Goal: Task Accomplishment & Management: Use online tool/utility

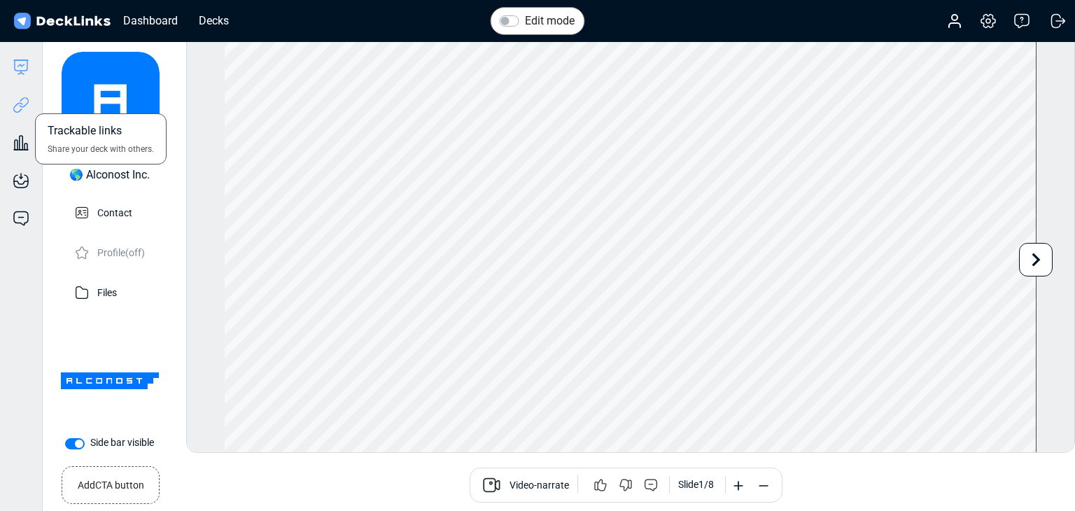
click at [18, 106] on icon at bounding box center [21, 105] width 17 height 17
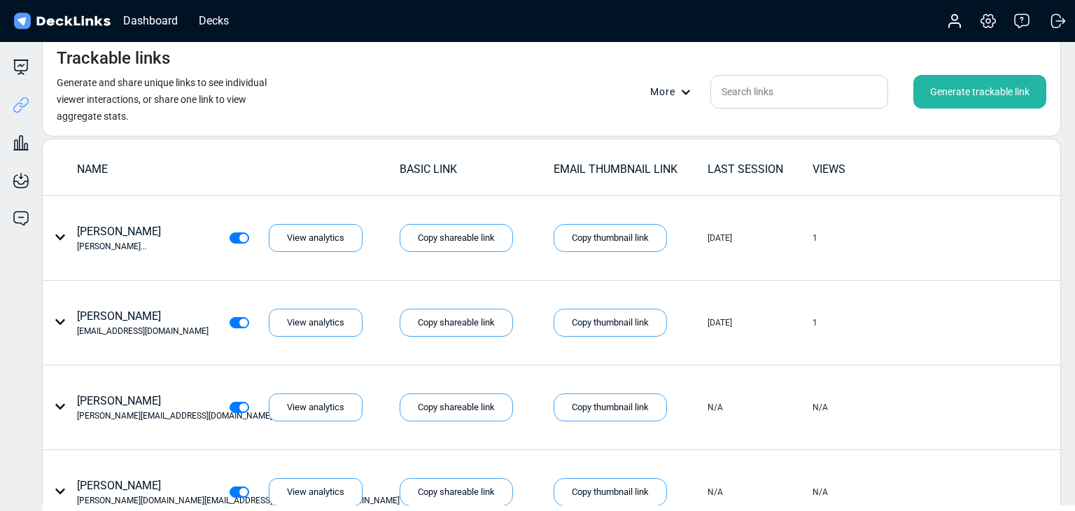
click at [384, 111] on div "Trackable links Generate and share unique links to see individual viewer intera…" at bounding box center [551, 85] width 1019 height 103
click at [961, 96] on div "Generate trackable link" at bounding box center [980, 92] width 133 height 34
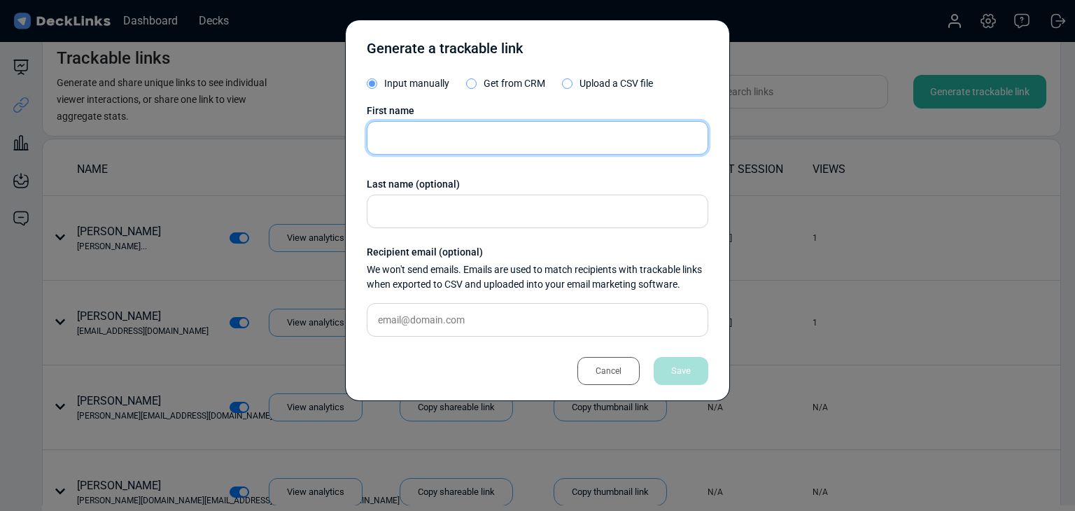
click at [501, 123] on input "text" at bounding box center [538, 138] width 342 height 34
click at [508, 130] on input "text" at bounding box center [538, 138] width 342 height 34
paste input "Yumimaru"
type input "Yumimaru"
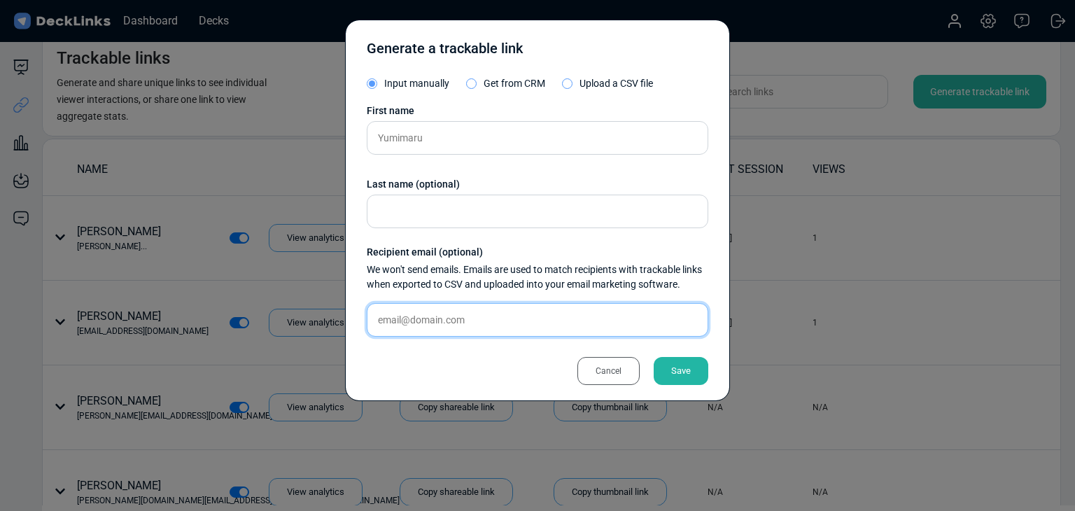
click at [484, 322] on input "text" at bounding box center [538, 320] width 342 height 34
click at [437, 306] on input "text" at bounding box center [538, 320] width 342 height 34
click at [458, 323] on input "text" at bounding box center [538, 320] width 342 height 34
click at [470, 319] on input "text" at bounding box center [538, 320] width 342 height 34
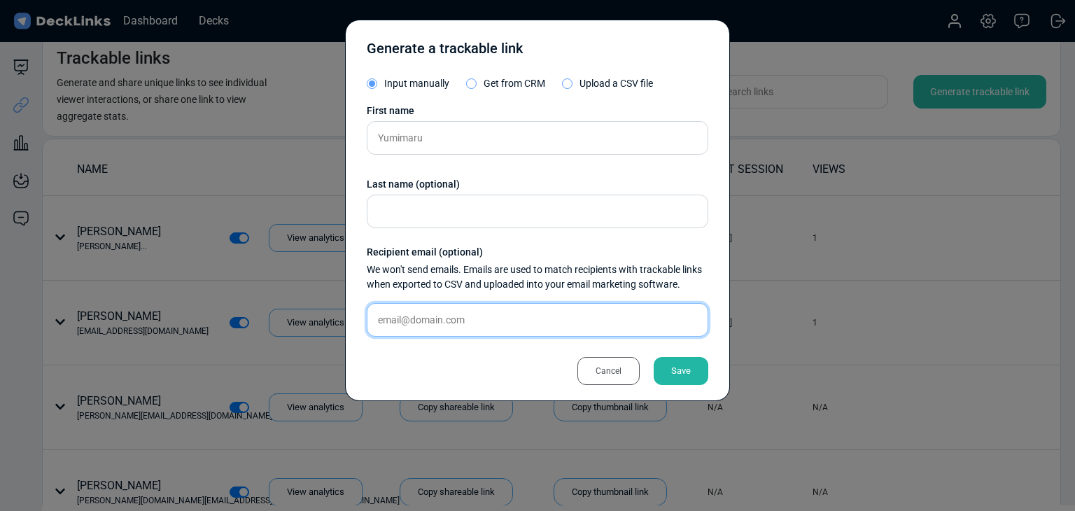
click at [472, 323] on input "text" at bounding box center [538, 320] width 342 height 34
click at [482, 326] on input "text" at bounding box center [538, 320] width 342 height 34
click at [698, 358] on div "Save" at bounding box center [681, 371] width 55 height 28
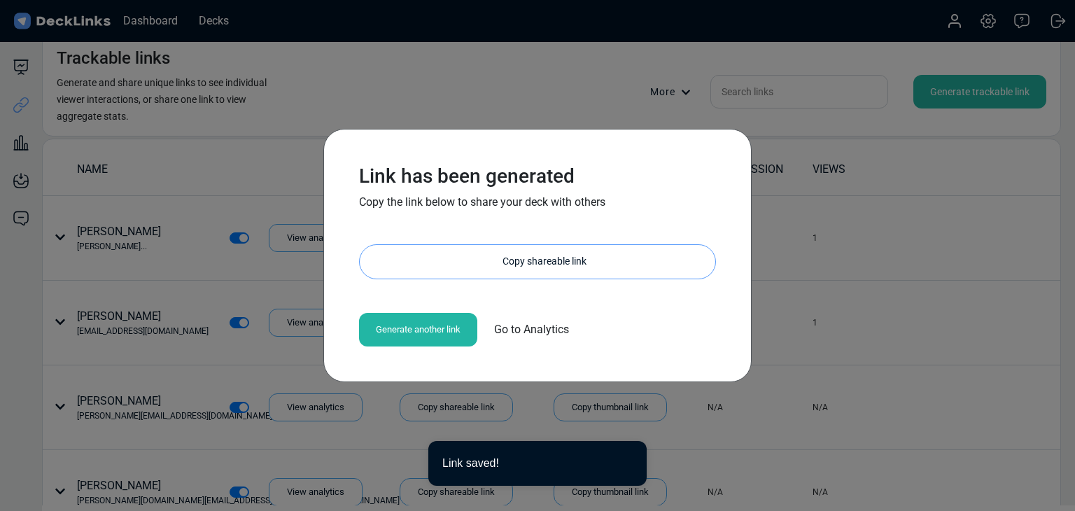
click at [538, 258] on div "Copy shareable link" at bounding box center [545, 262] width 342 height 34
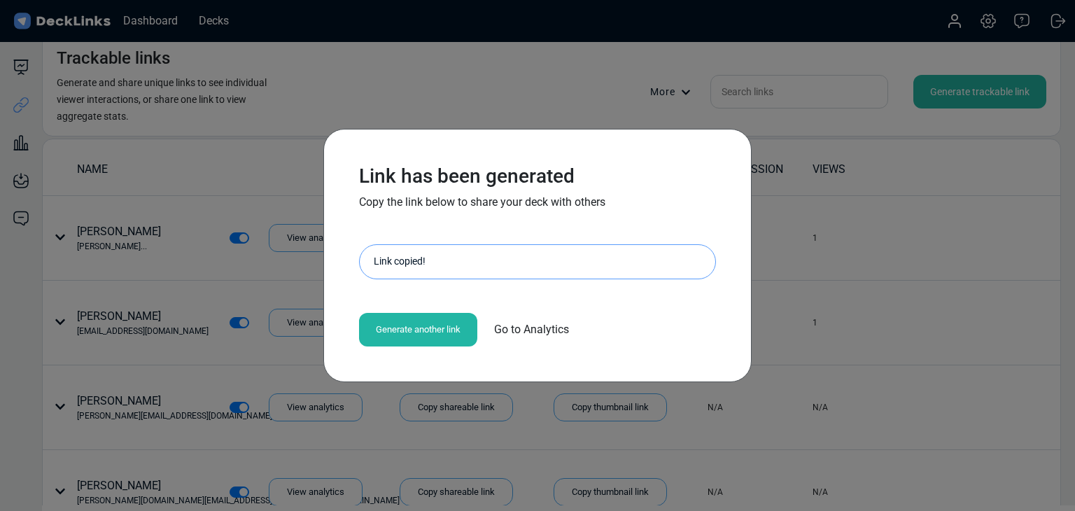
click at [375, 91] on div "Link has been generated Copy the link below to share your deck with others http…" at bounding box center [537, 255] width 1075 height 511
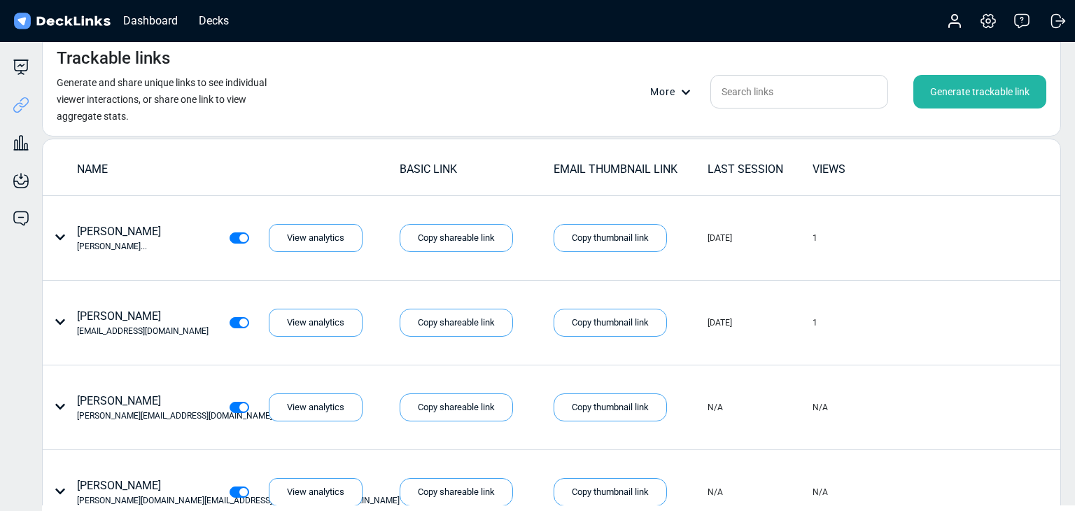
click at [962, 79] on div "Generate trackable link" at bounding box center [980, 92] width 133 height 34
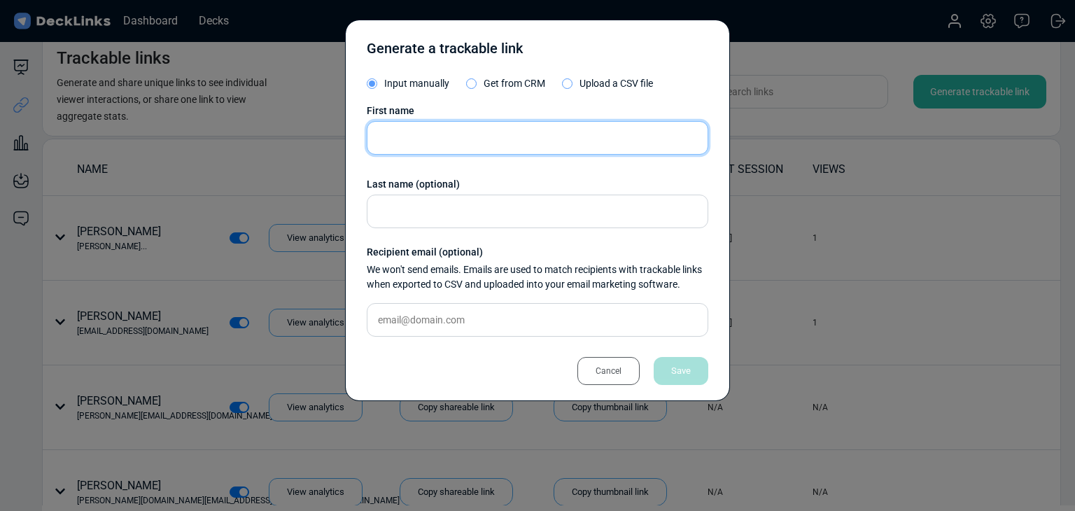
click at [619, 139] on input "text" at bounding box center [538, 138] width 342 height 34
paste input "[PERSON_NAME]"
type input "[PERSON_NAME]"
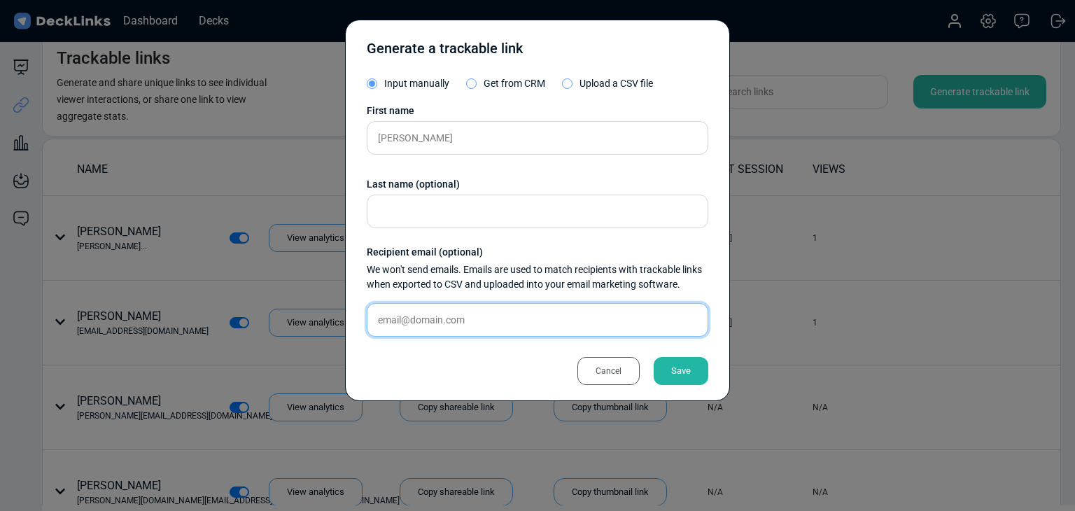
click at [435, 326] on input "text" at bounding box center [538, 320] width 342 height 34
paste input "[EMAIL_ADDRESS][DOMAIN_NAME]"
type input "[EMAIL_ADDRESS][DOMAIN_NAME]"
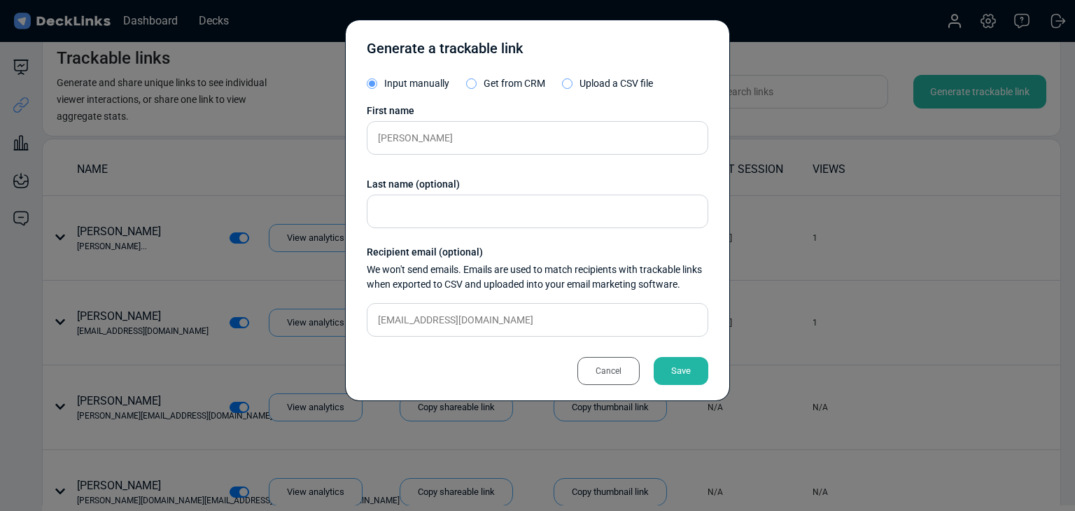
click at [664, 374] on div "Save" at bounding box center [681, 371] width 55 height 28
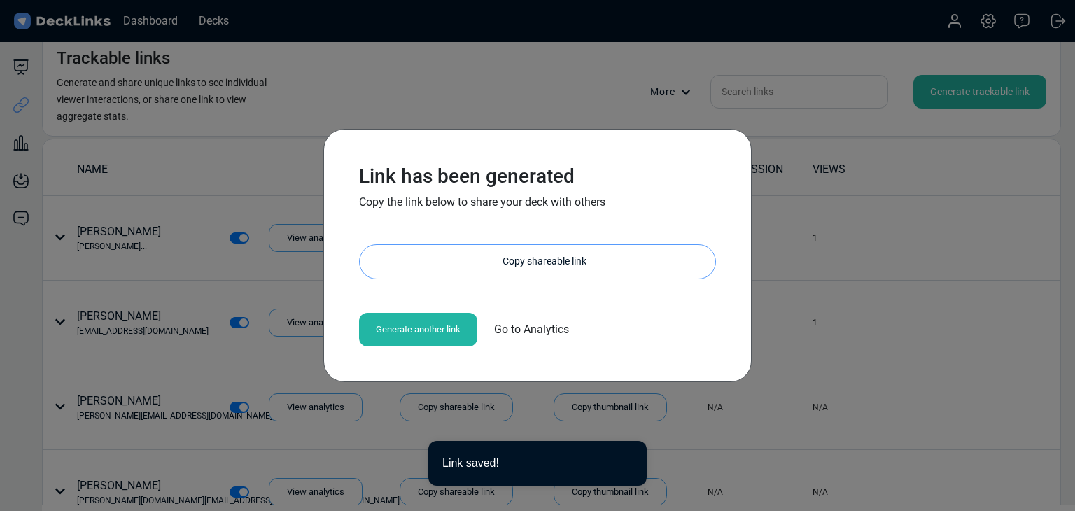
click at [550, 265] on div "Copy shareable link" at bounding box center [545, 262] width 342 height 34
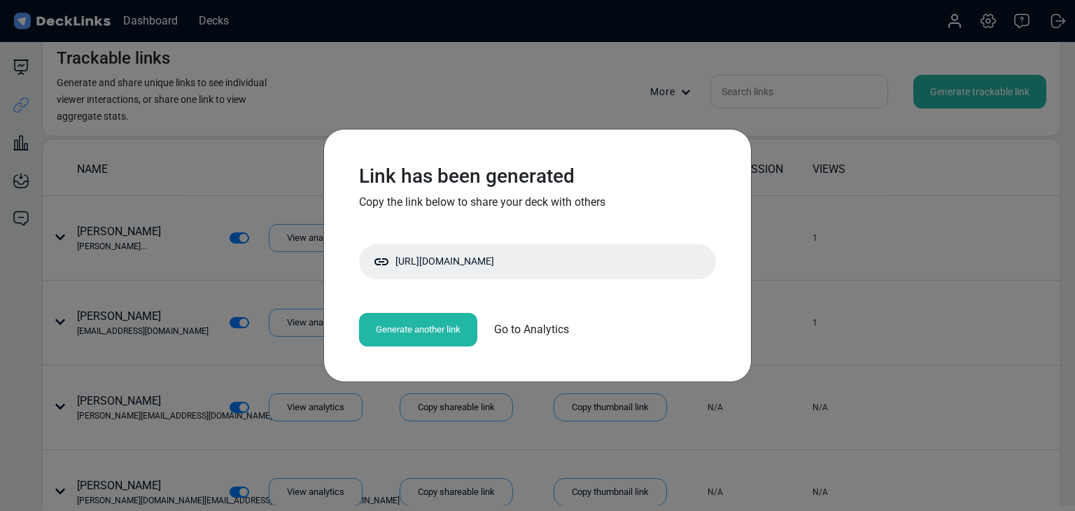
click at [218, 109] on div "Link has been generated Copy the link below to share your deck with others http…" at bounding box center [537, 255] width 1075 height 511
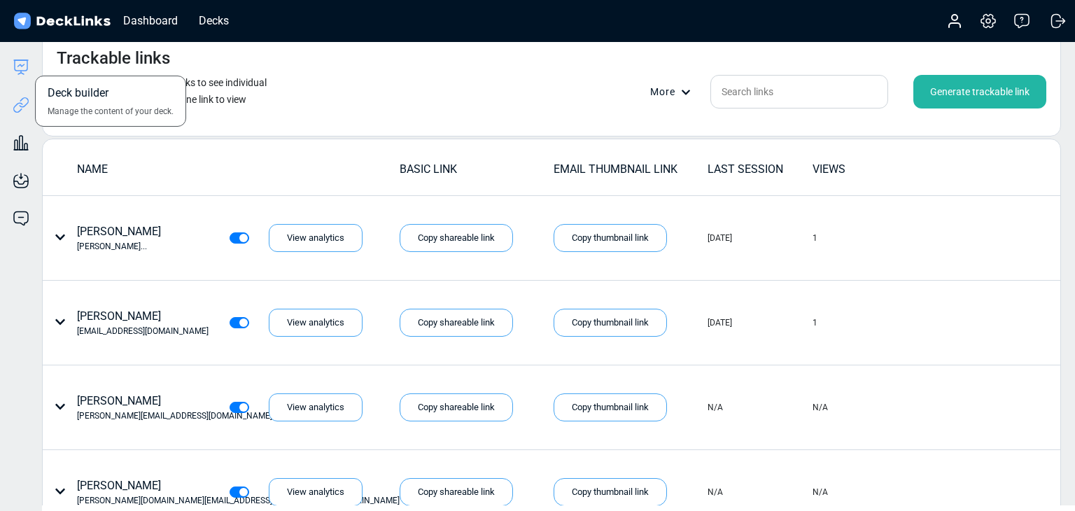
click at [29, 61] on icon at bounding box center [21, 67] width 17 height 17
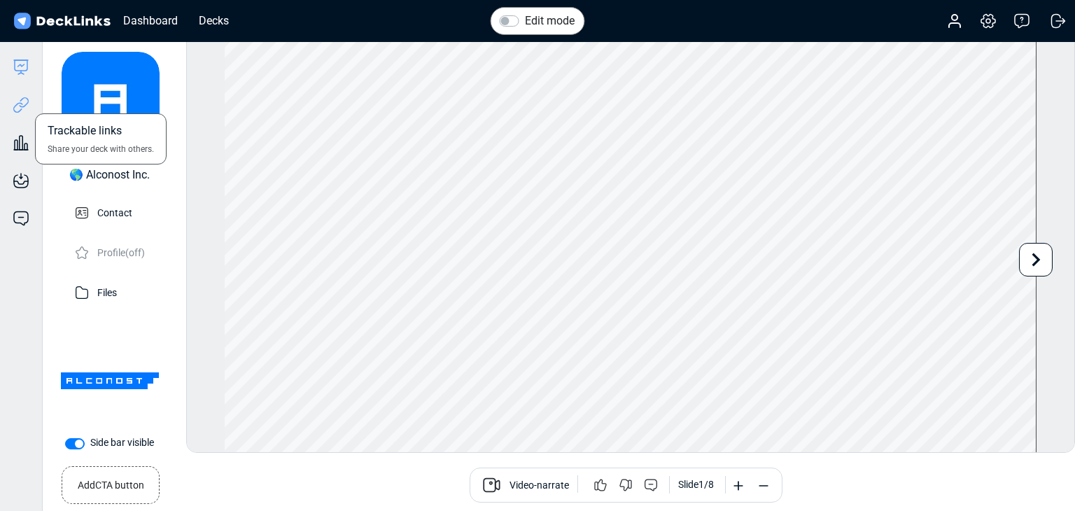
click at [24, 99] on icon at bounding box center [21, 105] width 17 height 17
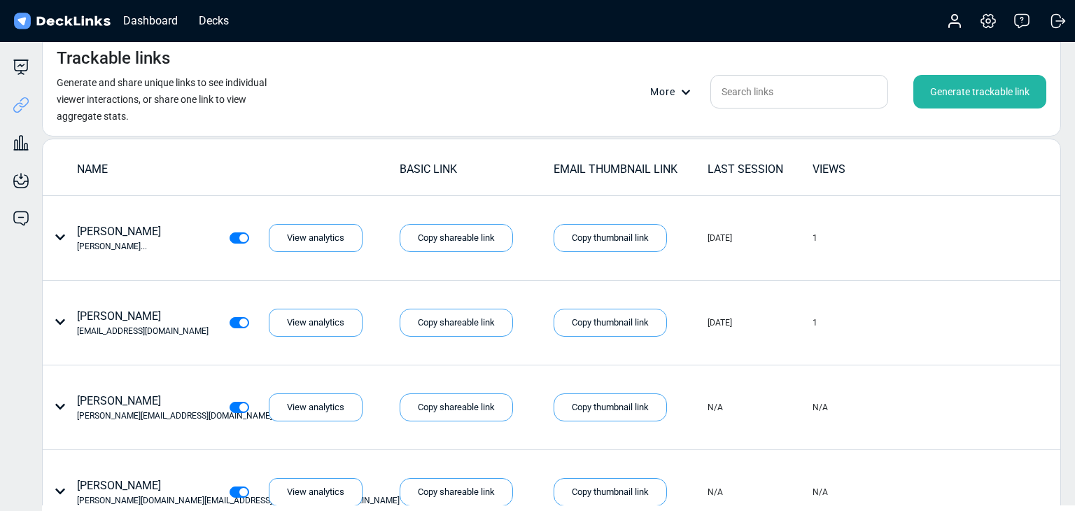
click at [993, 97] on div "Generate trackable link" at bounding box center [980, 92] width 133 height 34
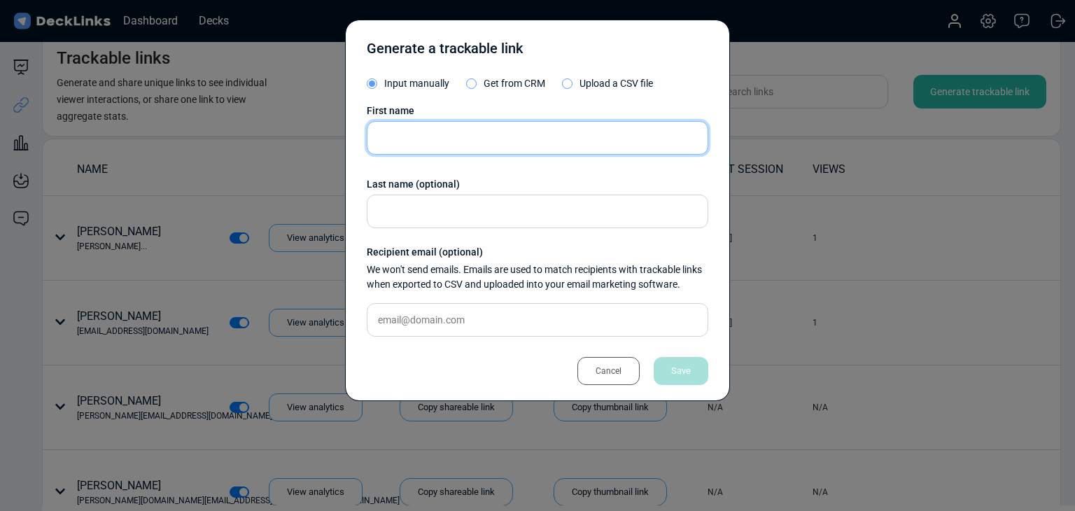
click at [477, 147] on input "text" at bounding box center [538, 138] width 342 height 34
paste input "Cindy Low"
type input "Cindy Low"
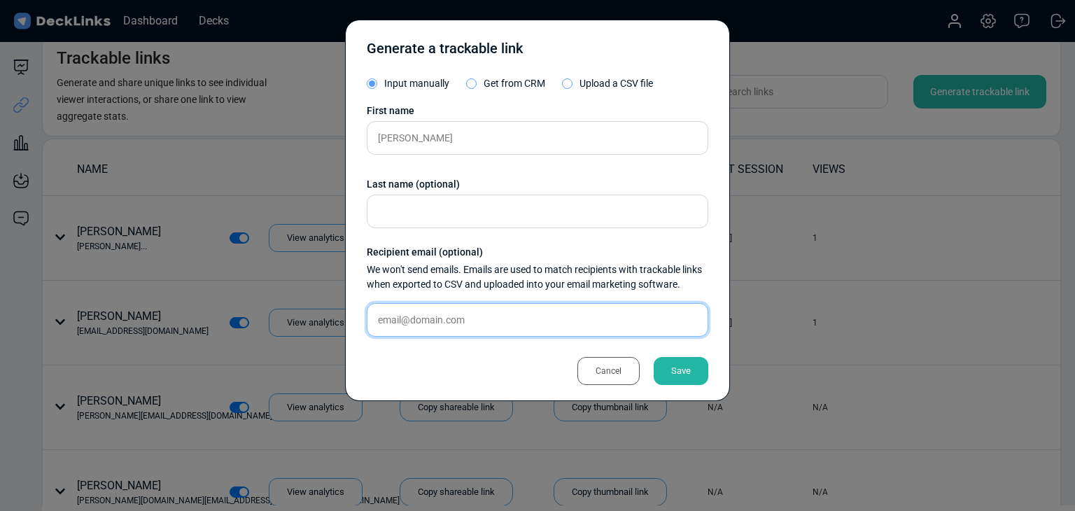
click at [562, 313] on input "text" at bounding box center [538, 320] width 342 height 34
paste input "cindy.low@shopline.com"
type input "cindy.low@shopline.com"
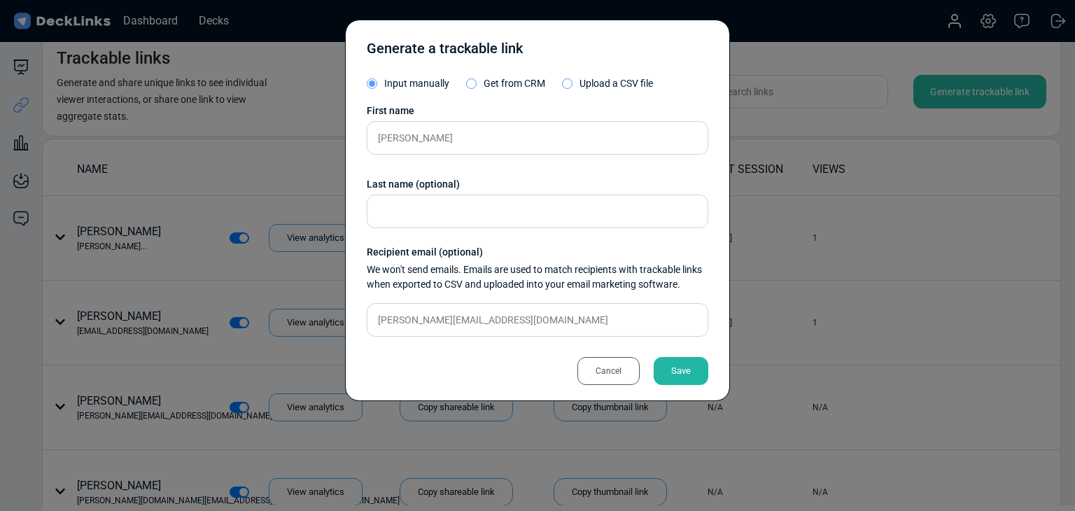
click at [680, 391] on div "Generate a trackable link Input manually Get from CRM Upload a CSV file First n…" at bounding box center [537, 211] width 385 height 382
click at [680, 380] on div "Save" at bounding box center [681, 371] width 55 height 28
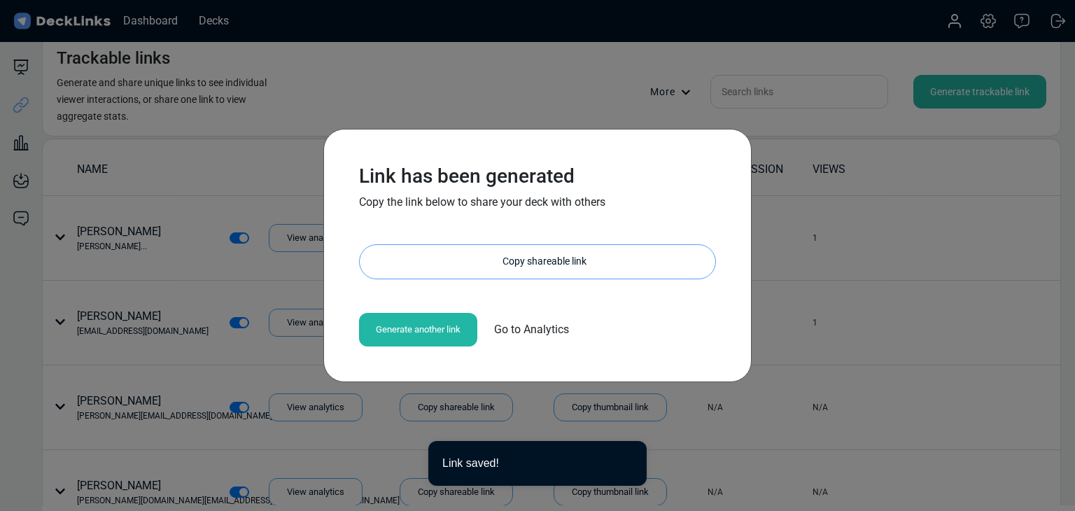
click at [574, 254] on div "Copy shareable link" at bounding box center [545, 262] width 342 height 34
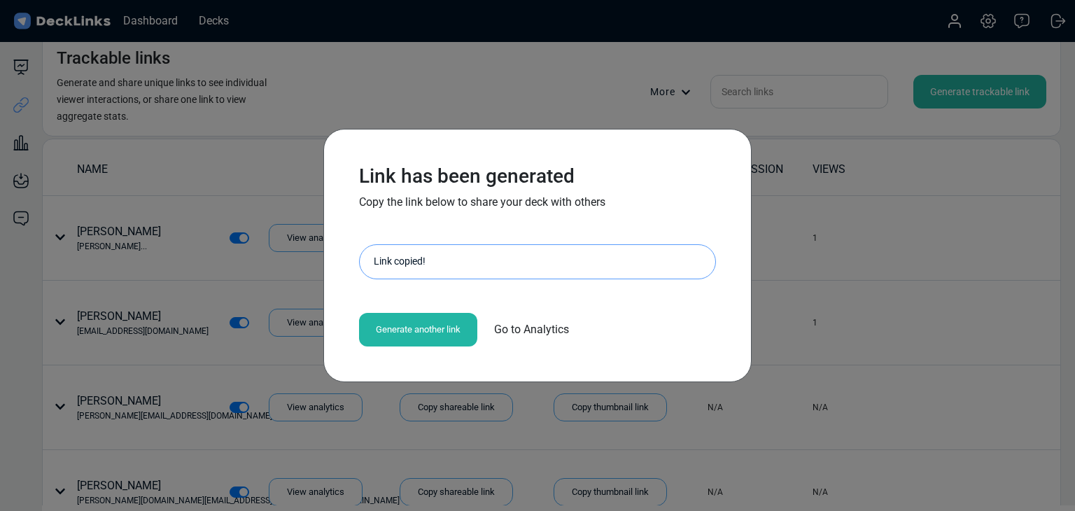
drag, startPoint x: 226, startPoint y: 152, endPoint x: 268, endPoint y: 41, distance: 119.0
click at [225, 151] on div "Link has been generated Copy the link below to share your deck with others http…" at bounding box center [537, 255] width 1075 height 511
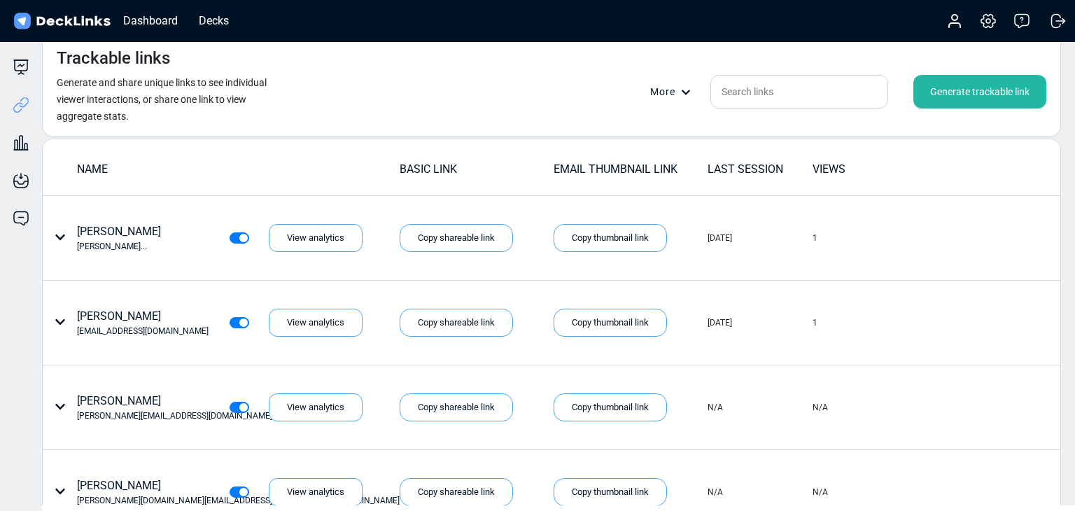
click at [1006, 92] on div "Generate trackable link" at bounding box center [980, 92] width 133 height 34
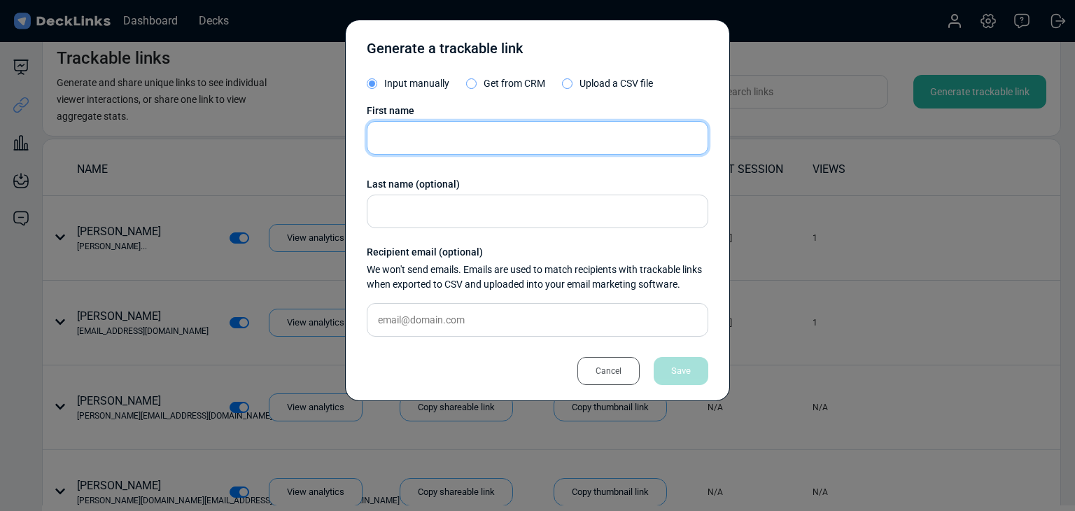
click at [512, 135] on input "text" at bounding box center [538, 138] width 342 height 34
paste input "Tathagata Goswami"
type input "Tathagata Goswami"
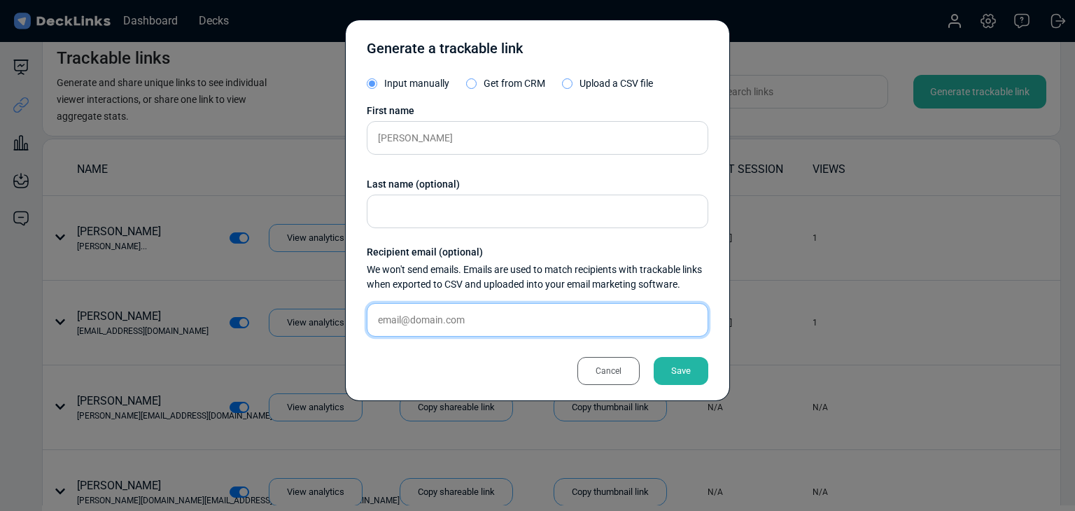
click at [564, 319] on input "text" at bounding box center [538, 320] width 342 height 34
paste input "tathagata.goswami@clickpost.ai"
type input "tathagata.goswami@clickpost.ai"
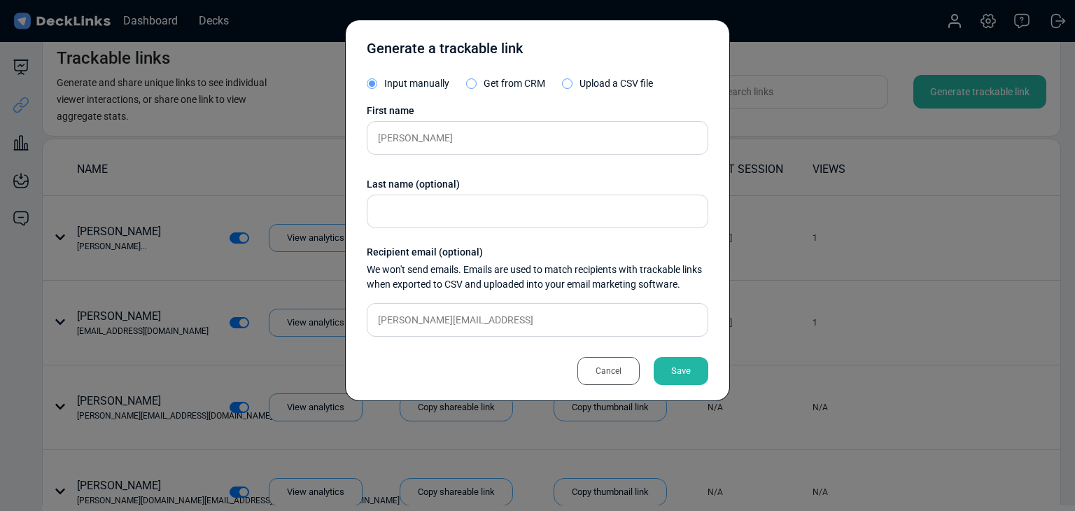
click at [669, 376] on div "Save" at bounding box center [681, 371] width 55 height 28
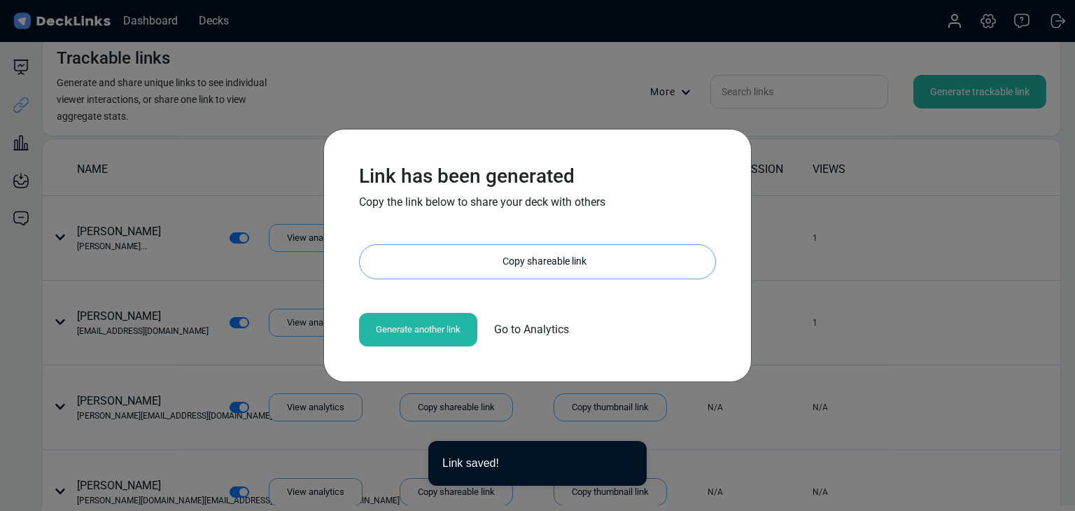
click at [504, 253] on div "Copy shareable link" at bounding box center [545, 262] width 342 height 34
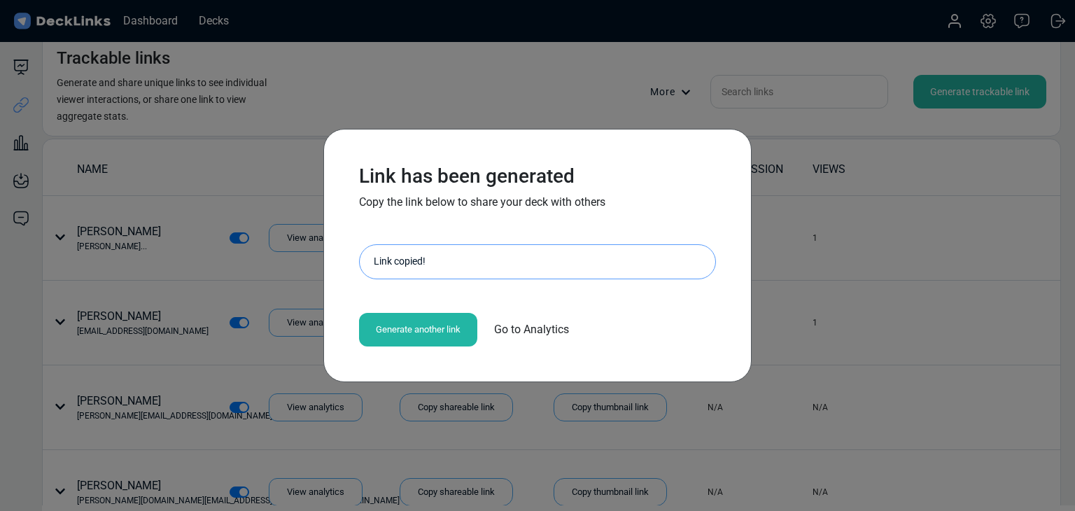
click at [190, 130] on div "Link has been generated Copy the link below to share your deck with others http…" at bounding box center [537, 255] width 1075 height 511
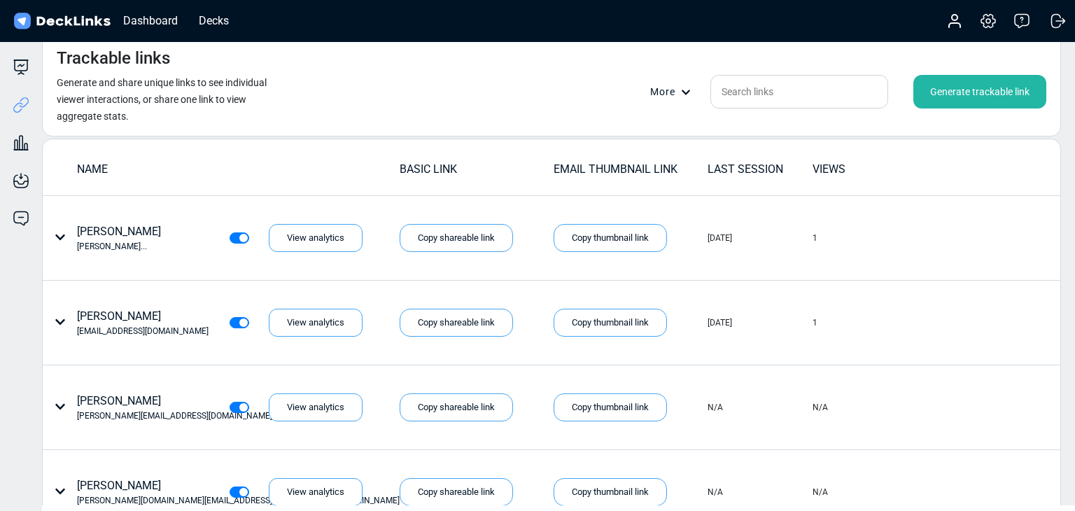
click at [956, 100] on div "Generate trackable link" at bounding box center [980, 92] width 133 height 34
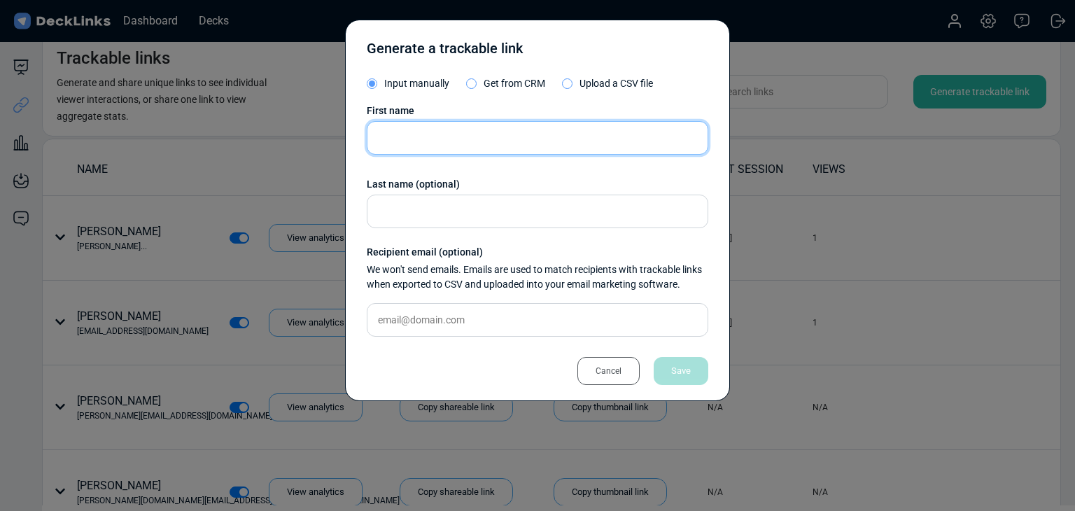
click at [499, 138] on input "text" at bounding box center [538, 138] width 342 height 34
paste input "Chris Hu"
type input "Chris Hu"
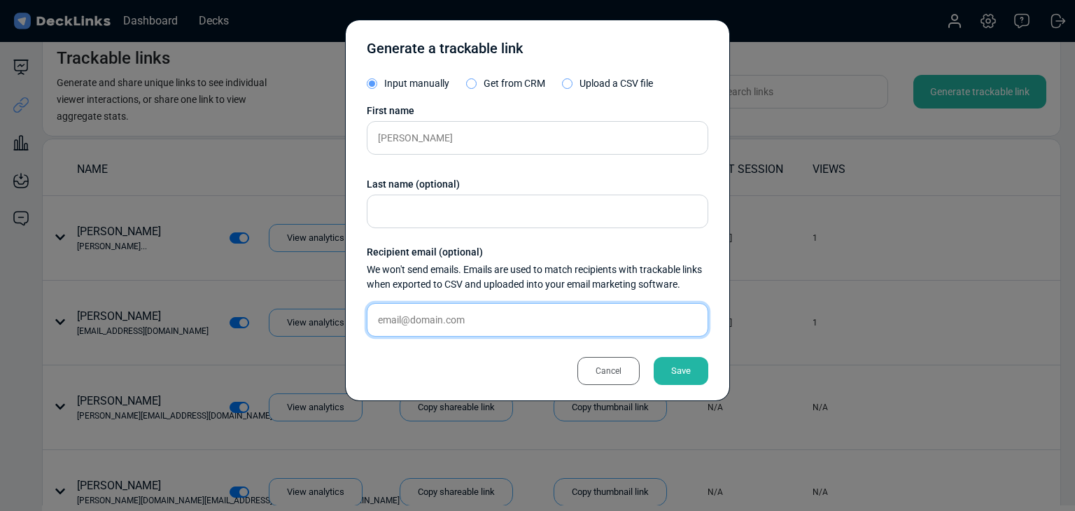
drag, startPoint x: 496, startPoint y: 309, endPoint x: 617, endPoint y: 358, distance: 131.3
click at [496, 309] on input "text" at bounding box center [538, 320] width 342 height 34
paste input "chris.h@vatai.com"
type input "chris.h@vatai.com"
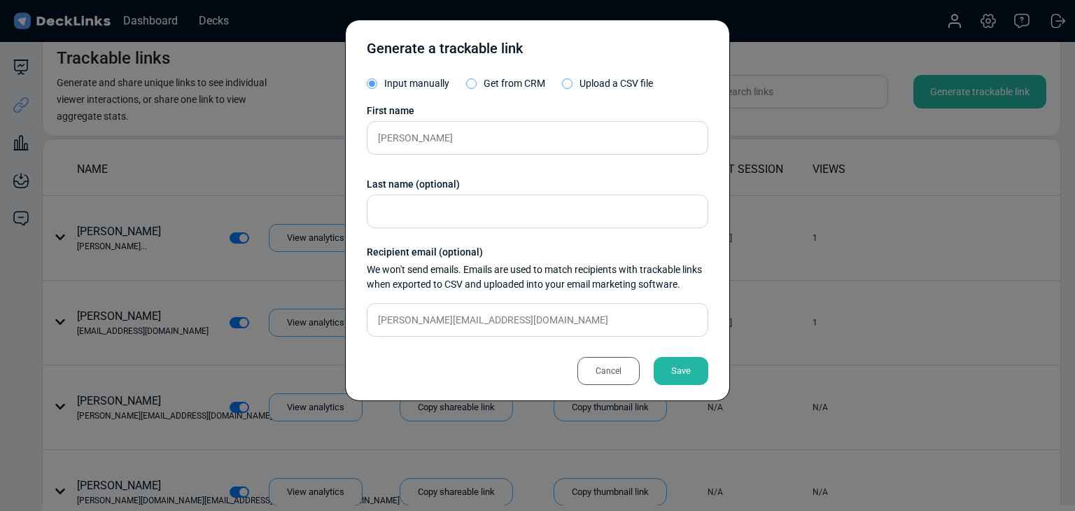
click at [664, 372] on div "Save" at bounding box center [681, 371] width 55 height 28
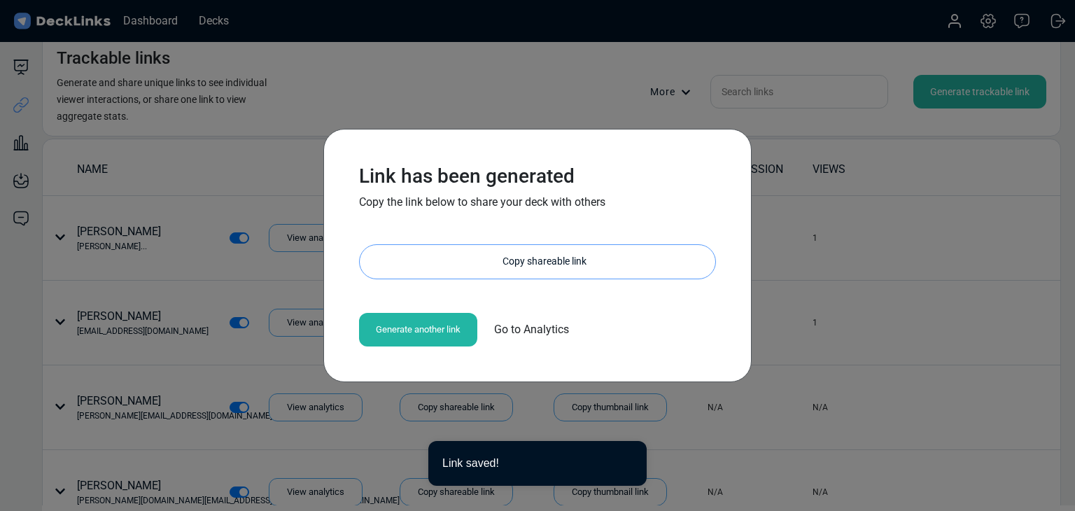
click at [580, 253] on div "Copy shareable link" at bounding box center [545, 262] width 342 height 34
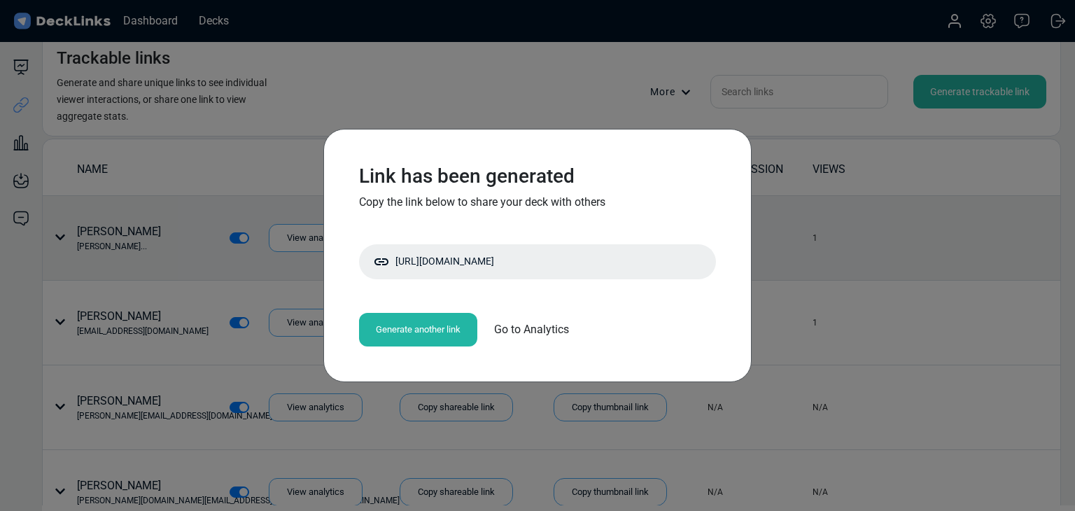
click at [186, 195] on div "Link has been generated Copy the link below to share your deck with others http…" at bounding box center [537, 255] width 1075 height 511
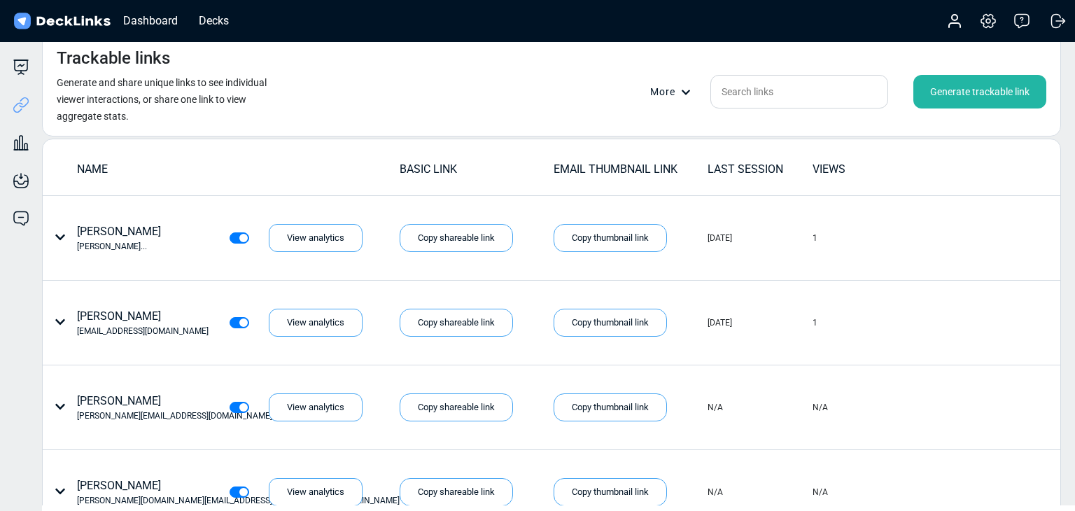
click at [947, 90] on div "Generate trackable link" at bounding box center [980, 92] width 133 height 34
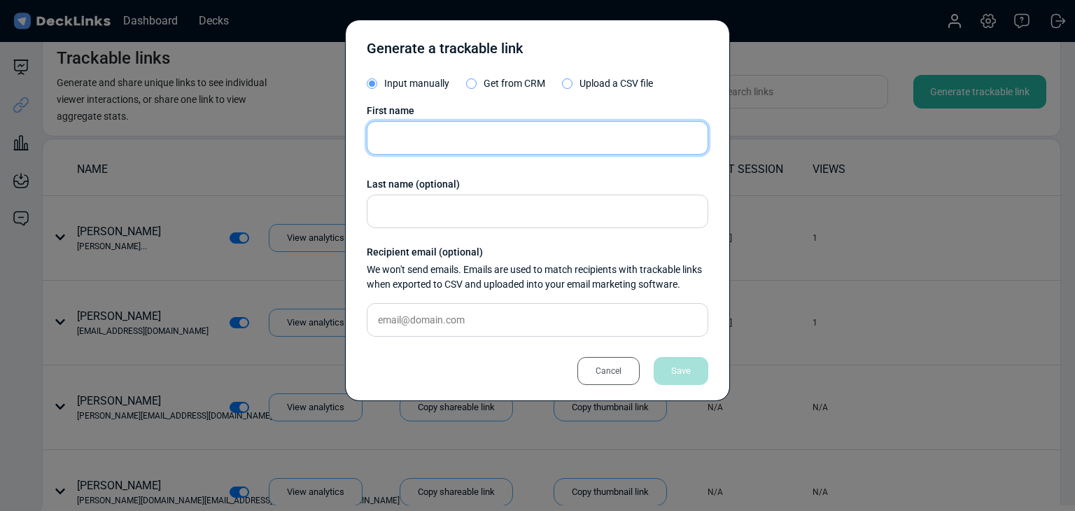
click at [461, 147] on input "text" at bounding box center [538, 138] width 342 height 34
paste input "Charlotte Nguyen"
type input "Charlotte Nguyen"
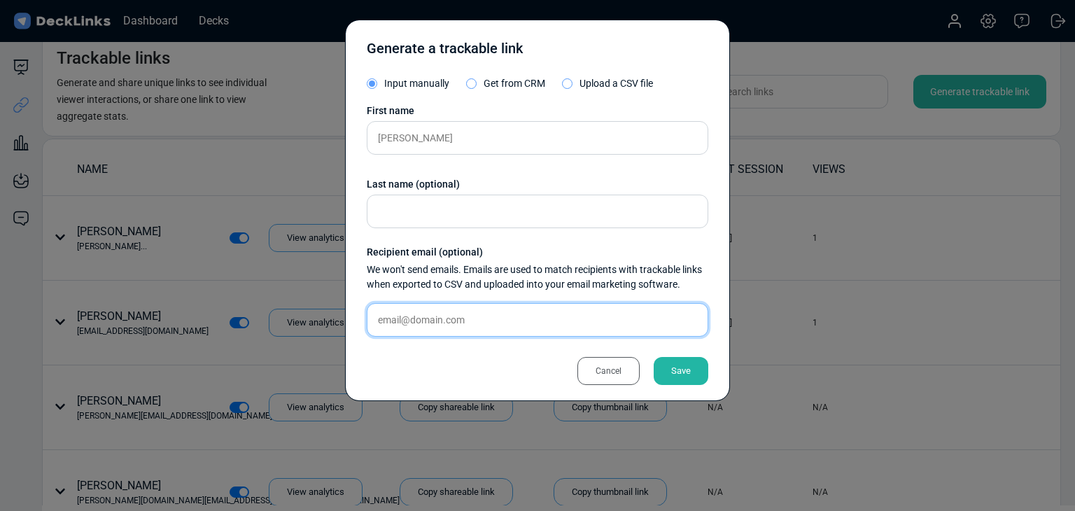
click at [524, 305] on input "text" at bounding box center [538, 320] width 342 height 34
paste input "charlotte.nguyen@gradion.com"
type input "charlotte.nguyen@gradion.com"
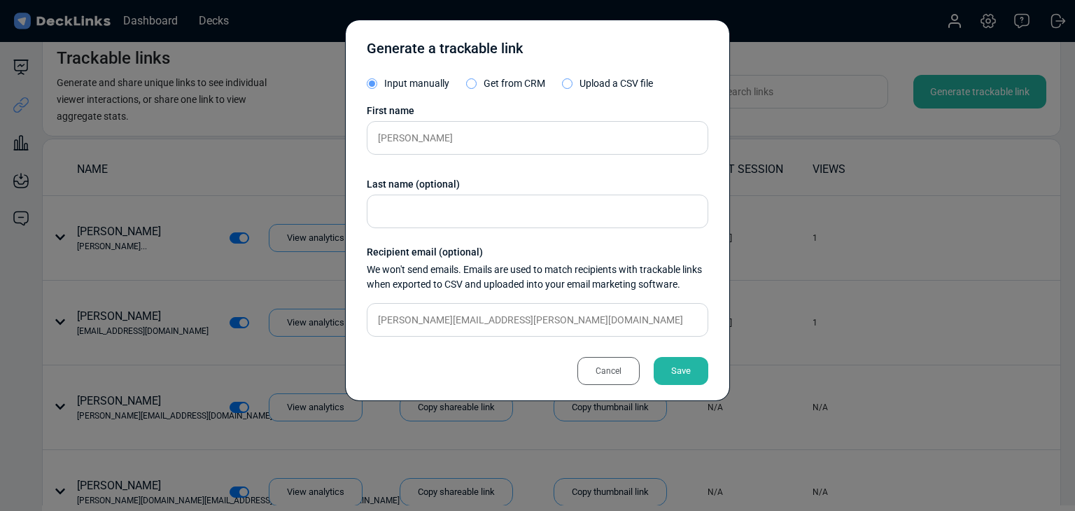
click at [682, 359] on div "Save" at bounding box center [681, 371] width 55 height 28
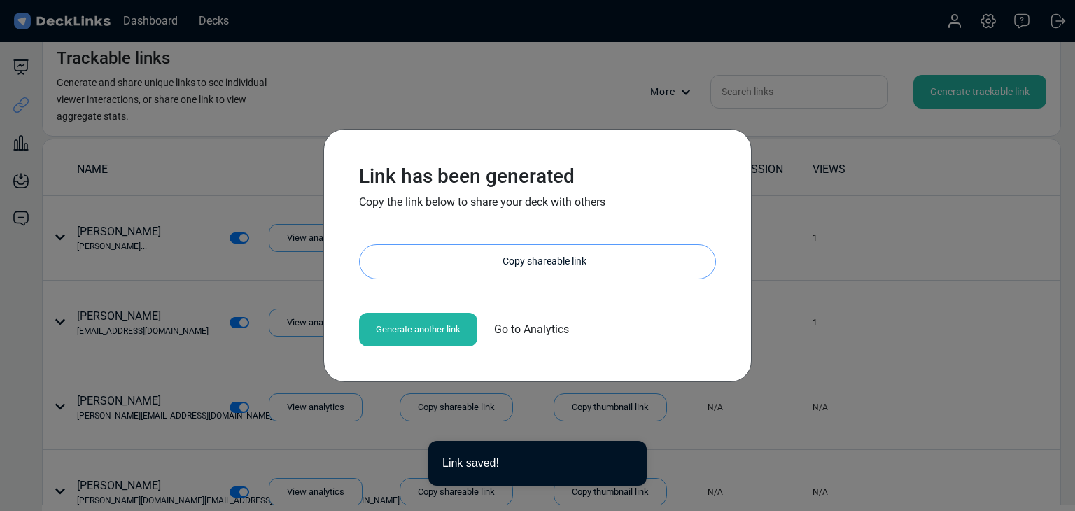
click at [553, 258] on div "Copy shareable link" at bounding box center [545, 262] width 342 height 34
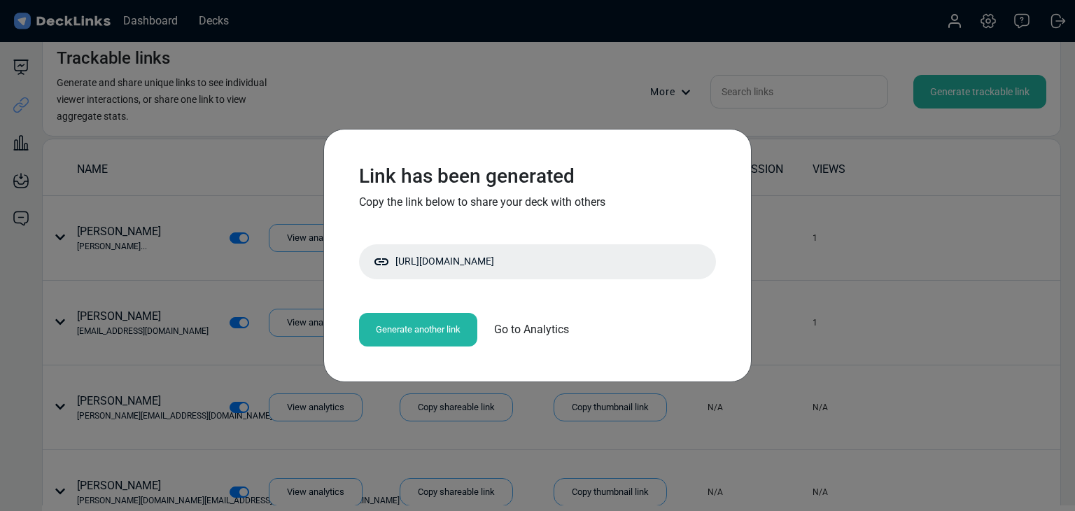
click at [452, 433] on div "Link has been generated Copy the link below to share your deck with others http…" at bounding box center [537, 255] width 1075 height 511
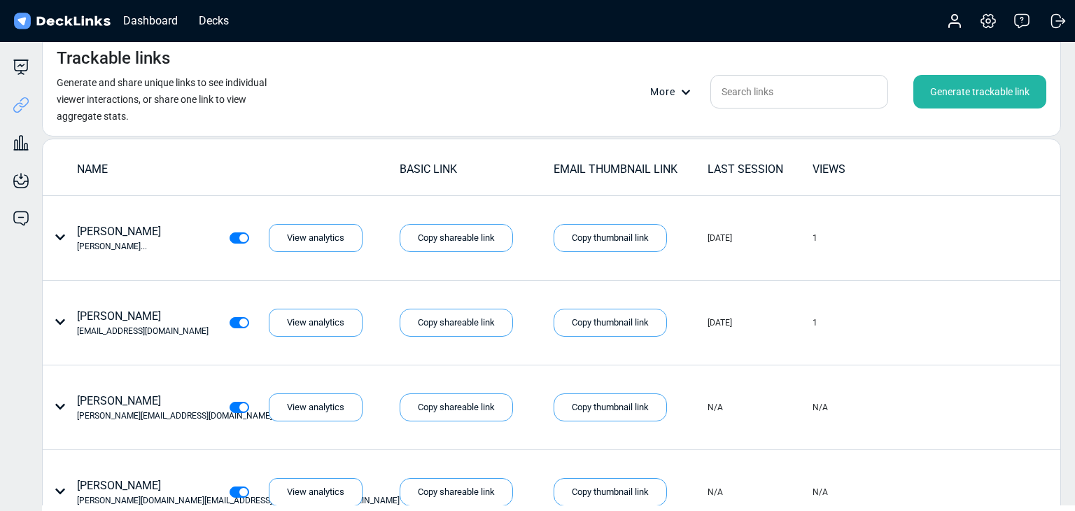
click at [970, 92] on div "Generate trackable link" at bounding box center [980, 92] width 133 height 34
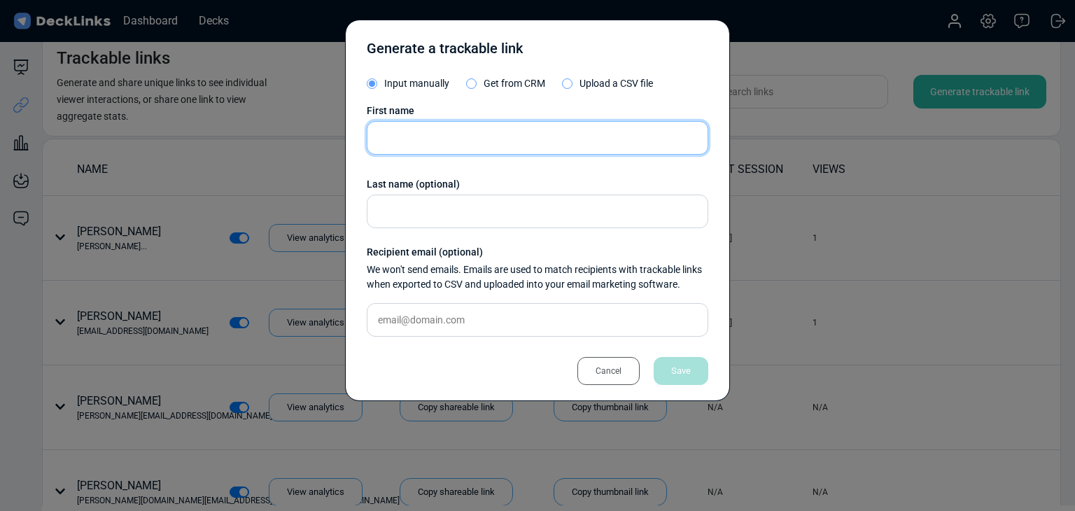
click at [490, 138] on input "text" at bounding box center [538, 138] width 342 height 34
paste input "Miki Wong"
type input "Miki Wong"
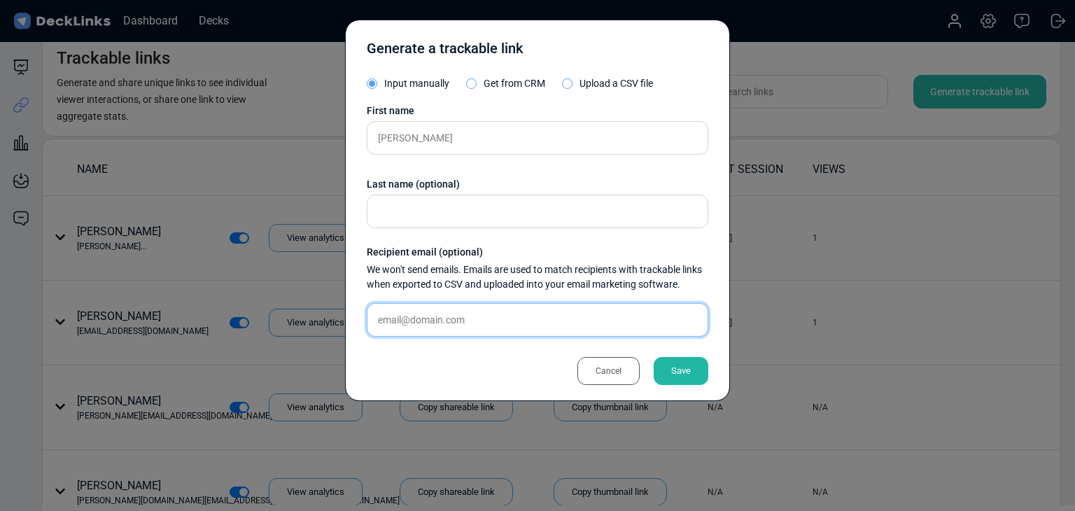
click at [462, 316] on input "text" at bounding box center [538, 320] width 342 height 34
paste input "miki.wong@you.co"
type input "miki.wong@you.co"
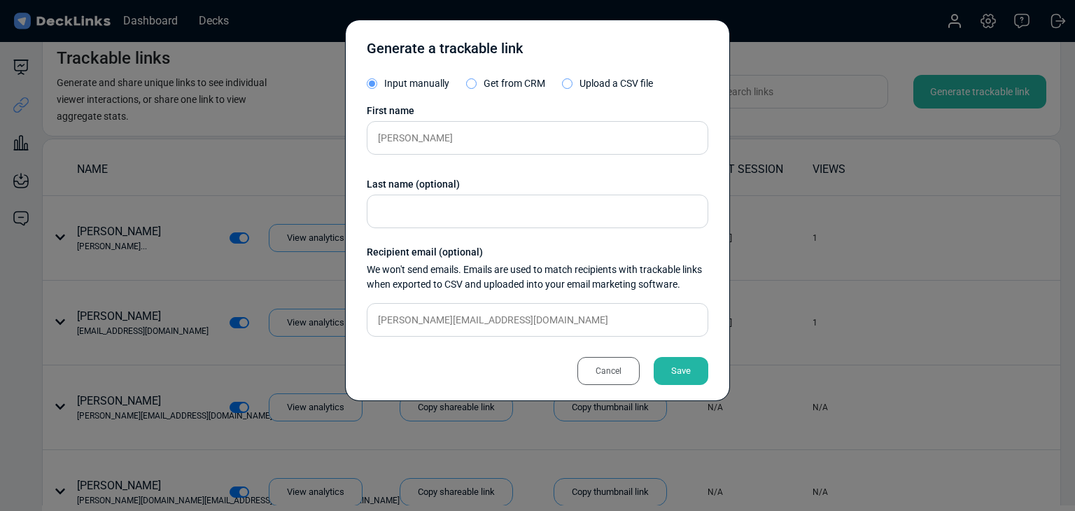
click at [695, 367] on div "Save" at bounding box center [681, 371] width 55 height 28
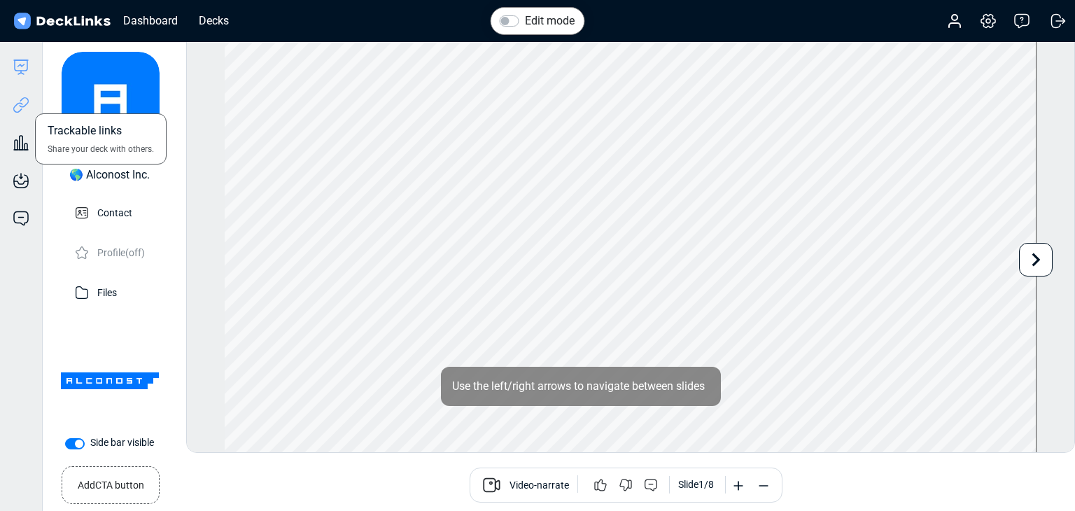
click at [18, 104] on icon at bounding box center [21, 105] width 17 height 17
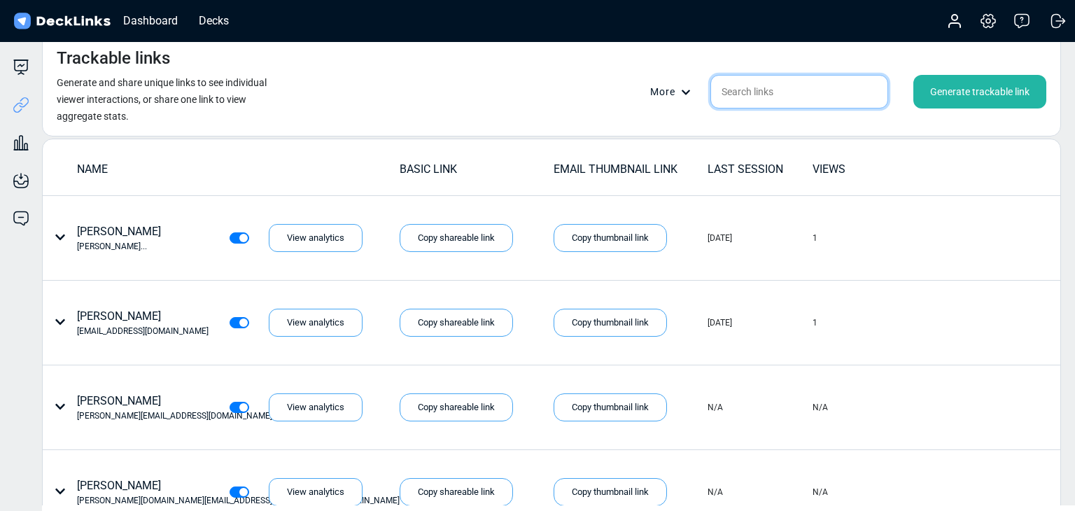
click at [826, 91] on input "text" at bounding box center [800, 92] width 178 height 34
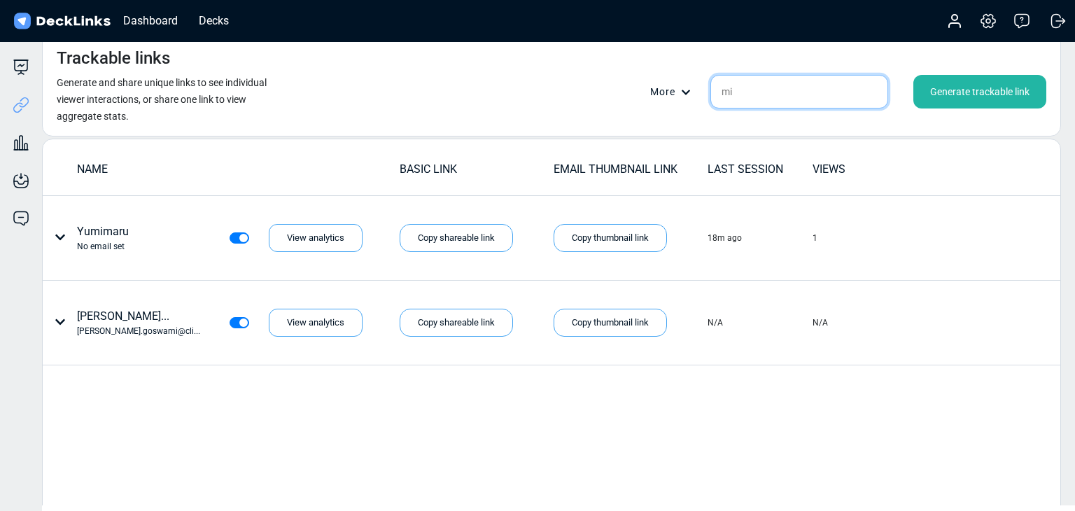
type input "m"
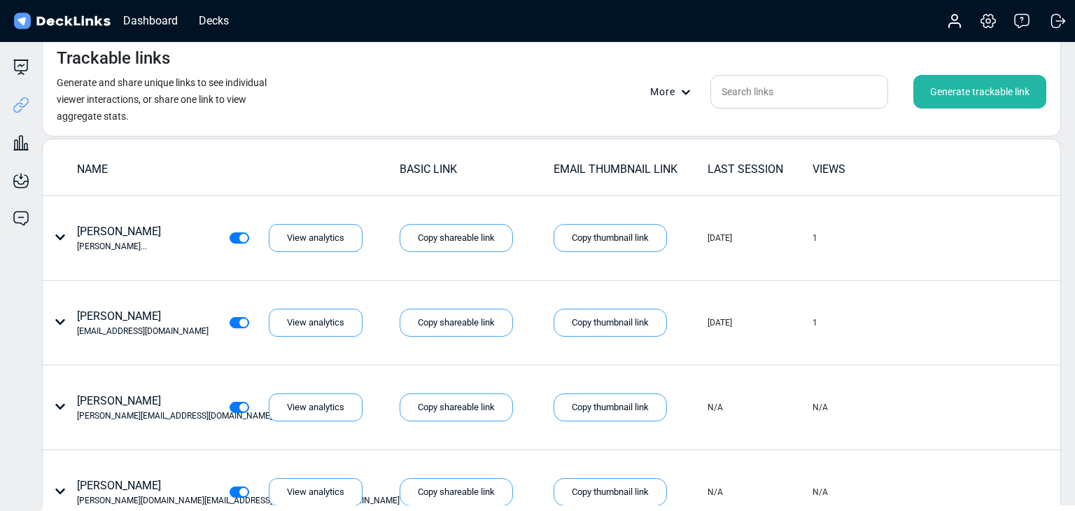
click at [935, 93] on div "Generate trackable link" at bounding box center [980, 92] width 133 height 34
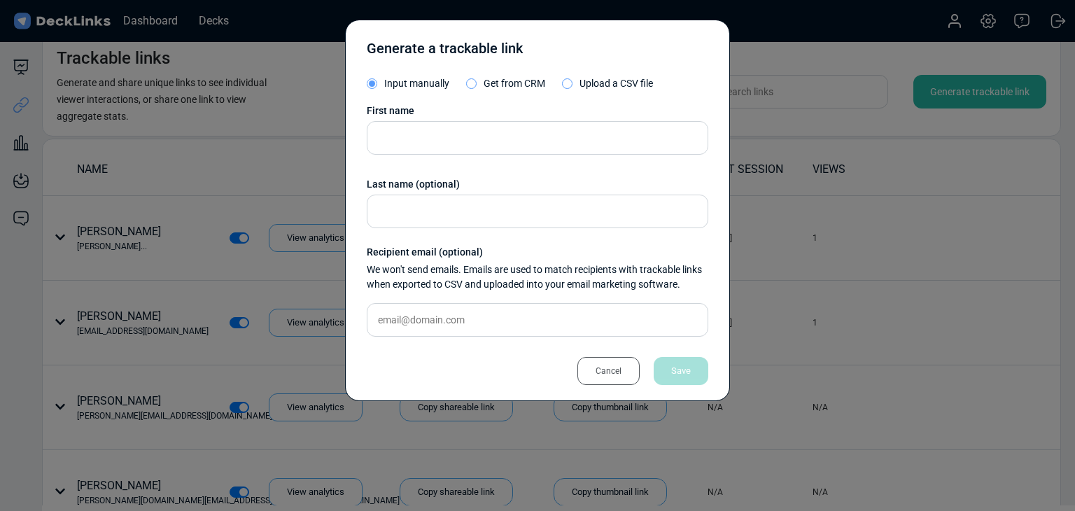
drag, startPoint x: 457, startPoint y: 300, endPoint x: 465, endPoint y: 307, distance: 10.4
click at [458, 301] on div "First name Last name (optional) Recipient email (optional) We won't send emails…" at bounding box center [538, 226] width 342 height 244
click at [465, 307] on input "text" at bounding box center [538, 320] width 342 height 34
paste input "miki.wong@you.co"
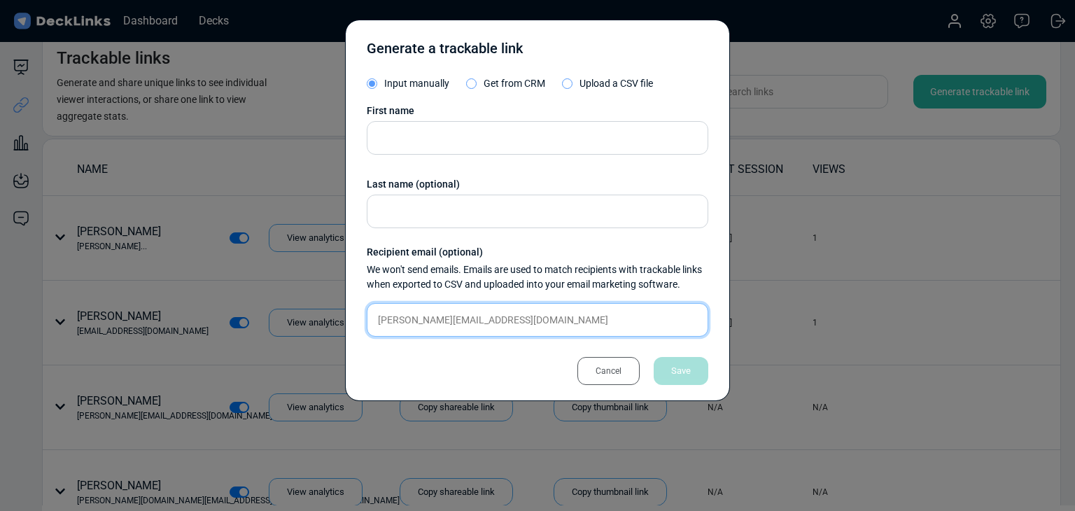
type input "miki.wong@you.co"
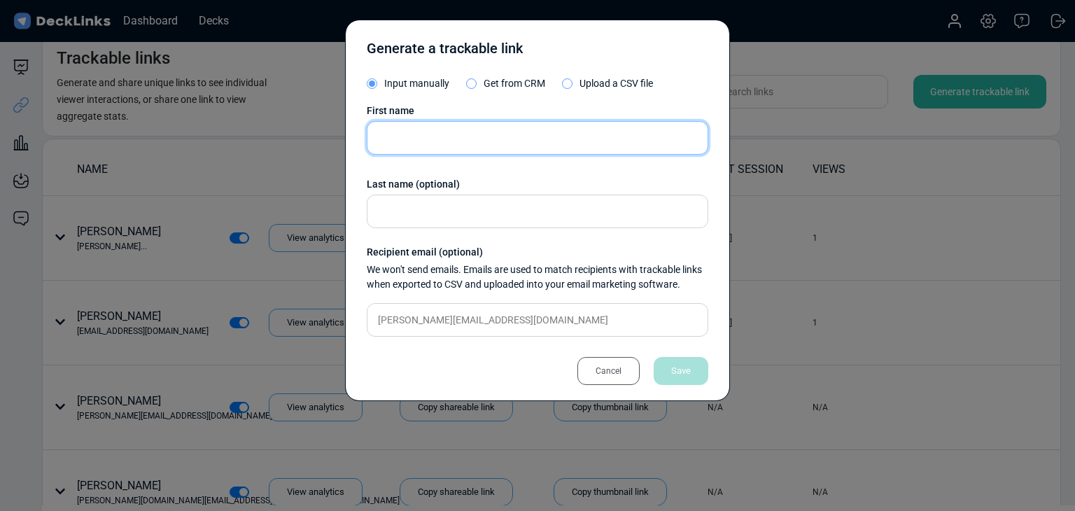
click at [468, 151] on input "text" at bounding box center [538, 138] width 342 height 34
paste input "Miki Wong"
type input "Miki Wong"
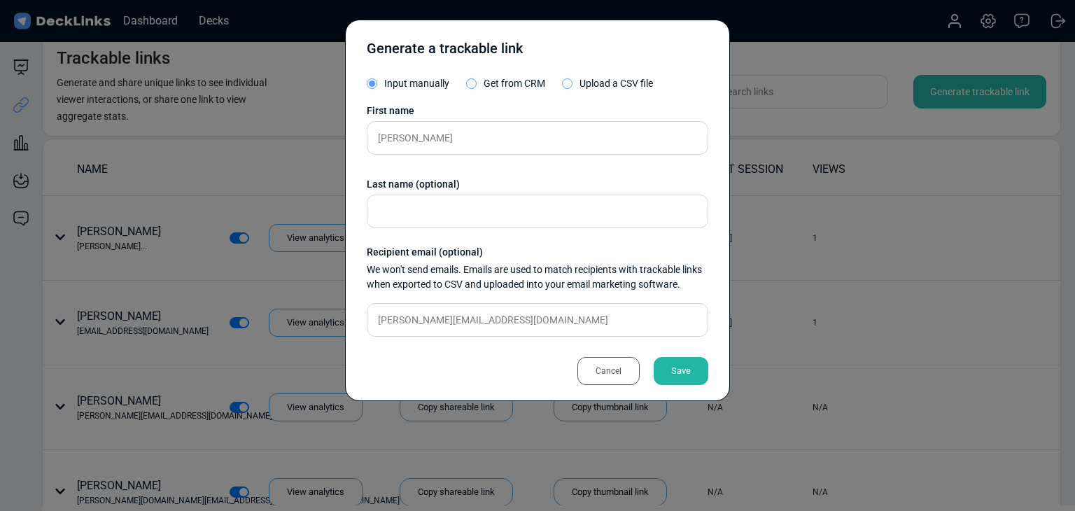
click at [685, 368] on div "Save" at bounding box center [681, 371] width 55 height 28
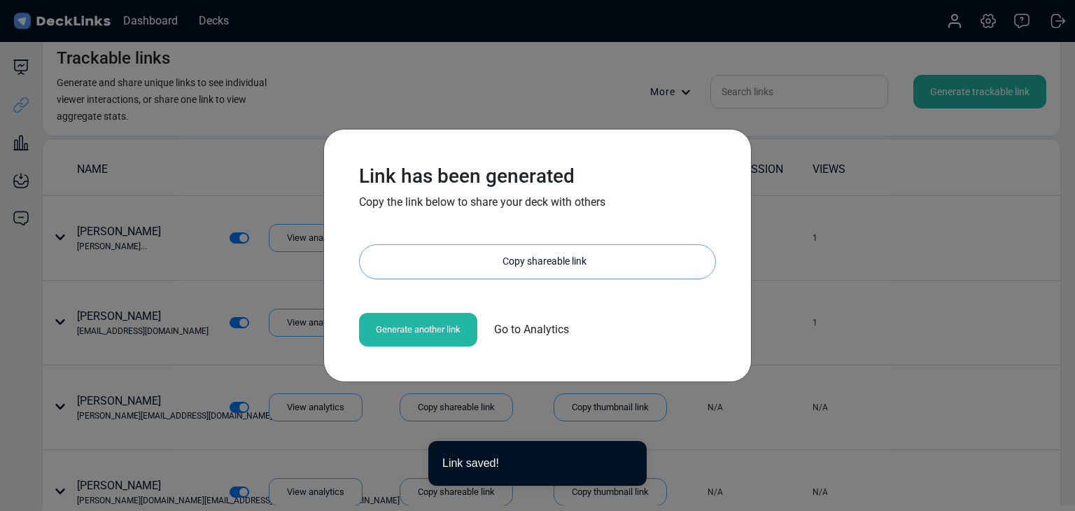
click at [539, 258] on div "Copy shareable link" at bounding box center [545, 262] width 342 height 34
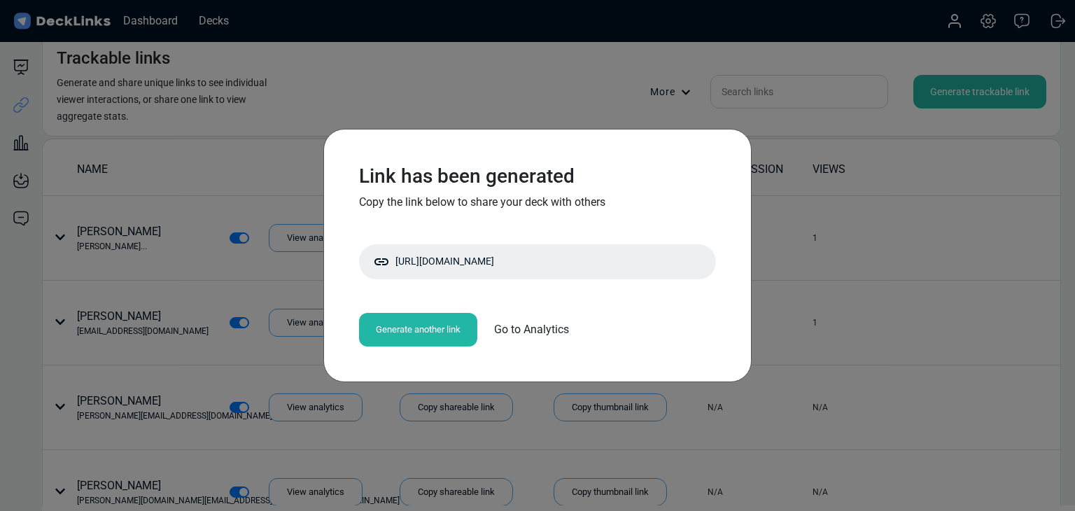
click at [314, 153] on div "Link has been generated Copy the link below to share your deck with others http…" at bounding box center [537, 255] width 1075 height 511
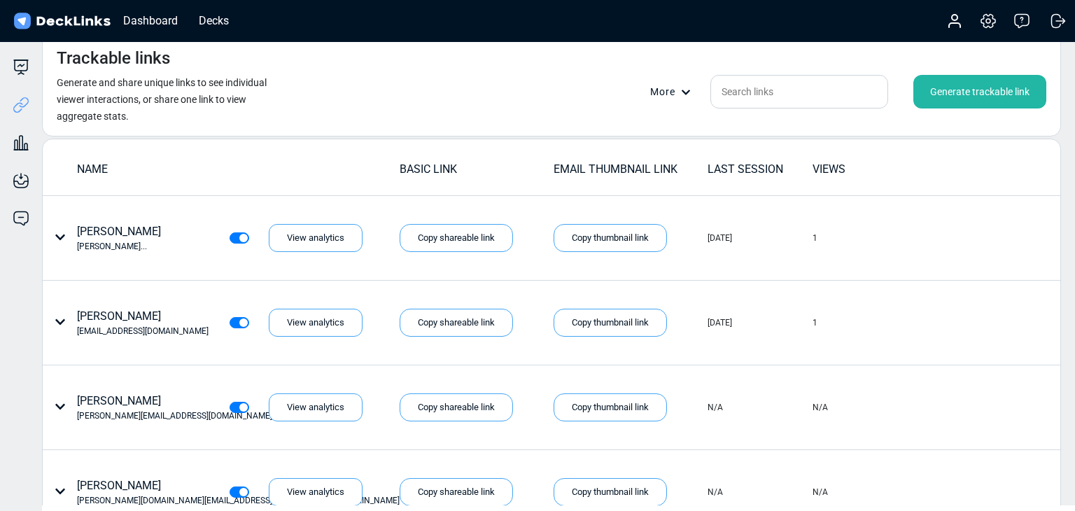
click at [951, 92] on div "Generate trackable link" at bounding box center [980, 92] width 133 height 34
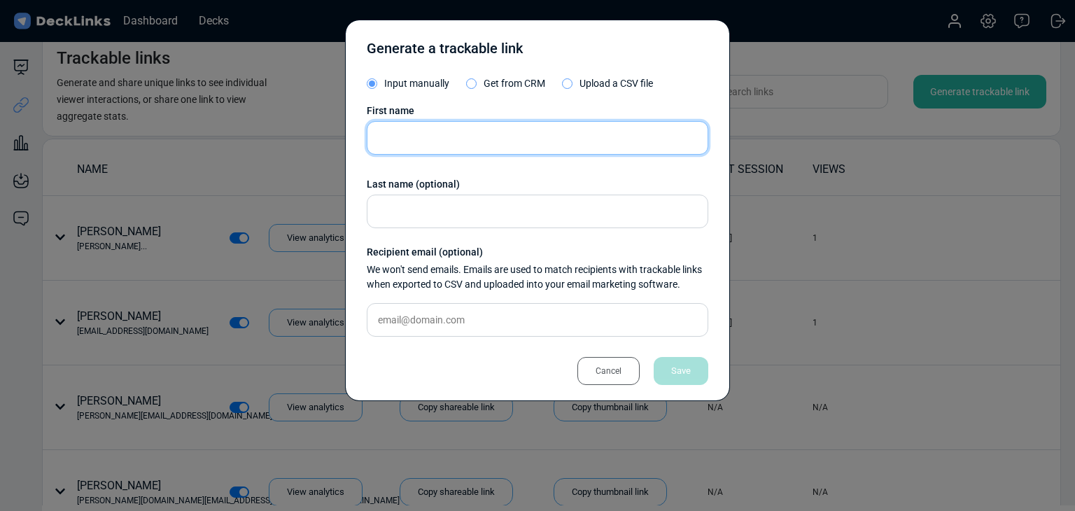
click at [419, 150] on input "text" at bounding box center [538, 138] width 342 height 34
paste input "Nicolas Pouplard"
type input "Nicolas Pouplard"
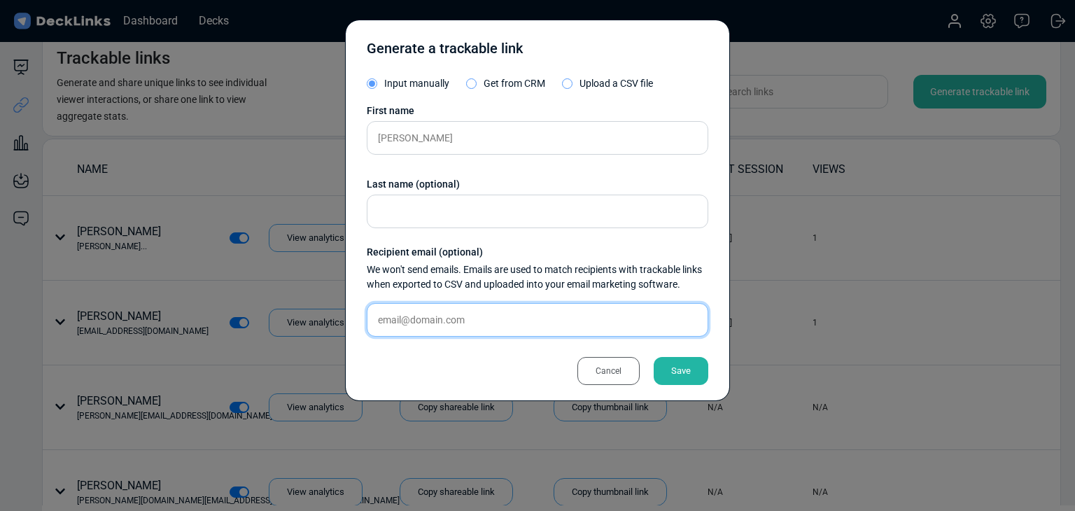
drag, startPoint x: 453, startPoint y: 325, endPoint x: 633, endPoint y: 358, distance: 182.9
click at [453, 326] on input "text" at bounding box center [538, 320] width 342 height 34
paste input "nicolas.pouplard@anchanto.com"
type input "nicolas.pouplard@anchanto.com"
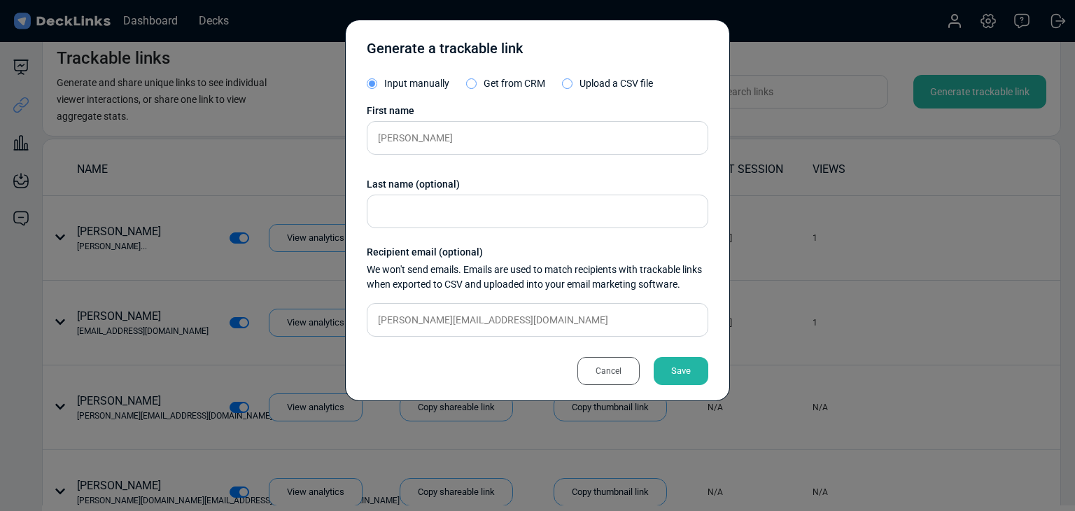
click at [691, 365] on div "Save" at bounding box center [681, 371] width 55 height 28
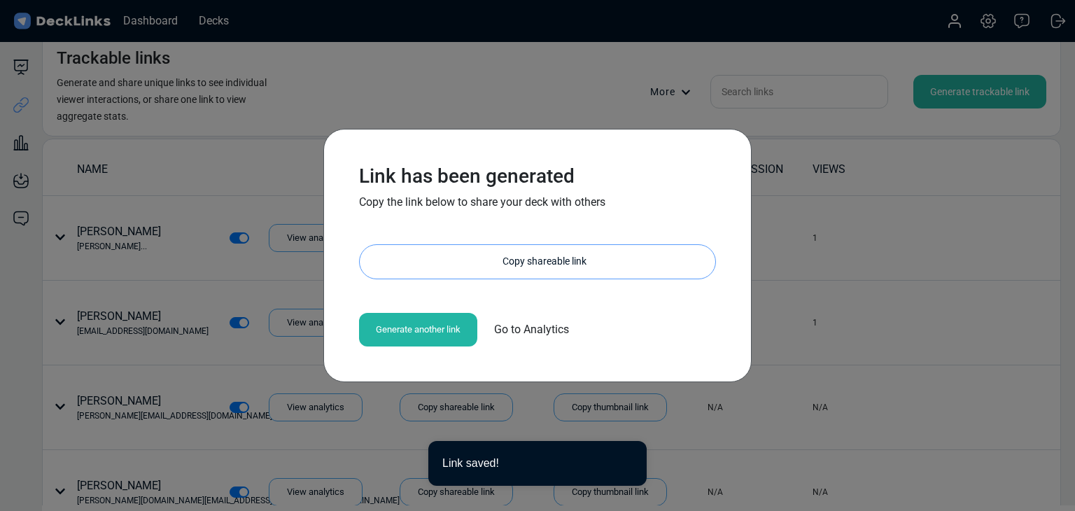
click at [554, 257] on div "Copy shareable link" at bounding box center [545, 262] width 342 height 34
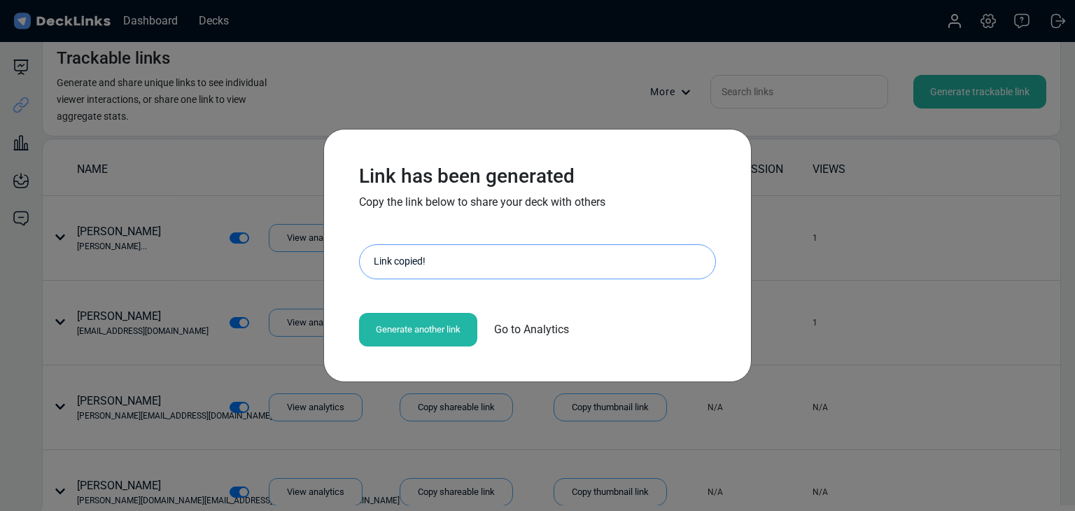
click at [269, 93] on div "Link has been generated Copy the link below to share your deck with others http…" at bounding box center [537, 255] width 1075 height 511
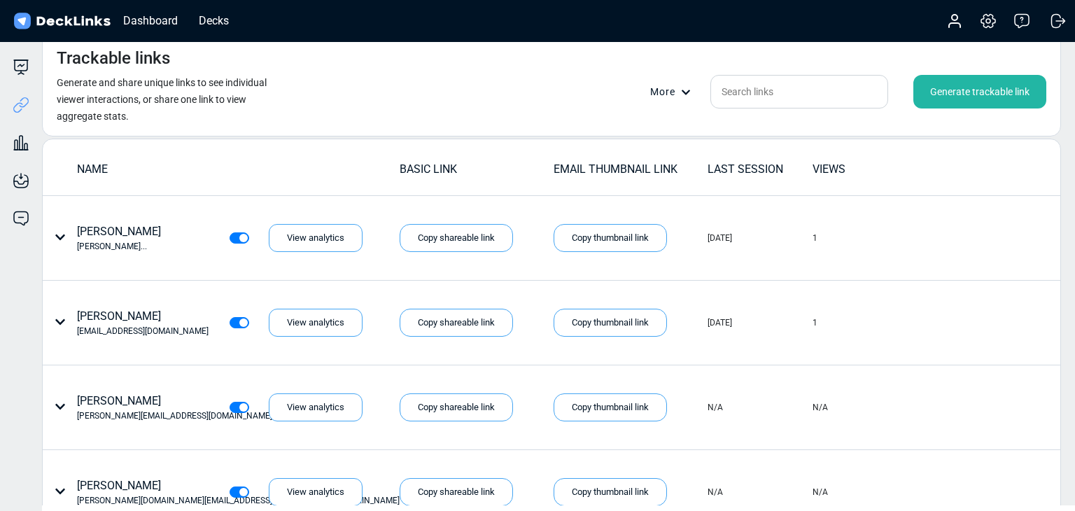
click at [933, 91] on div "Generate trackable link" at bounding box center [980, 92] width 133 height 34
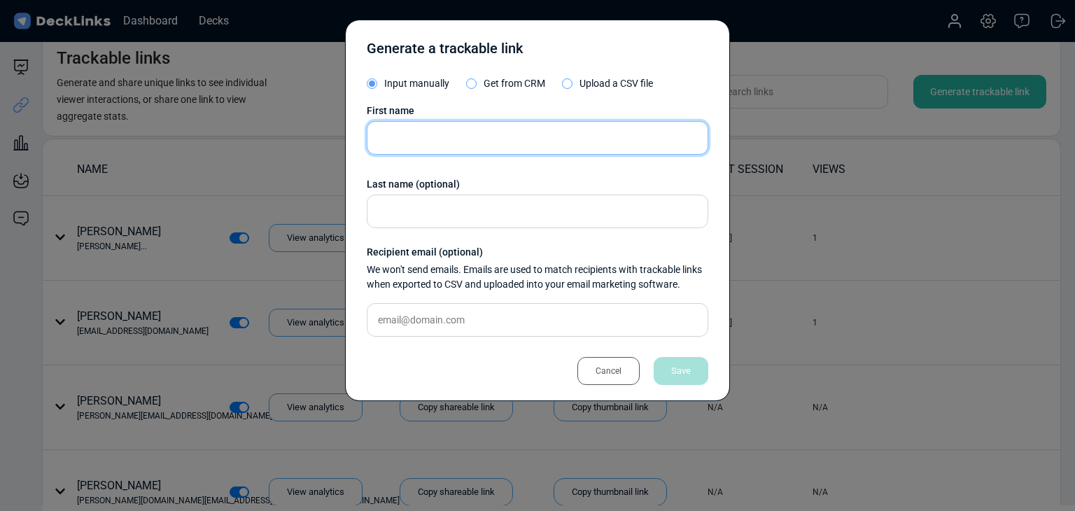
click at [561, 125] on input "text" at bounding box center [538, 138] width 342 height 34
paste input "Vanessa Lim"
type input "Vanessa Lim"
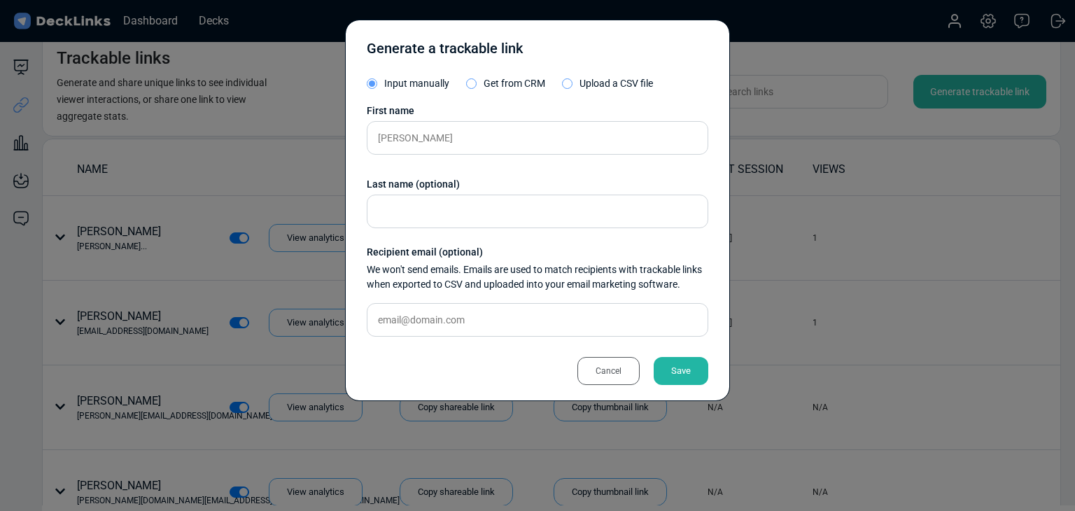
click at [439, 300] on div "First name Vanessa Lim Last name (optional) Recipient email (optional) We won't…" at bounding box center [538, 226] width 342 height 244
click at [469, 326] on input "text" at bounding box center [538, 320] width 342 height 34
paste input "vanessa@m-daq.com"
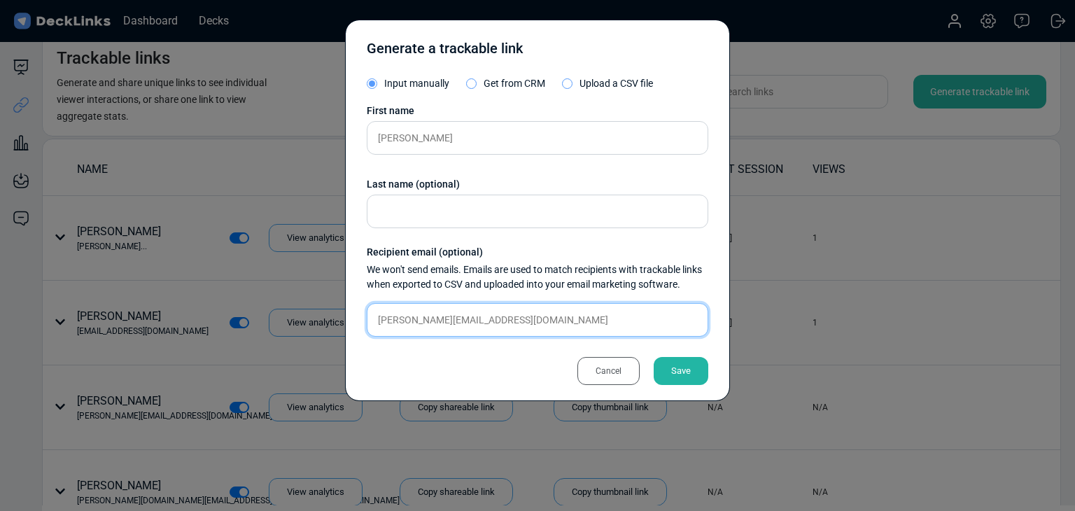
type input "vanessa@m-daq.com"
click at [677, 370] on div "Save" at bounding box center [681, 371] width 55 height 28
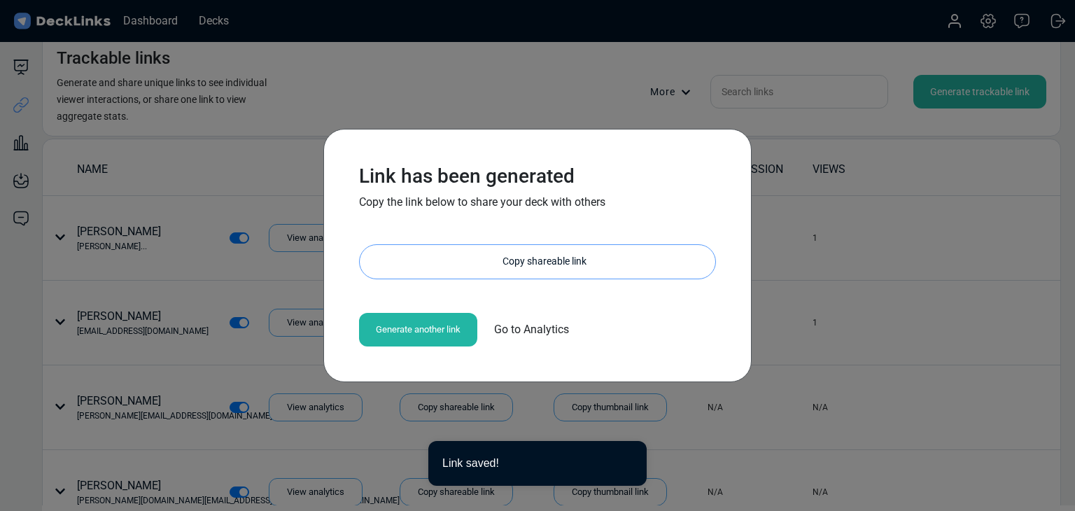
click at [519, 247] on div "Copy shareable link" at bounding box center [545, 262] width 342 height 34
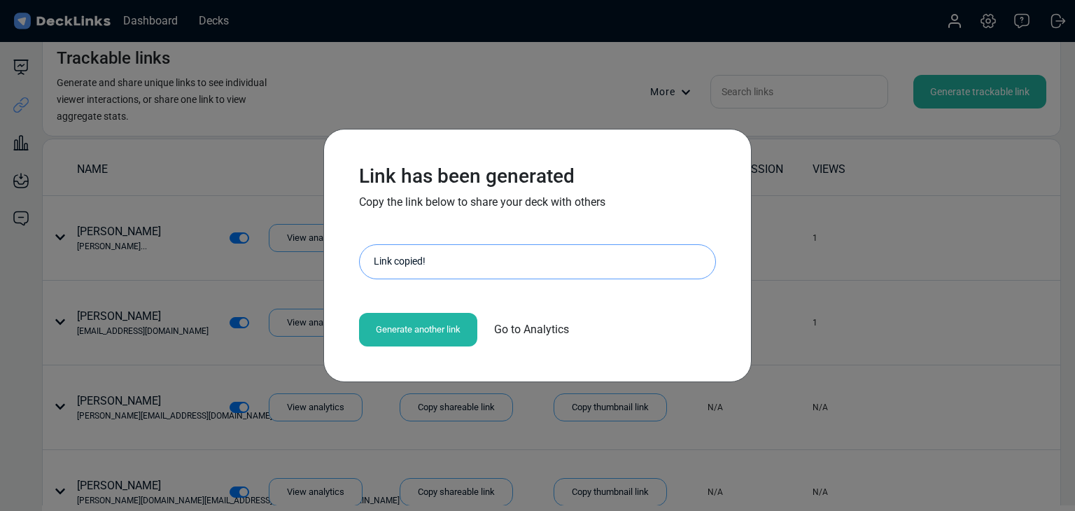
click at [180, 174] on div "Link has been generated Copy the link below to share your deck with others http…" at bounding box center [537, 255] width 1075 height 511
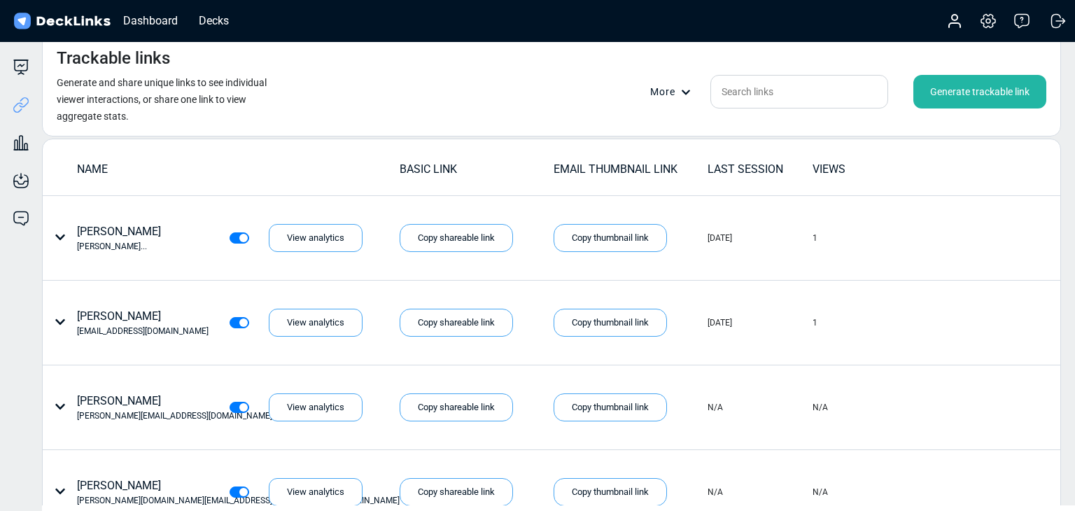
click at [954, 93] on div "Generate trackable link" at bounding box center [980, 92] width 133 height 34
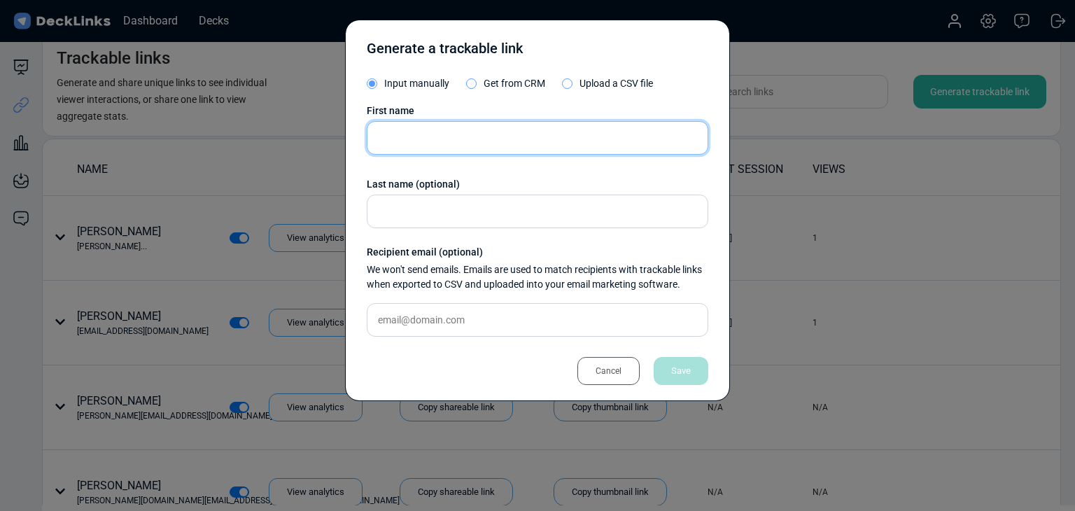
click at [480, 136] on input "text" at bounding box center [538, 138] width 342 height 34
paste input "Sunil Singh"
type input "Sunil Singh"
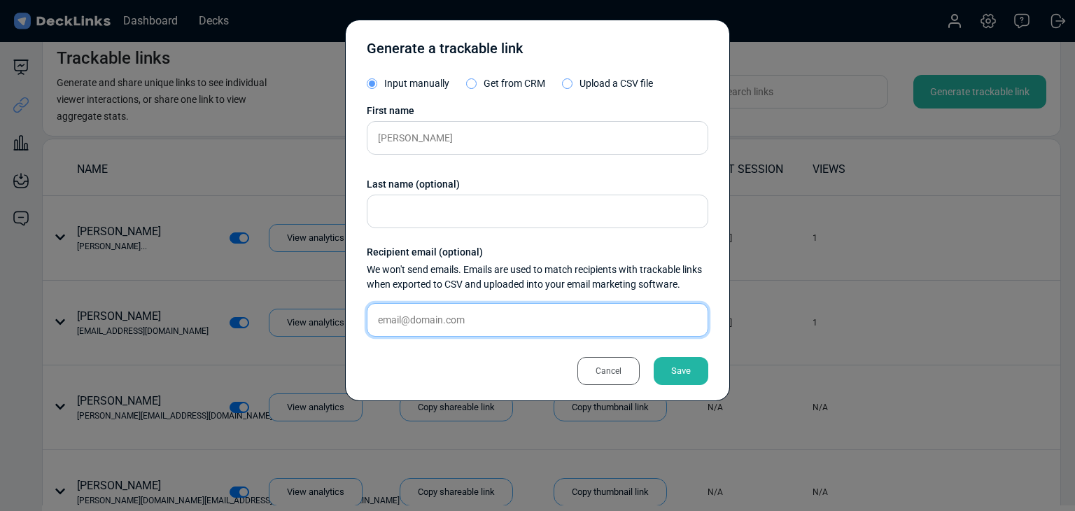
drag, startPoint x: 500, startPoint y: 317, endPoint x: 513, endPoint y: 322, distance: 14.2
click at [500, 317] on input "text" at bounding box center [538, 320] width 342 height 34
paste input "ssp@xenelsoft.com"
type input "ssp@xenelsoft.com"
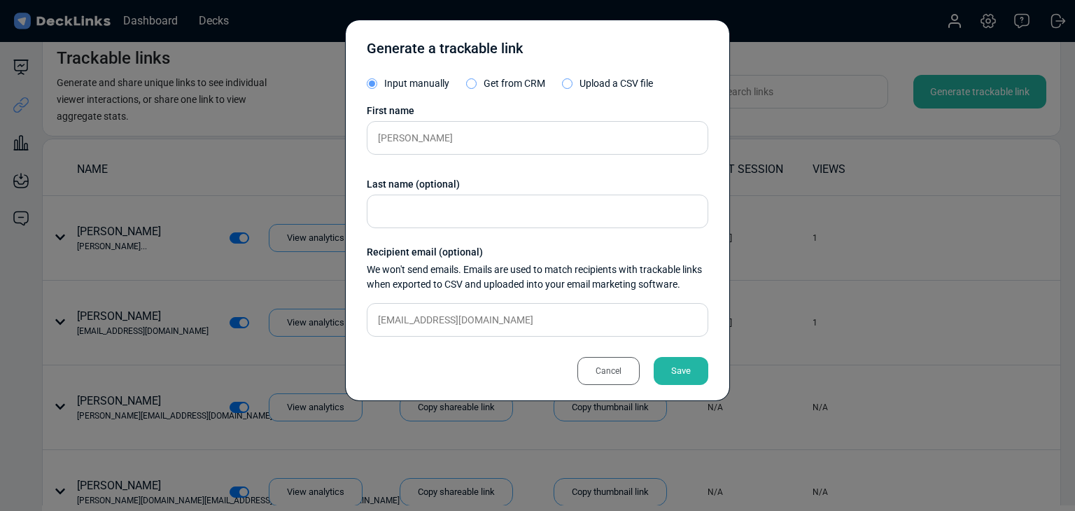
click at [657, 369] on div "Save" at bounding box center [681, 371] width 55 height 28
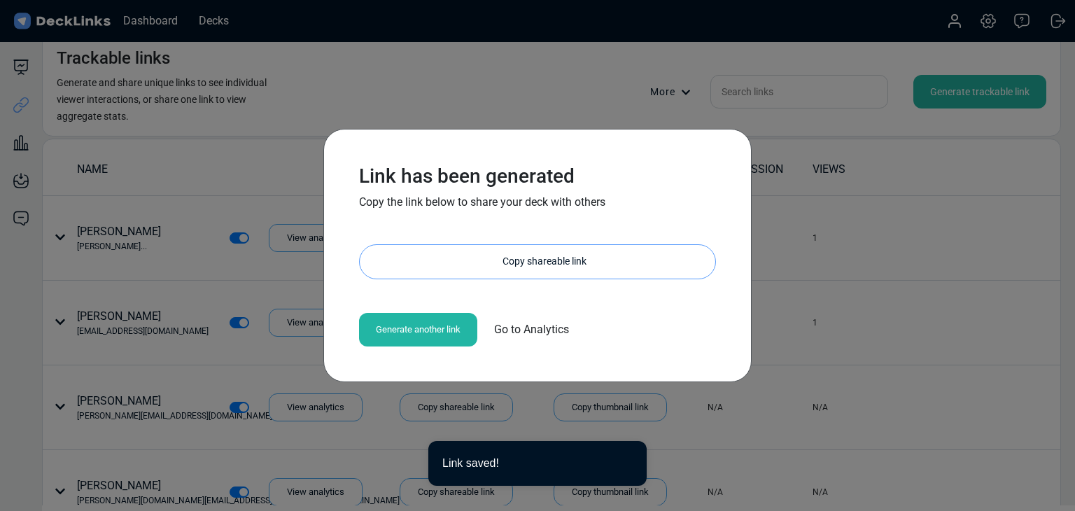
click at [529, 254] on div "Copy shareable link" at bounding box center [545, 262] width 342 height 34
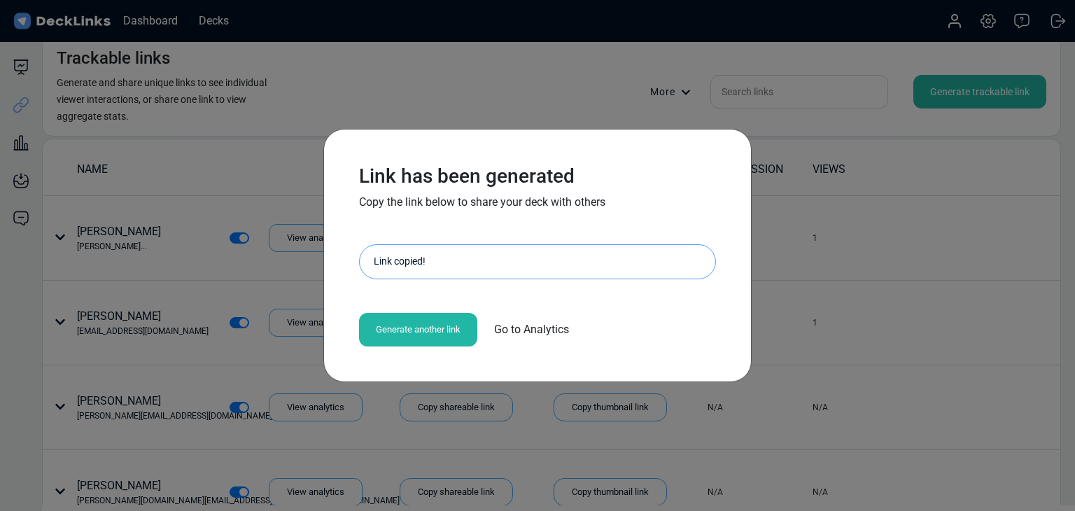
drag, startPoint x: 221, startPoint y: 207, endPoint x: 235, endPoint y: 56, distance: 151.2
click at [221, 207] on div "Link has been generated Copy the link below to share your deck with others http…" at bounding box center [537, 255] width 1075 height 511
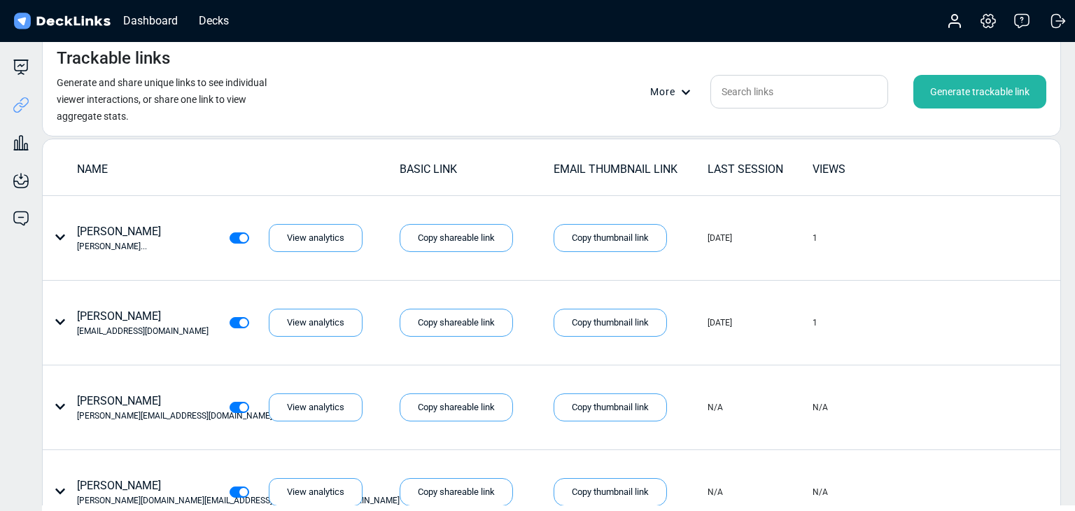
click at [982, 89] on div "Generate trackable link" at bounding box center [980, 92] width 133 height 34
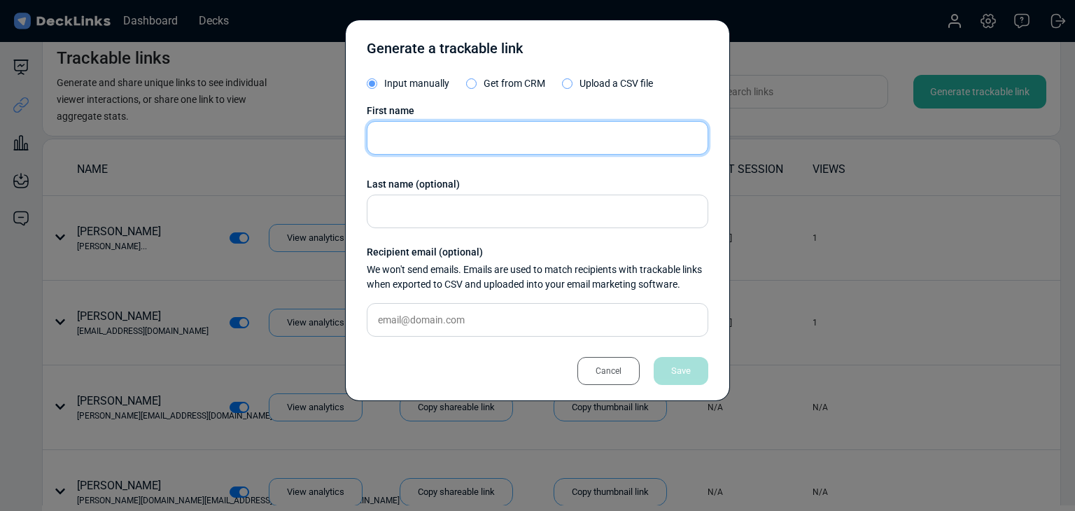
click at [589, 152] on input "text" at bounding box center [538, 138] width 342 height 34
click at [585, 140] on input "text" at bounding box center [538, 138] width 342 height 34
paste input "Thomas Seow"
type input "Thomas Seow"
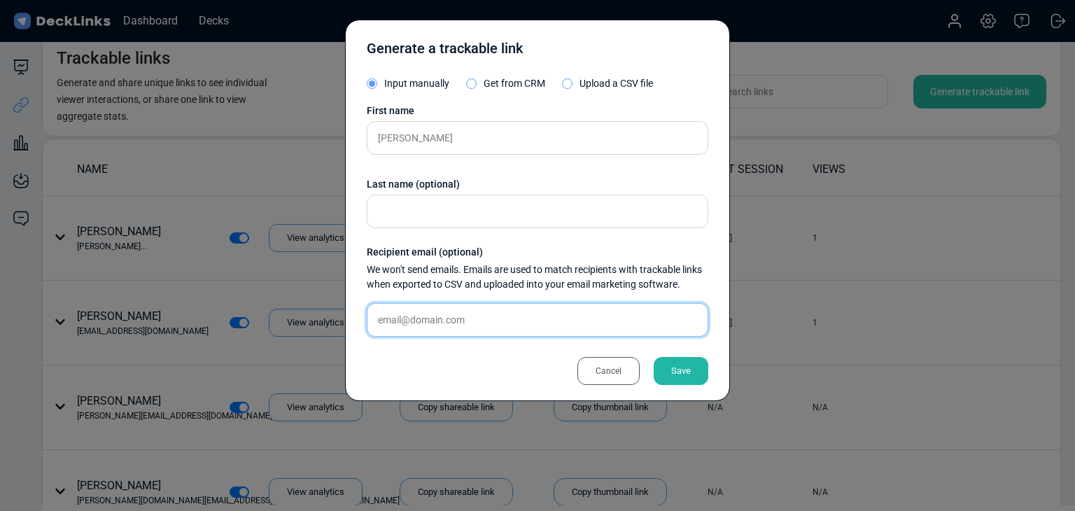
drag, startPoint x: 448, startPoint y: 321, endPoint x: 459, endPoint y: 324, distance: 11.5
click at [448, 321] on input "text" at bounding box center [538, 320] width 342 height 34
paste input "thomas@insidersecurity.co"
type input "thomas@insidersecurity.co"
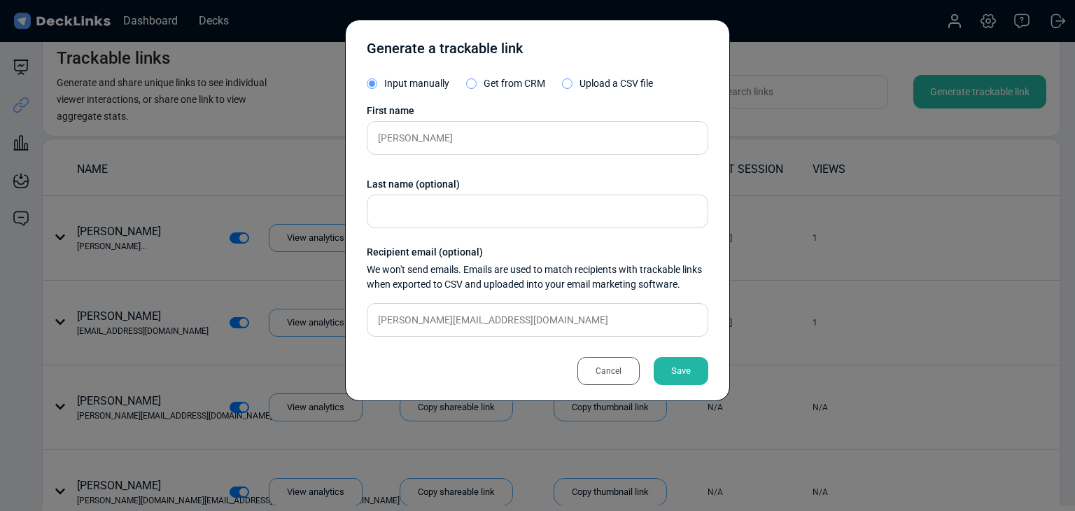
click at [683, 355] on div "Cancel Save" at bounding box center [538, 364] width 342 height 32
click at [684, 363] on div "Save" at bounding box center [681, 371] width 55 height 28
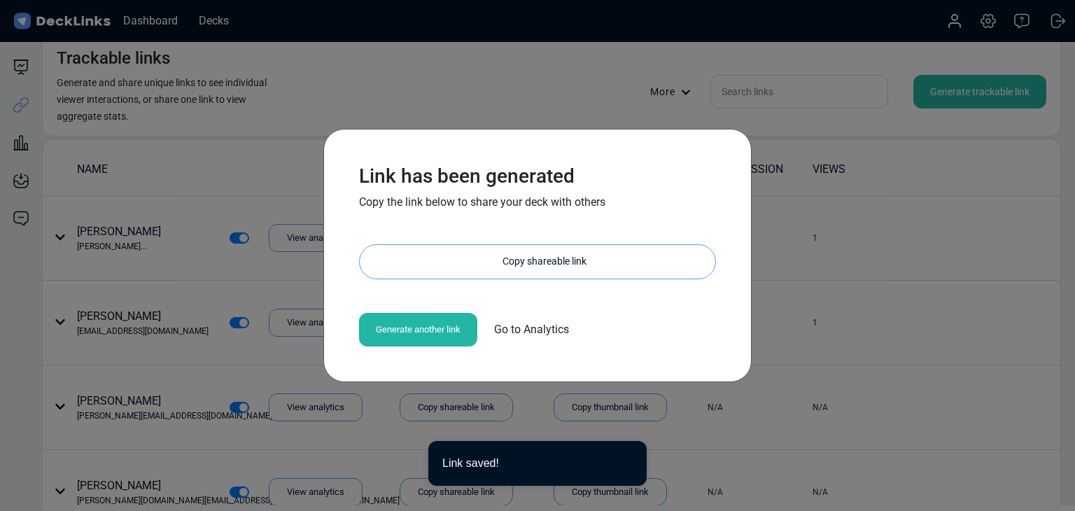
click at [613, 267] on div "Copy shareable link" at bounding box center [545, 262] width 342 height 34
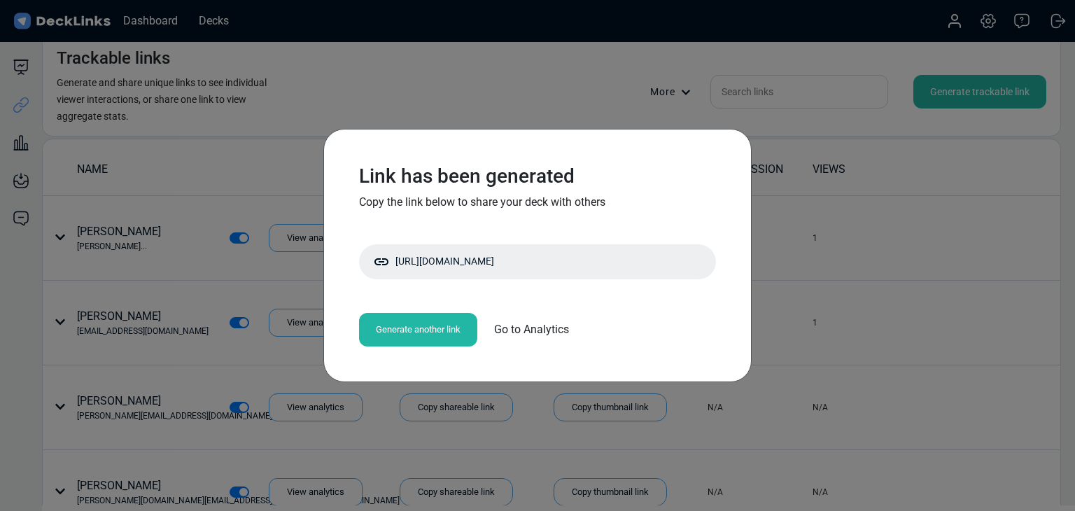
click at [188, 141] on div "Link has been generated Copy the link below to share your deck with others http…" at bounding box center [537, 255] width 1075 height 511
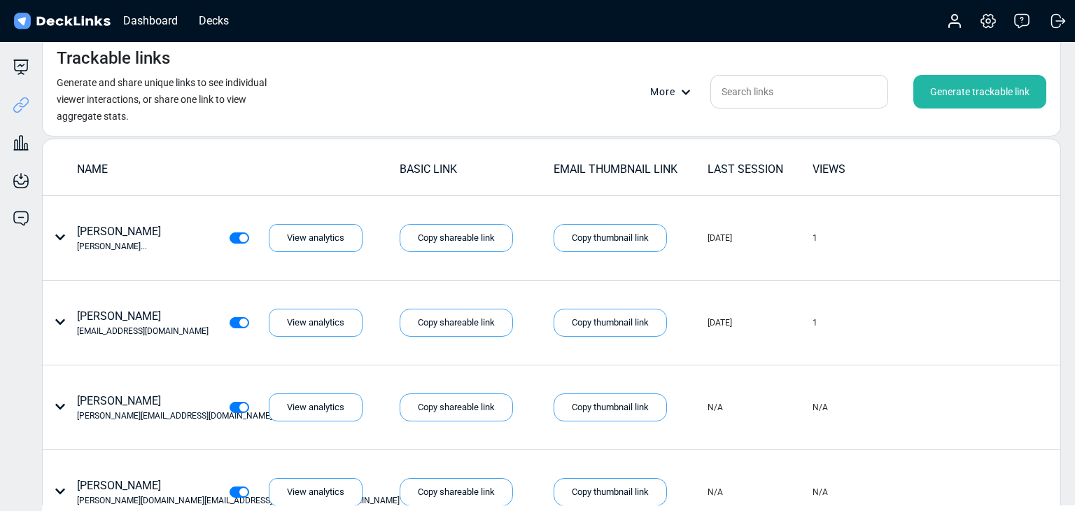
click at [969, 90] on div "Generate trackable link" at bounding box center [980, 92] width 133 height 34
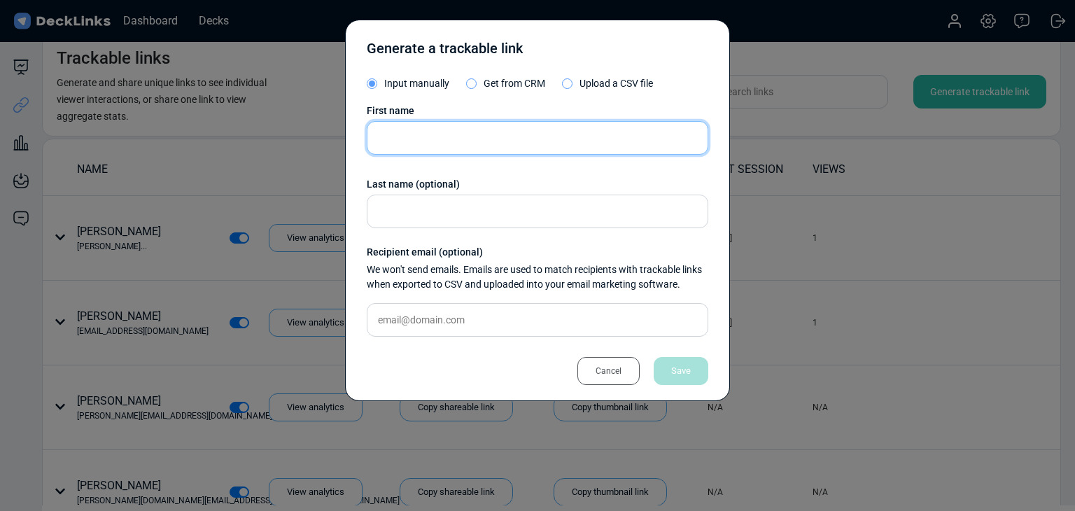
click at [529, 138] on input "text" at bounding box center [538, 138] width 342 height 34
paste input "Wolfgang Meyer"
type input "Wolfgang Meyer"
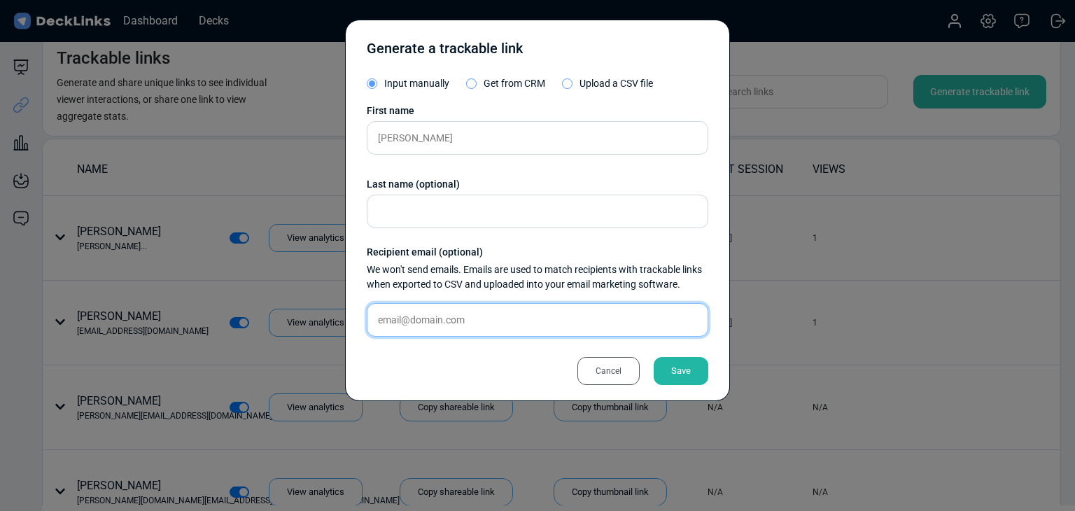
click at [503, 316] on input "text" at bounding box center [538, 320] width 342 height 34
paste input "w.mzb@pma-gmbh.de"
type input "w.mzb@pma-gmbh.de"
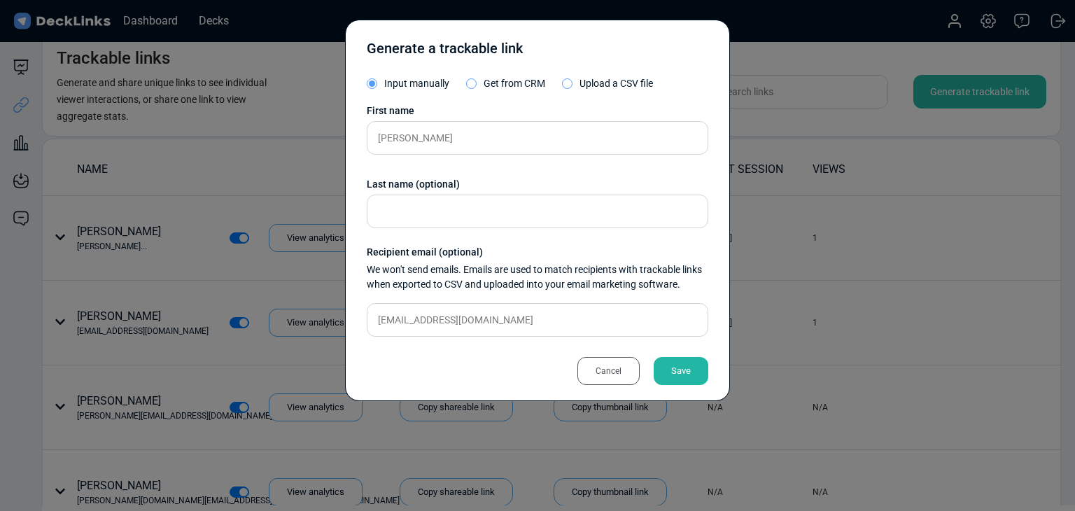
click at [713, 366] on div "Generate a trackable link Input manually Get from CRM Upload a CSV file First n…" at bounding box center [537, 211] width 385 height 382
click at [705, 368] on div "Save" at bounding box center [681, 371] width 55 height 28
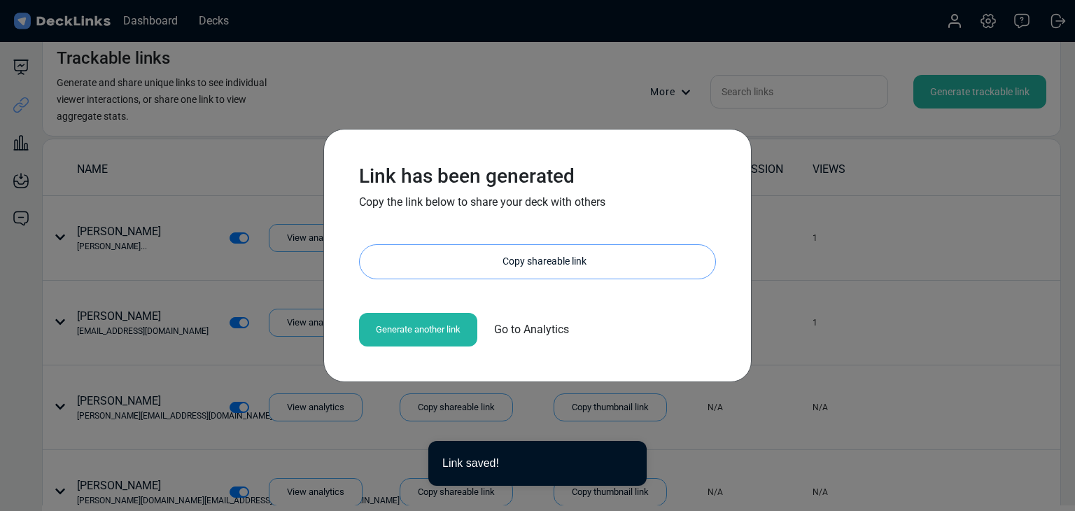
click at [560, 256] on div "Copy shareable link" at bounding box center [545, 262] width 342 height 34
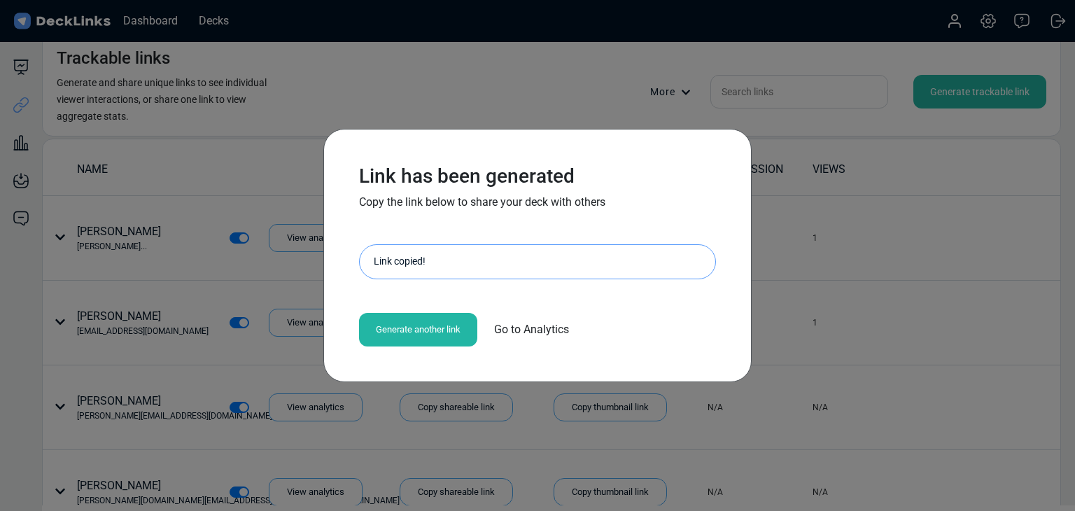
click at [157, 170] on div "Link has been generated Copy the link below to share your deck with others http…" at bounding box center [537, 255] width 1075 height 511
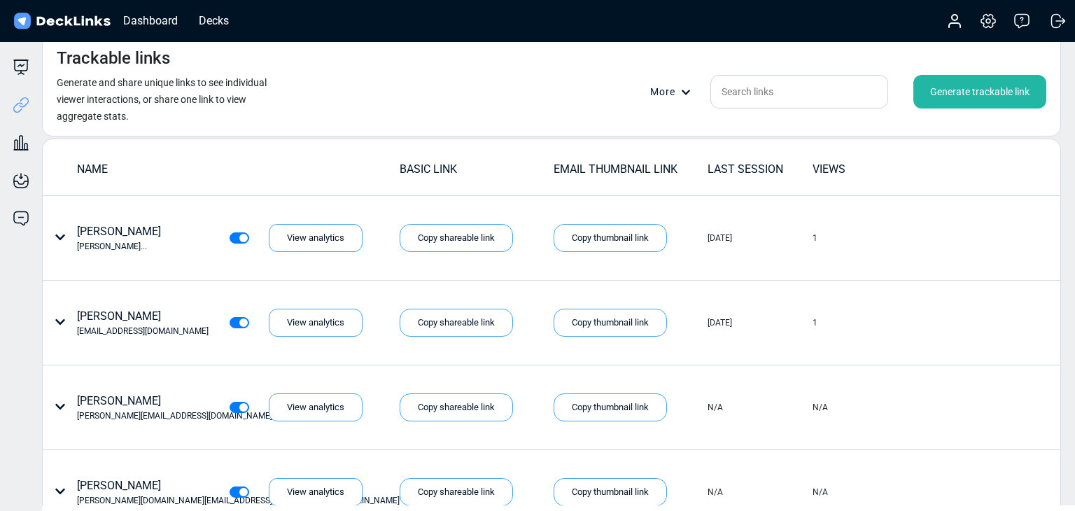
click at [960, 95] on div "Generate trackable link" at bounding box center [980, 92] width 133 height 34
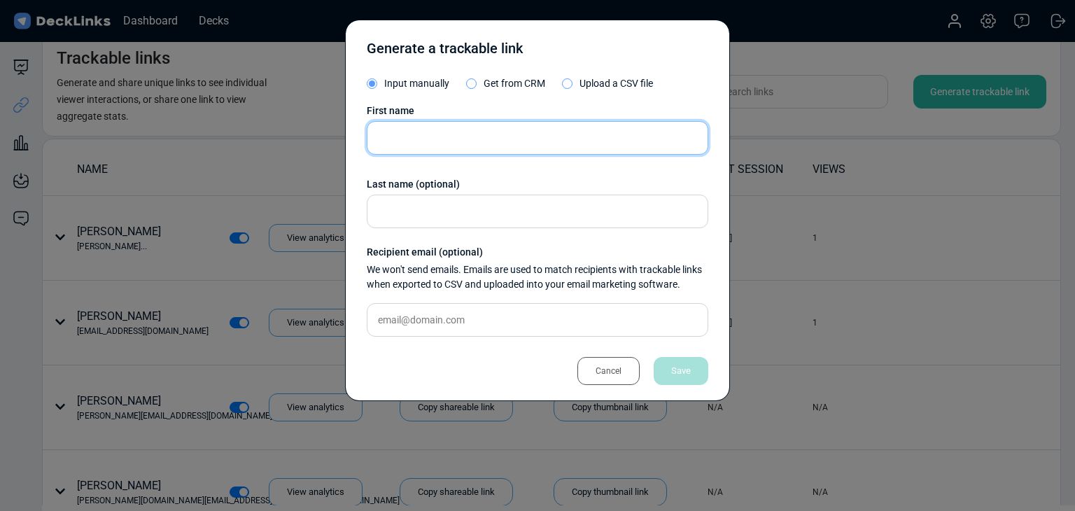
click at [535, 132] on input "text" at bounding box center [538, 138] width 342 height 34
paste input "Frans Siswanto"
type input "Frans Siswanto"
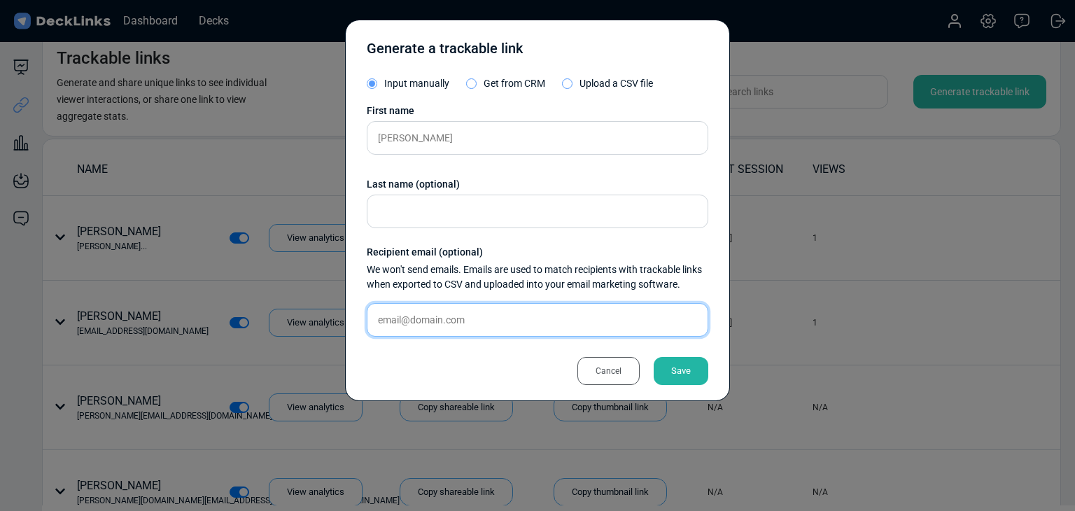
click at [498, 306] on input "text" at bounding box center [538, 320] width 342 height 34
paste input "frans.siswanto@liferay.com"
type input "frans.siswanto@liferay.com"
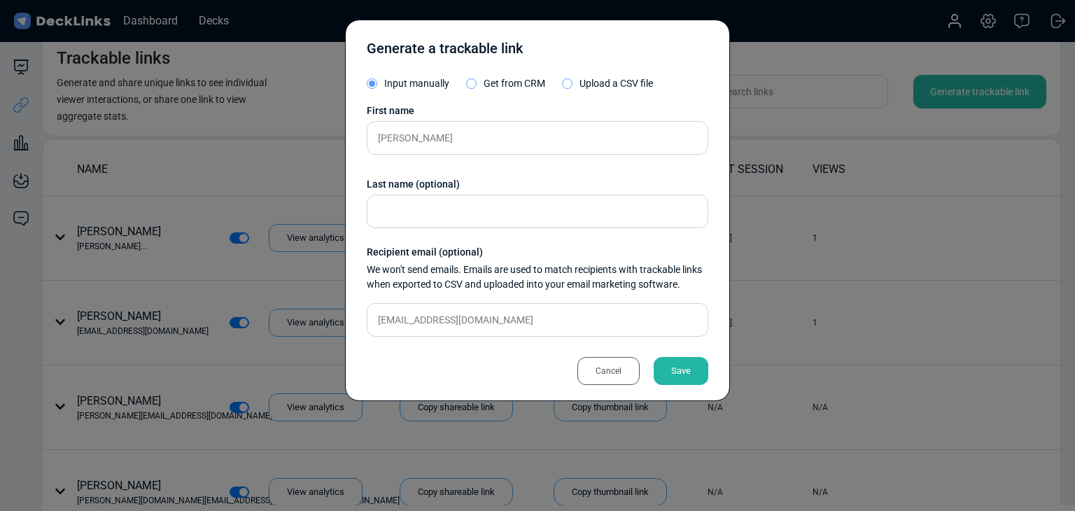
click at [694, 368] on div "Save" at bounding box center [681, 371] width 55 height 28
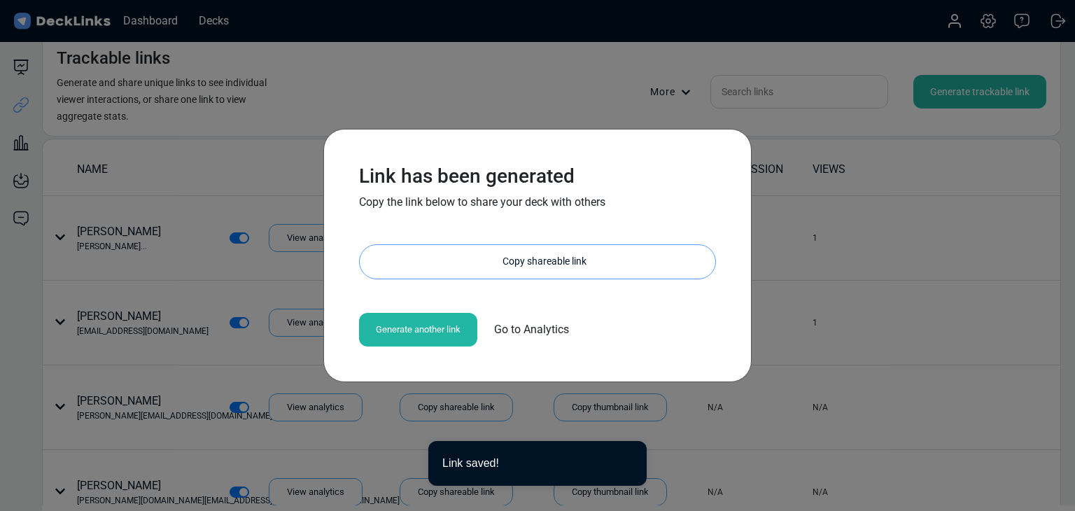
click at [554, 256] on div "Copy shareable link" at bounding box center [545, 262] width 342 height 34
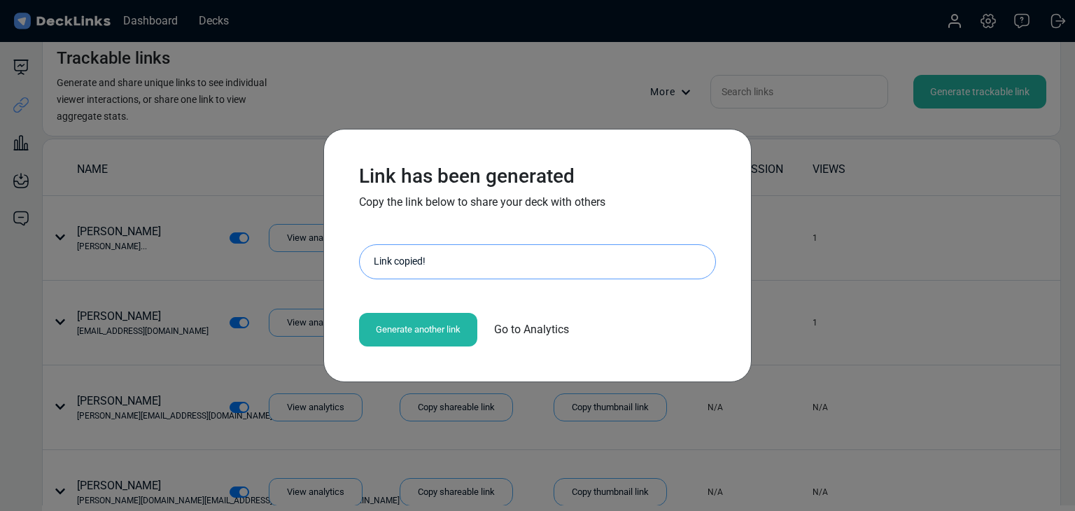
click at [140, 236] on div "Link has been generated Copy the link below to share your deck with others http…" at bounding box center [537, 255] width 1075 height 511
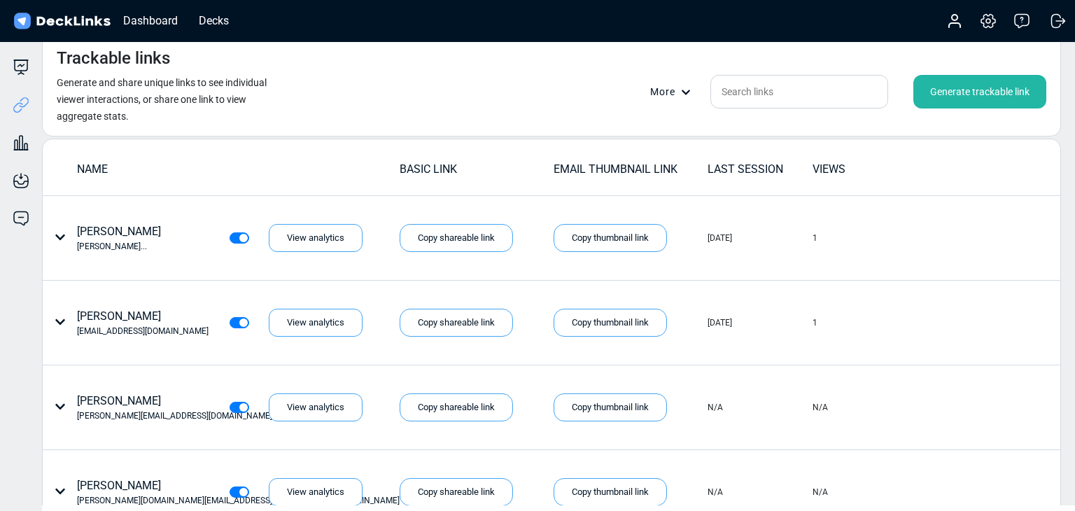
click at [958, 76] on div "Generate trackable link" at bounding box center [980, 92] width 133 height 34
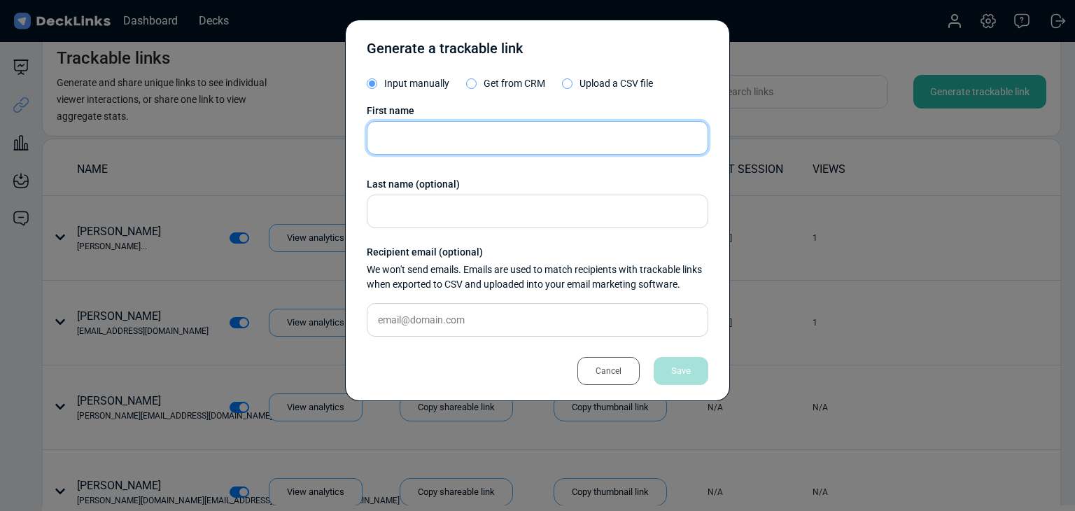
click at [475, 138] on input "text" at bounding box center [538, 138] width 342 height 34
paste input "Gusdiharto Pratomo"
type input "Gusdiharto Pratomo"
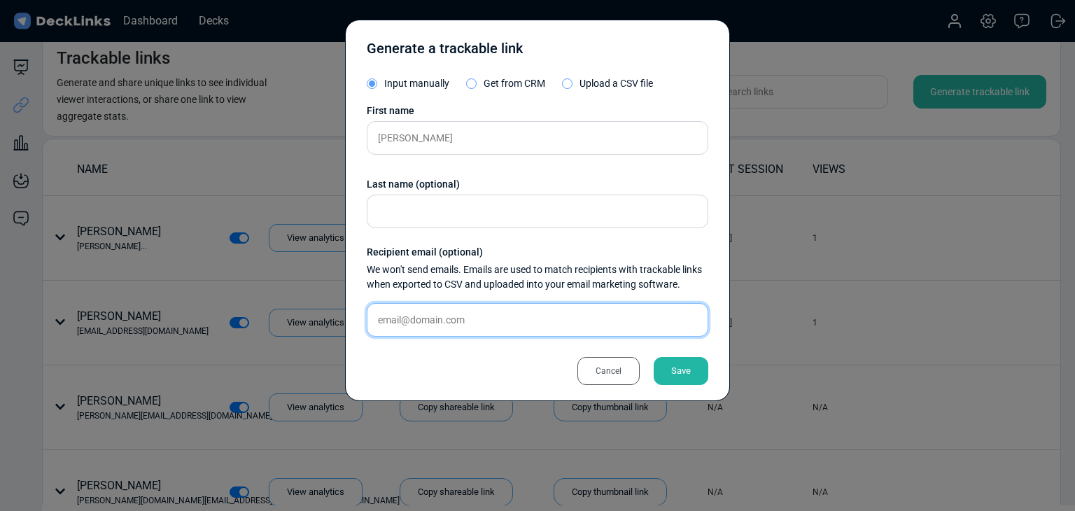
click at [484, 316] on input "text" at bounding box center [538, 320] width 342 height 34
paste input "gusdiharto@gmail.com"
type input "gusdiharto@gmail.com"
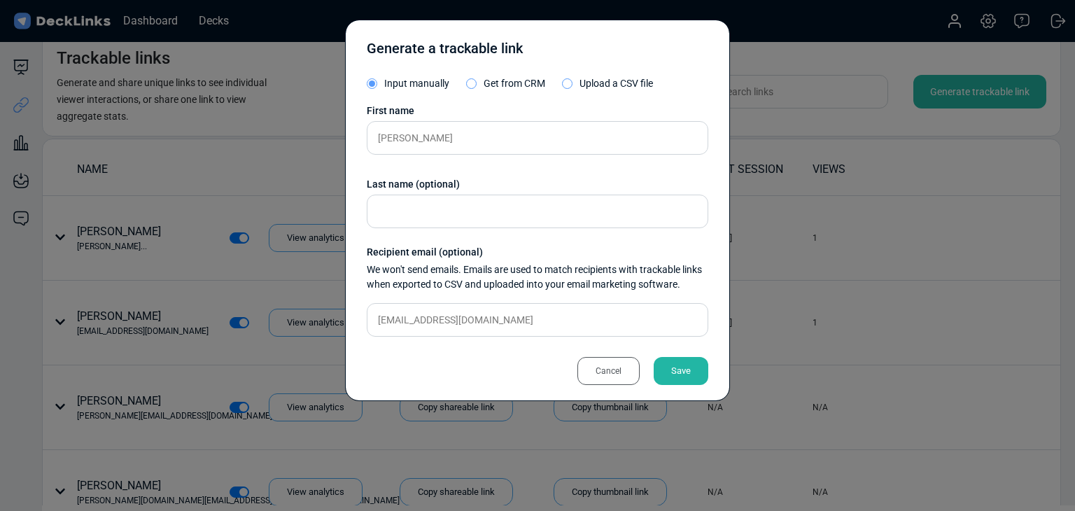
click at [682, 370] on div "Save" at bounding box center [681, 371] width 55 height 28
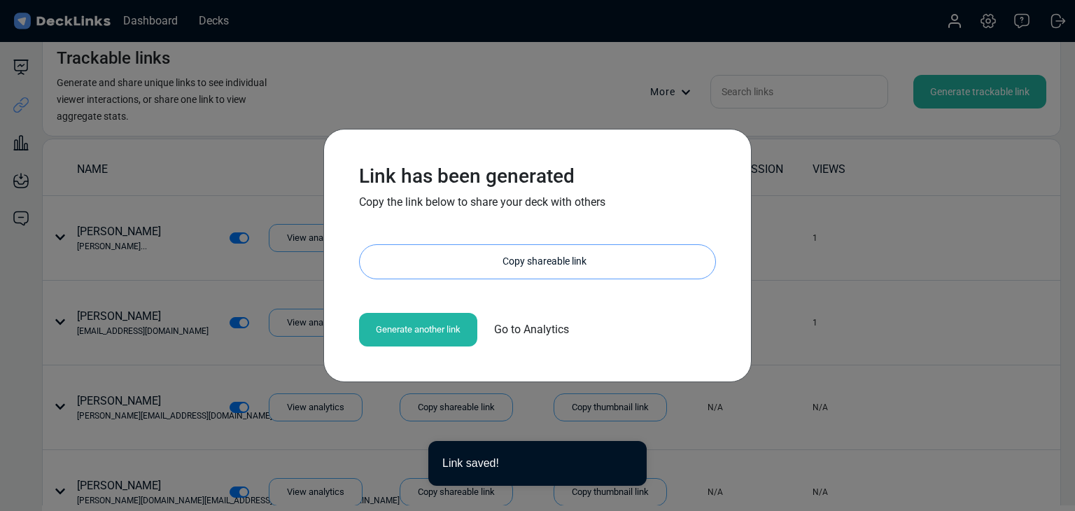
click at [524, 255] on div "Copy shareable link" at bounding box center [545, 262] width 342 height 34
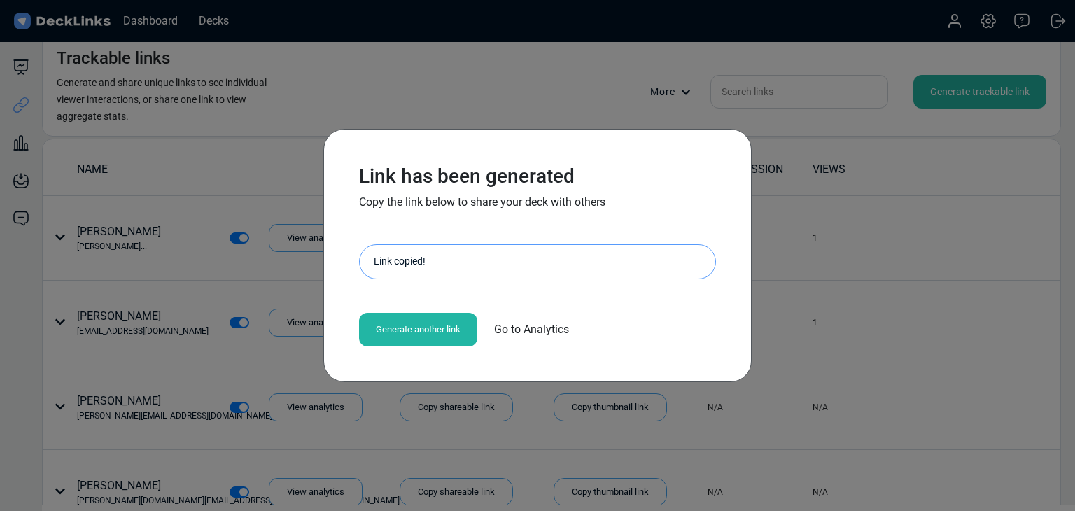
click at [122, 114] on div "Link has been generated Copy the link below to share your deck with others http…" at bounding box center [537, 255] width 1075 height 511
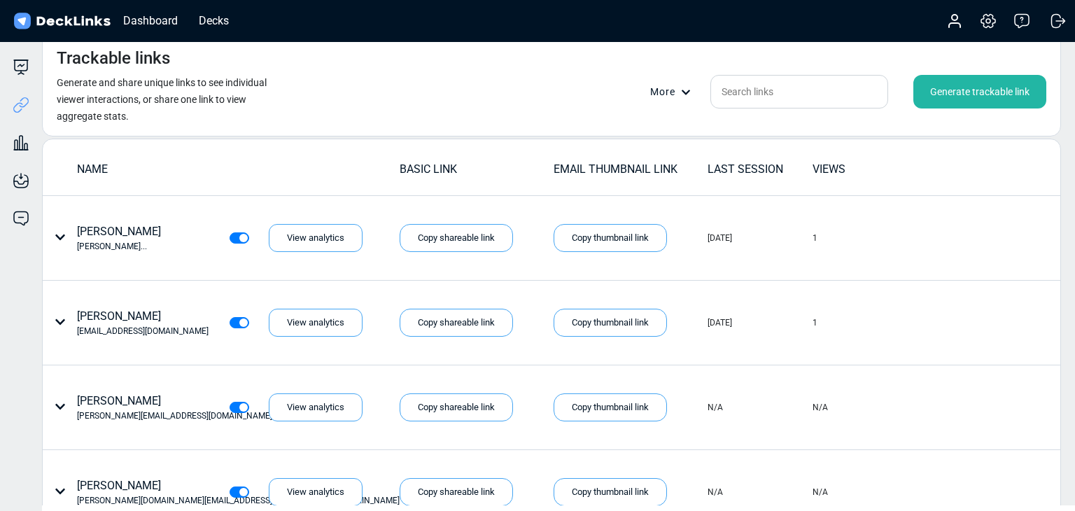
click at [983, 96] on div "Generate trackable link" at bounding box center [980, 92] width 133 height 34
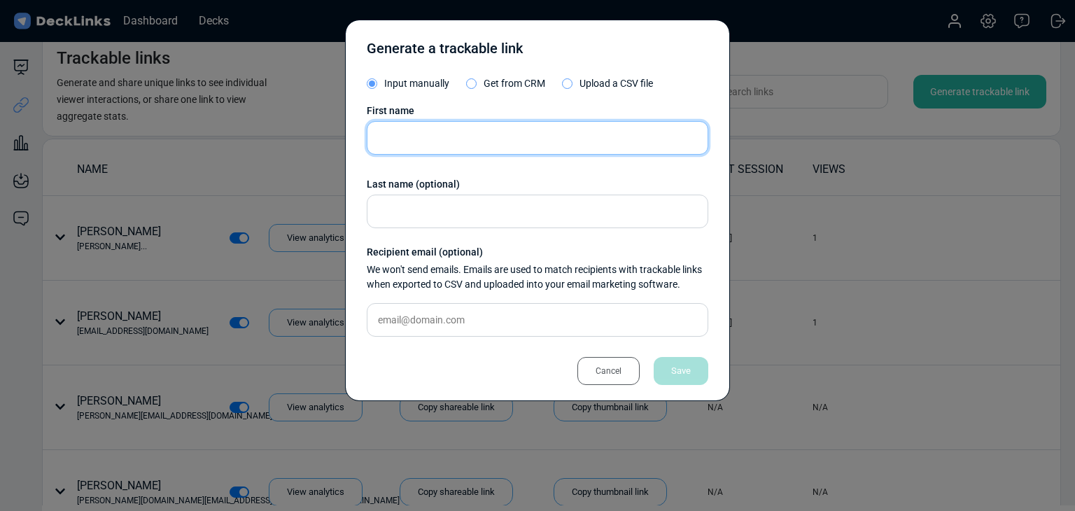
click at [389, 124] on input "text" at bounding box center [538, 138] width 342 height 34
paste input "Siwat Pan"
type input "Siwat Pan"
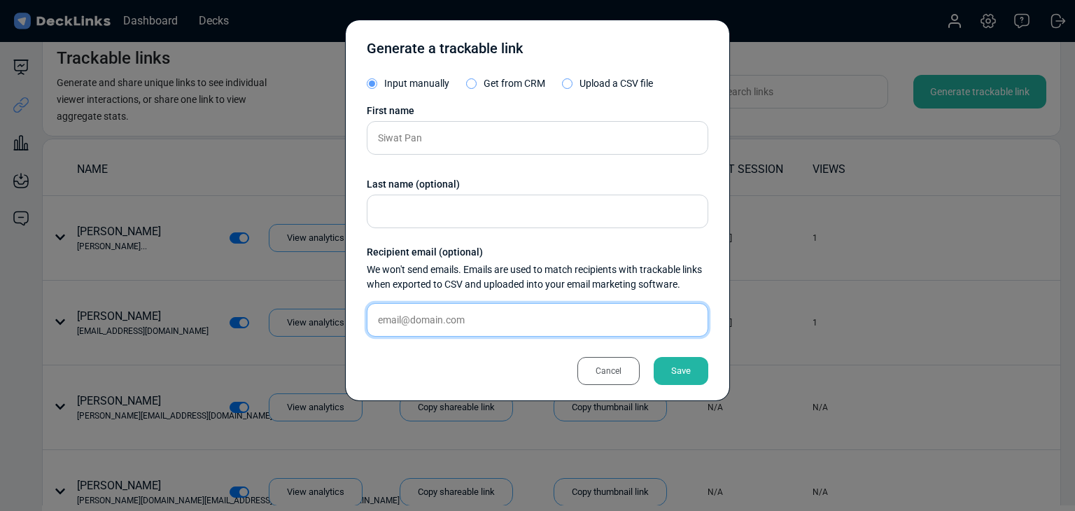
click at [504, 320] on input "text" at bounding box center [538, 320] width 342 height 34
paste input "siwat@evatmaster.com"
type input "siwat@evatmaster.com"
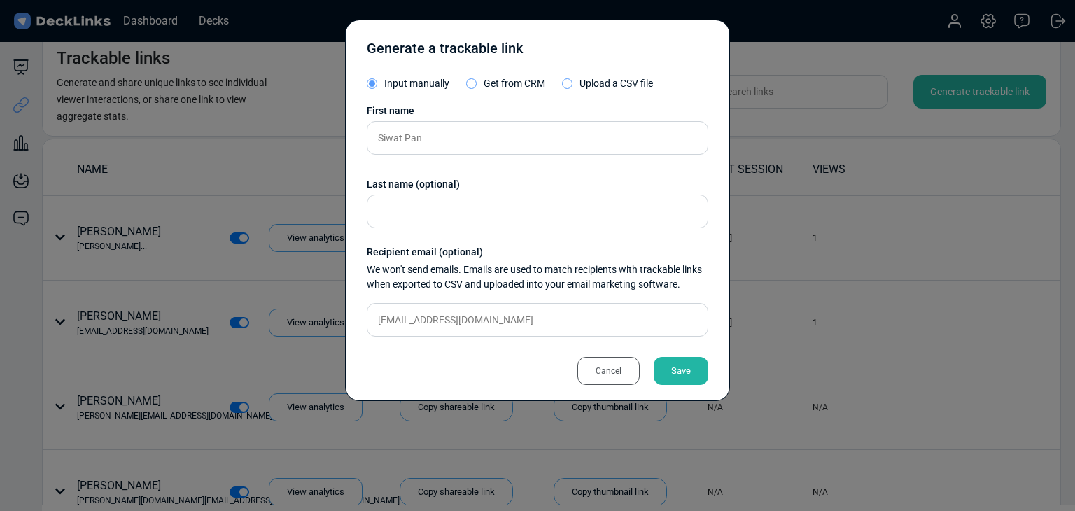
click at [659, 372] on div "Save" at bounding box center [681, 371] width 55 height 28
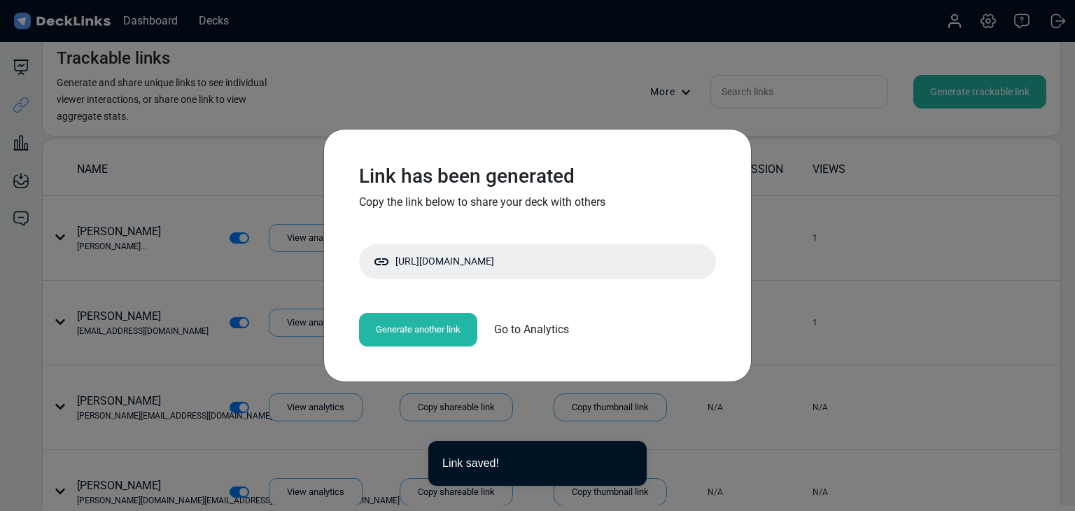
click at [577, 242] on div "Link has been generated Copy the link below to share your deck with others http…" at bounding box center [537, 256] width 385 height 210
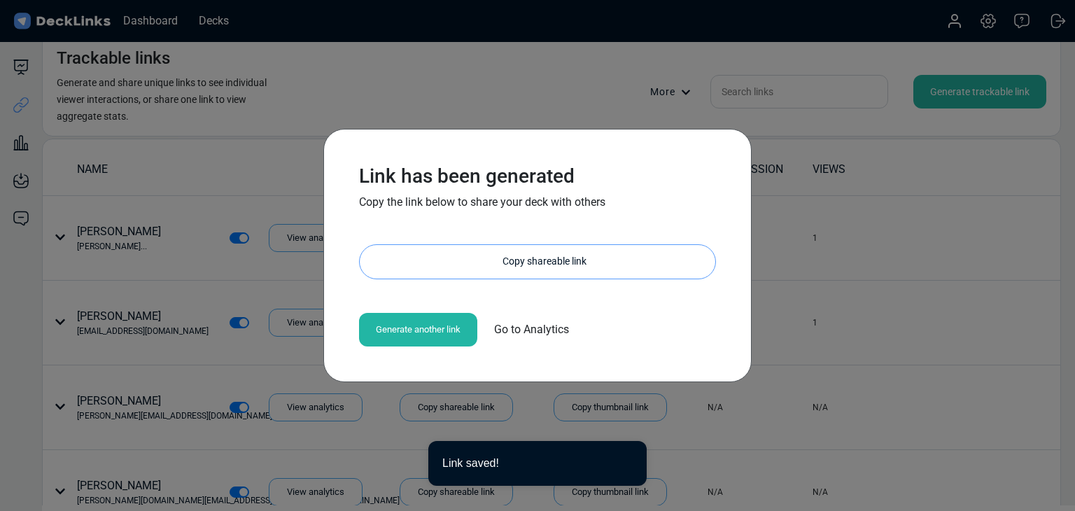
click at [580, 254] on div "Copy shareable link" at bounding box center [545, 262] width 342 height 34
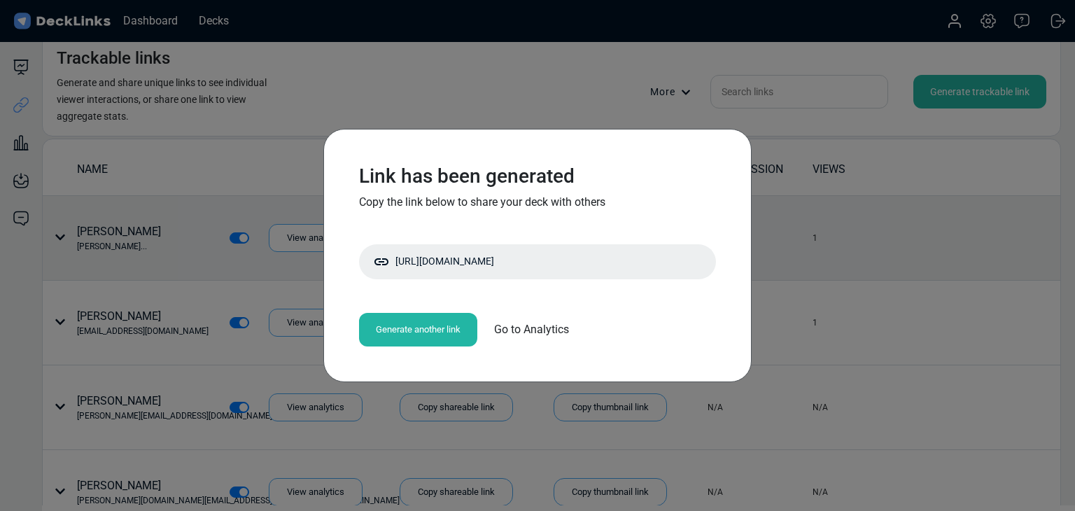
click at [231, 265] on div "Link has been generated Copy the link below to share your deck with others http…" at bounding box center [537, 255] width 1075 height 511
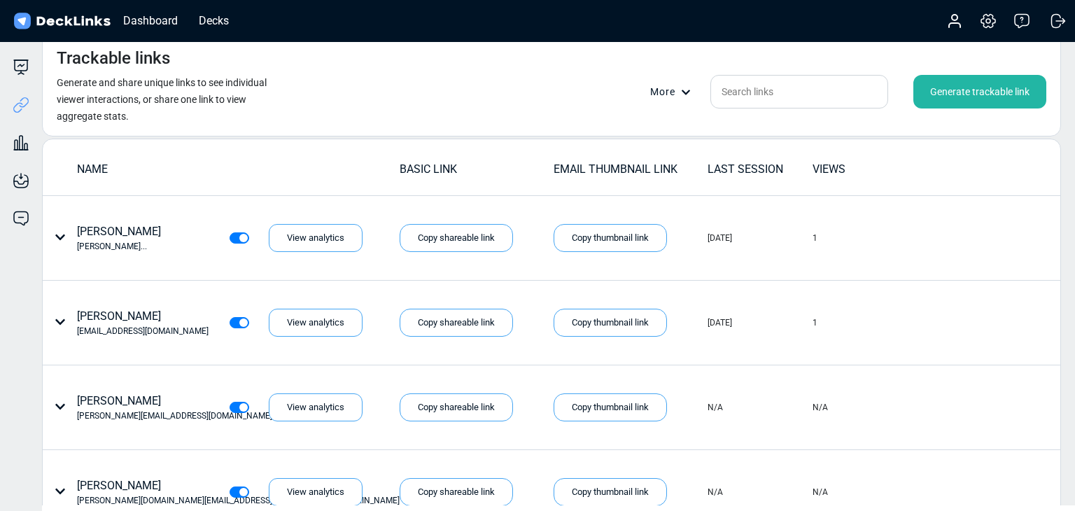
click at [1003, 93] on div "Generate trackable link" at bounding box center [980, 92] width 133 height 34
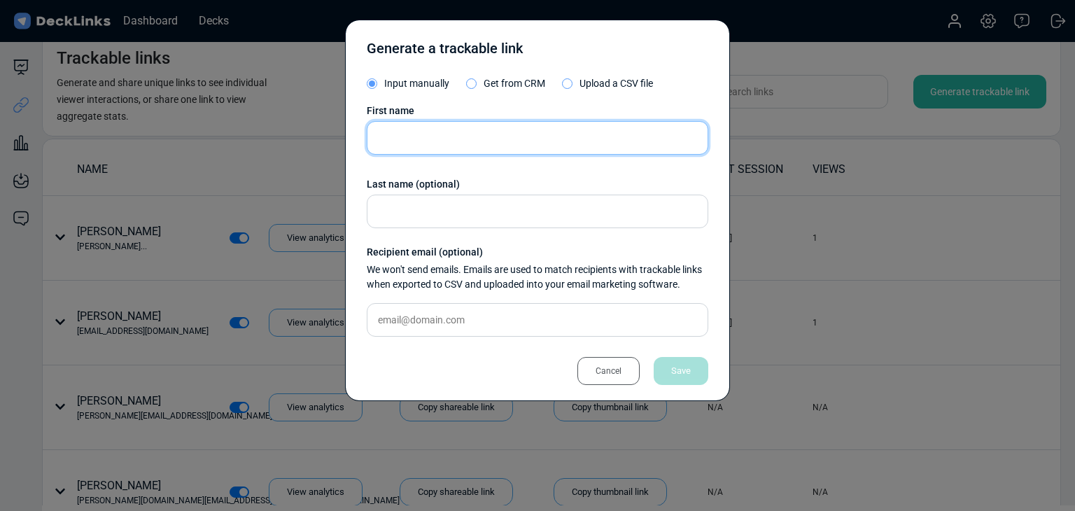
drag, startPoint x: 531, startPoint y: 137, endPoint x: 482, endPoint y: 134, distance: 49.8
click at [531, 137] on input "text" at bounding box center [538, 138] width 342 height 34
paste input "Nicole Lee"
type input "Nicole Lee"
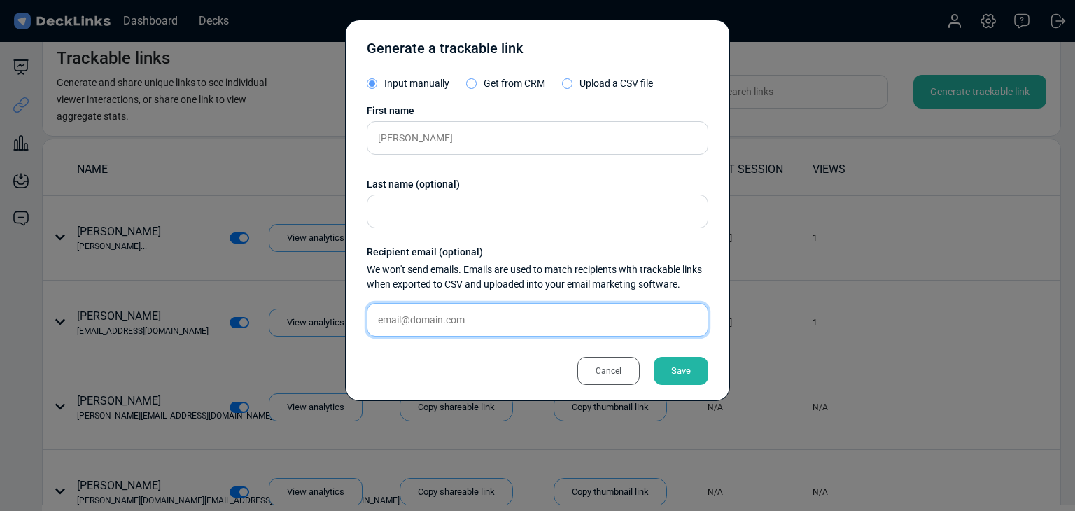
drag, startPoint x: 484, startPoint y: 324, endPoint x: 581, endPoint y: 337, distance: 97.4
click at [484, 324] on input "text" at bounding box center [538, 320] width 342 height 34
paste input "nicole.lee1@sscinc.com"
type input "nicole.lee1@sscinc.com"
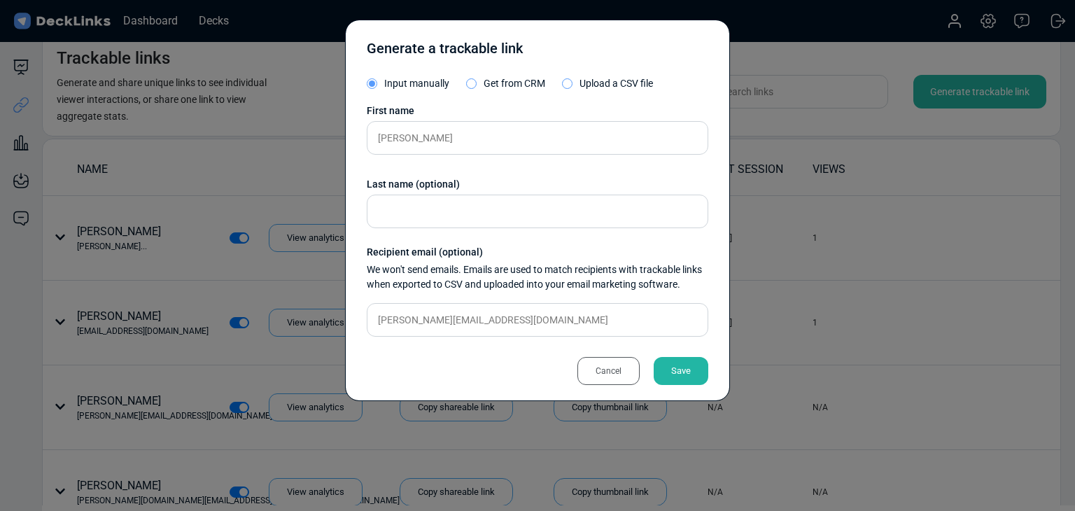
click at [690, 363] on div "Save" at bounding box center [681, 371] width 55 height 28
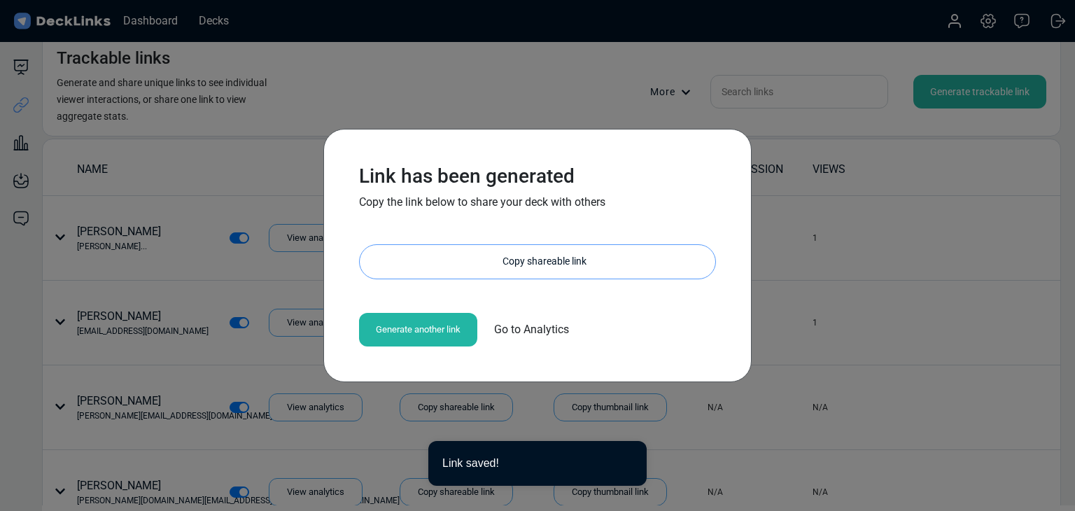
click at [546, 259] on div "Copy shareable link" at bounding box center [545, 262] width 342 height 34
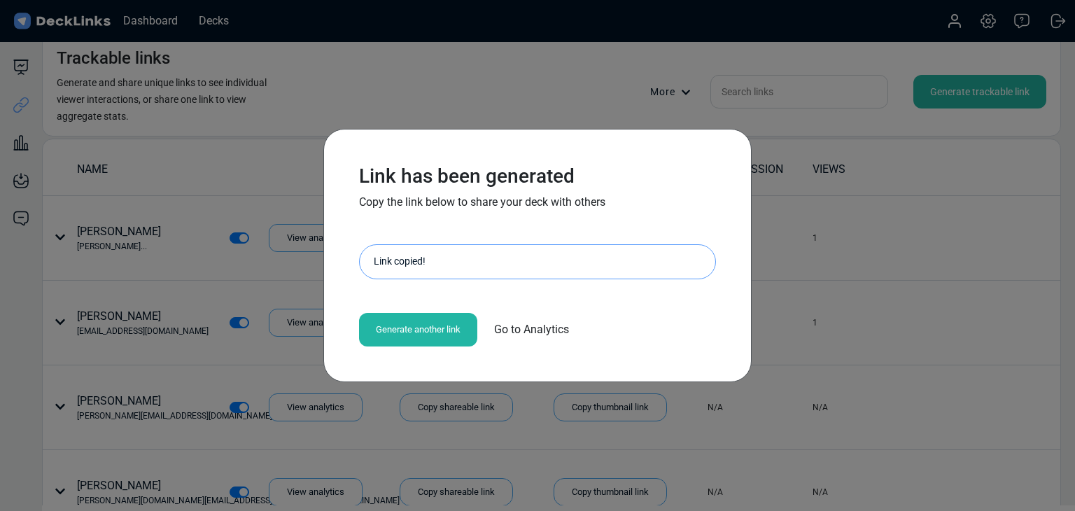
click at [160, 242] on div "Link has been generated Copy the link below to share your deck with others http…" at bounding box center [537, 255] width 1075 height 511
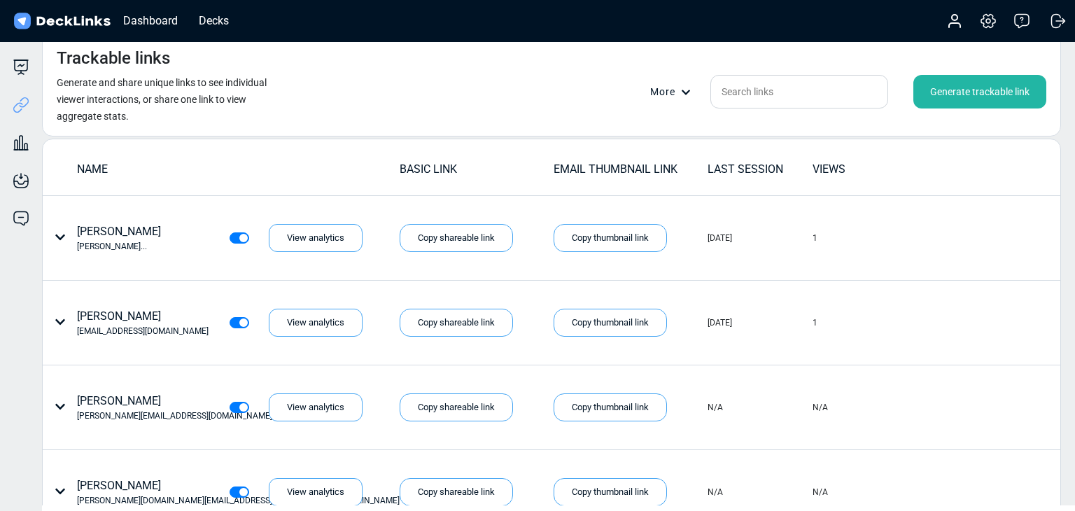
click at [998, 85] on div "Generate trackable link" at bounding box center [980, 92] width 133 height 34
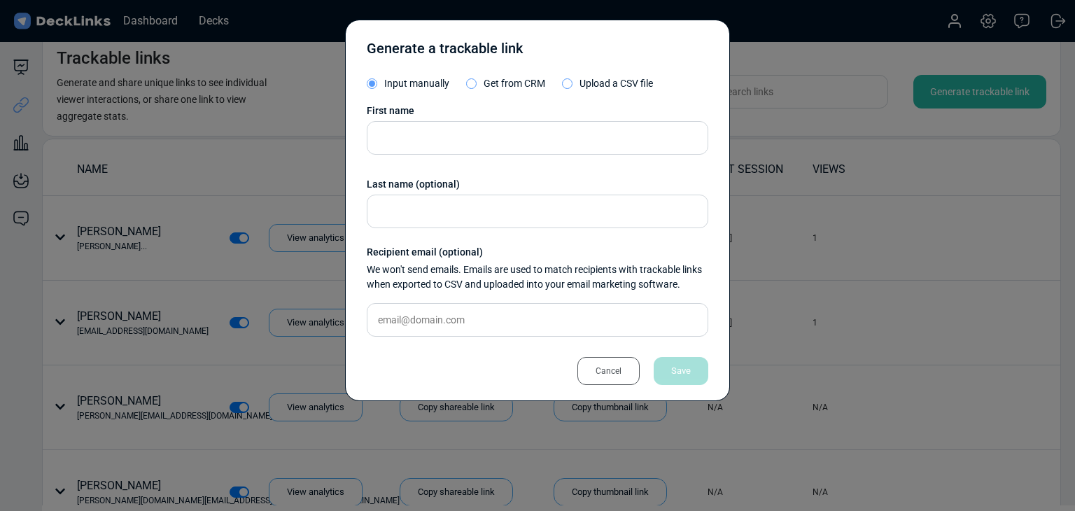
click at [596, 155] on div "First name Last name (optional) Recipient email (optional) We won't send emails…" at bounding box center [538, 226] width 342 height 244
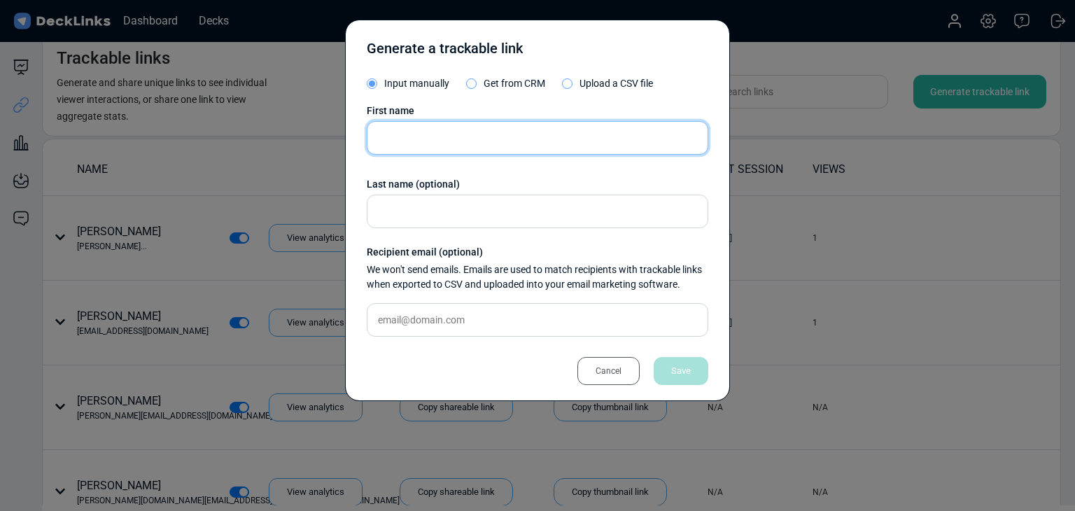
click at [566, 144] on input "text" at bounding box center [538, 138] width 342 height 34
paste input "David Adam James Lee"
type input "David Adam James Lee"
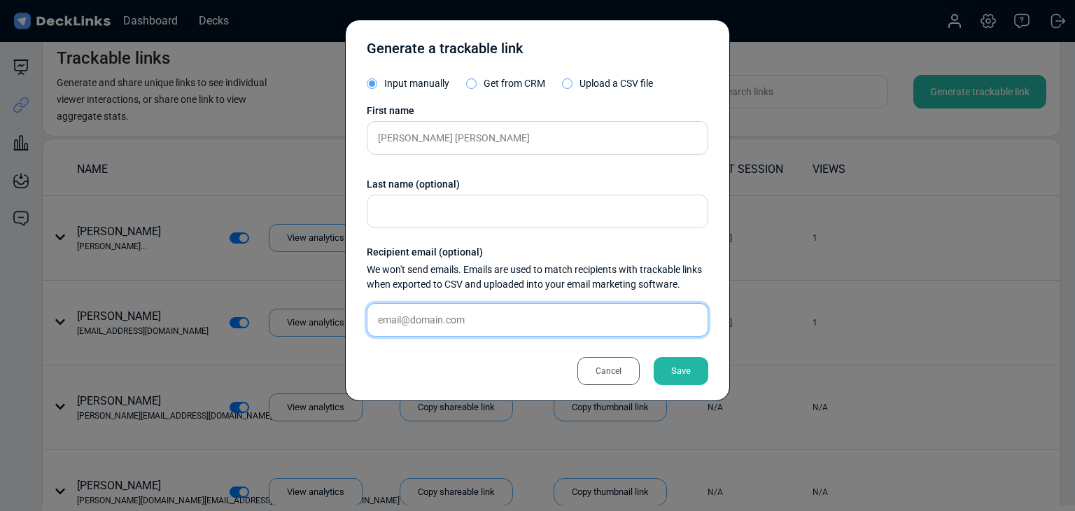
click at [407, 323] on input "text" at bounding box center [538, 320] width 342 height 34
paste input "joey.lim@rootsasia.com"
type input "joey.lim@rootsasia.com"
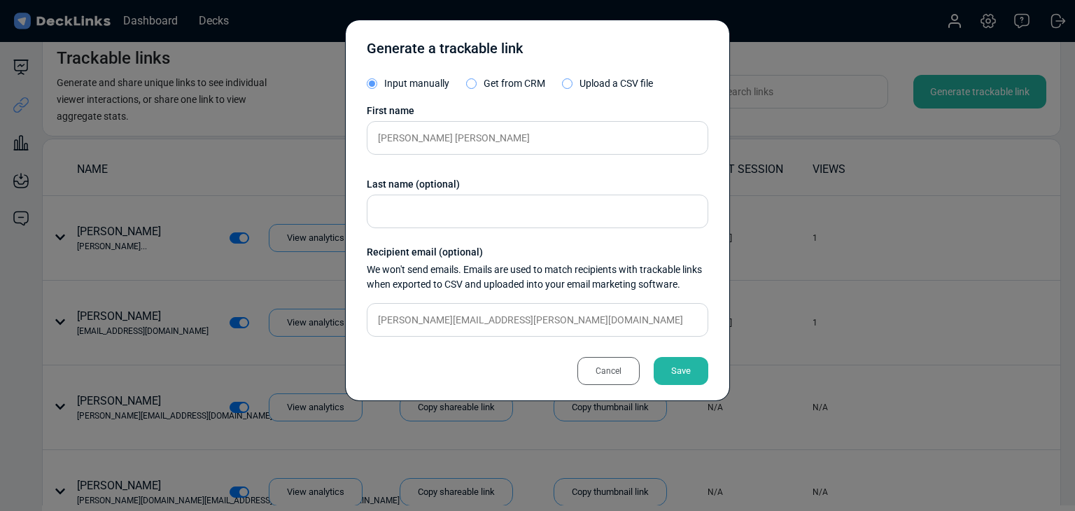
click at [672, 367] on div "Save" at bounding box center [681, 371] width 55 height 28
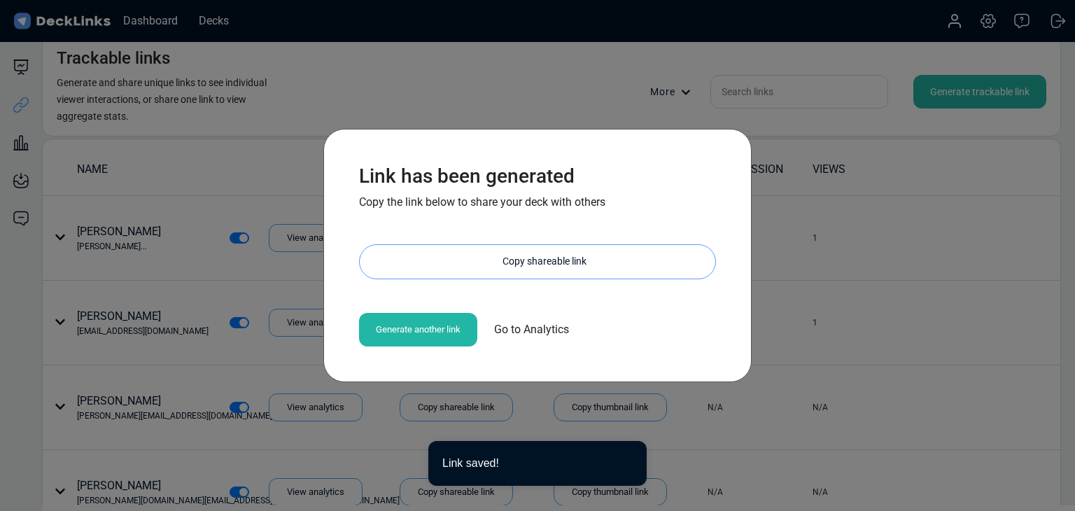
click at [573, 247] on div "Copy shareable link" at bounding box center [545, 262] width 342 height 34
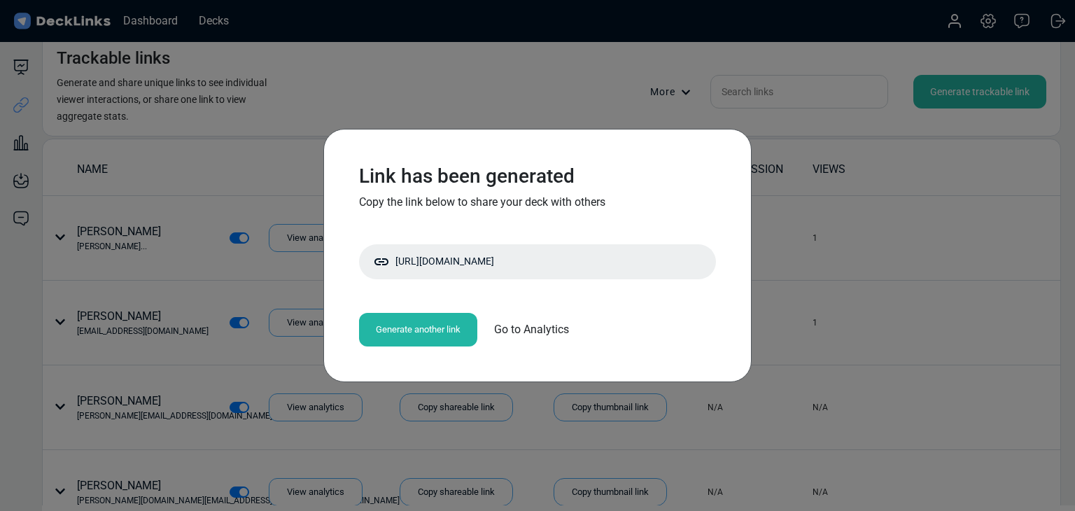
drag, startPoint x: 379, startPoint y: 82, endPoint x: 431, endPoint y: 144, distance: 80.9
click at [378, 82] on div "Link has been generated Copy the link below to share your deck with others http…" at bounding box center [537, 255] width 1075 height 511
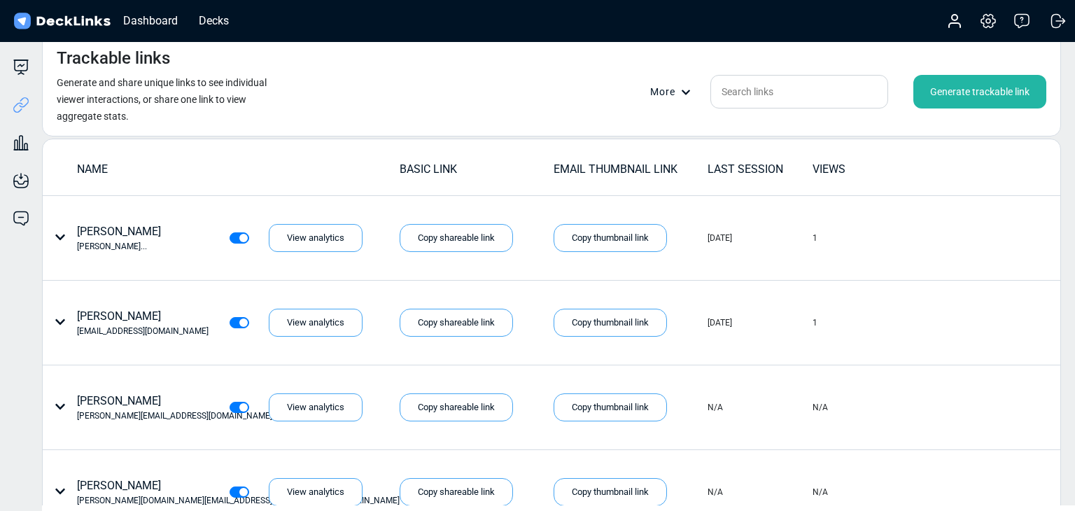
click at [986, 88] on div "Generate trackable link" at bounding box center [980, 92] width 133 height 34
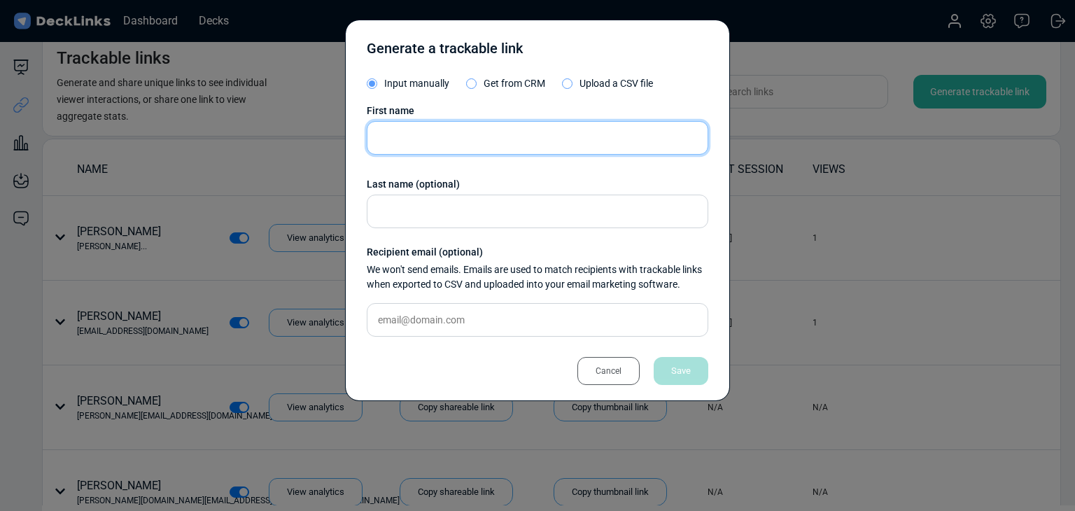
click at [463, 146] on input "text" at bounding box center [538, 138] width 342 height 34
click at [582, 134] on input "text" at bounding box center [538, 138] width 342 height 34
paste input "Lawrence Pei"
type input "Lawrence Pei"
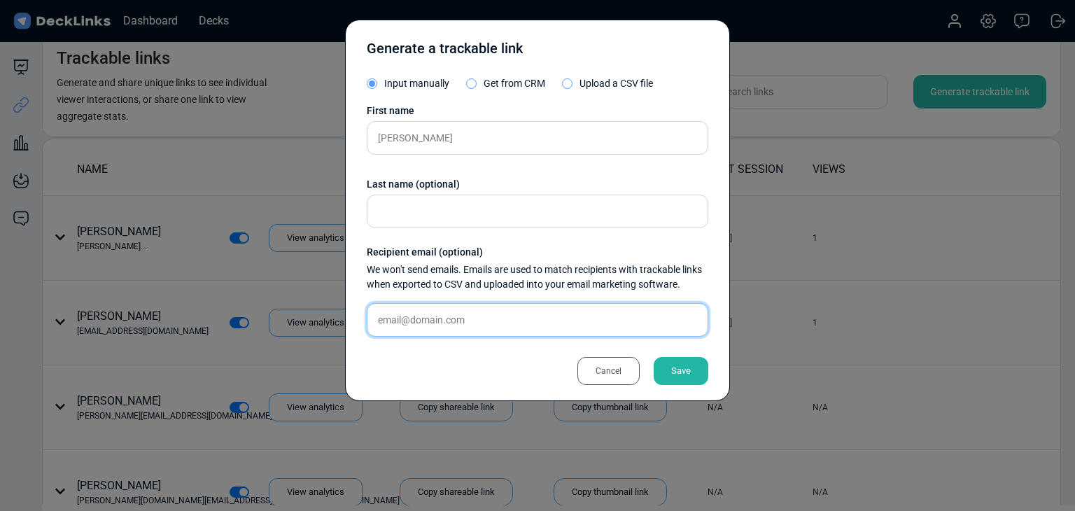
click at [462, 316] on input "text" at bounding box center [538, 320] width 342 height 34
paste input "lawrence.pei@arplanet.sg"
type input "lawrence.pei@arplanet.sg"
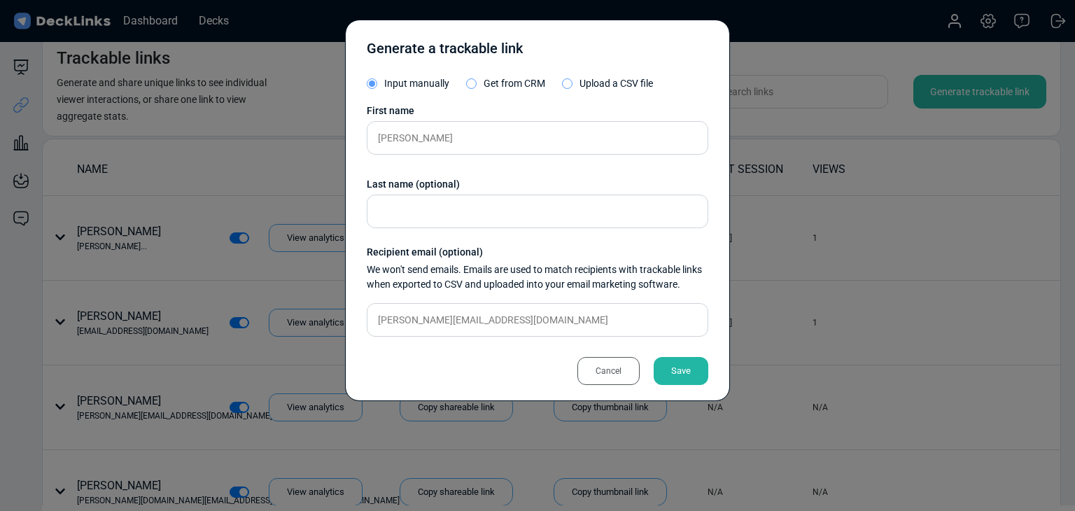
drag, startPoint x: 715, startPoint y: 368, endPoint x: 698, endPoint y: 365, distance: 17.0
click at [706, 366] on div "Generate a trackable link Input manually Get from CRM Upload a CSV file First n…" at bounding box center [537, 211] width 385 height 382
click at [698, 365] on div "Save" at bounding box center [681, 371] width 55 height 28
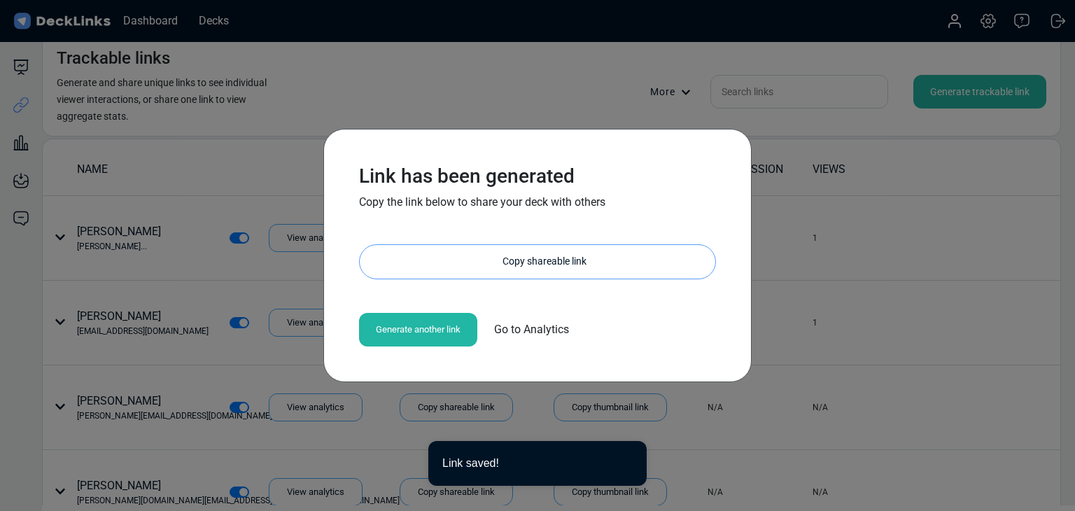
click at [532, 257] on div "Copy shareable link" at bounding box center [545, 262] width 342 height 34
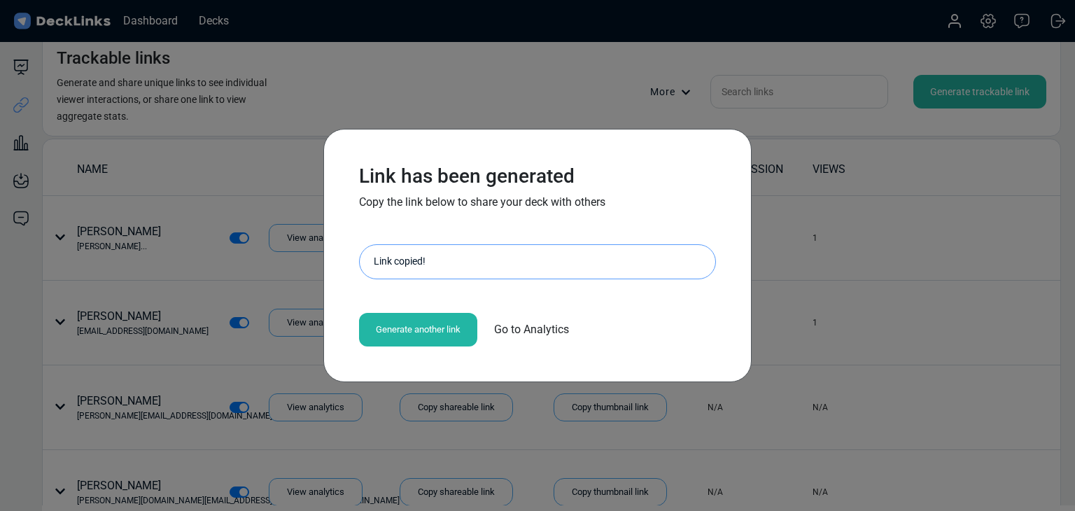
click at [326, 228] on div "Link has been generated Copy the link below to share your deck with others http…" at bounding box center [537, 255] width 428 height 253
click at [209, 102] on div "Link has been generated Copy the link below to share your deck with others http…" at bounding box center [537, 255] width 1075 height 511
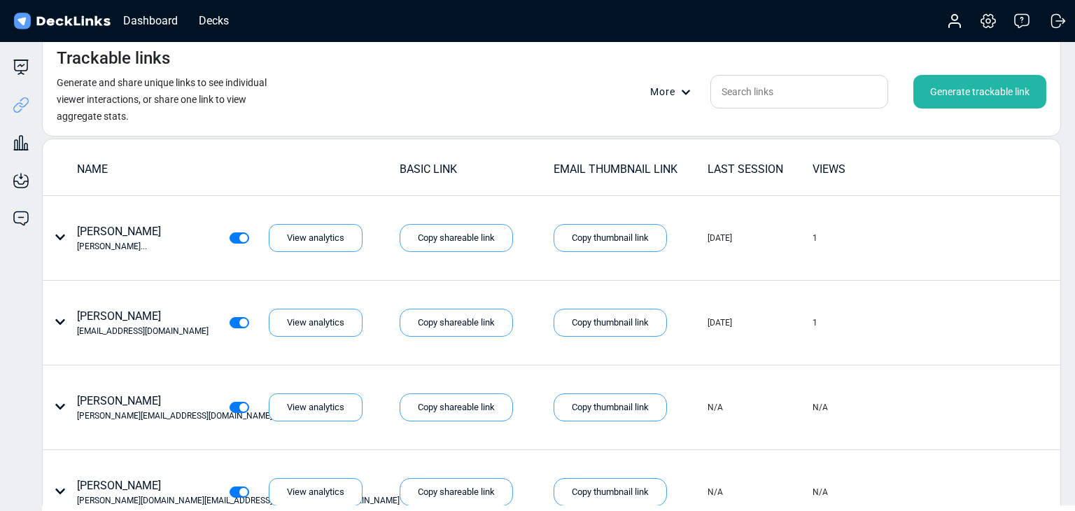
click at [961, 99] on div "Generate trackable link" at bounding box center [980, 92] width 133 height 34
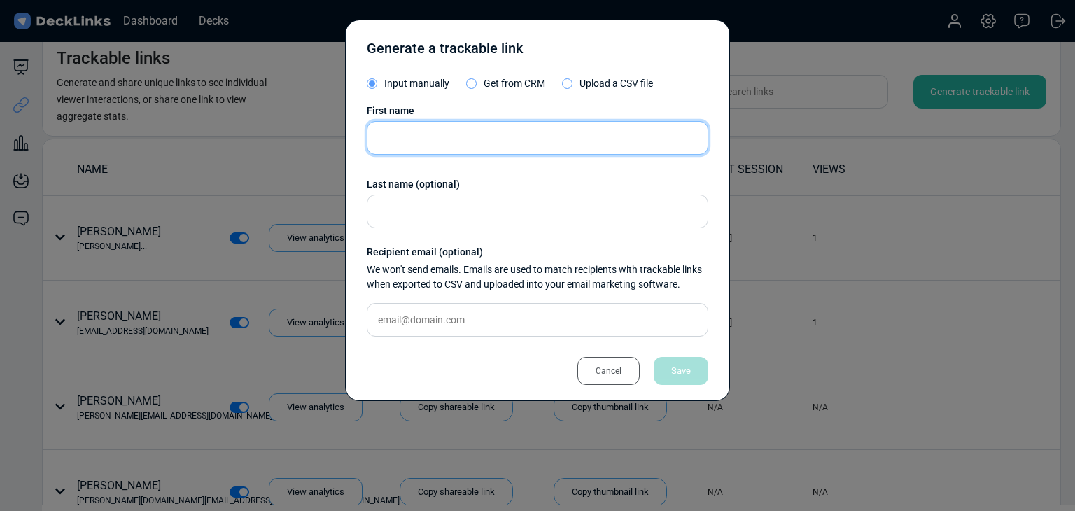
click at [540, 133] on input "text" at bounding box center [538, 138] width 342 height 34
paste input "Angel Woon"
type input "Angel Woon"
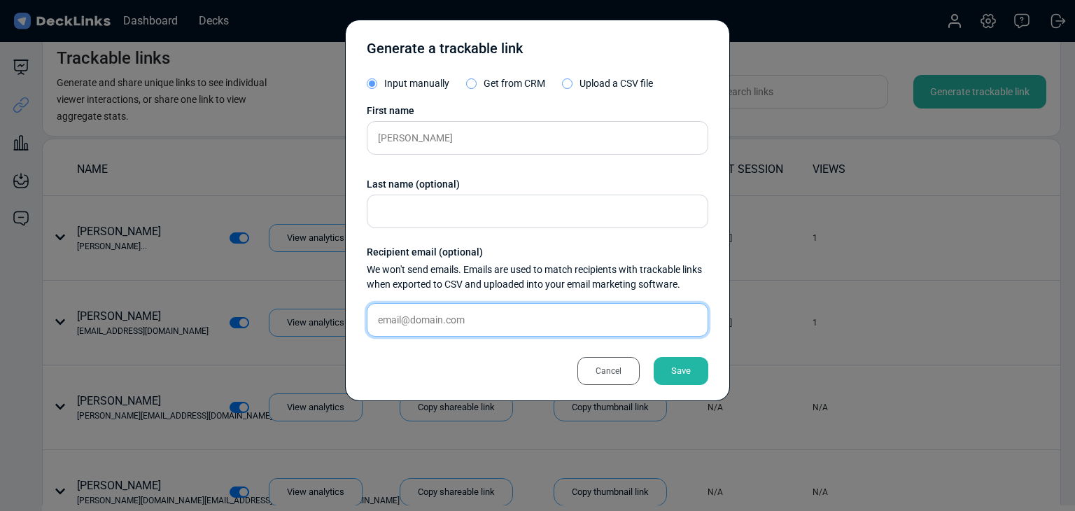
click at [491, 308] on input "text" at bounding box center [538, 320] width 342 height 34
paste input "angelwoon@datavideo.sg"
type input "angelwoon@datavideo.sg"
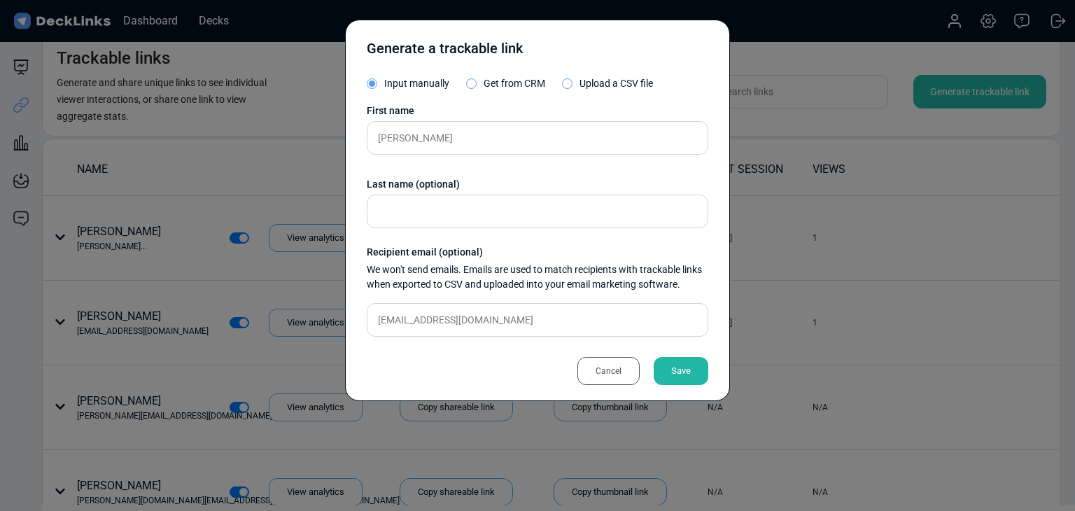
click at [687, 373] on div "Save" at bounding box center [681, 371] width 55 height 28
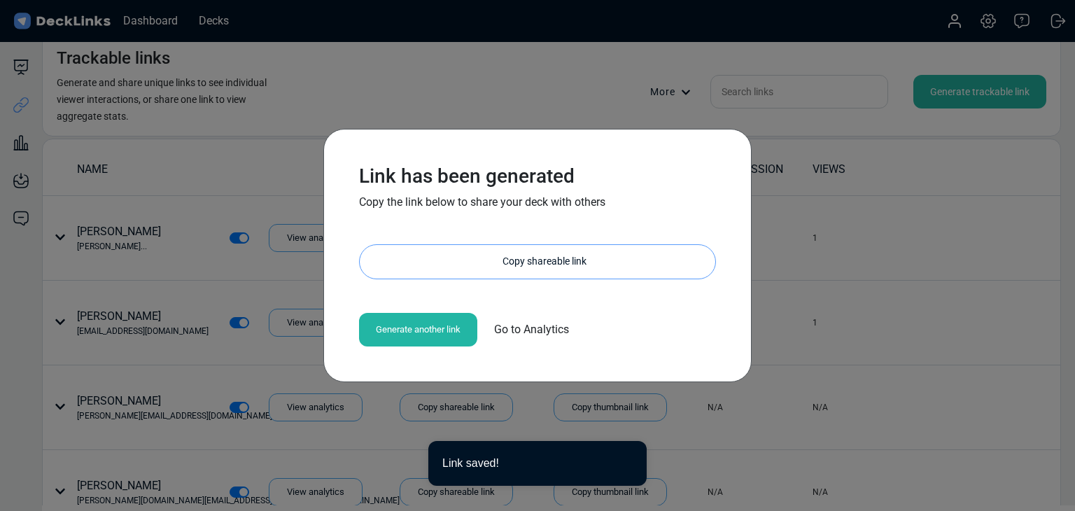
click at [552, 278] on div "Copy shareable link" at bounding box center [545, 262] width 342 height 34
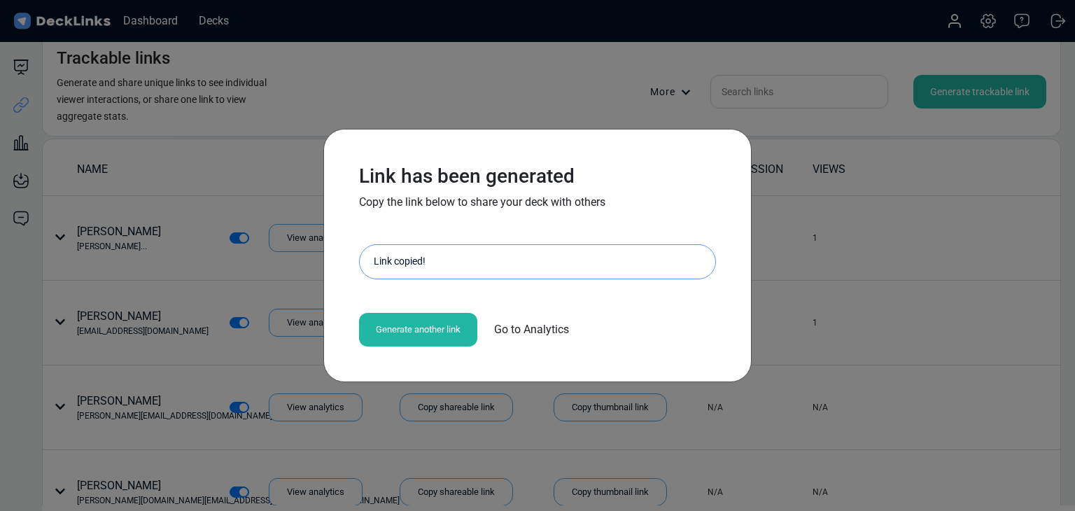
drag, startPoint x: 230, startPoint y: 304, endPoint x: 256, endPoint y: 125, distance: 181.0
click at [230, 304] on div "Link has been generated Copy the link below to share your deck with others http…" at bounding box center [537, 255] width 1075 height 511
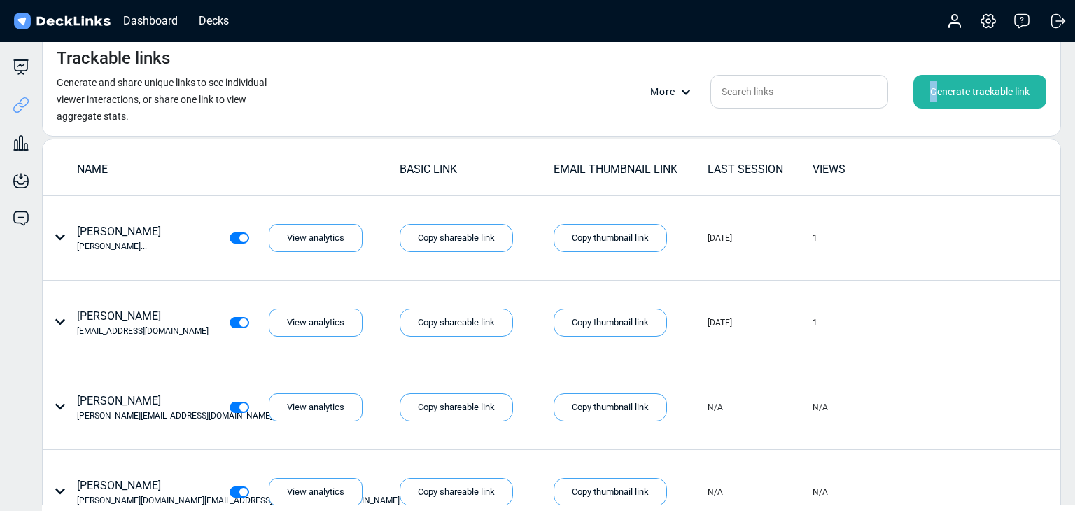
click at [934, 90] on div "Generate trackable link" at bounding box center [980, 92] width 133 height 34
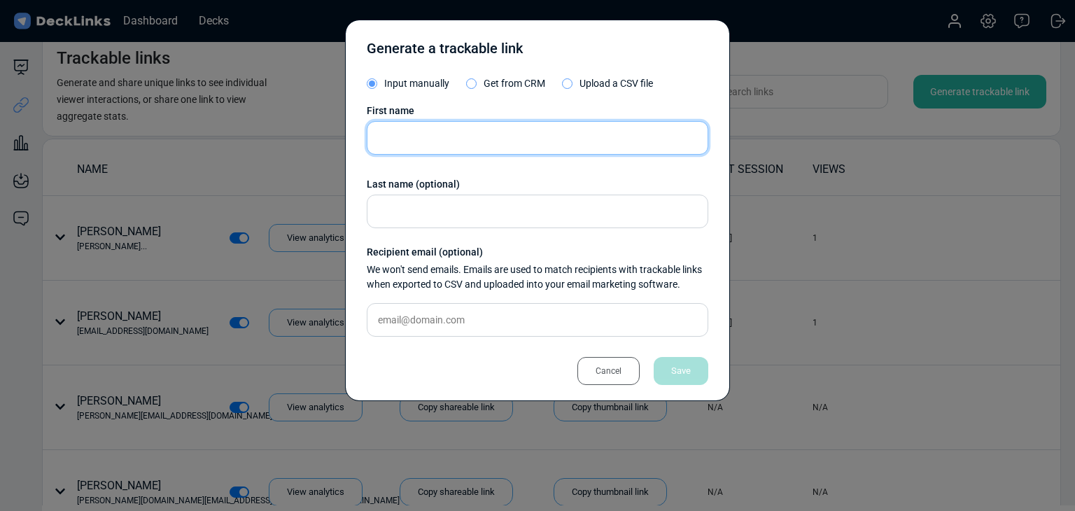
drag, startPoint x: 484, startPoint y: 146, endPoint x: 473, endPoint y: 144, distance: 11.3
click at [484, 146] on input "text" at bounding box center [538, 138] width 342 height 34
paste input "Edward Lee"
type input "Edward Lee"
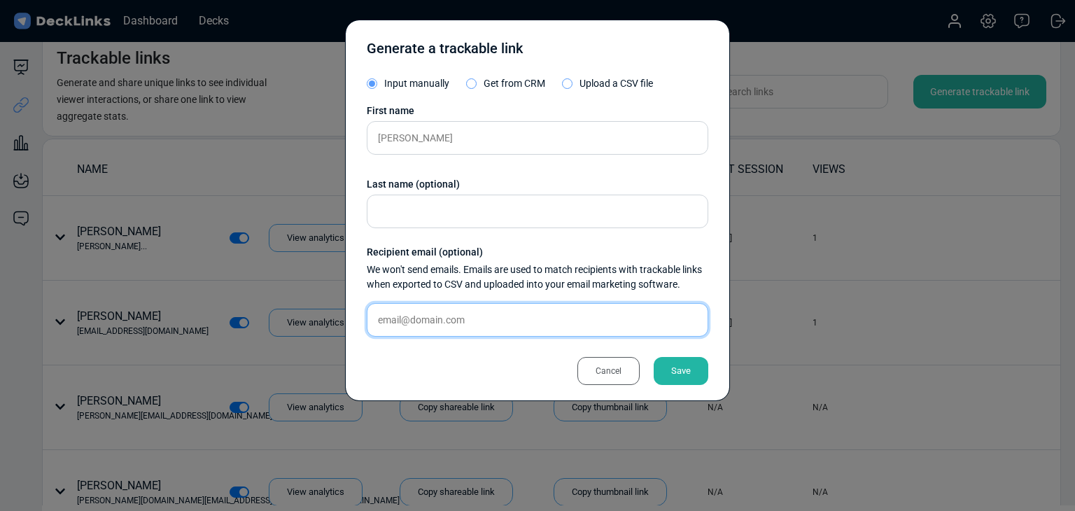
drag, startPoint x: 471, startPoint y: 324, endPoint x: 568, endPoint y: 342, distance: 98.9
click at [471, 324] on input "text" at bounding box center [538, 320] width 342 height 34
paste input "edward.lee@graidtech.com"
type input "edward.lee@graidtech.com"
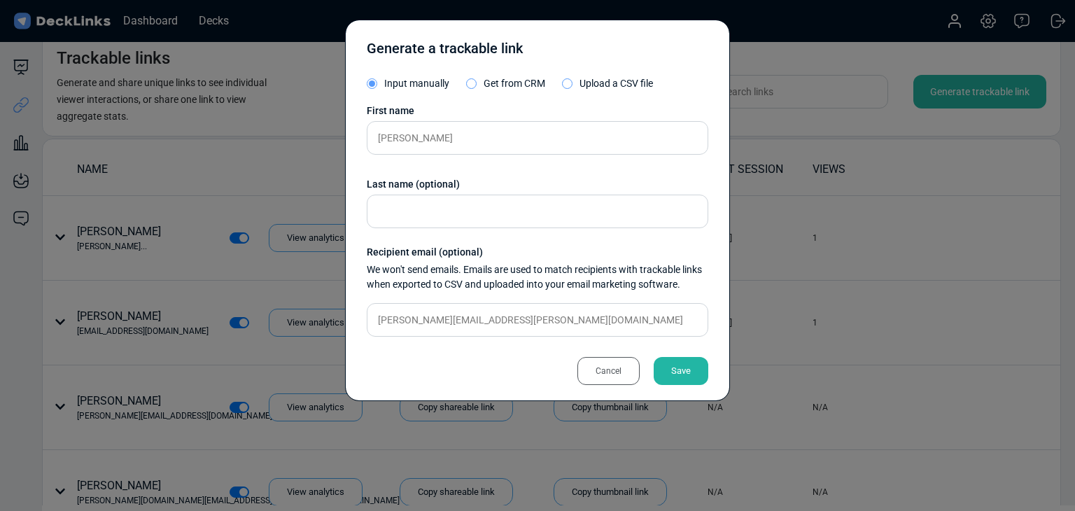
click at [685, 370] on div "Save" at bounding box center [681, 371] width 55 height 28
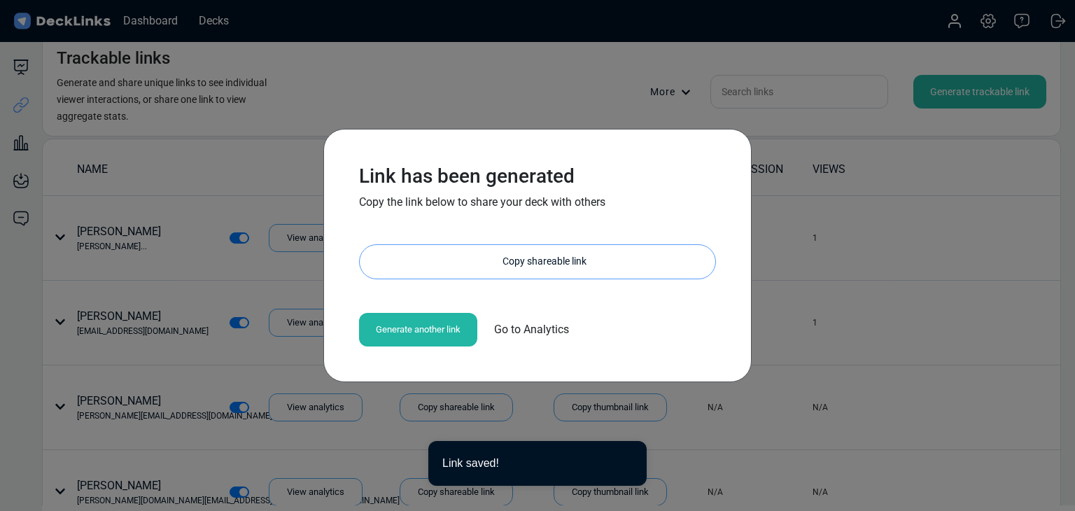
click at [504, 260] on div "Copy shareable link" at bounding box center [545, 262] width 342 height 34
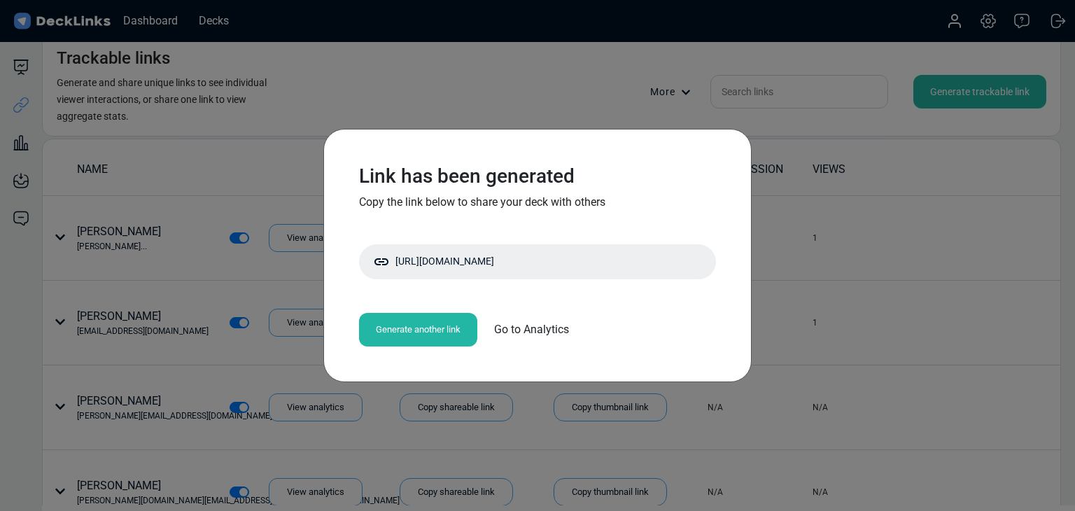
click at [886, 57] on div "Link has been generated Copy the link below to share your deck with others http…" at bounding box center [537, 255] width 1075 height 511
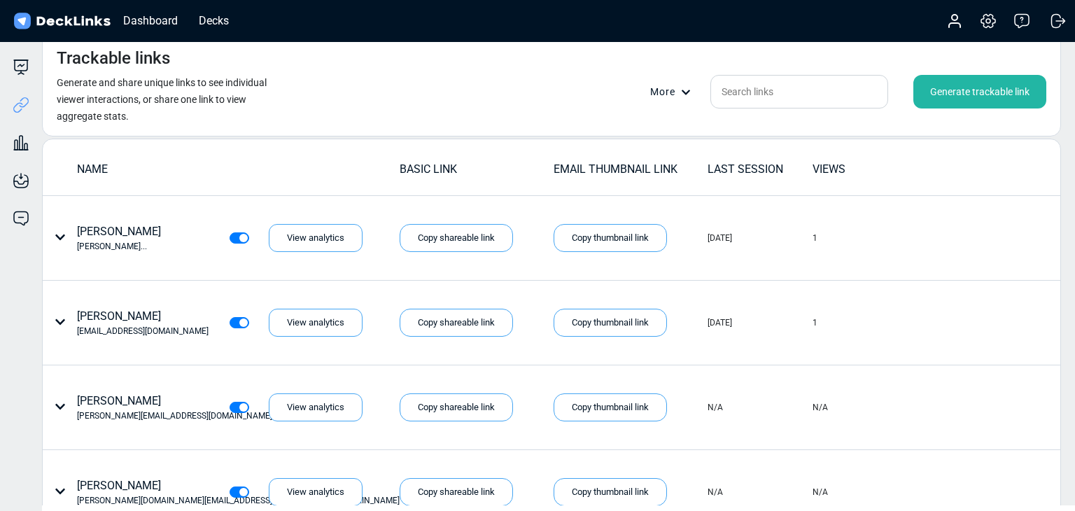
click at [956, 92] on div "Generate trackable link" at bounding box center [980, 92] width 133 height 34
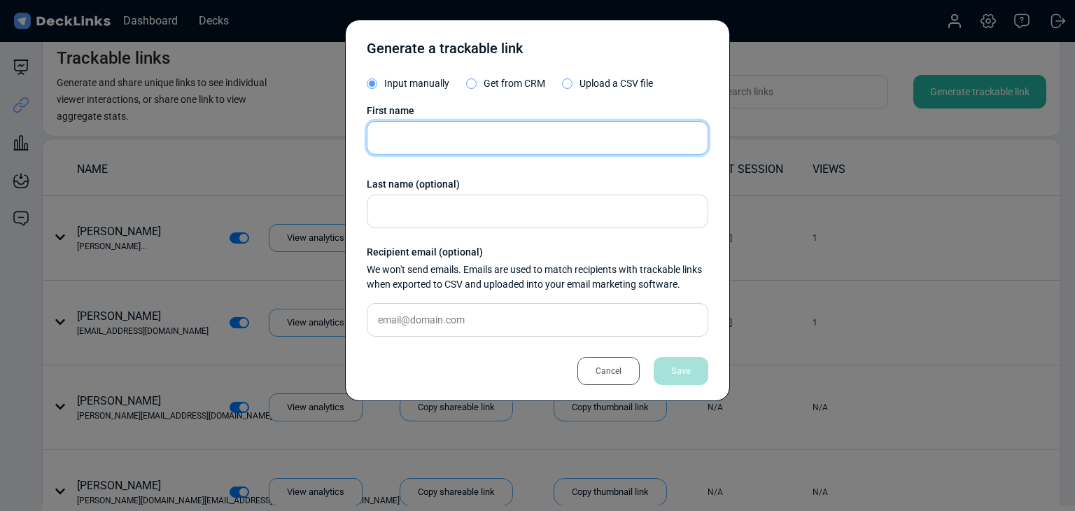
drag, startPoint x: 483, startPoint y: 129, endPoint x: 297, endPoint y: 134, distance: 186.3
click at [483, 129] on input "text" at bounding box center [538, 138] width 342 height 34
paste input "Mustafa Barkey"
type input "Mustafa Barkey"
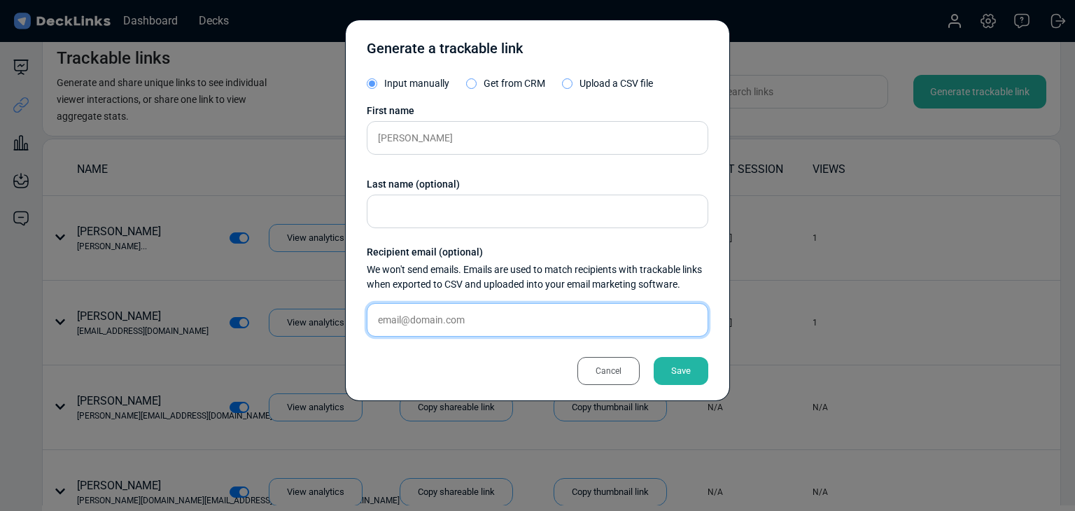
click at [608, 320] on input "text" at bounding box center [538, 320] width 342 height 34
paste input "mbarkey@datapatrol.com"
type input "mbarkey@datapatrol.com"
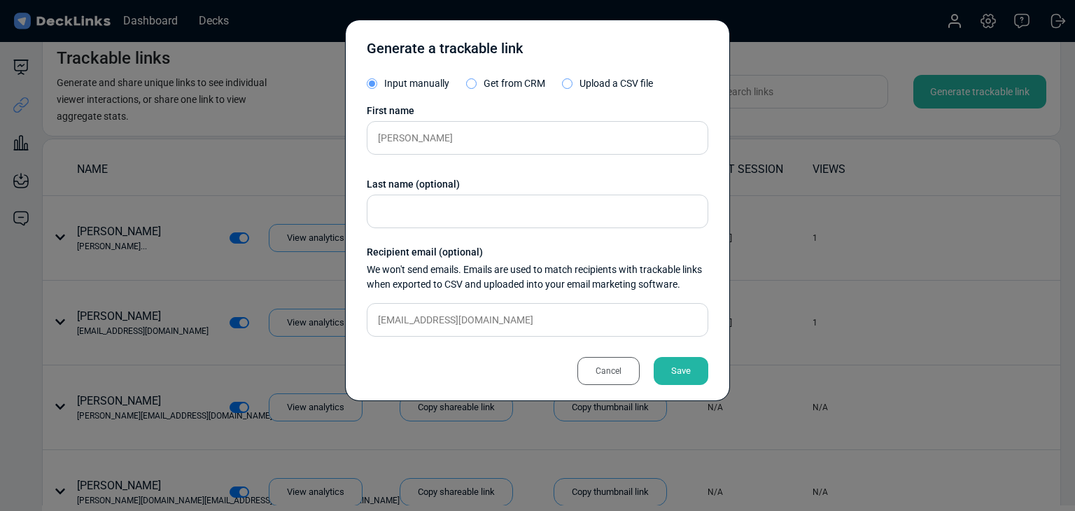
click at [696, 372] on div "Save" at bounding box center [681, 371] width 55 height 28
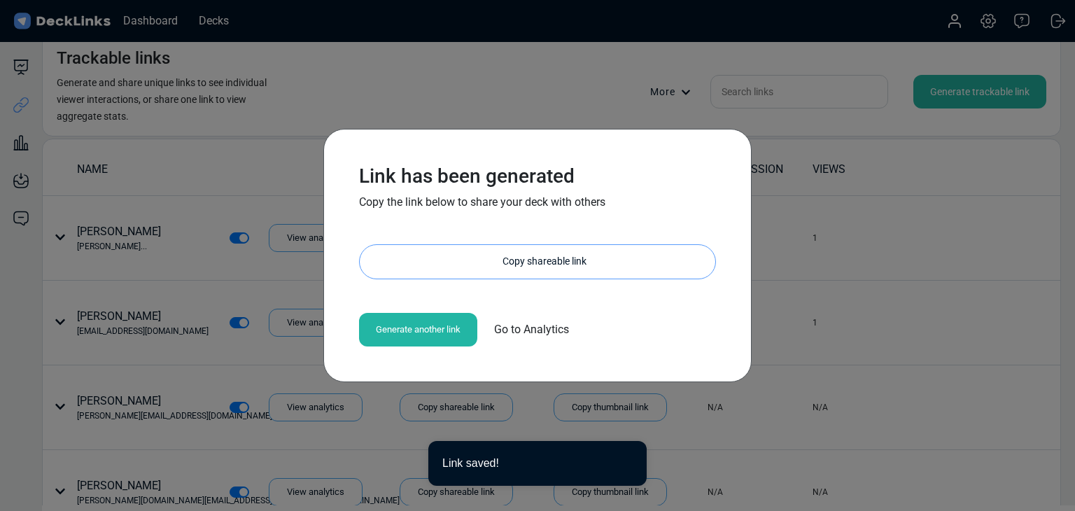
click at [533, 253] on div "Copy shareable link" at bounding box center [545, 262] width 342 height 34
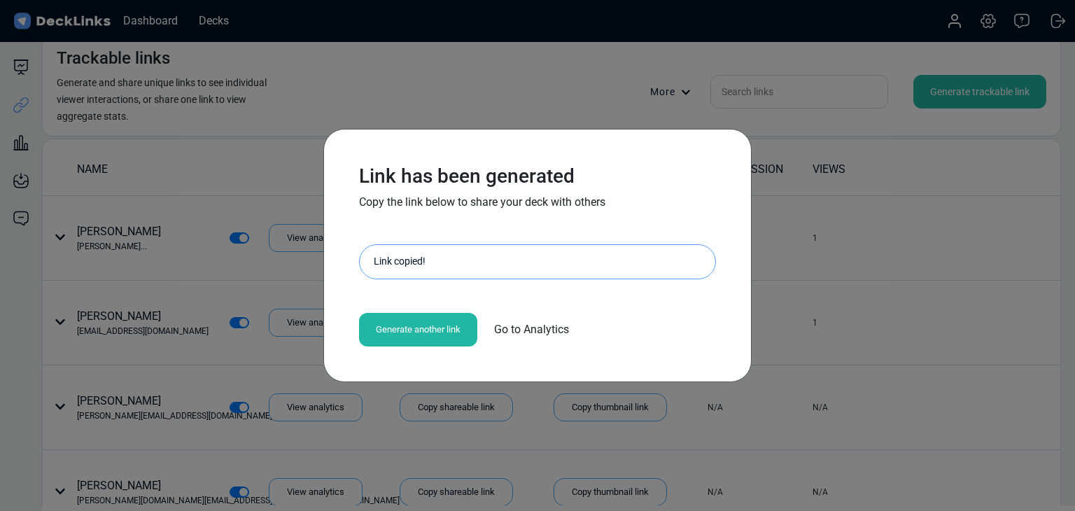
click at [110, 206] on div "Link has been generated Copy the link below to share your deck with others http…" at bounding box center [537, 255] width 1075 height 511
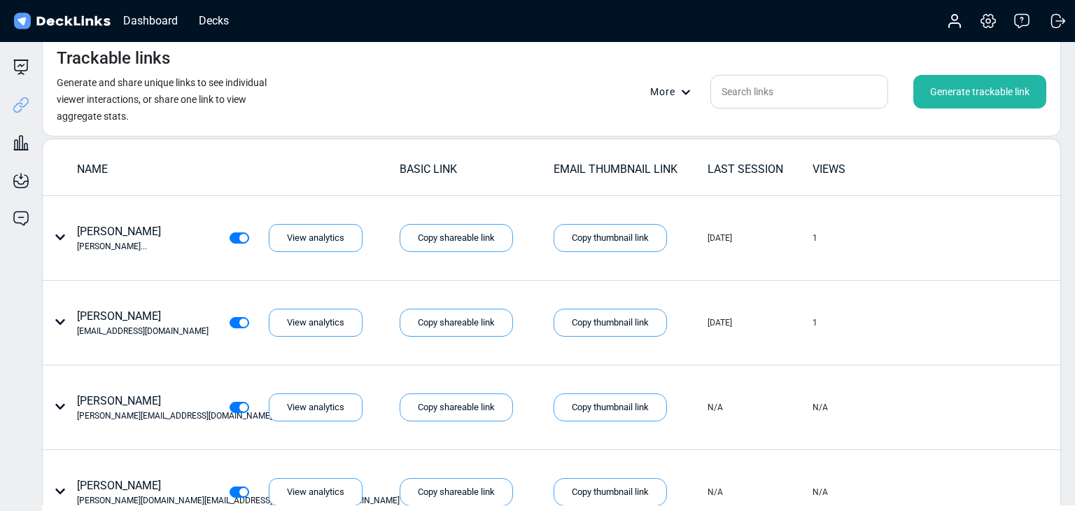
click at [952, 90] on div "Generate trackable link" at bounding box center [980, 92] width 133 height 34
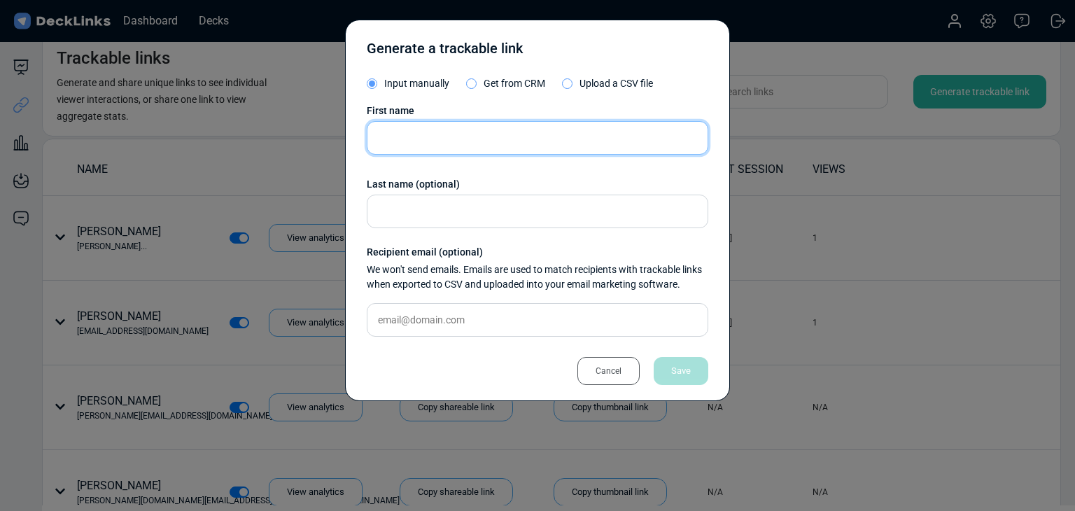
drag, startPoint x: 521, startPoint y: 121, endPoint x: 520, endPoint y: 134, distance: 12.6
click at [521, 123] on input "text" at bounding box center [538, 138] width 342 height 34
paste input "Ragini Singh"
type input "Ragini Singh"
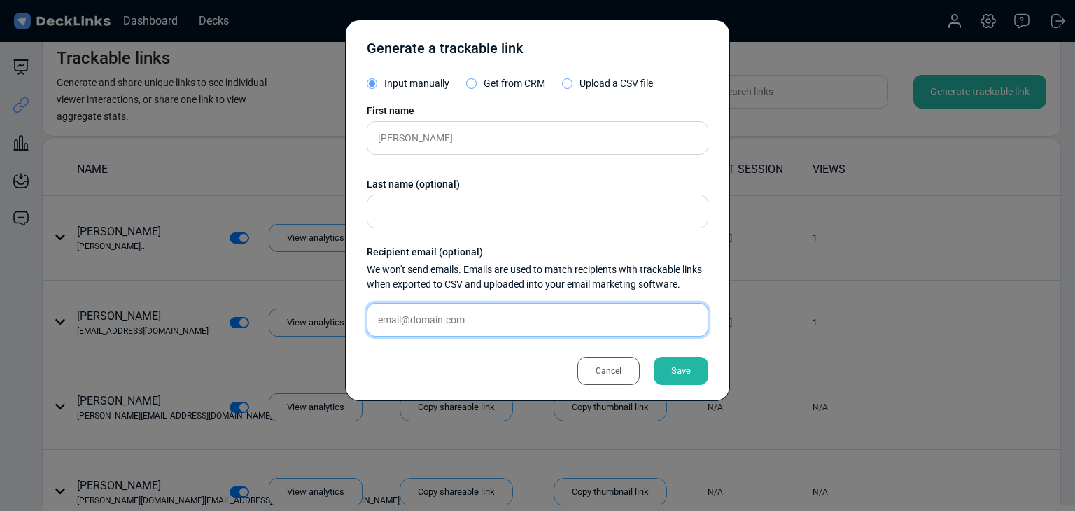
drag, startPoint x: 495, startPoint y: 311, endPoint x: 559, endPoint y: 344, distance: 72.3
click at [495, 311] on input "text" at bounding box center [538, 320] width 342 height 34
paste input "ragini@rosencurietech.com"
type input "ragini@rosencurietech.com"
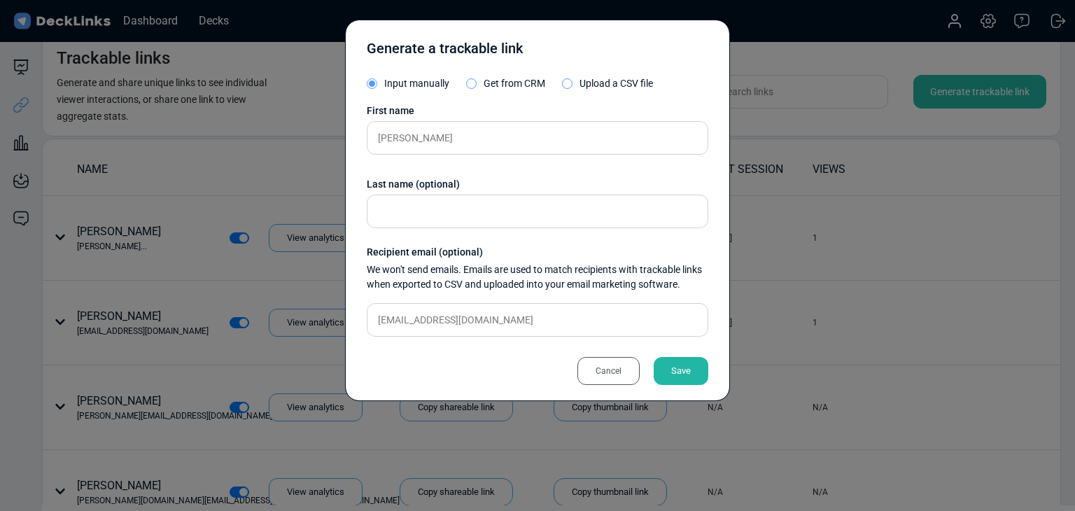
click at [693, 379] on div "Save" at bounding box center [681, 371] width 55 height 28
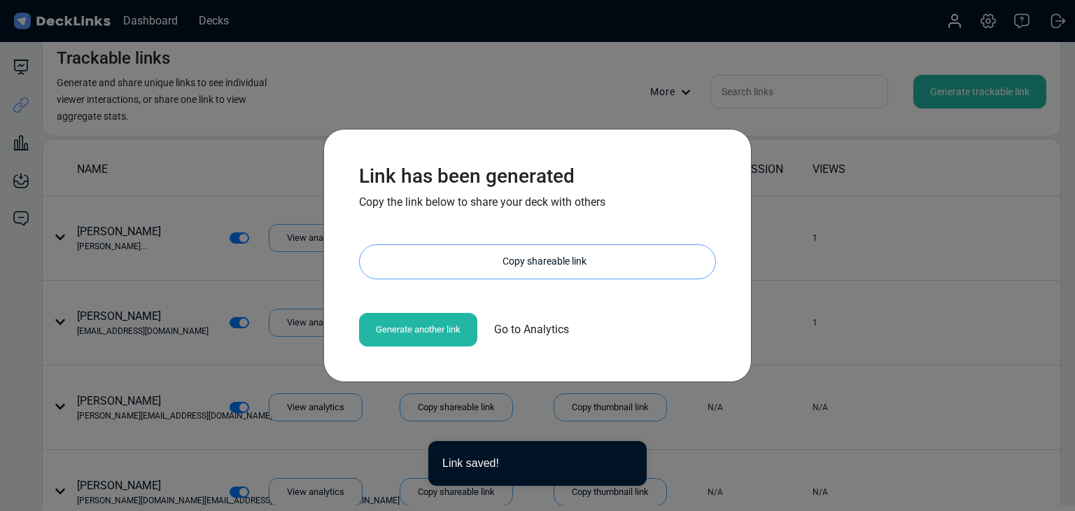
click at [549, 249] on div "Copy shareable link" at bounding box center [545, 262] width 342 height 34
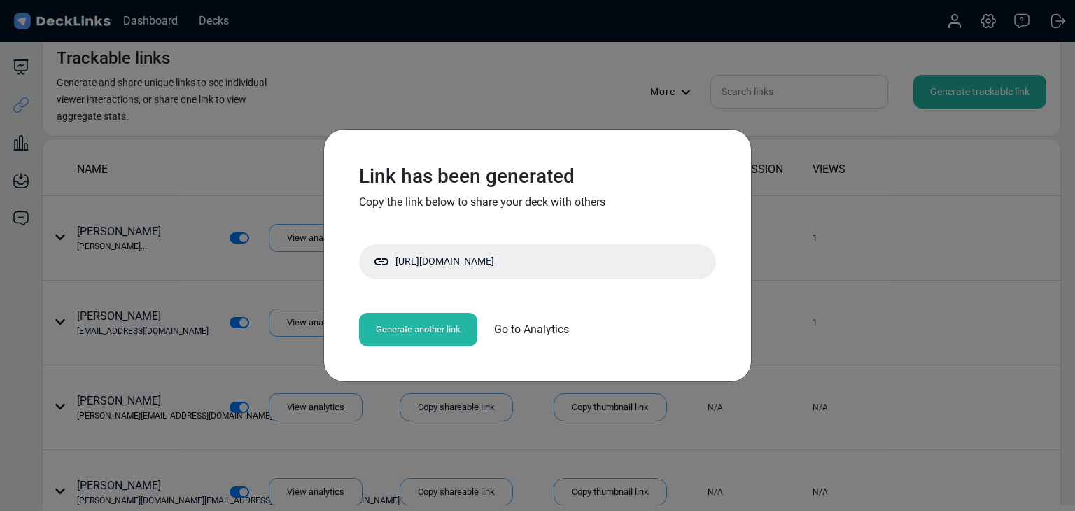
drag, startPoint x: 841, startPoint y: 116, endPoint x: 884, endPoint y: 113, distance: 42.8
click at [845, 115] on div "Link has been generated Copy the link below to share your deck with others http…" at bounding box center [537, 255] width 1075 height 511
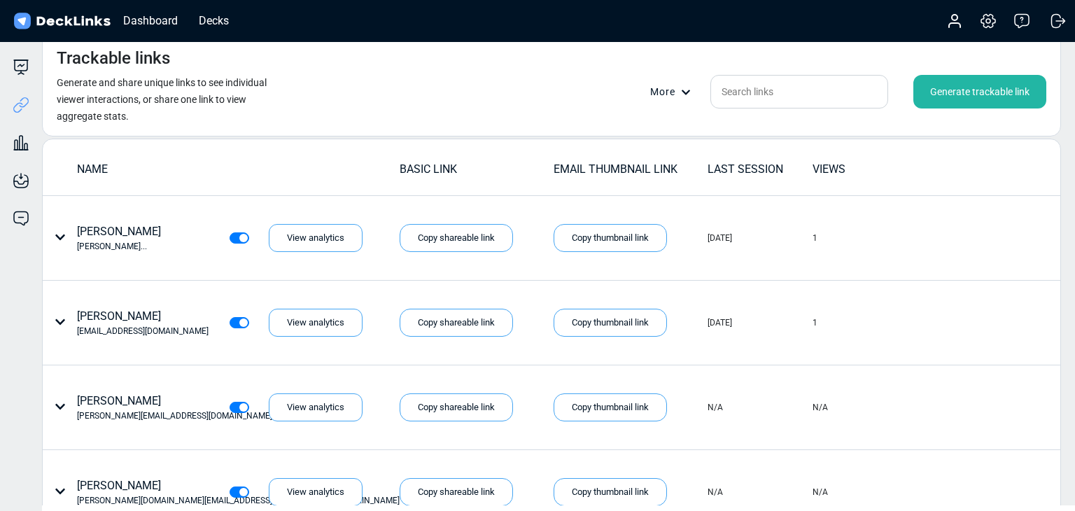
click at [966, 93] on div "Generate trackable link" at bounding box center [980, 92] width 133 height 34
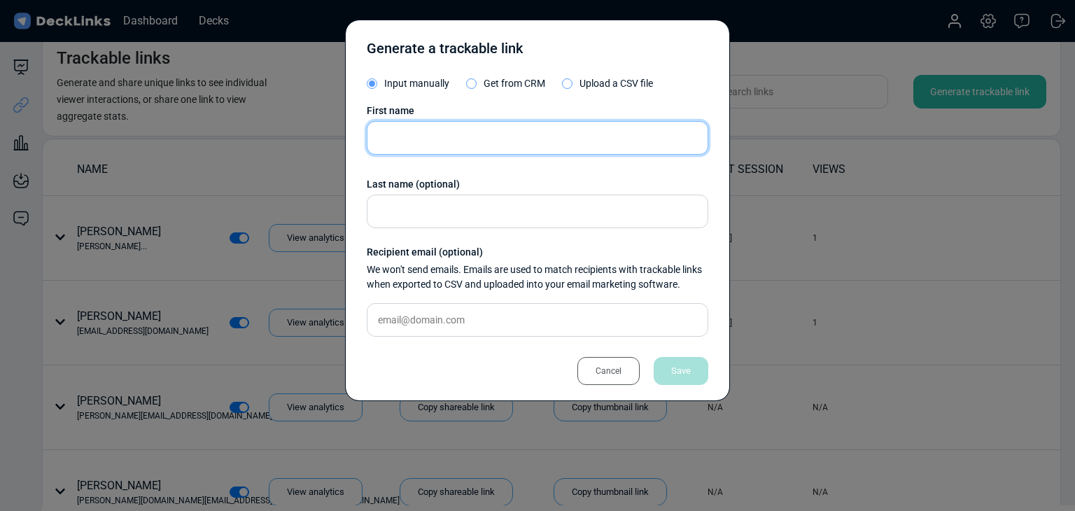
click at [425, 132] on input "text" at bounding box center [538, 138] width 342 height 34
paste input "Queen Valerie Babate Abad"
type input "Queen Valerie Babate Abad"
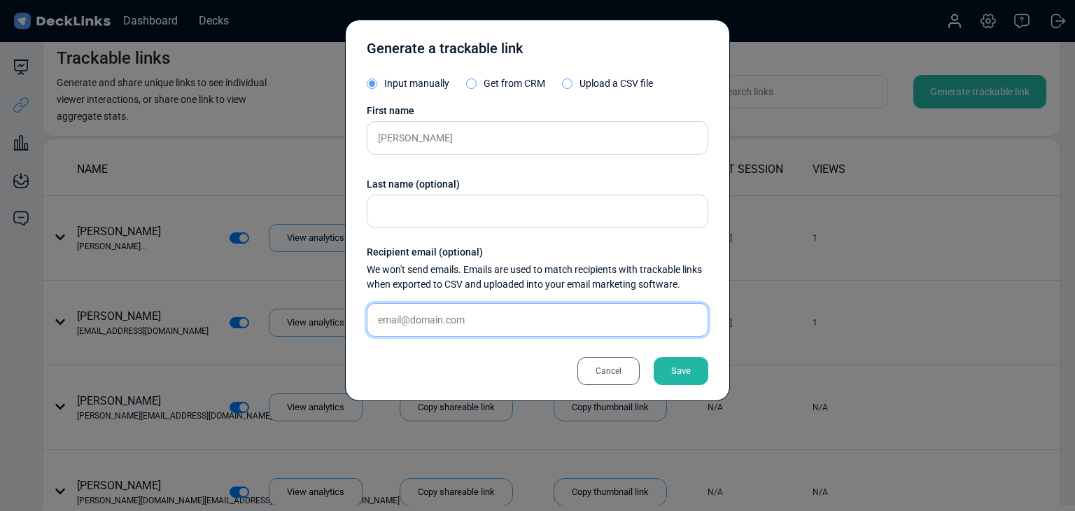
click at [400, 323] on input "text" at bounding box center [538, 320] width 342 height 34
paste input "valeriequeen.abad@legrand.com"
type input "valeriequeen.abad@legrand.com"
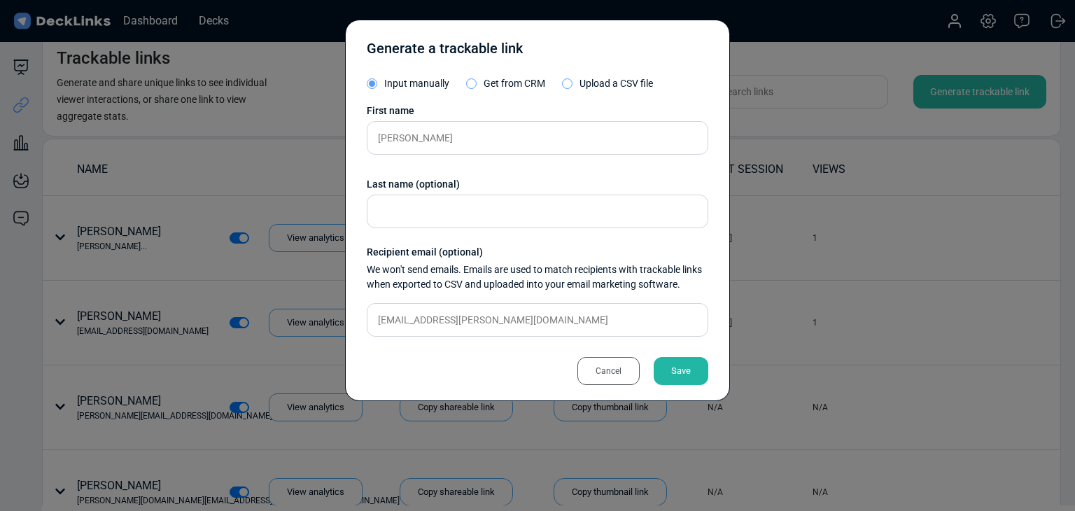
click at [686, 373] on div "Save" at bounding box center [681, 371] width 55 height 28
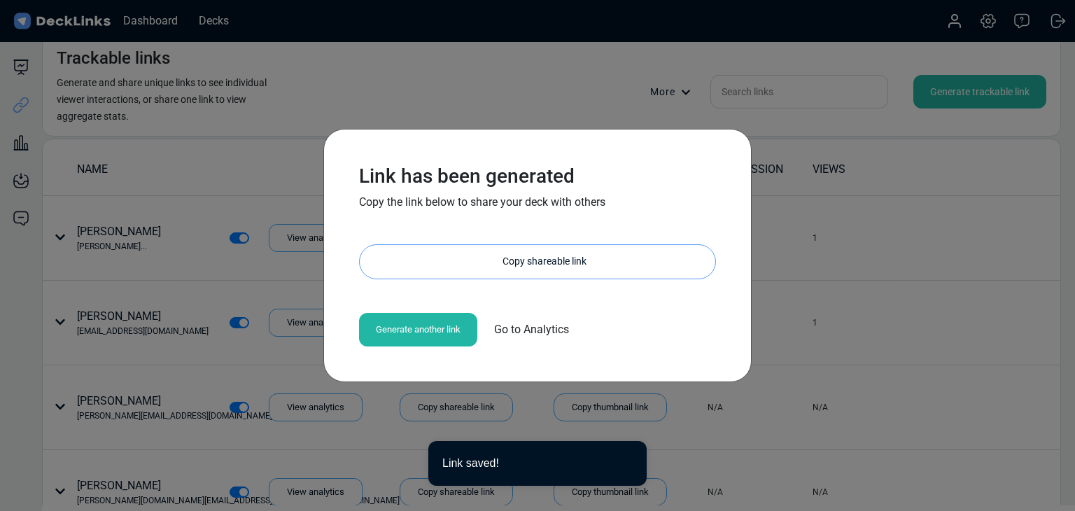
click at [557, 268] on div "Copy shareable link" at bounding box center [545, 262] width 342 height 34
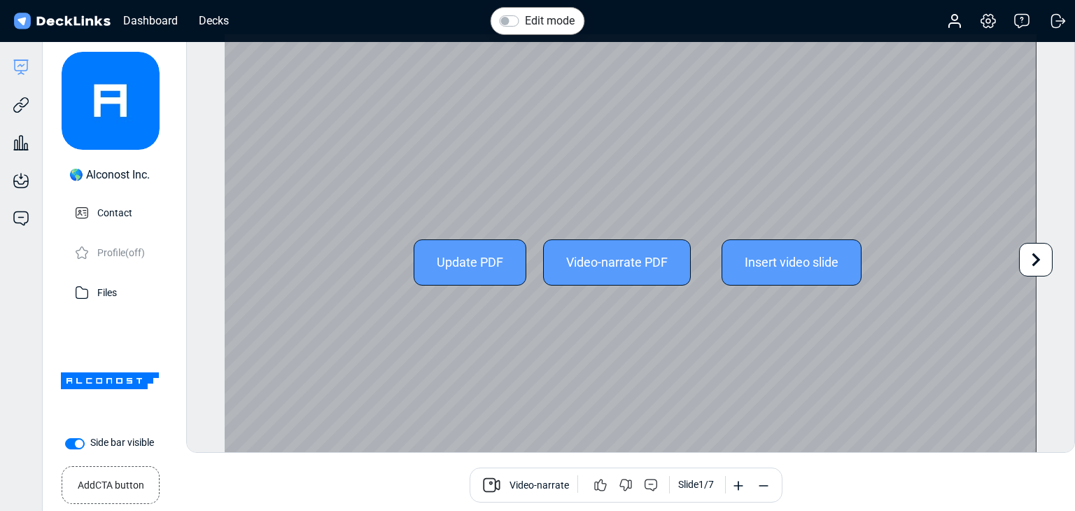
click at [1040, 264] on icon at bounding box center [1036, 259] width 27 height 27
click at [1026, 261] on icon at bounding box center [1036, 259] width 27 height 27
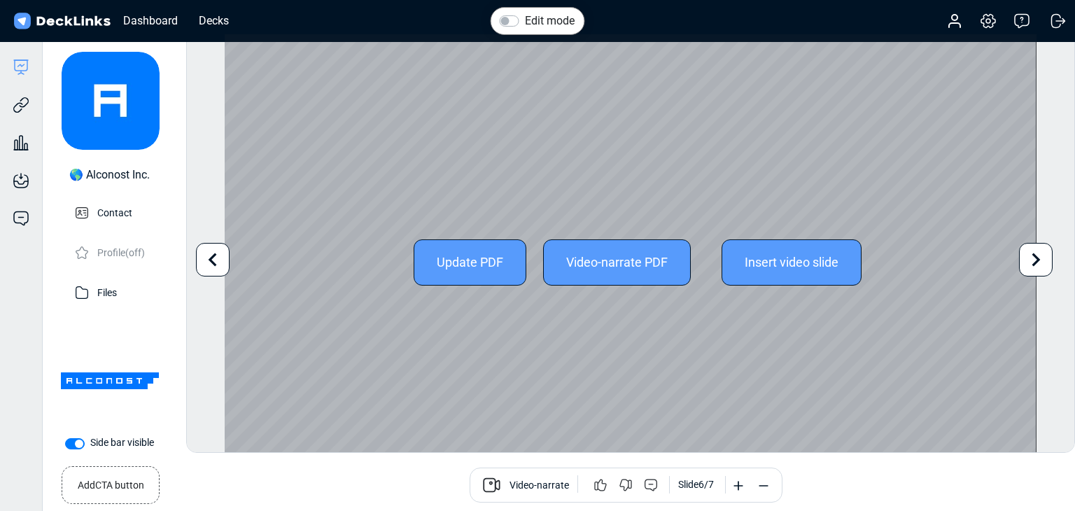
click at [1026, 261] on icon at bounding box center [1036, 259] width 27 height 27
click at [209, 255] on icon at bounding box center [213, 259] width 27 height 27
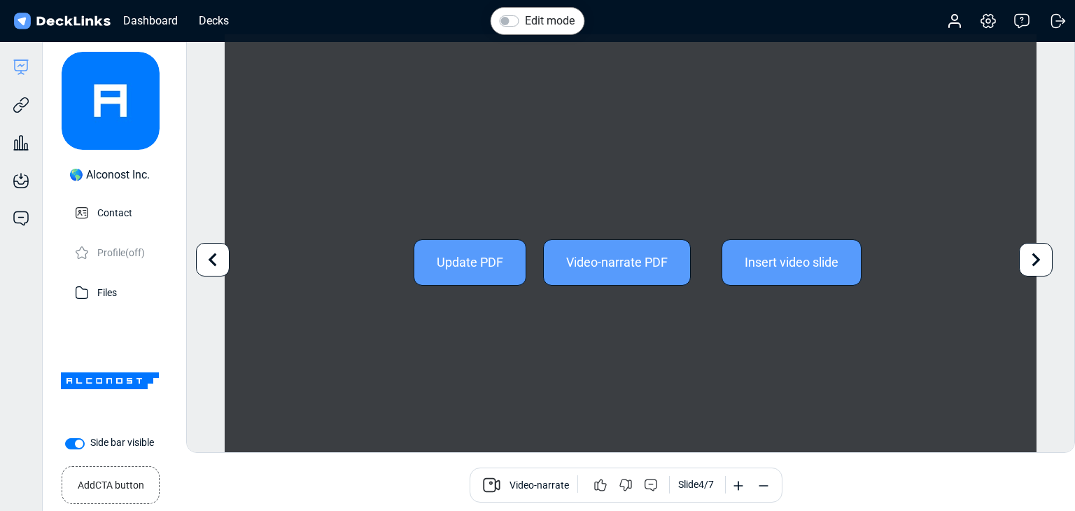
click at [209, 255] on icon at bounding box center [213, 259] width 27 height 27
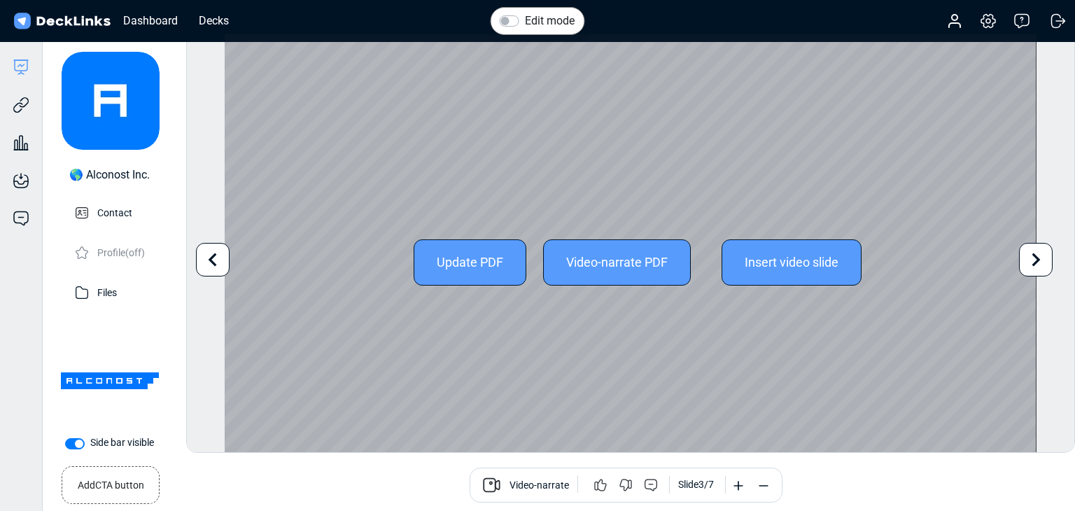
click at [209, 255] on icon at bounding box center [213, 259] width 27 height 27
click at [209, 256] on icon at bounding box center [213, 259] width 27 height 27
click at [209, 256] on div "Edit mode Change photo Updating this image will immediately apply to all of you…" at bounding box center [630, 243] width 889 height 419
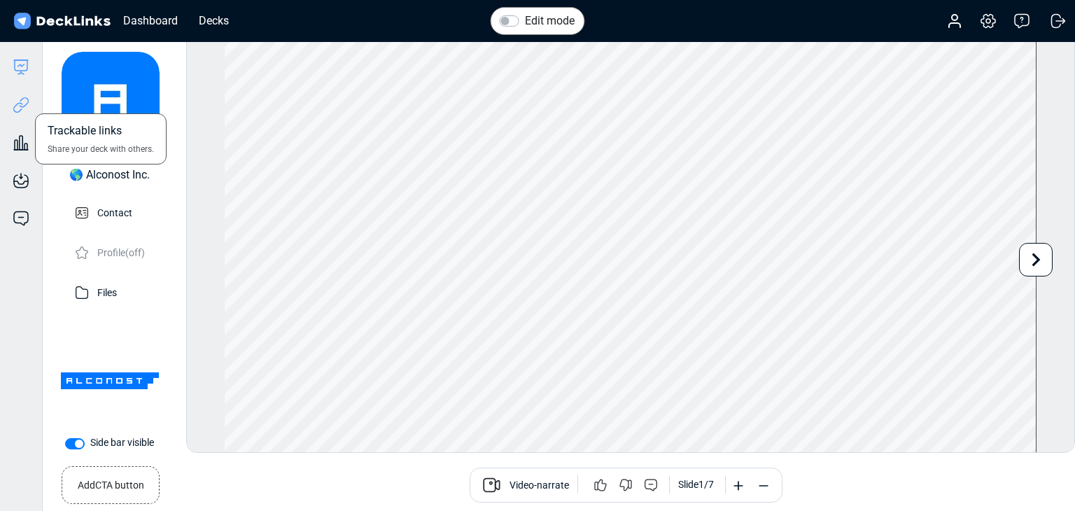
click at [22, 103] on icon at bounding box center [21, 105] width 17 height 17
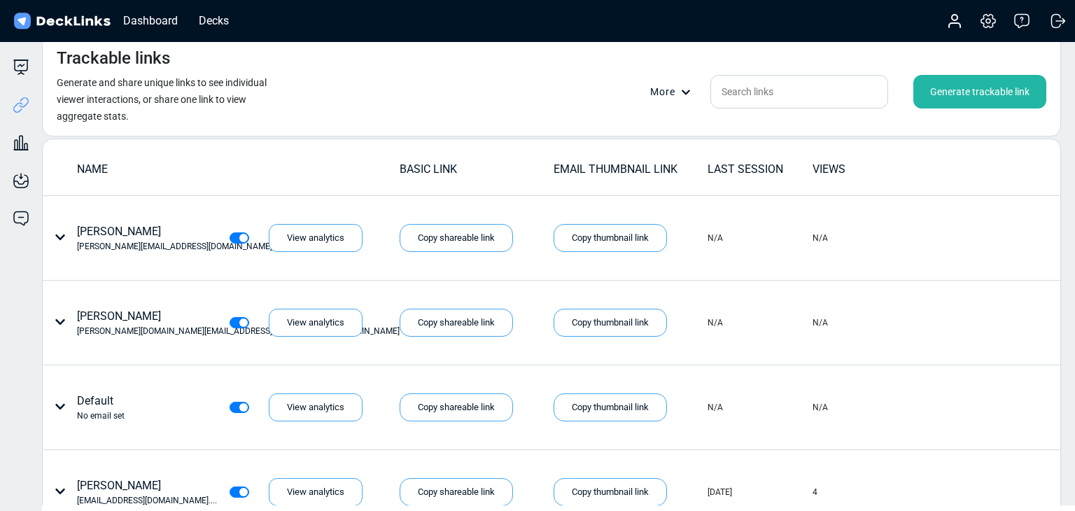
click at [935, 96] on div "Generate trackable link" at bounding box center [980, 92] width 133 height 34
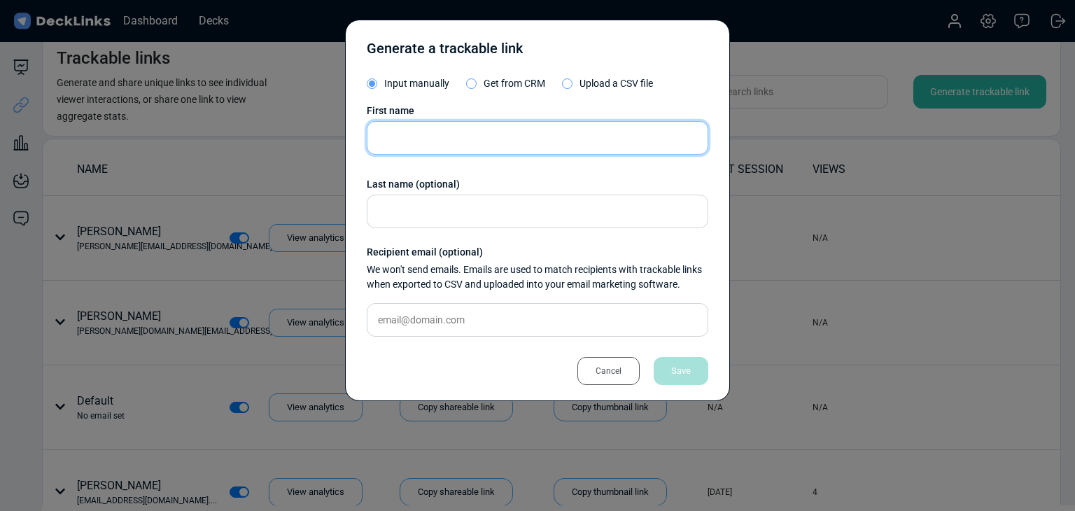
click at [452, 143] on input "text" at bounding box center [538, 138] width 342 height 34
paste input "[PERSON_NAME]"
type input "[PERSON_NAME]"
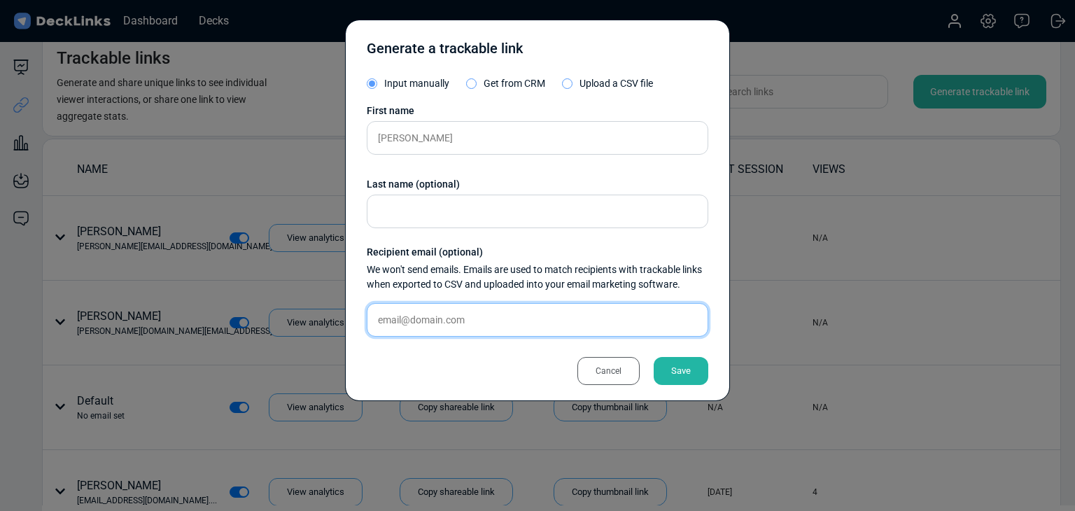
drag, startPoint x: 476, startPoint y: 312, endPoint x: 490, endPoint y: 322, distance: 17.1
click at [477, 313] on input "text" at bounding box center [538, 320] width 342 height 34
paste input "[EMAIL_ADDRESS][DOMAIN_NAME]"
type input "[EMAIL_ADDRESS][DOMAIN_NAME]"
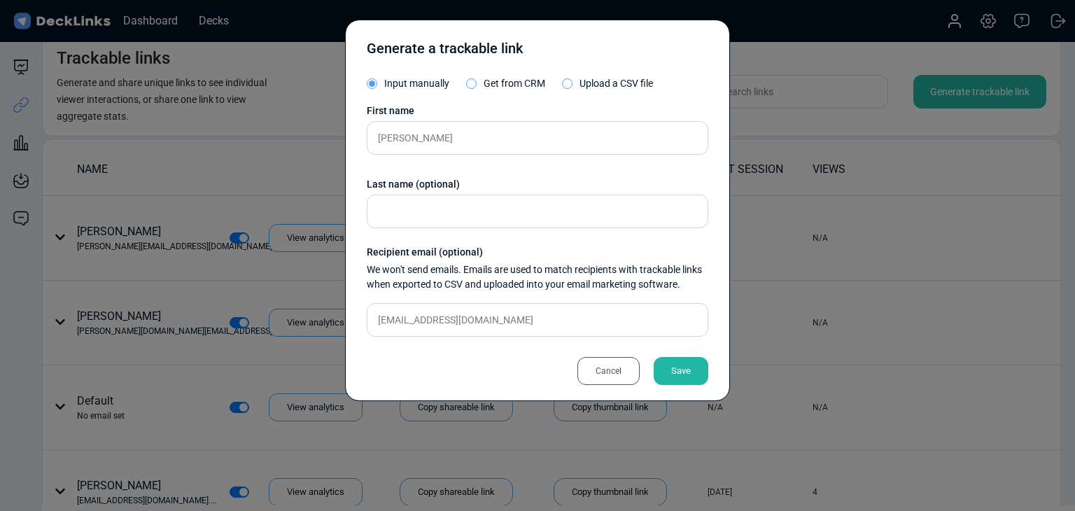
click at [685, 364] on div "Save" at bounding box center [681, 371] width 55 height 28
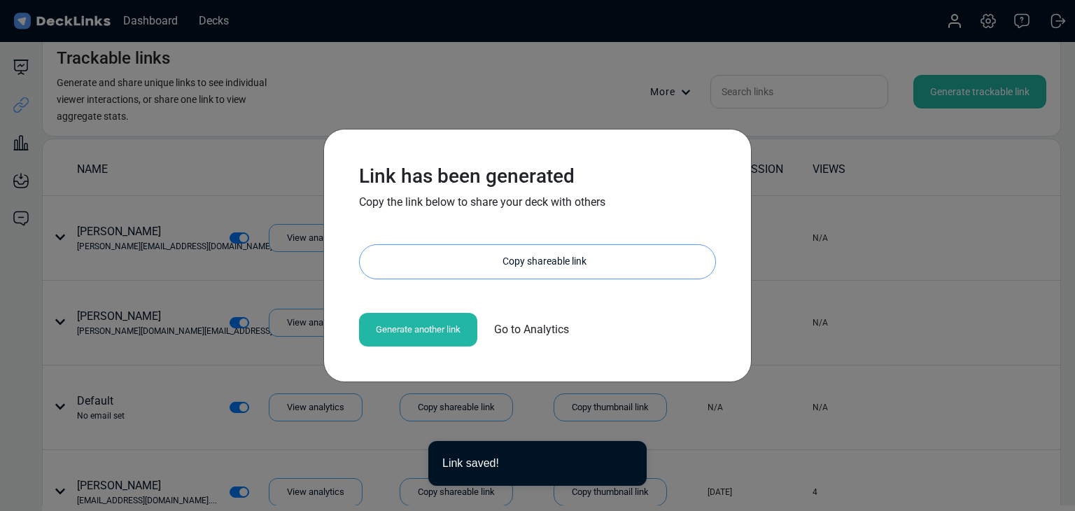
click at [549, 257] on div "Copy shareable link" at bounding box center [545, 262] width 342 height 34
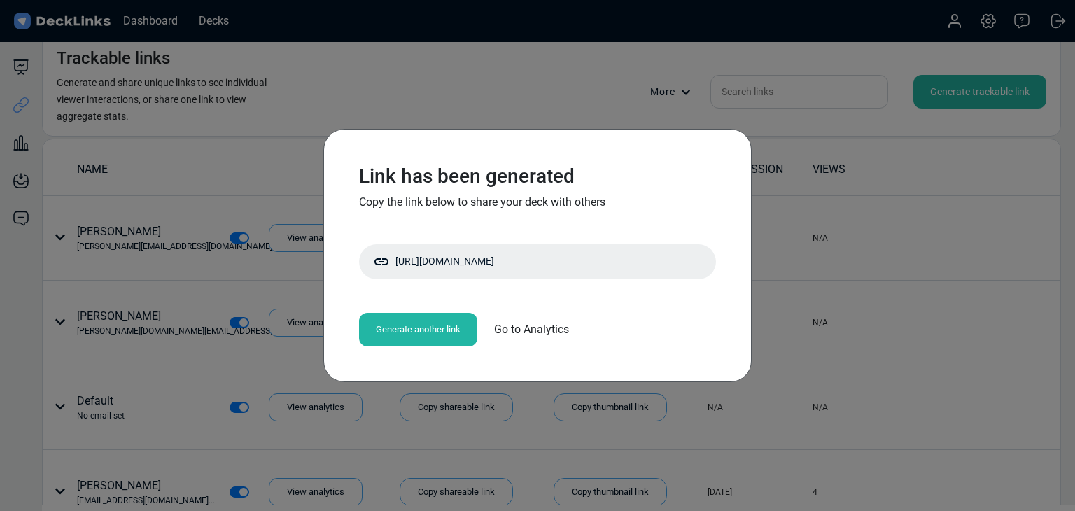
click at [262, 200] on div "Link has been generated Copy the link below to share your deck with others http…" at bounding box center [537, 255] width 1075 height 511
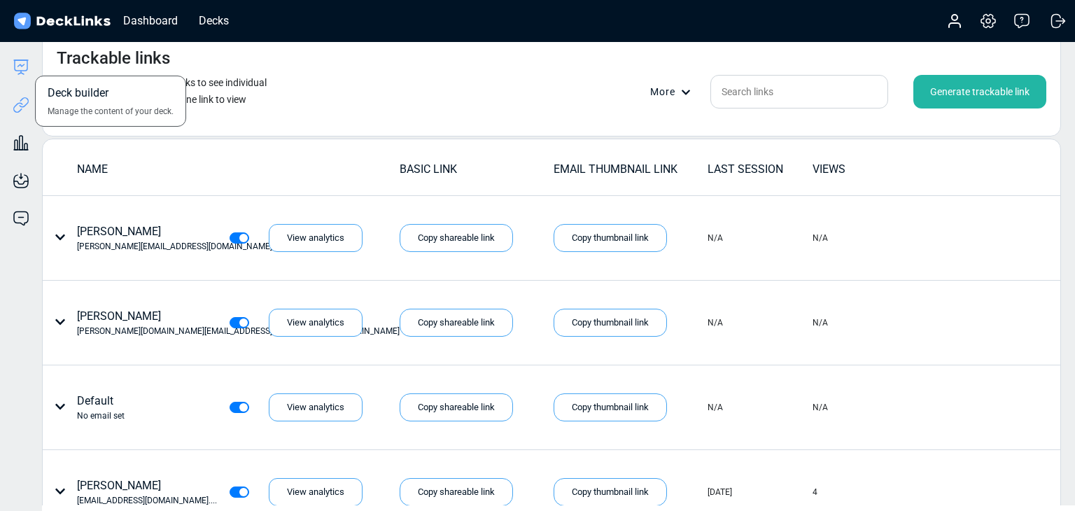
click at [20, 71] on icon at bounding box center [21, 65] width 13 height 11
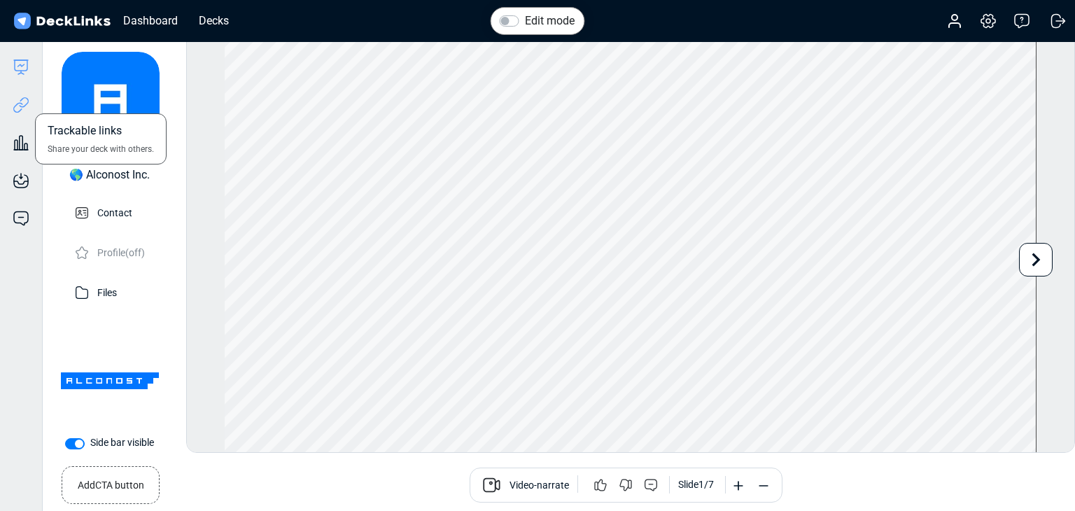
click at [25, 104] on icon at bounding box center [21, 105] width 17 height 17
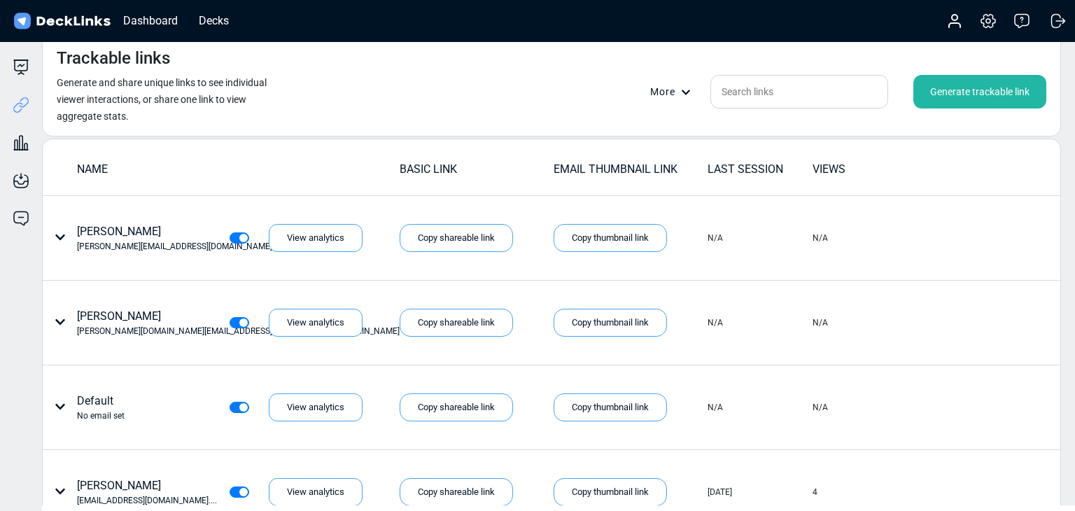
click at [930, 90] on div "Generate trackable link" at bounding box center [980, 92] width 133 height 34
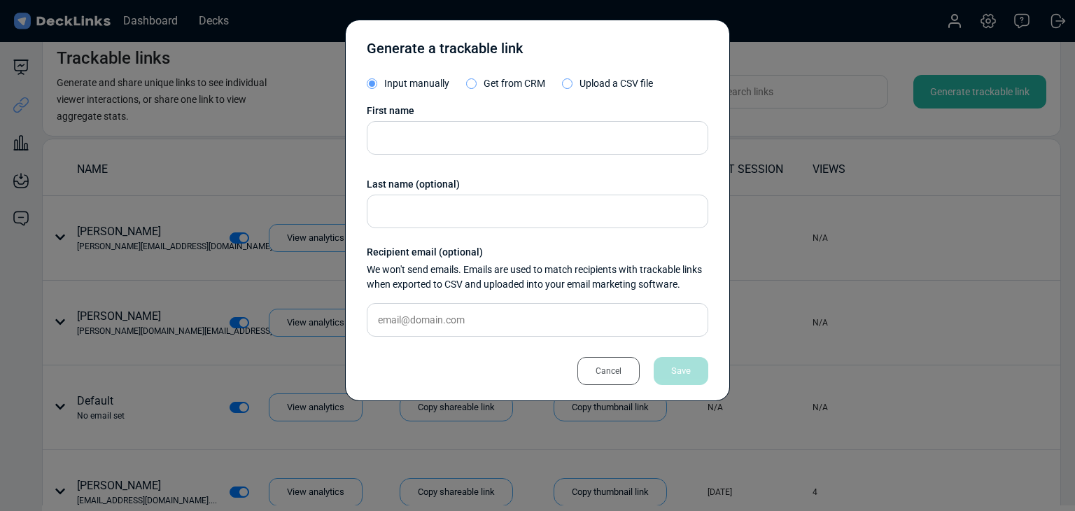
click at [500, 163] on div "First name Last name (optional) Recipient email (optional) We won't send emails…" at bounding box center [538, 226] width 342 height 244
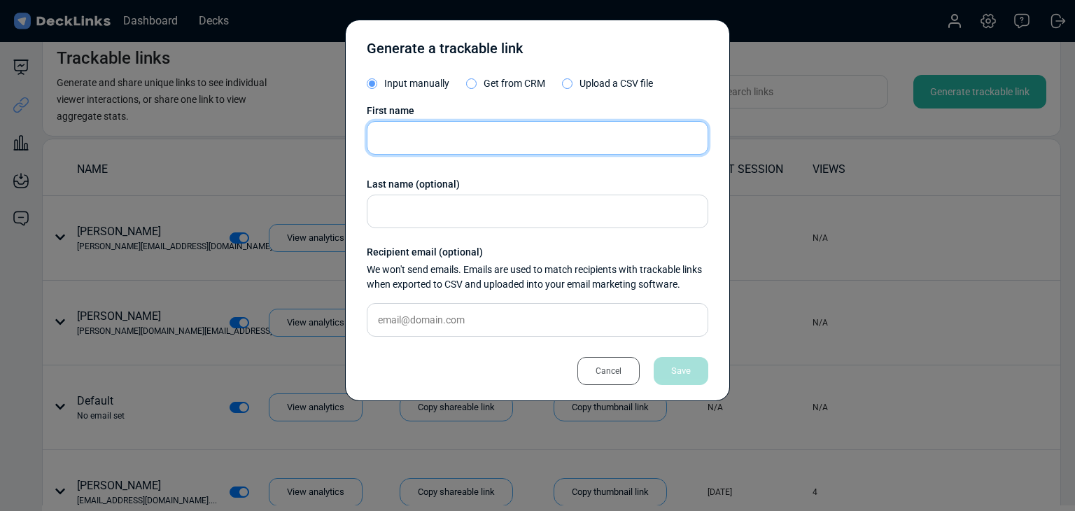
click at [501, 146] on input "text" at bounding box center [538, 138] width 342 height 34
paste input "[PERSON_NAME]"
type input "[PERSON_NAME]"
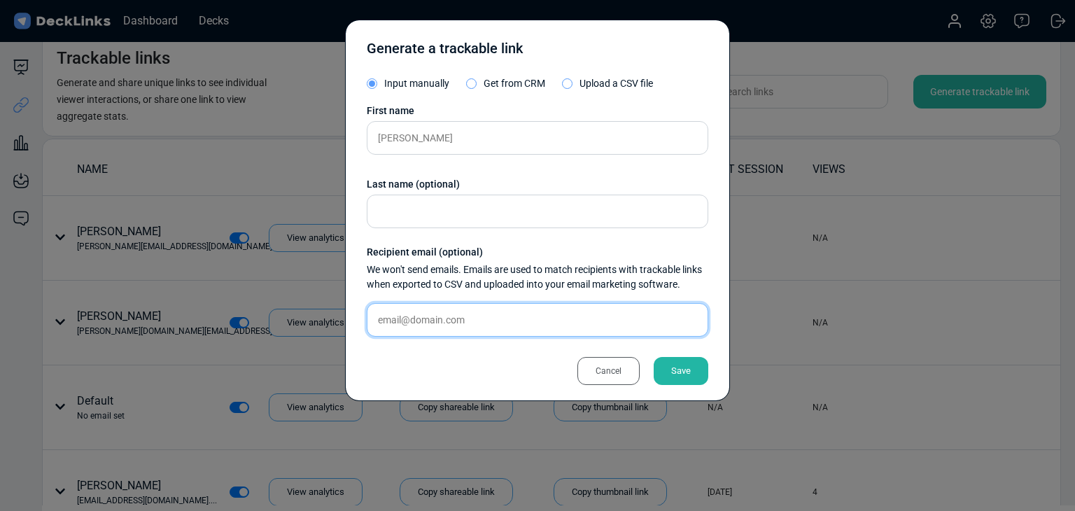
click at [465, 327] on input "text" at bounding box center [538, 320] width 342 height 34
paste input "[PERSON_NAME][EMAIL_ADDRESS][DOMAIN_NAME]"
type input "[PERSON_NAME][EMAIL_ADDRESS][DOMAIN_NAME]"
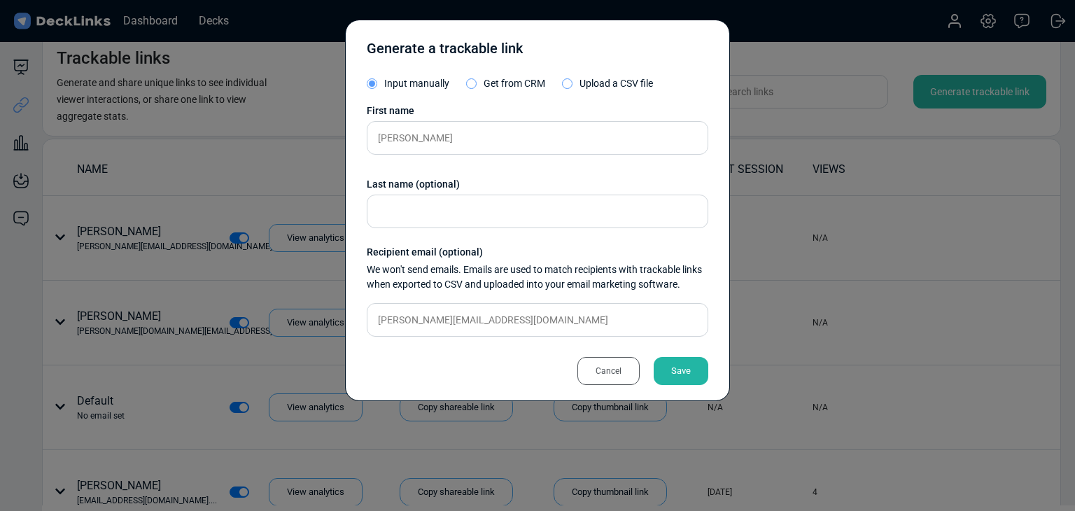
click at [685, 365] on div "Save" at bounding box center [681, 371] width 55 height 28
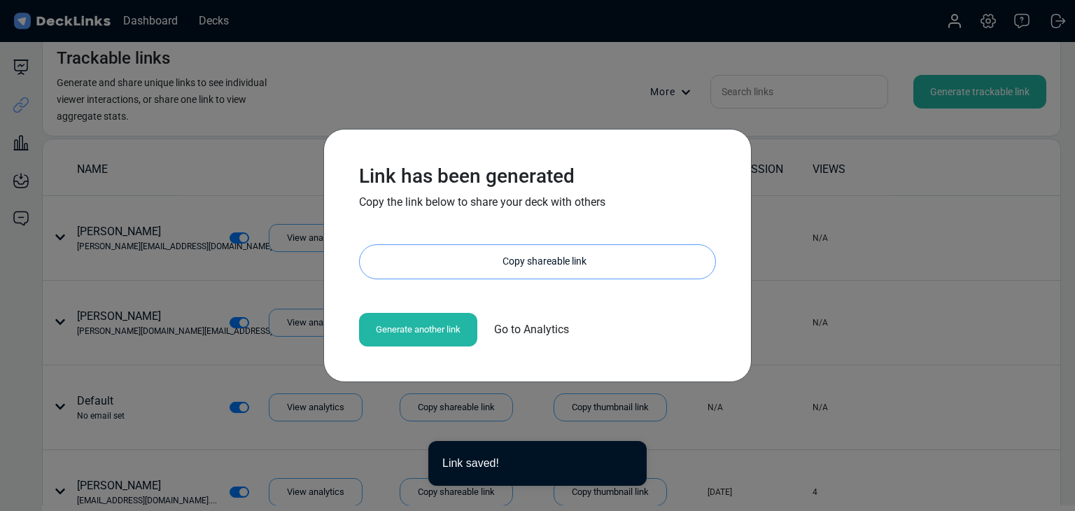
click at [563, 264] on div "Copy shareable link" at bounding box center [545, 262] width 342 height 34
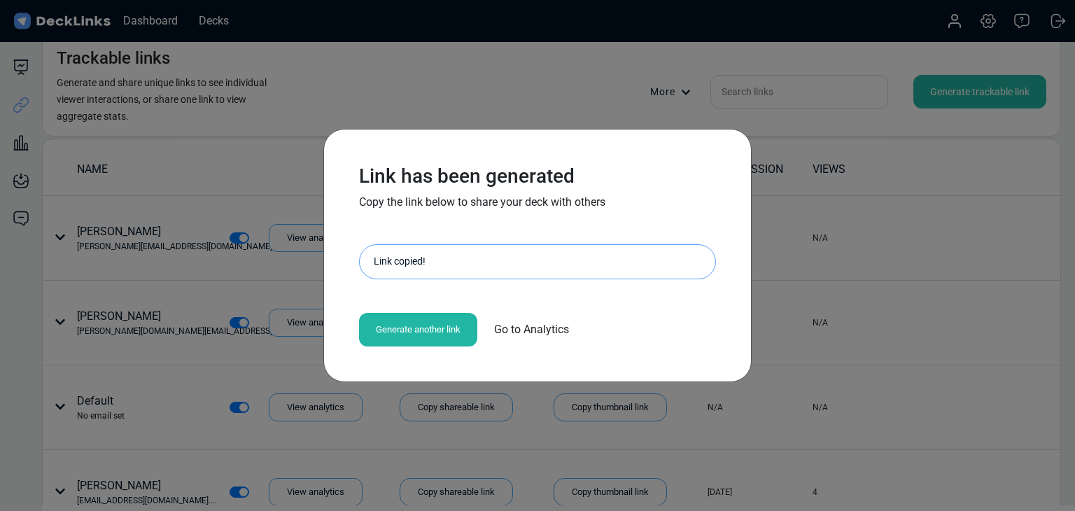
drag, startPoint x: 236, startPoint y: 163, endPoint x: 258, endPoint y: 52, distance: 113.4
click at [236, 162] on div "Link has been generated Copy the link below to share your deck with others http…" at bounding box center [537, 255] width 1075 height 511
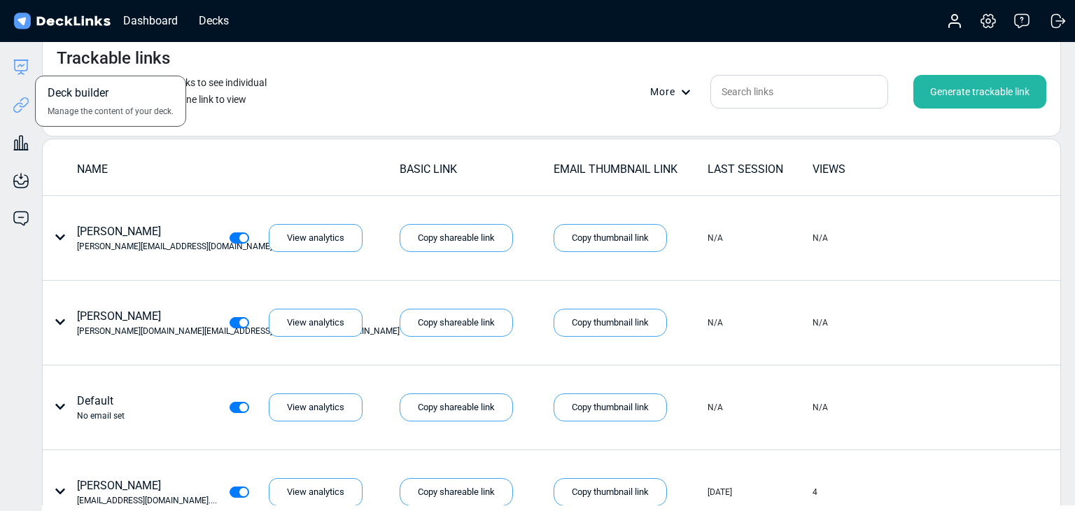
click at [22, 72] on icon at bounding box center [21, 67] width 17 height 17
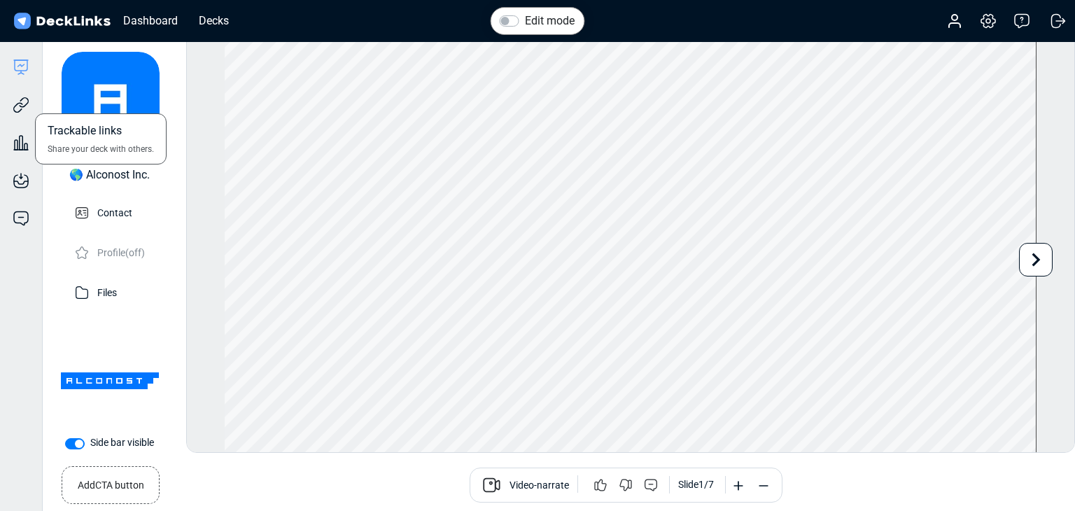
click at [17, 85] on div "Trackable links Share your deck with others." at bounding box center [21, 95] width 42 height 38
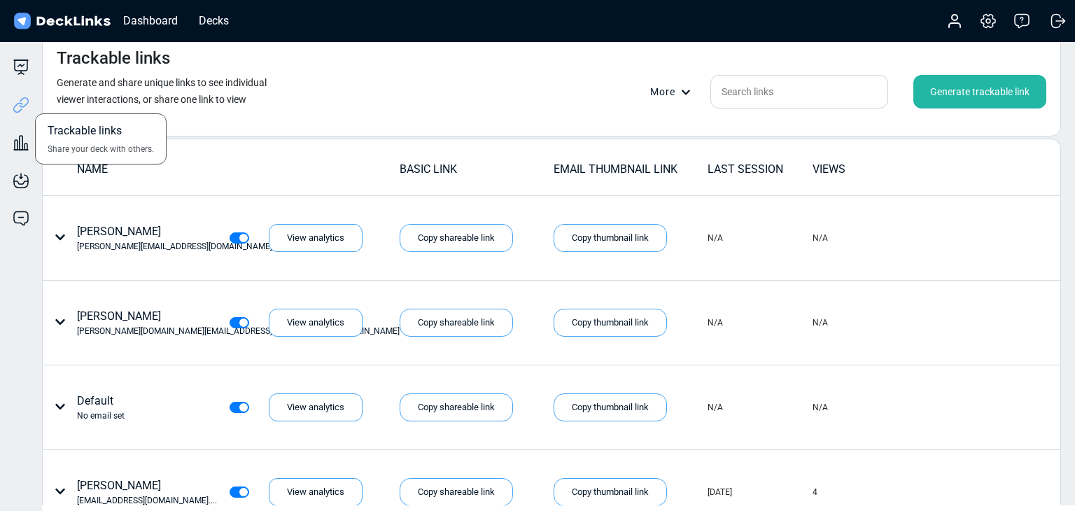
click at [16, 102] on icon at bounding box center [21, 105] width 17 height 17
click at [968, 90] on div "Generate trackable link" at bounding box center [980, 92] width 133 height 34
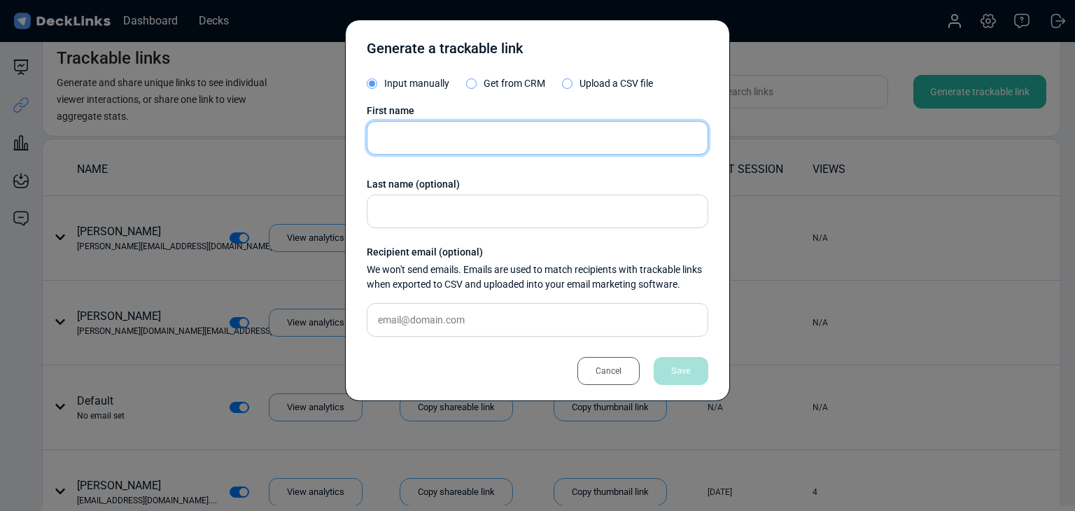
click at [568, 130] on input "text" at bounding box center [538, 138] width 342 height 34
paste input "[PERSON_NAME]"
type input "[PERSON_NAME]"
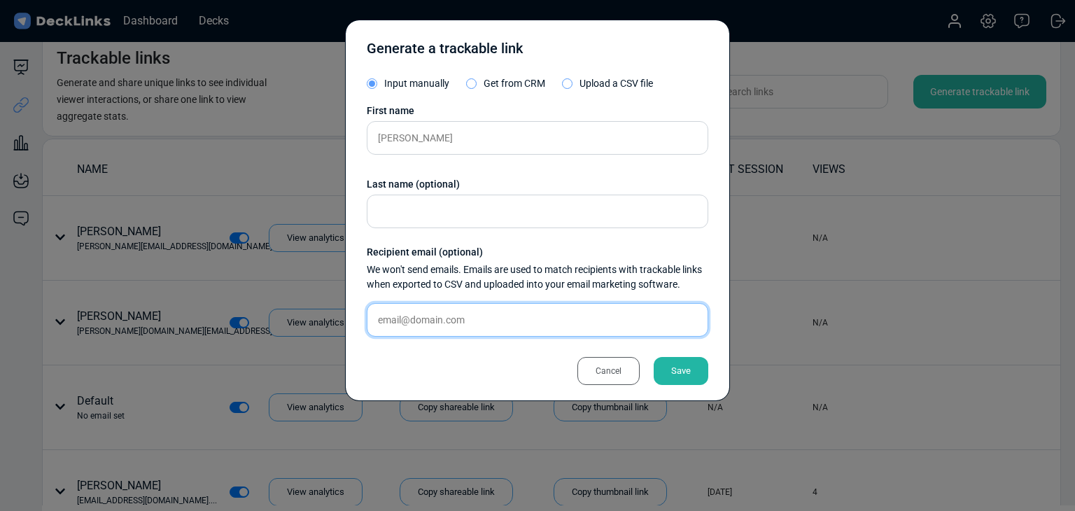
click at [602, 325] on input "text" at bounding box center [538, 320] width 342 height 34
paste input "[EMAIL_ADDRESS][DOMAIN_NAME]"
type input "[EMAIL_ADDRESS][DOMAIN_NAME]"
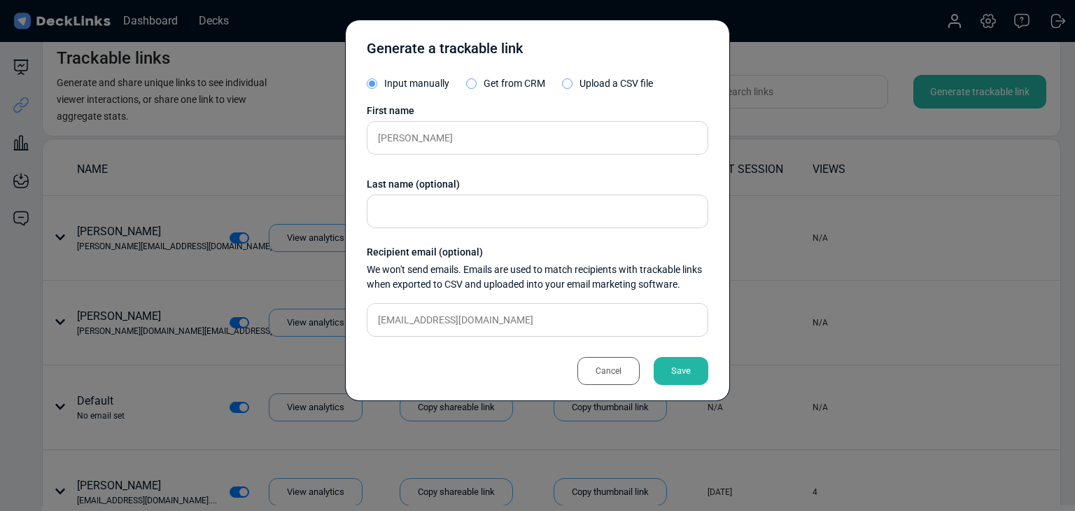
click at [695, 383] on div "Save" at bounding box center [681, 371] width 55 height 28
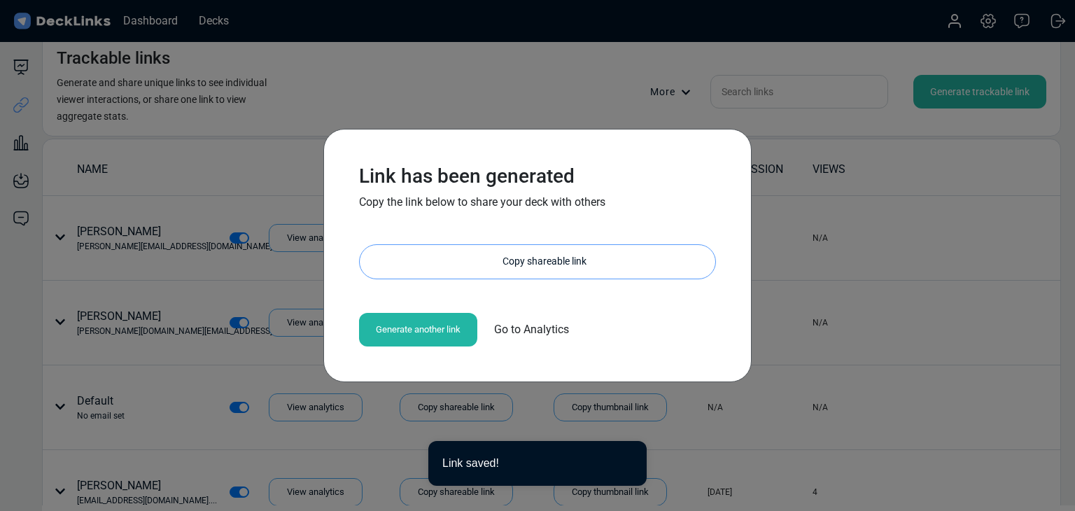
click at [601, 263] on div "Copy shareable link" at bounding box center [545, 262] width 342 height 34
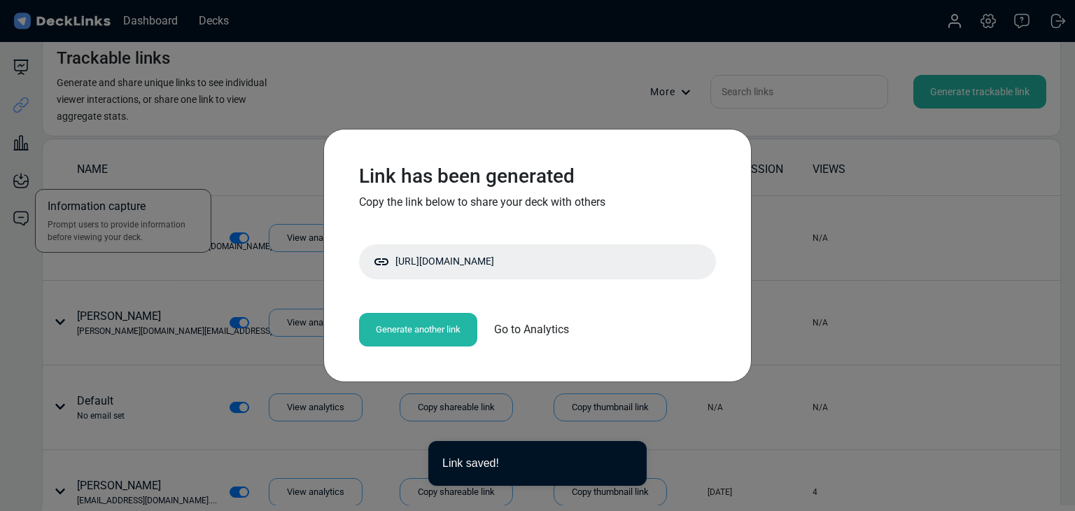
drag, startPoint x: 106, startPoint y: 176, endPoint x: 5, endPoint y: 153, distance: 103.4
click at [106, 176] on div "Link has been generated Copy the link below to share your deck with others http…" at bounding box center [537, 255] width 1075 height 511
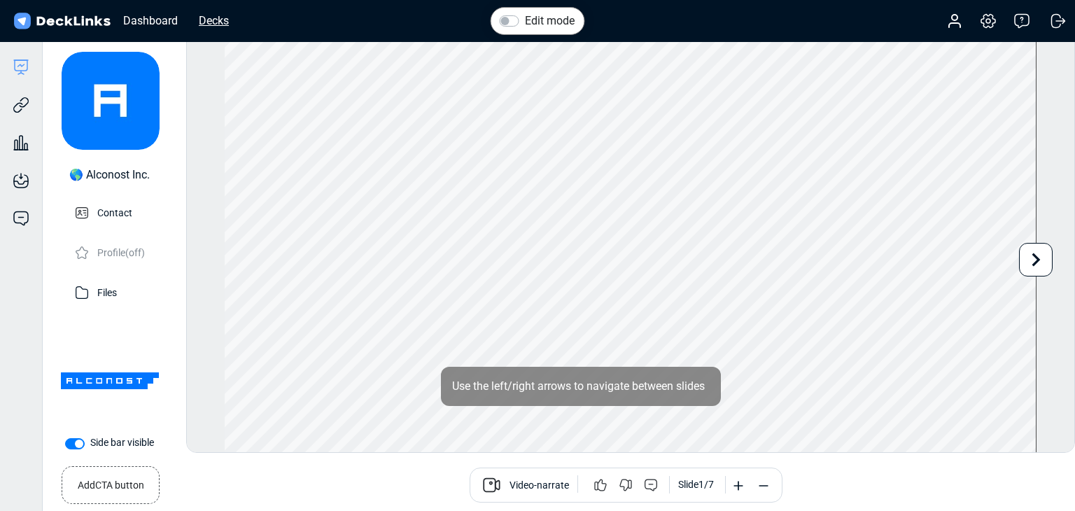
click at [218, 21] on div "Decks" at bounding box center [214, 21] width 44 height 18
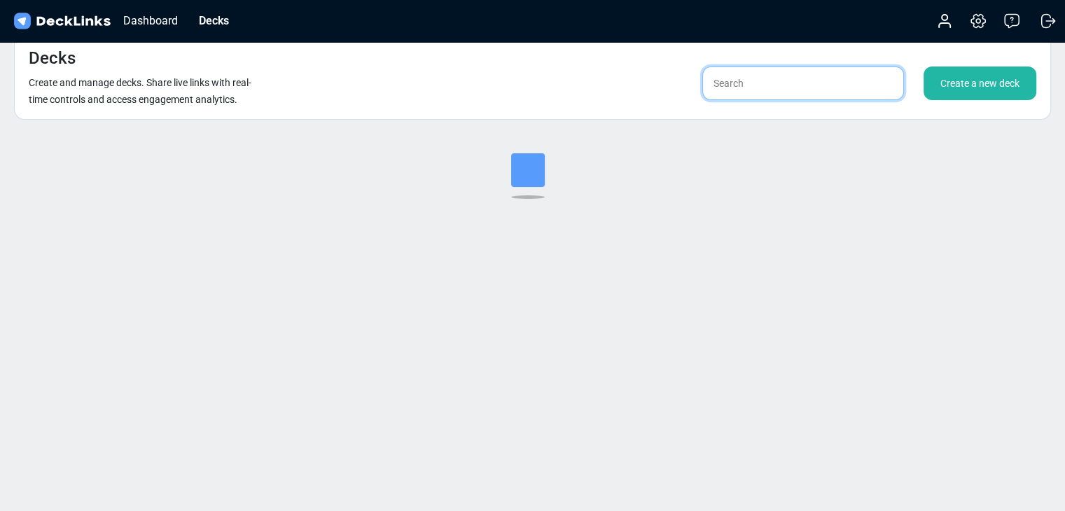
click at [801, 85] on input "text" at bounding box center [803, 84] width 202 height 34
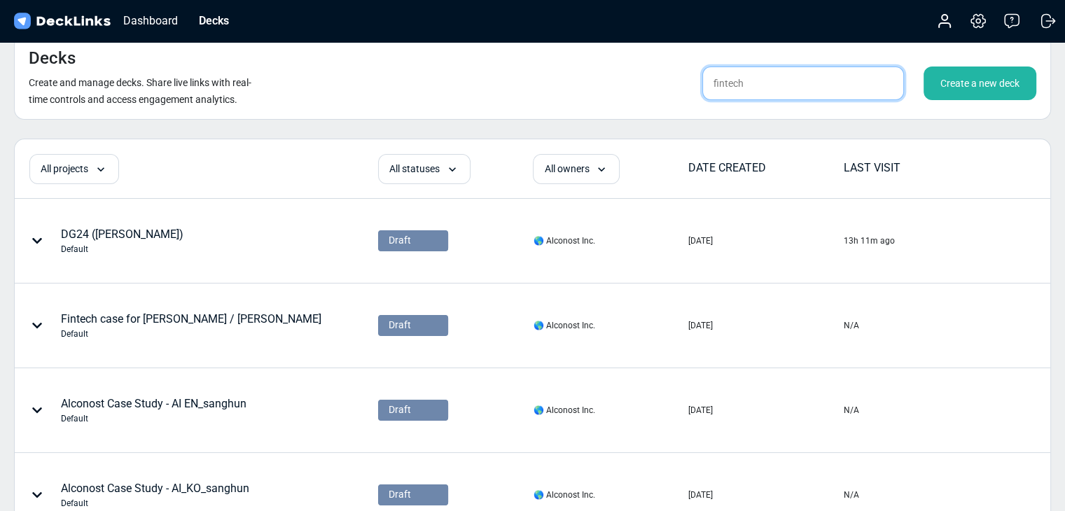
type input "fintech"
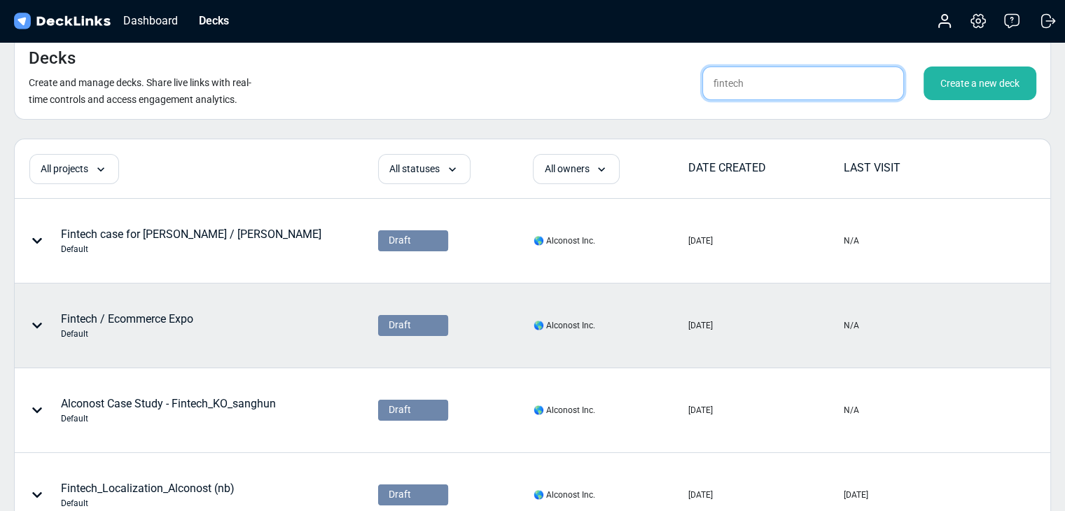
scroll to position [233, 0]
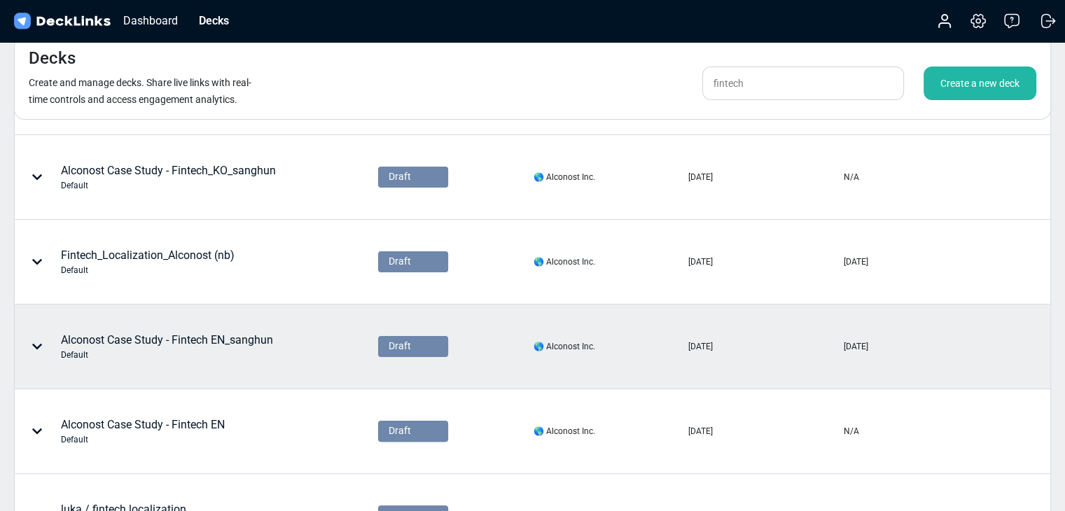
click at [247, 336] on div "Alconost Case Study - Fintech EN_sanghun Default" at bounding box center [167, 346] width 212 height 29
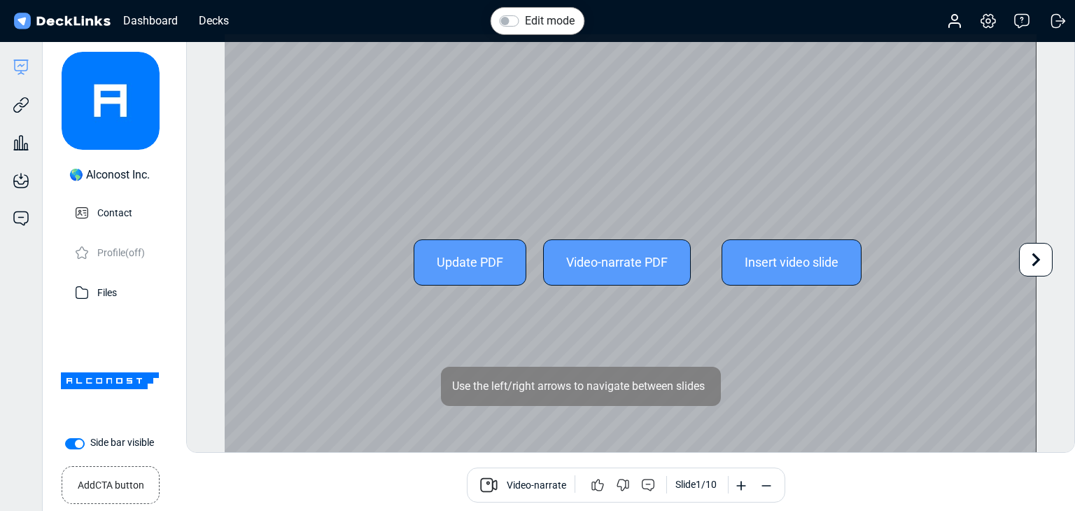
click at [1045, 259] on icon at bounding box center [1036, 259] width 27 height 27
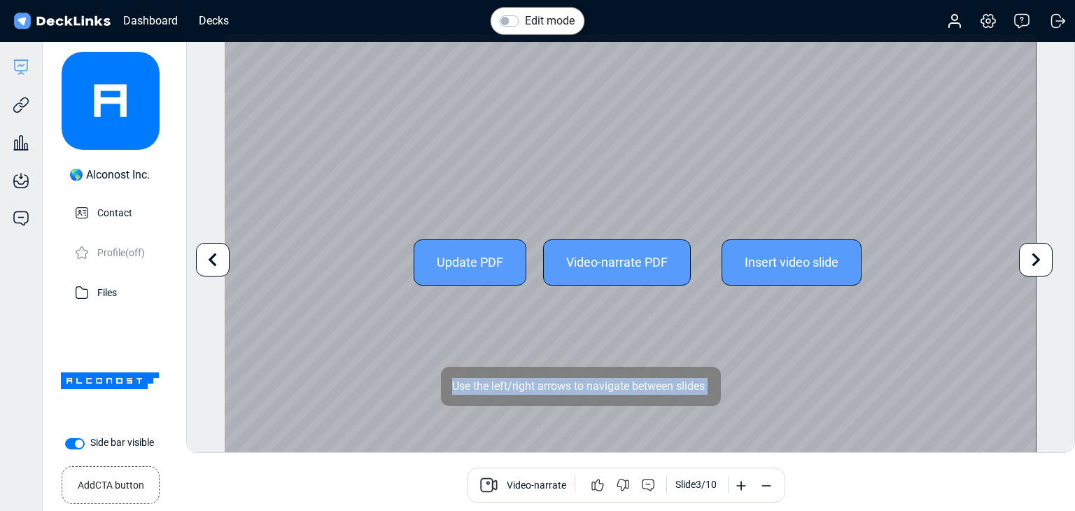
click at [1045, 259] on icon at bounding box center [1036, 259] width 27 height 27
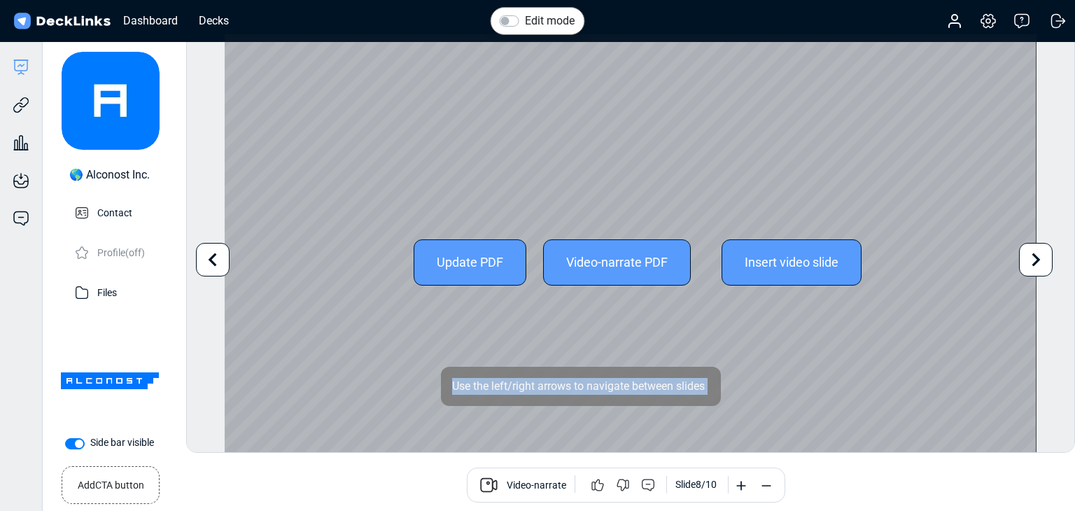
click at [1045, 259] on icon at bounding box center [1036, 259] width 27 height 27
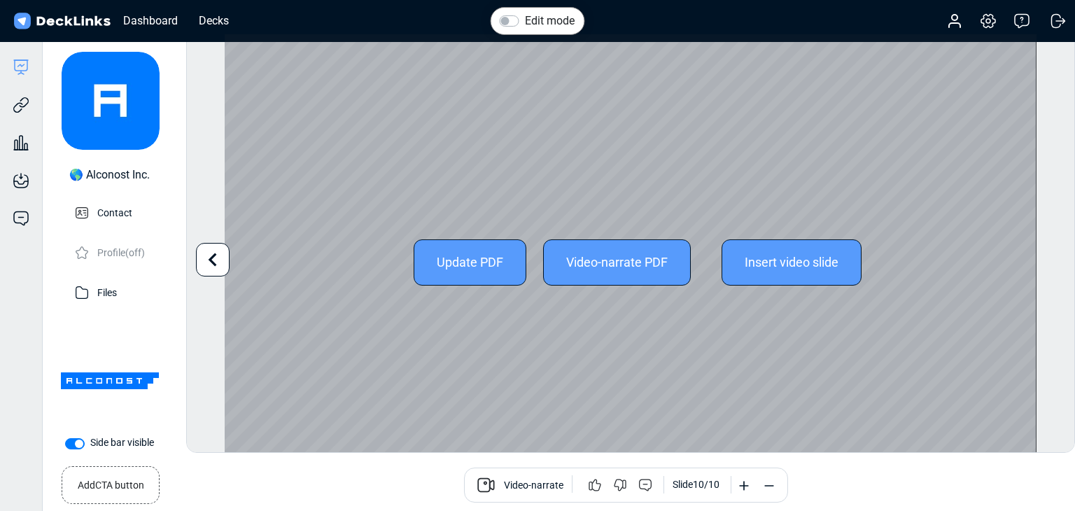
click at [193, 263] on div "Edit mode Change photo Updating this image will immediately apply to all of you…" at bounding box center [630, 243] width 889 height 419
click at [204, 263] on icon at bounding box center [213, 259] width 27 height 27
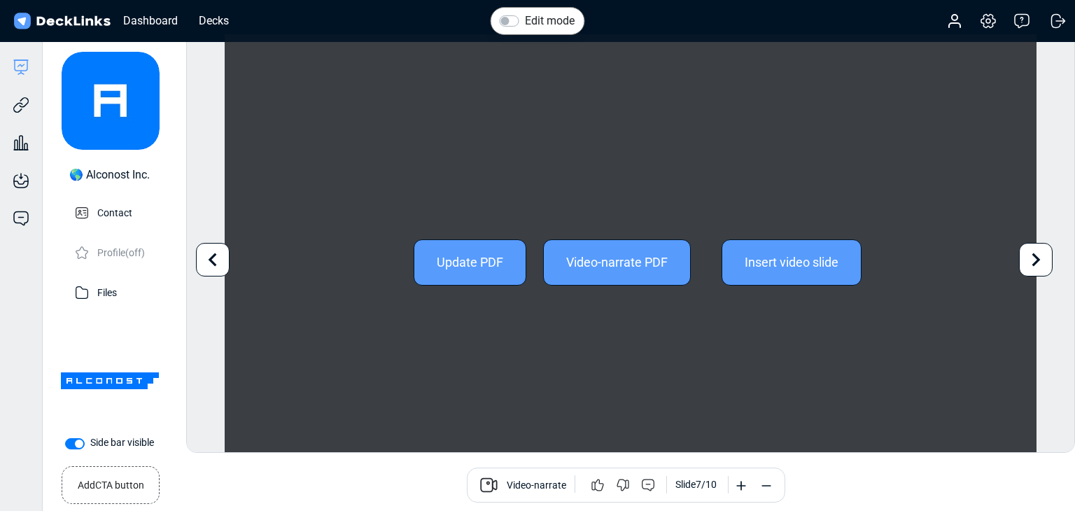
click at [204, 263] on icon at bounding box center [213, 259] width 27 height 27
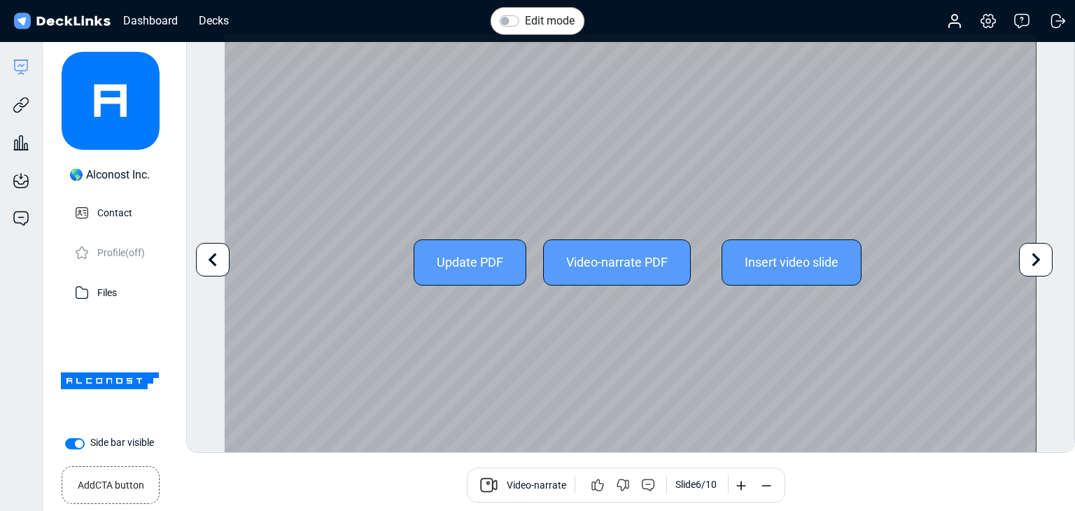
click at [204, 263] on icon at bounding box center [213, 259] width 27 height 27
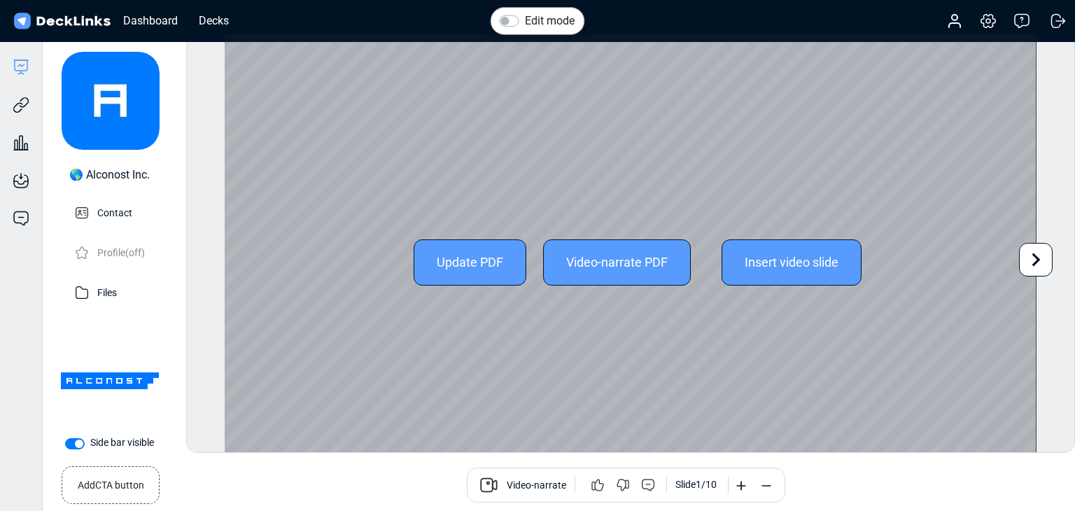
click at [1026, 259] on icon at bounding box center [1036, 259] width 27 height 27
click at [1026, 259] on div "Update PDF Video-narrate PDF Insert video slide Use the left/right arrows to na…" at bounding box center [630, 262] width 811 height 456
click at [1033, 267] on icon at bounding box center [1036, 259] width 27 height 27
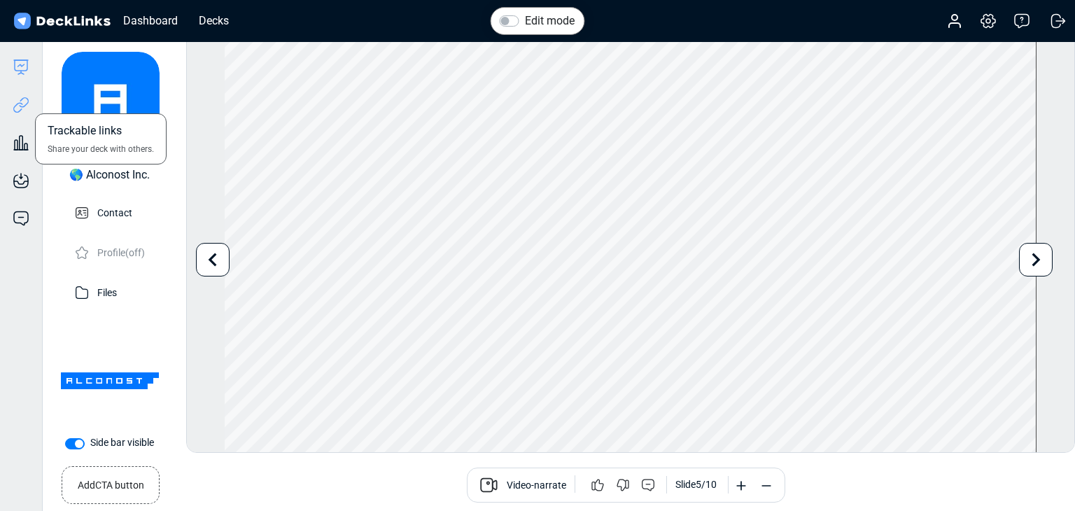
click at [27, 104] on icon at bounding box center [24, 102] width 10 height 11
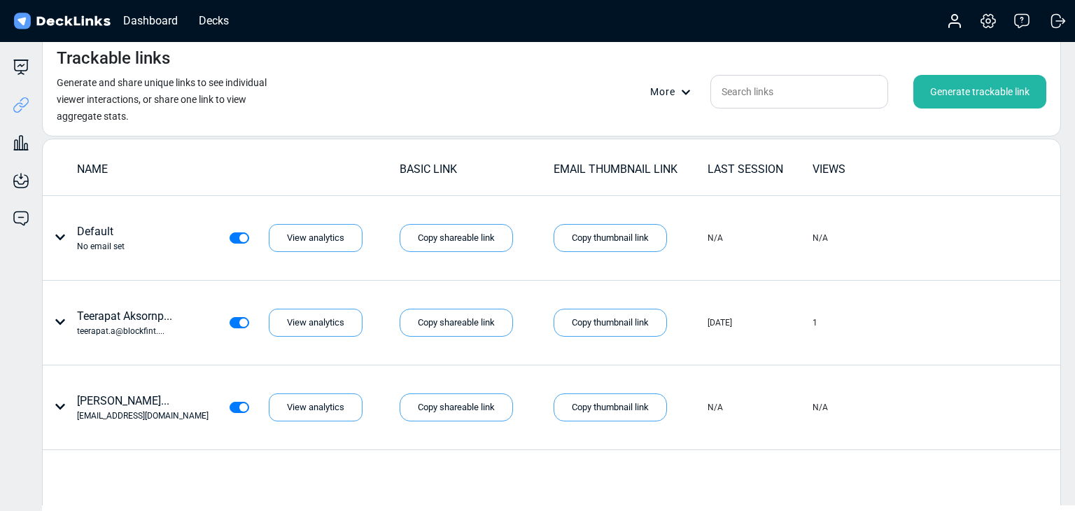
click at [951, 92] on div "Generate trackable link" at bounding box center [980, 92] width 133 height 34
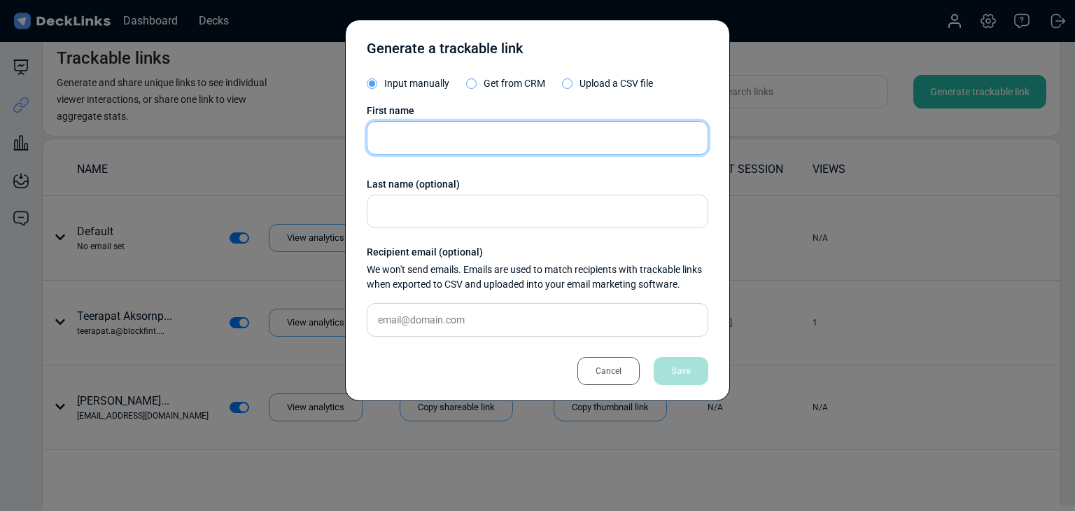
click at [413, 146] on input "text" at bounding box center [538, 138] width 342 height 34
type input "Yumimaru"
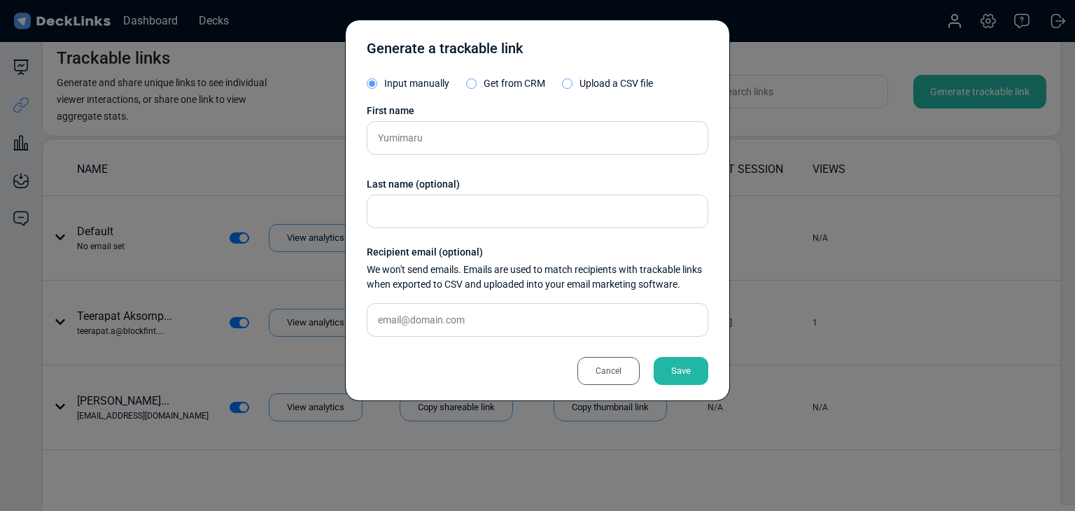
click at [697, 369] on div "Save" at bounding box center [681, 371] width 55 height 28
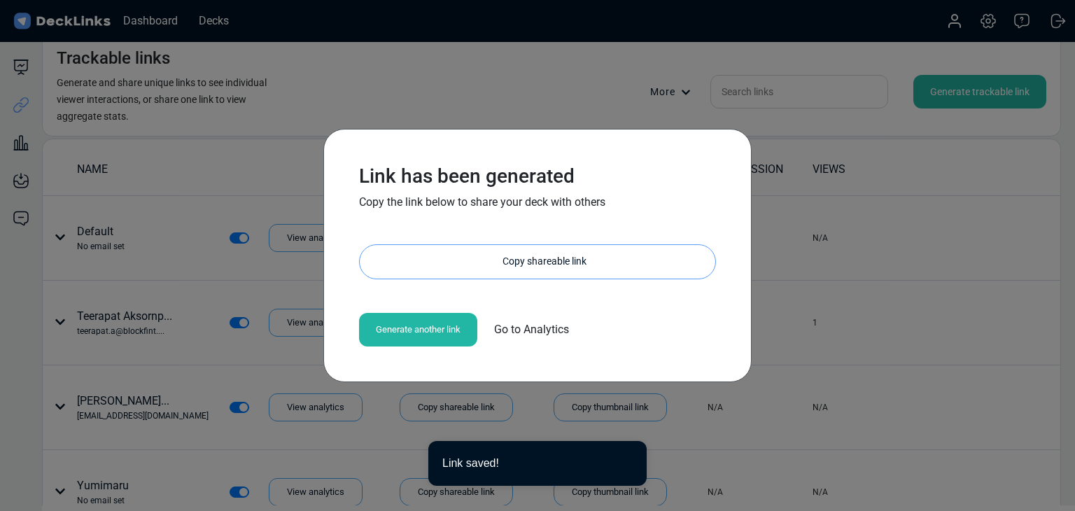
click at [547, 265] on div "Copy shareable link" at bounding box center [545, 262] width 342 height 34
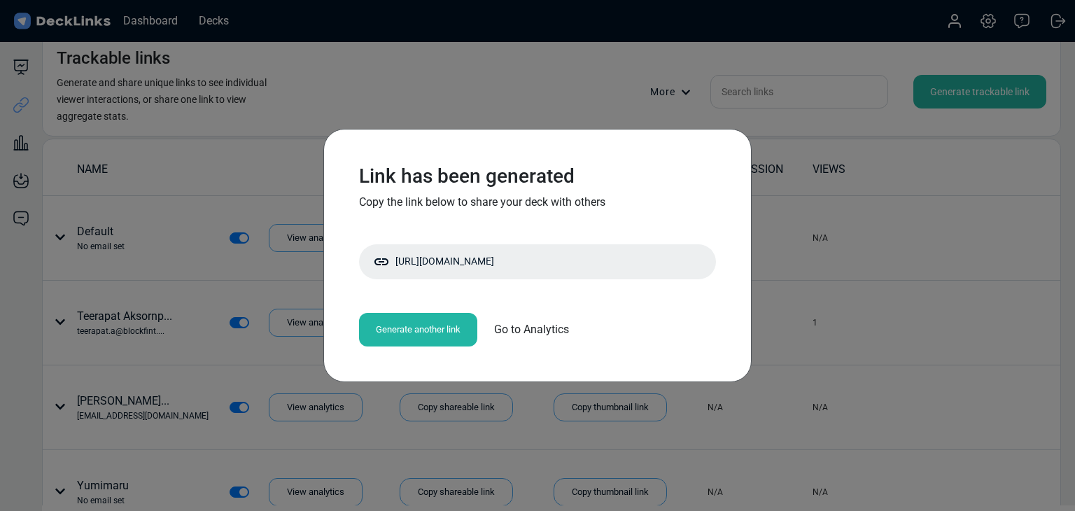
click at [806, 196] on div "Link has been generated Copy the link below to share your deck with others http…" at bounding box center [537, 255] width 1075 height 511
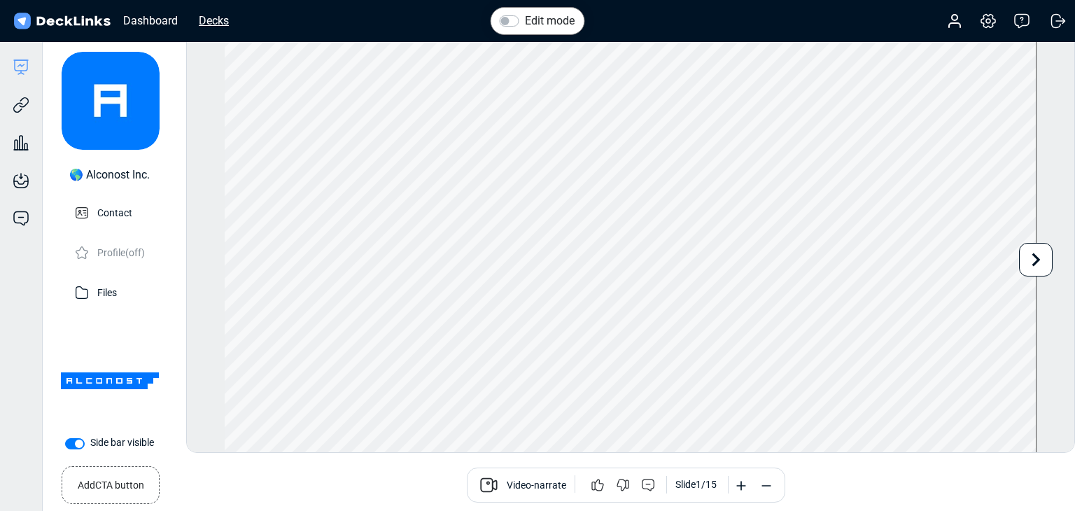
click at [207, 25] on div "Decks" at bounding box center [214, 21] width 44 height 18
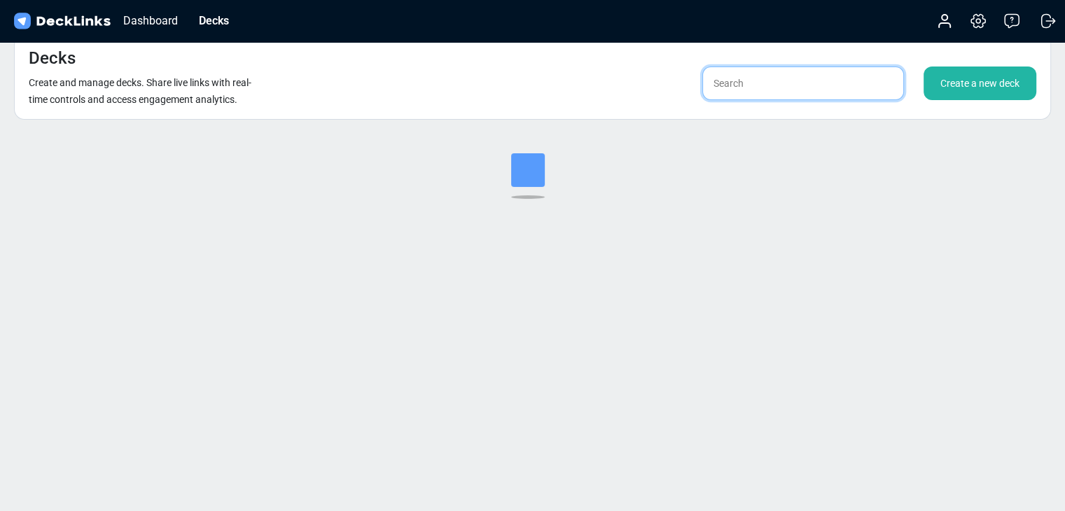
click at [764, 82] on input "text" at bounding box center [803, 84] width 202 height 34
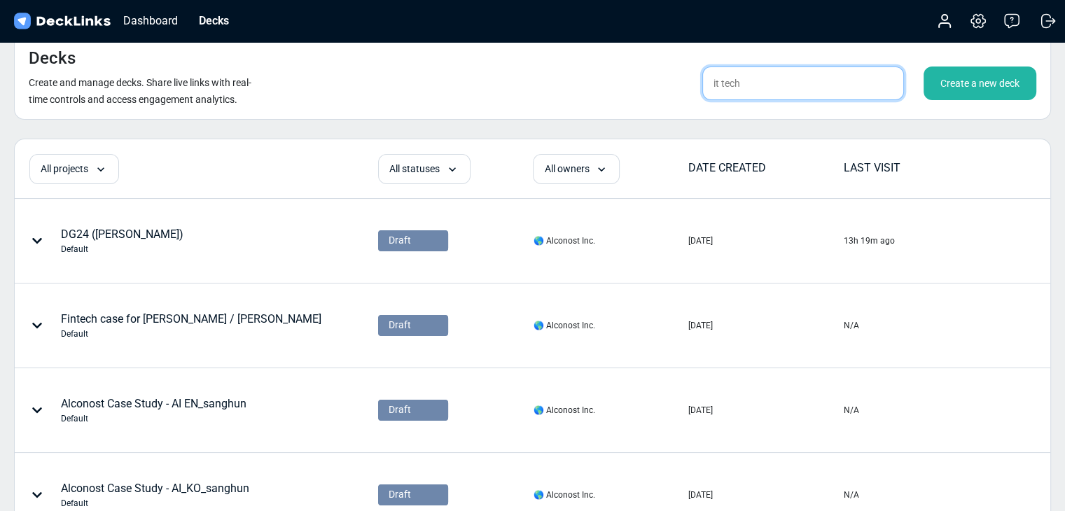
type input "it tech"
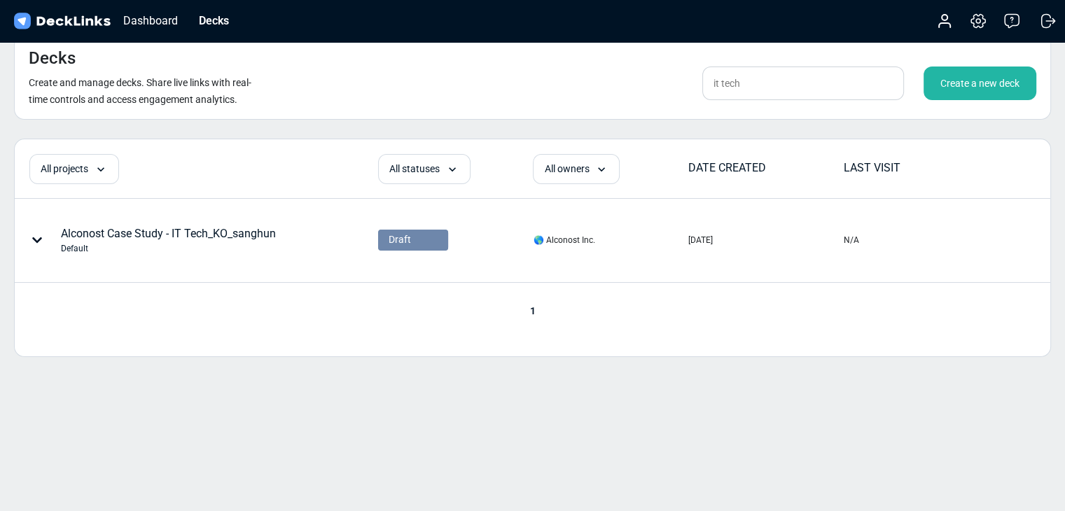
click at [989, 90] on div "Create a new deck" at bounding box center [979, 84] width 113 height 34
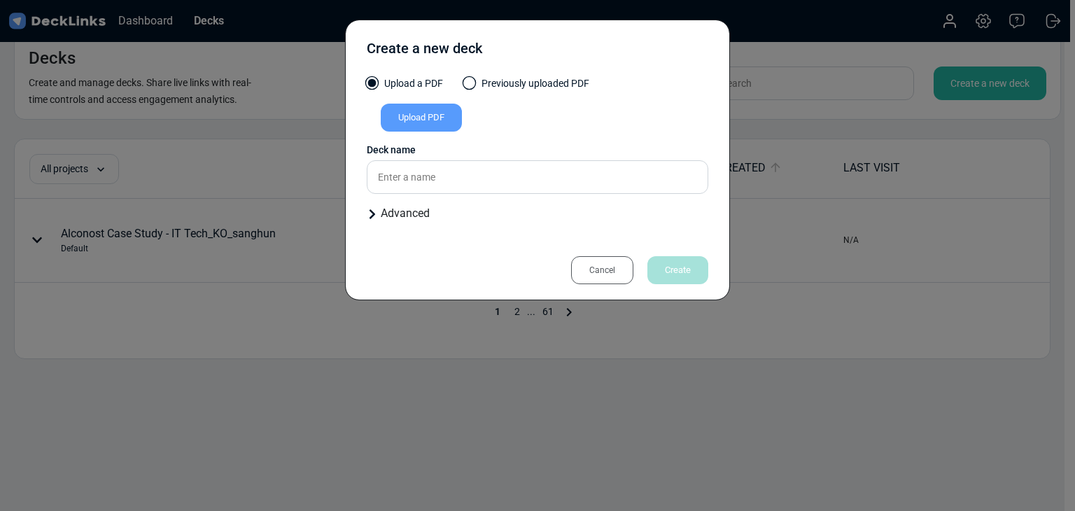
click at [440, 115] on div "Upload PDF" at bounding box center [421, 118] width 81 height 28
click at [0, 0] on input "Upload PDF" at bounding box center [0, 0] width 0 height 0
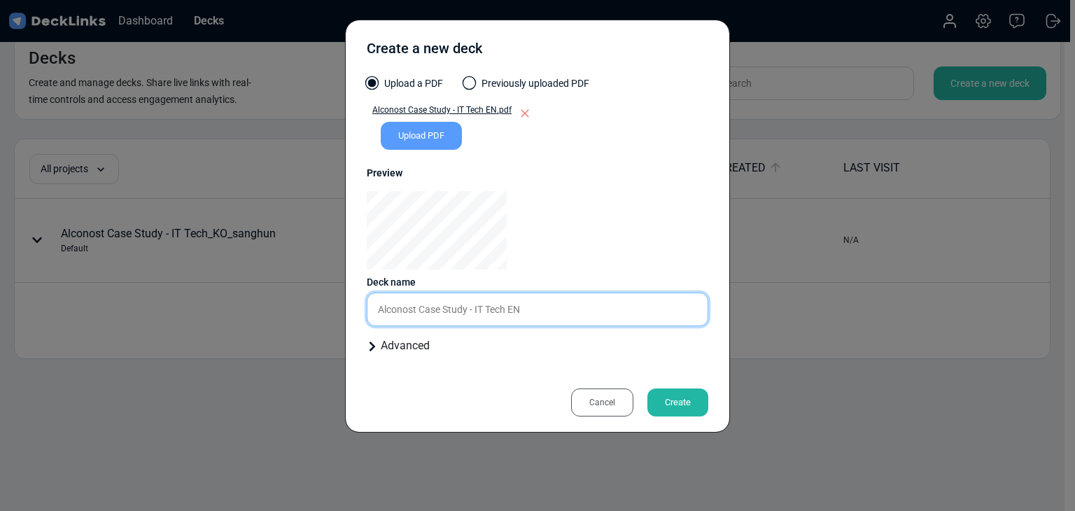
click at [552, 311] on input "Alconost Case Study - IT Tech EN" at bounding box center [538, 310] width 342 height 34
type input "Alconost Case Study - IT Tech EN_sanghun"
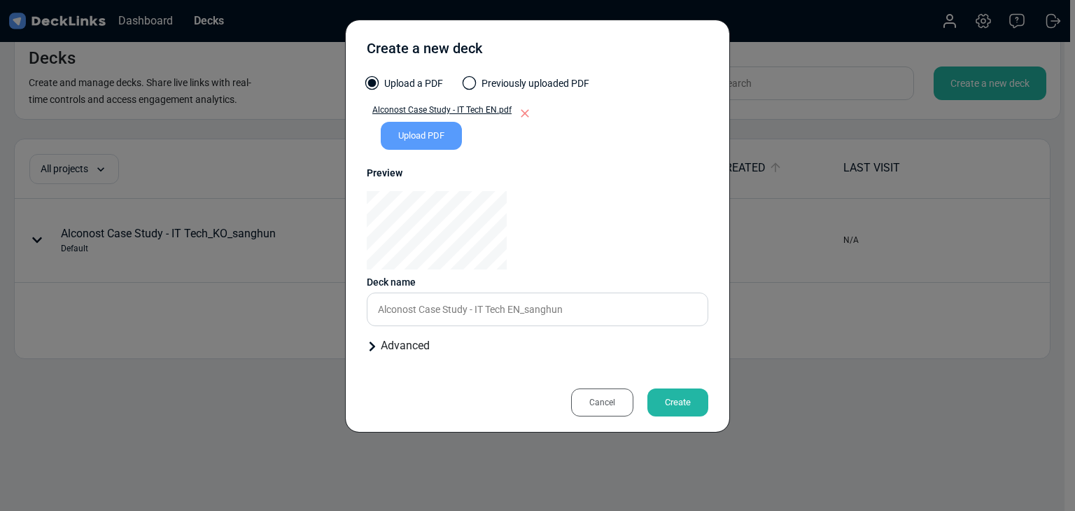
click at [688, 397] on div "Create" at bounding box center [678, 403] width 61 height 28
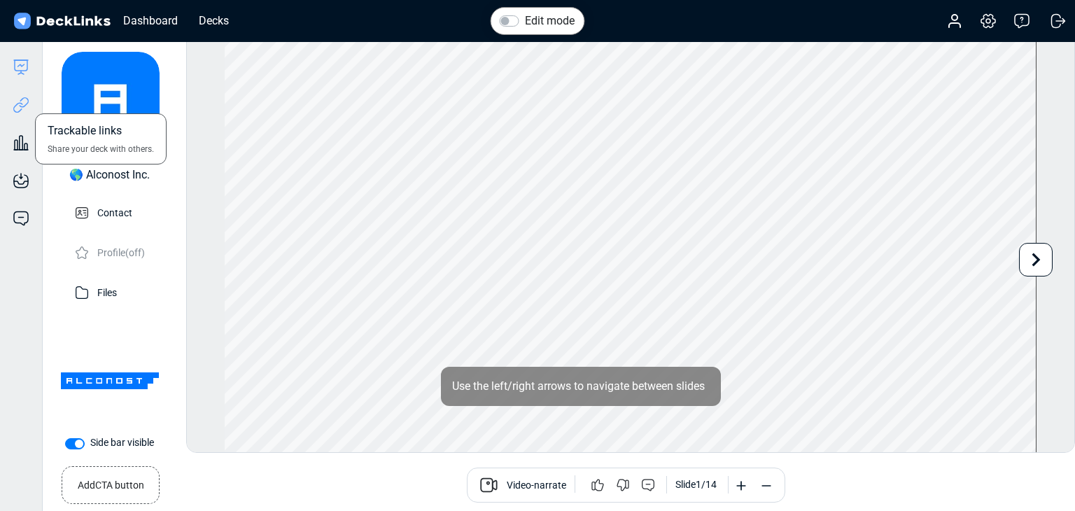
click at [14, 104] on icon at bounding box center [21, 105] width 17 height 17
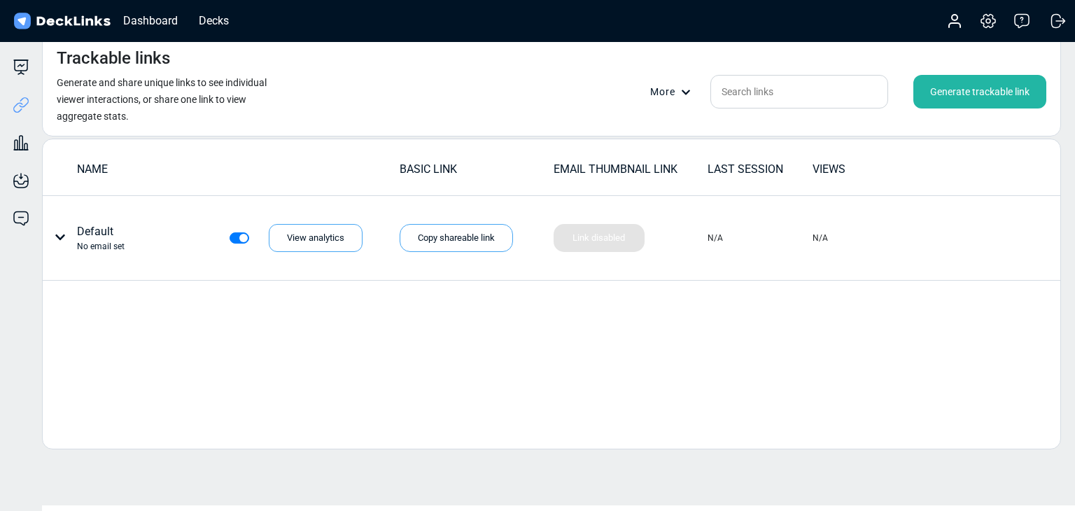
click at [954, 92] on div "Generate trackable link" at bounding box center [980, 92] width 133 height 34
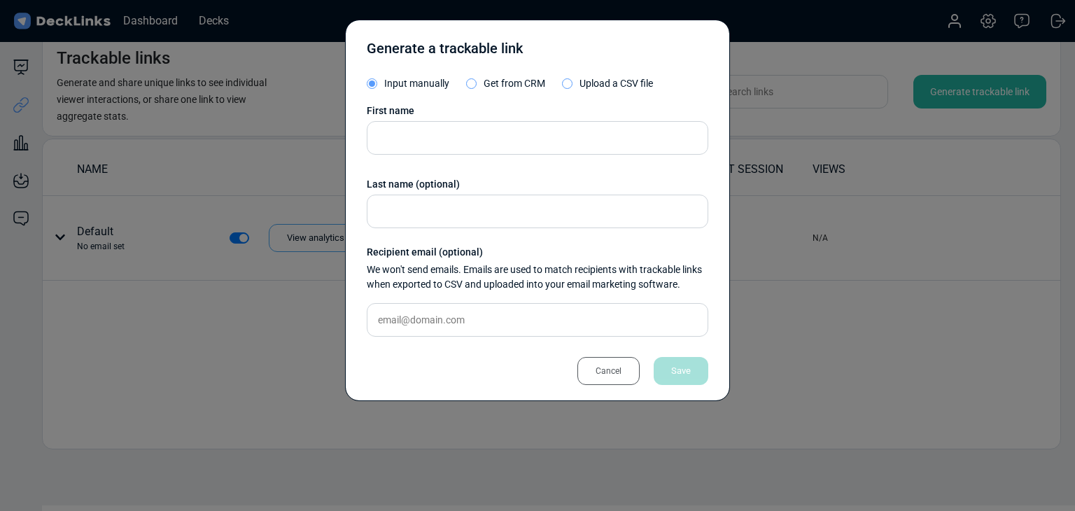
click at [431, 155] on div "First name Last name (optional) Recipient email (optional) We won't send emails…" at bounding box center [538, 226] width 342 height 244
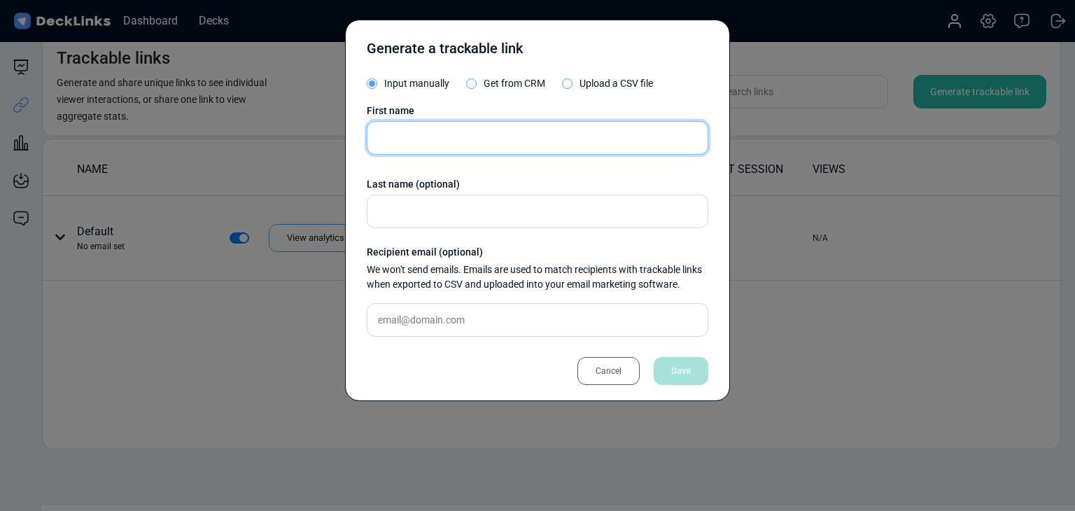
click at [431, 146] on input "text" at bounding box center [538, 138] width 342 height 34
paste input "[PERSON_NAME]"
type input "[PERSON_NAME]"
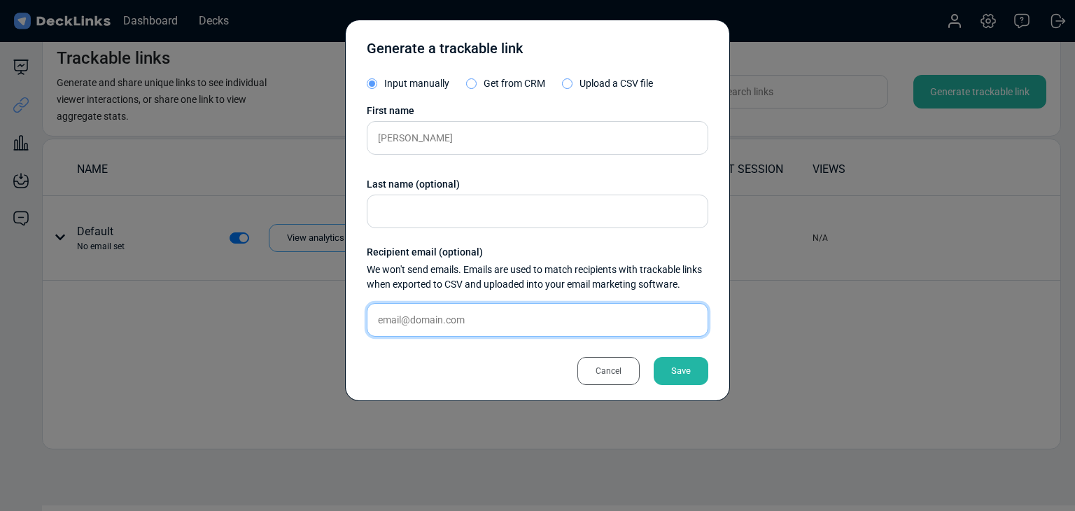
click at [496, 314] on input "text" at bounding box center [538, 320] width 342 height 34
paste input "[EMAIL_ADDRESS][DOMAIN_NAME]"
type input "[EMAIL_ADDRESS][DOMAIN_NAME]"
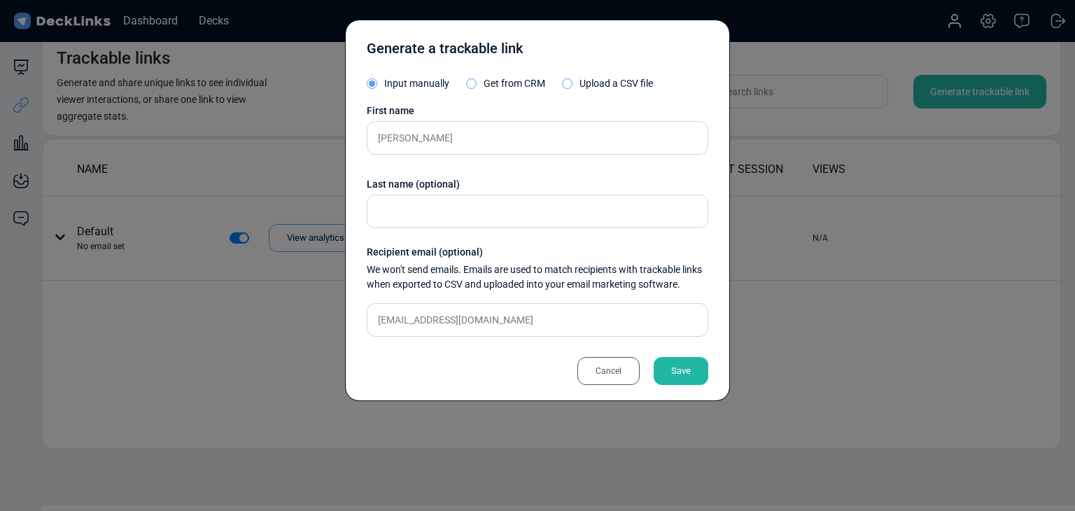
click at [707, 377] on div "Save" at bounding box center [681, 371] width 55 height 28
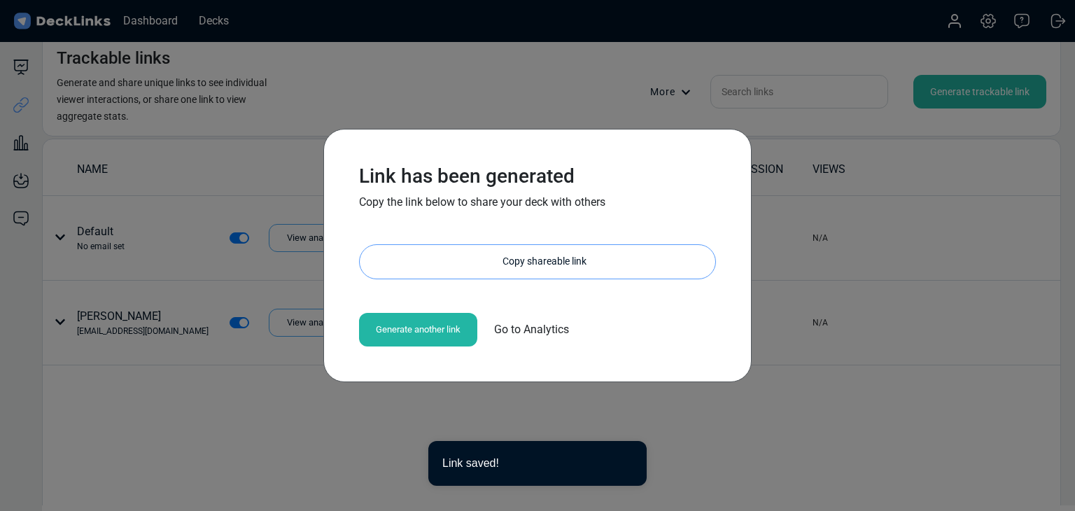
click at [541, 260] on div "Copy shareable link" at bounding box center [545, 262] width 342 height 34
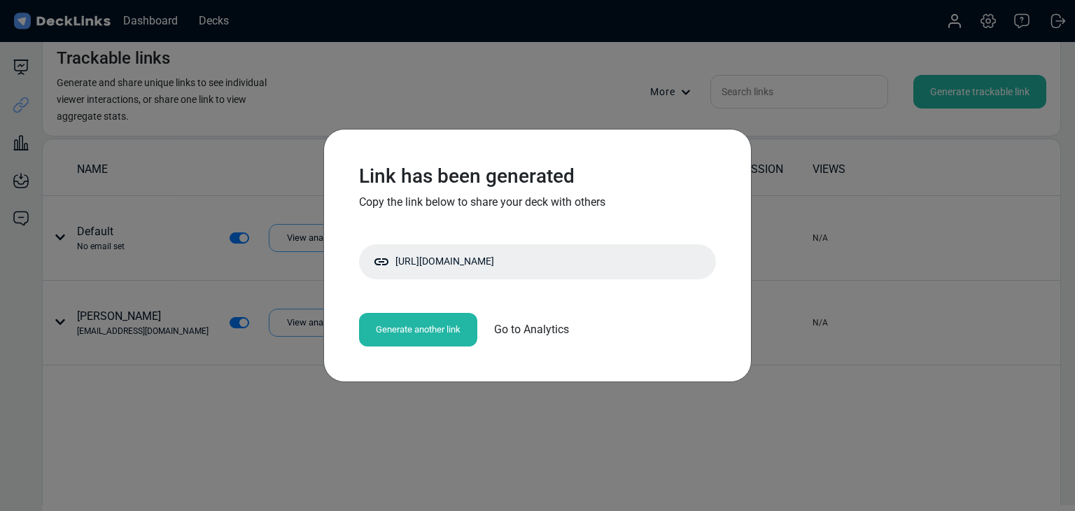
click at [353, 121] on div "Link has been generated Copy the link below to share your deck with others http…" at bounding box center [537, 255] width 1075 height 511
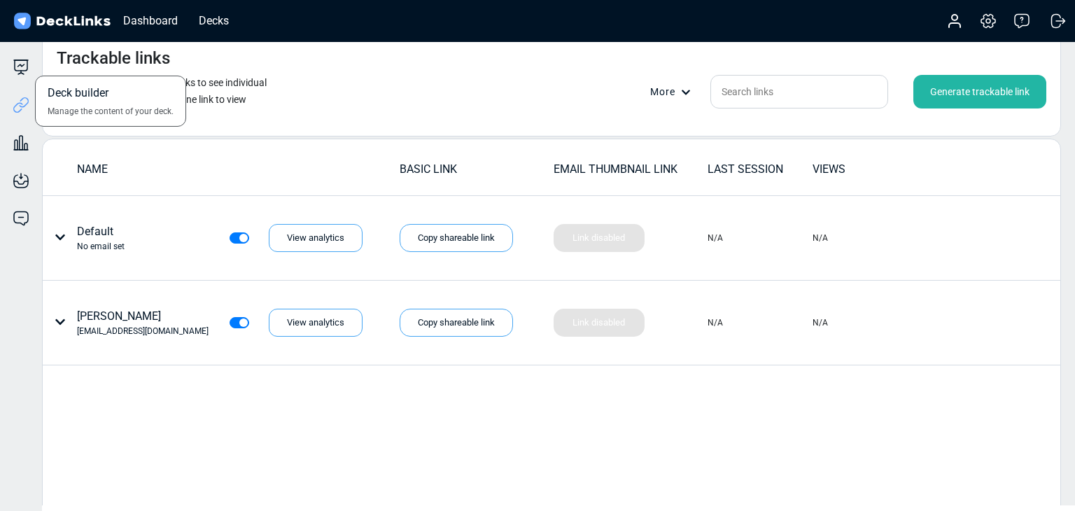
click at [11, 62] on div "Deck builder Manage the content of your deck." at bounding box center [21, 67] width 42 height 17
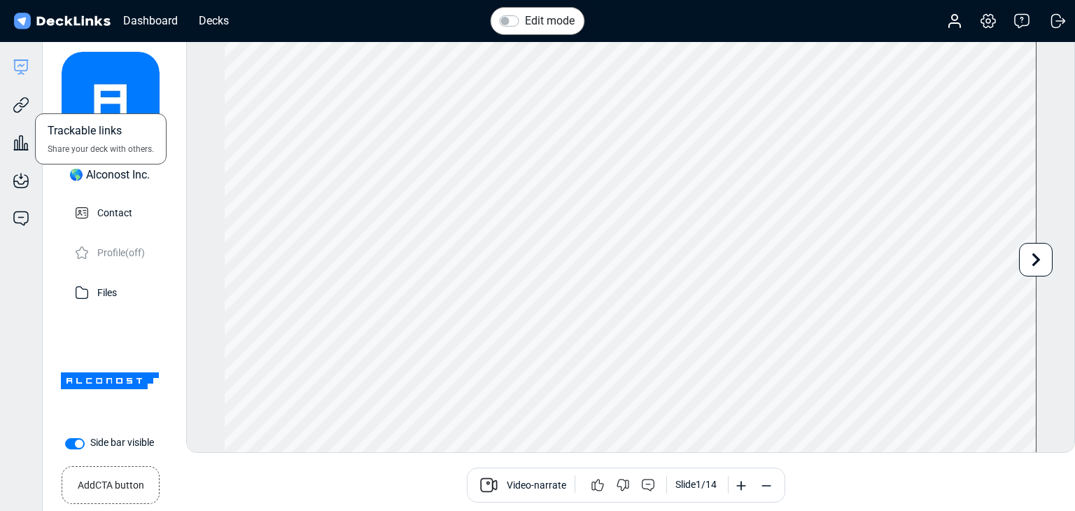
click at [1, 99] on div "Trackable links Share your deck with others." at bounding box center [21, 95] width 42 height 38
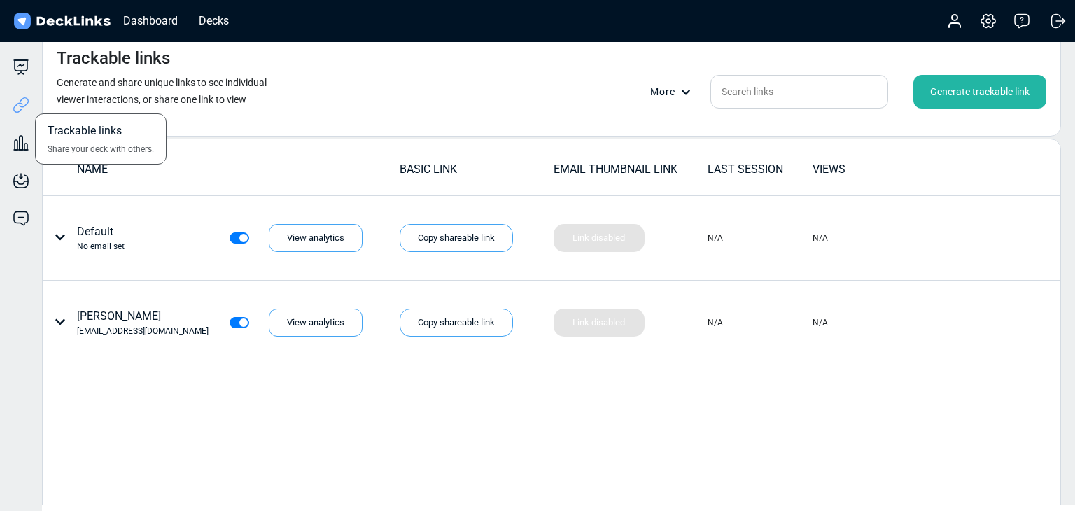
click at [13, 102] on icon at bounding box center [21, 105] width 17 height 17
click at [961, 93] on div "Generate trackable link" at bounding box center [980, 92] width 133 height 34
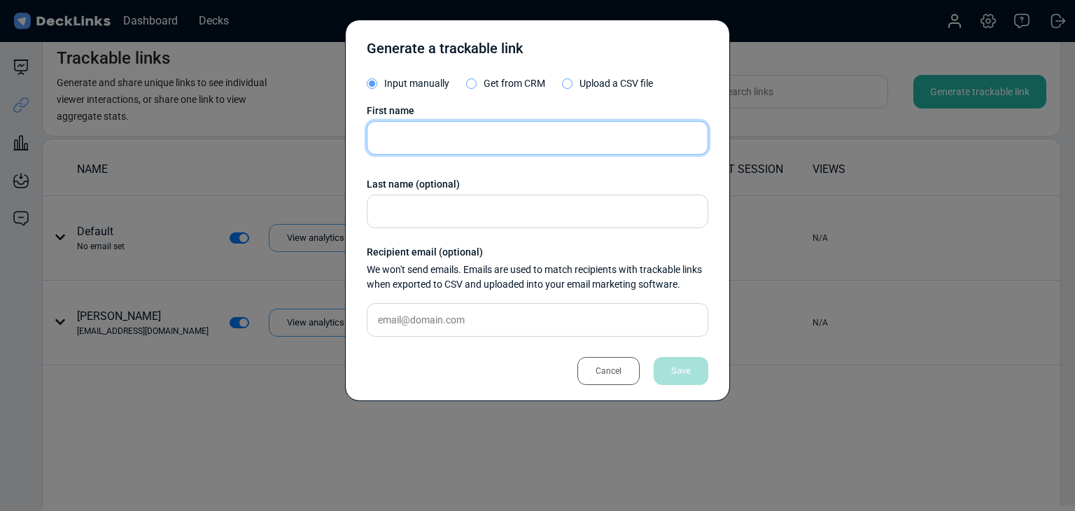
click at [513, 144] on input "text" at bounding box center [538, 138] width 342 height 34
paste input "Cindy Low"
type input "Cindy Low"
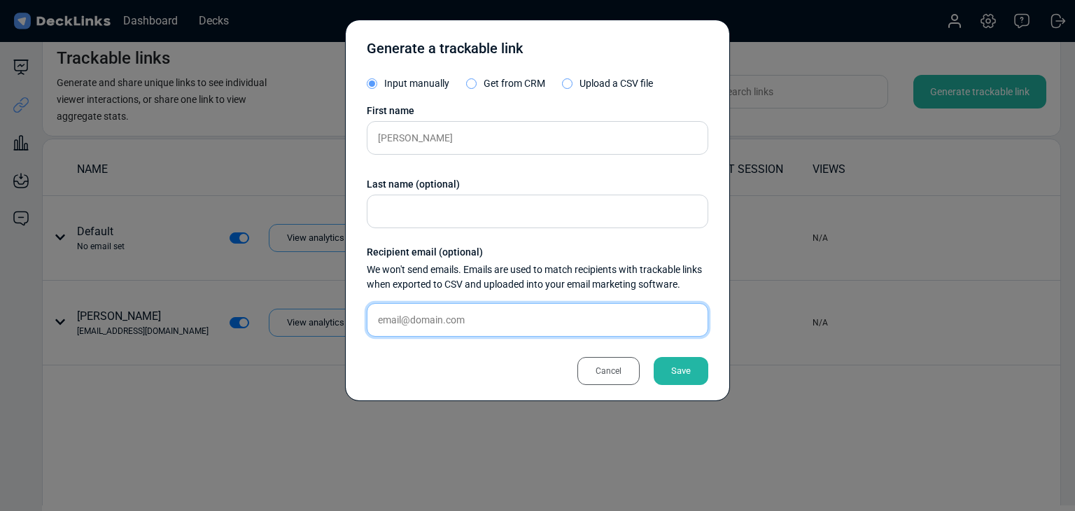
click at [477, 314] on input "text" at bounding box center [538, 320] width 342 height 34
paste input "cindy.low@shopline.com"
type input "cindy.low@shopline.com"
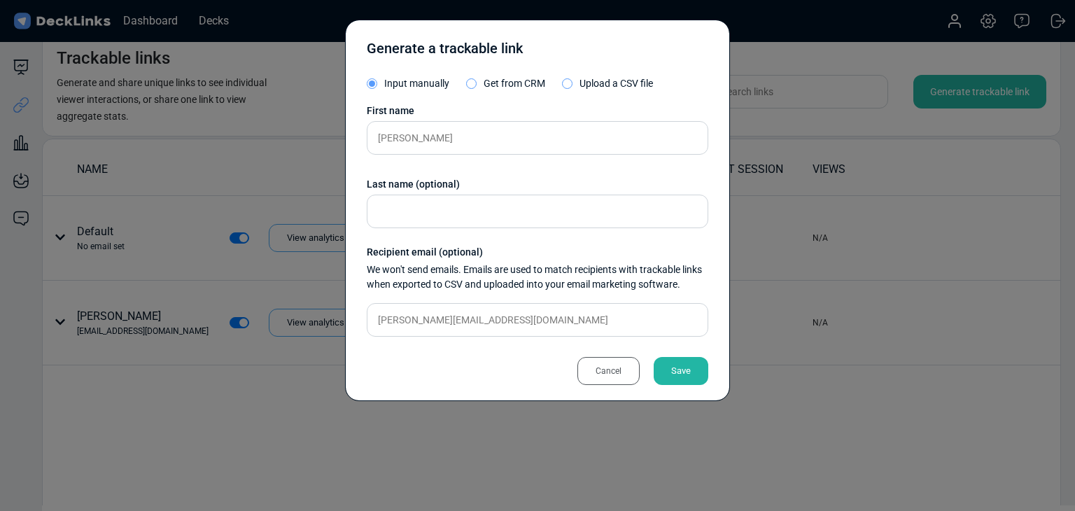
click at [666, 368] on div "Save" at bounding box center [681, 371] width 55 height 28
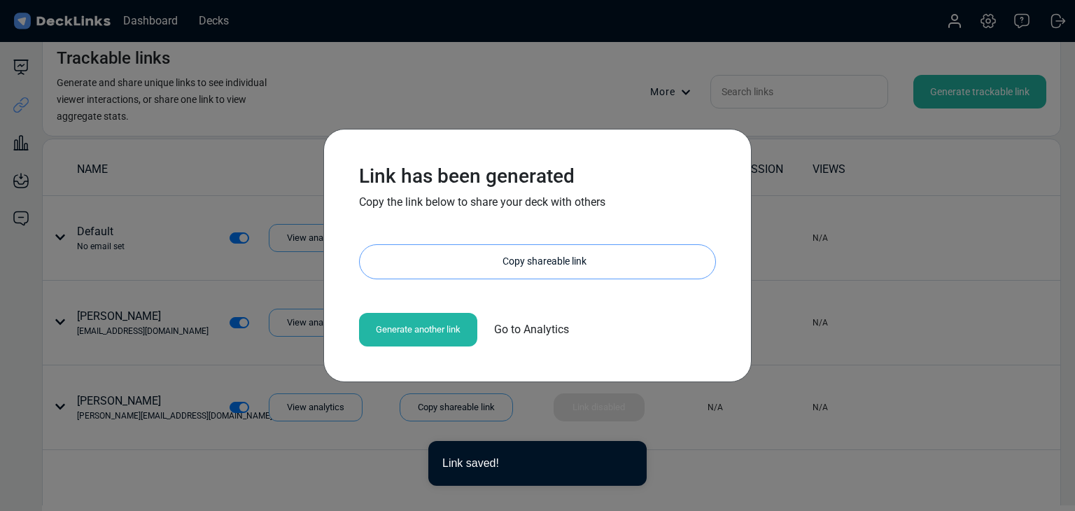
click at [557, 267] on div "Copy shareable link" at bounding box center [545, 262] width 342 height 34
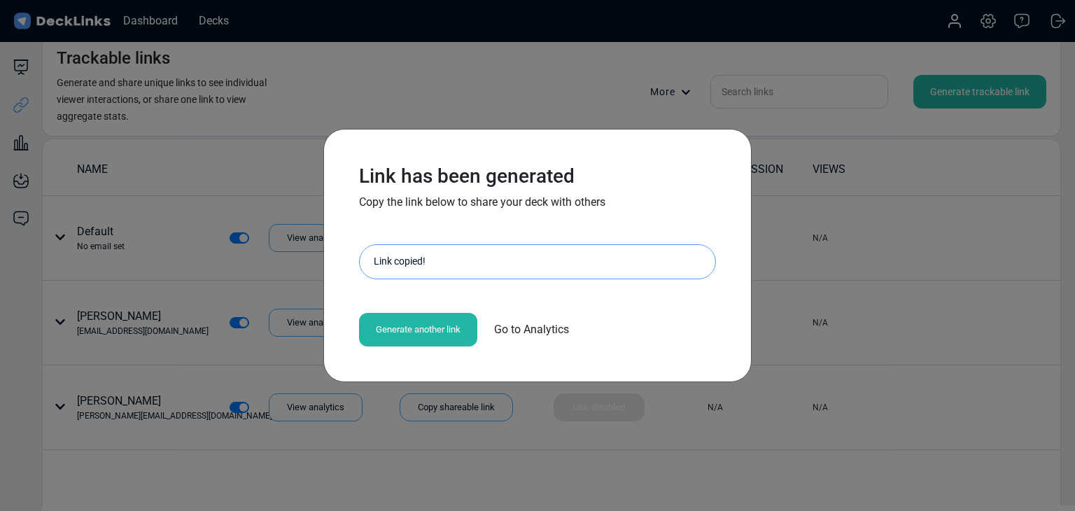
click at [270, 132] on div "Link has been generated Copy the link below to share your deck with others http…" at bounding box center [537, 255] width 1075 height 511
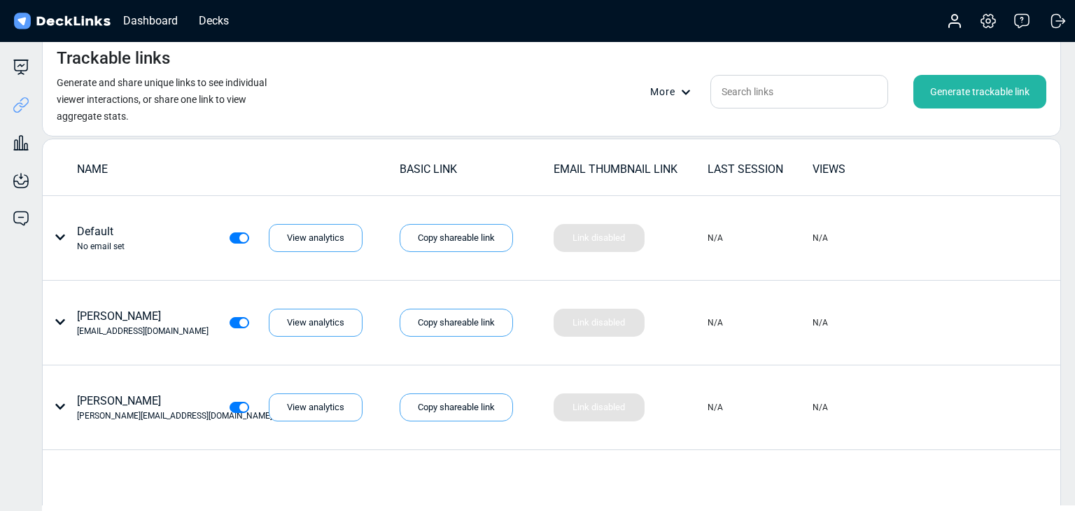
click at [969, 90] on div "Generate trackable link" at bounding box center [980, 92] width 133 height 34
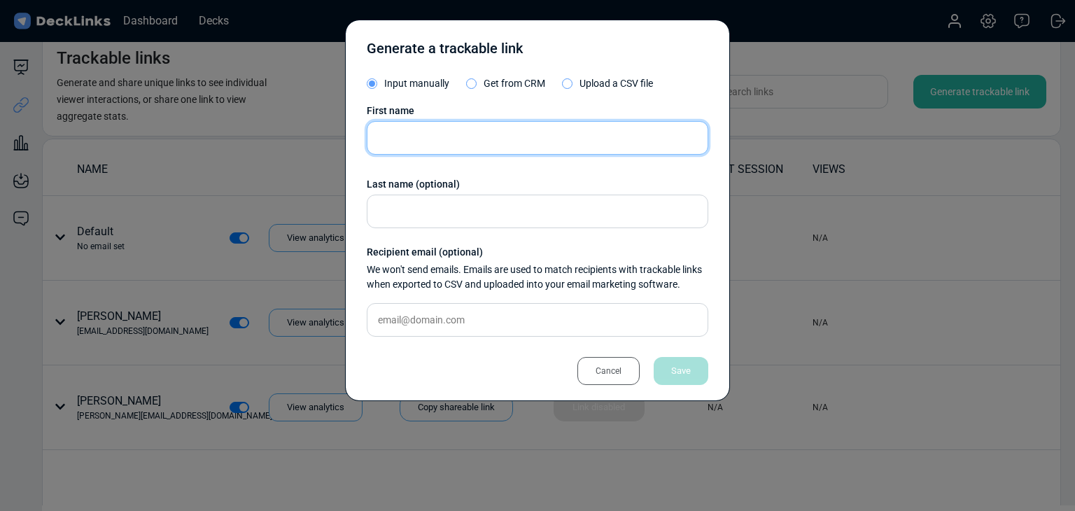
click at [563, 149] on input "text" at bounding box center [538, 138] width 342 height 34
paste input "Tathagata Goswami"
type input "Tathagata Goswami"
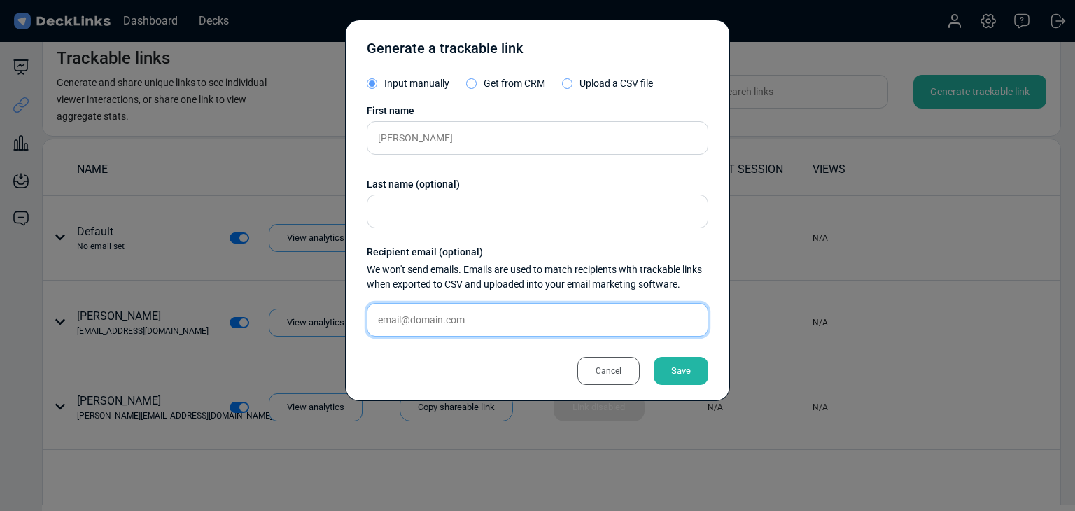
click at [508, 316] on input "text" at bounding box center [538, 320] width 342 height 34
paste input "tathagata.goswami@clickpost.ai"
type input "tathagata.goswami@clickpost.ai"
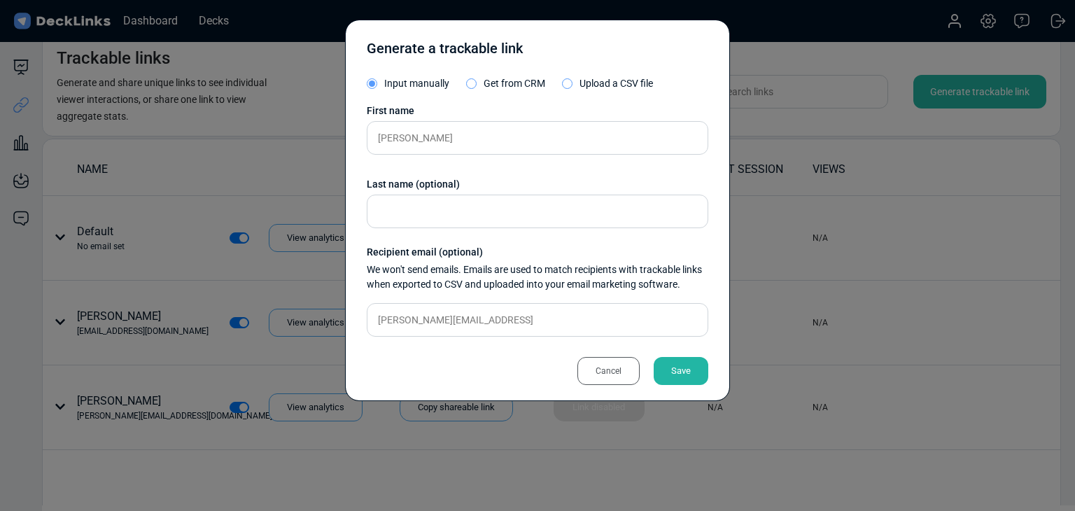
click at [685, 370] on div "Save" at bounding box center [681, 371] width 55 height 28
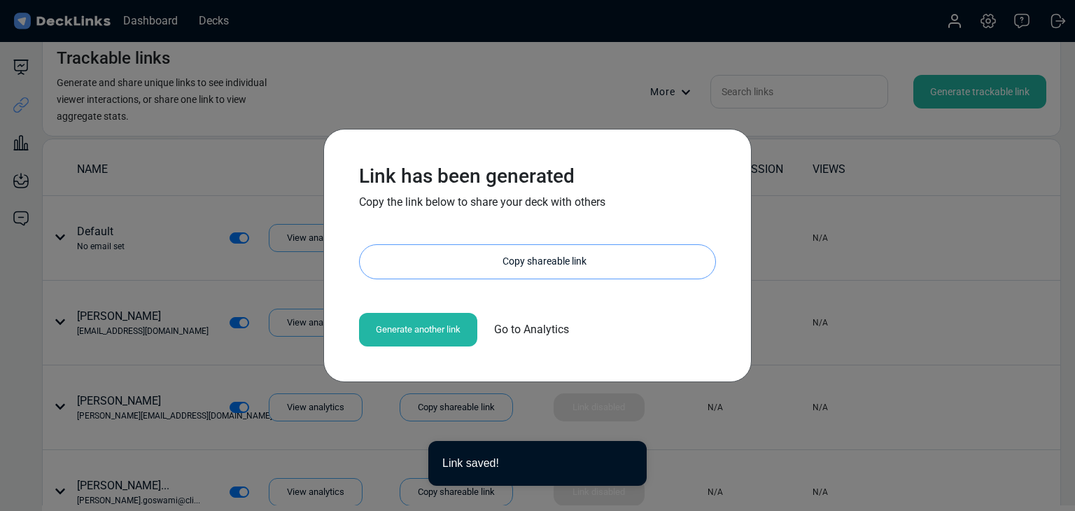
click at [535, 277] on div "Copy shareable link" at bounding box center [545, 262] width 342 height 34
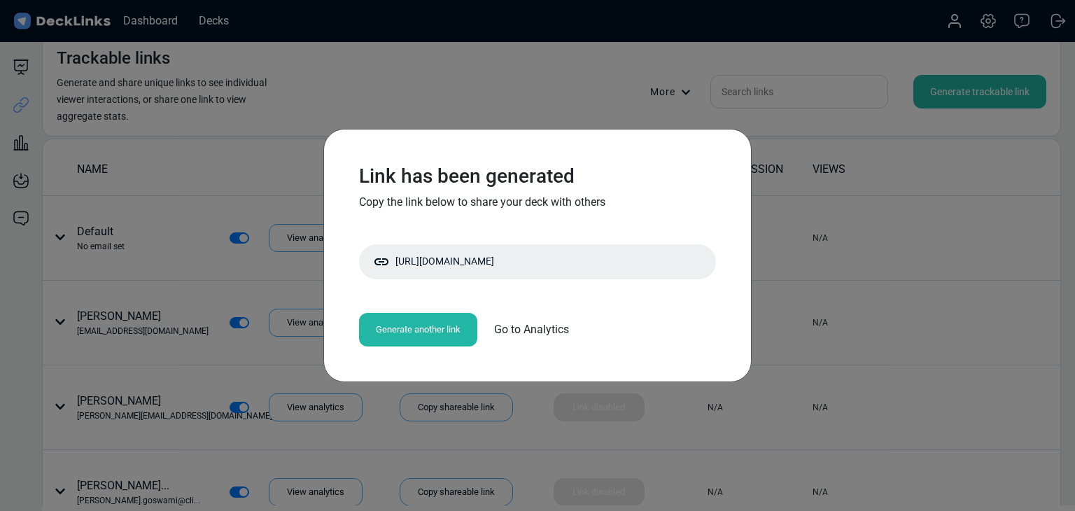
click at [246, 407] on div "Link has been generated Copy the link below to share your deck with others http…" at bounding box center [537, 255] width 1075 height 511
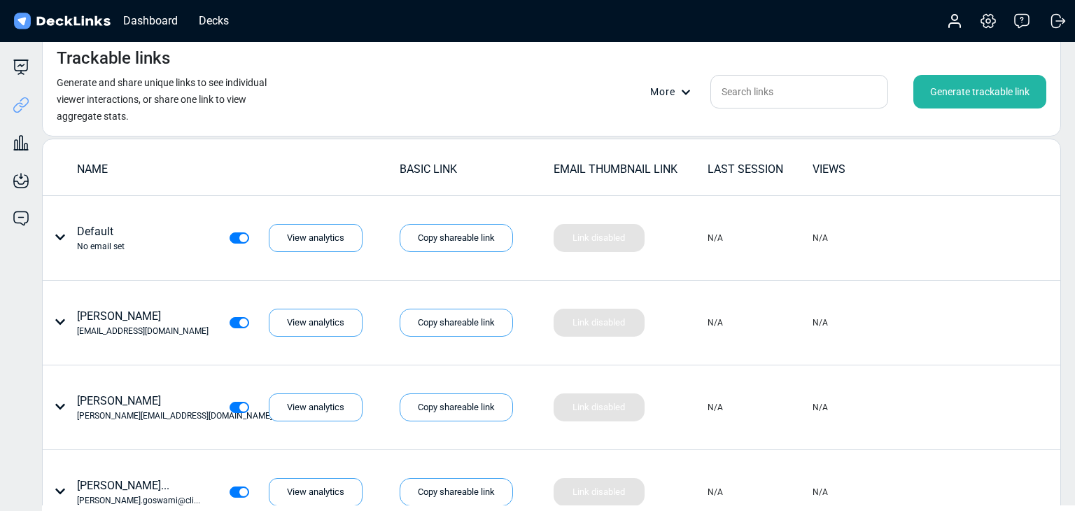
click at [956, 99] on div "Generate trackable link" at bounding box center [980, 92] width 133 height 34
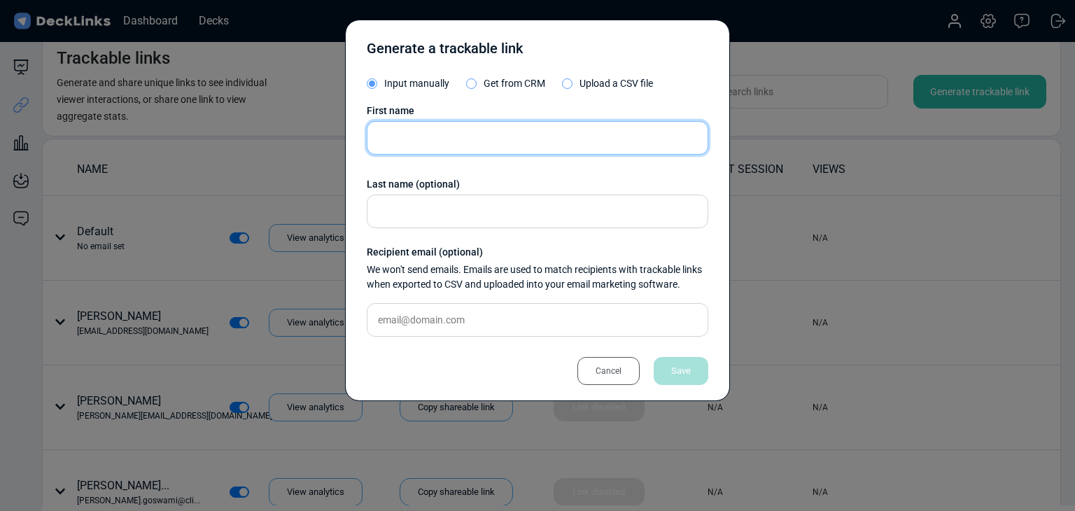
click at [557, 144] on input "text" at bounding box center [538, 138] width 342 height 34
paste input "Chris Hu"
type input "Chris Hu"
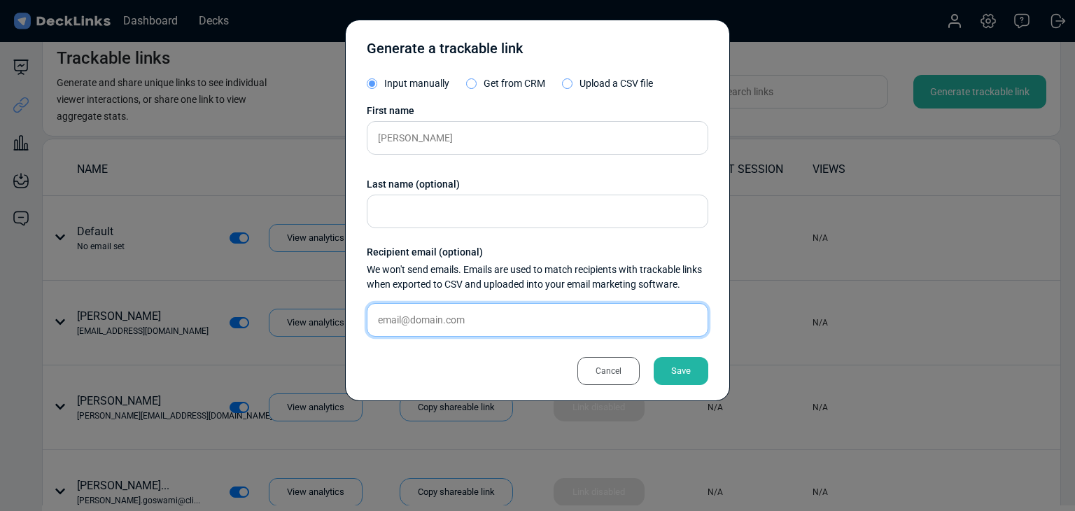
click at [479, 322] on input "text" at bounding box center [538, 320] width 342 height 34
paste input "chris.h@vatai.com"
type input "chris.h@vatai.com"
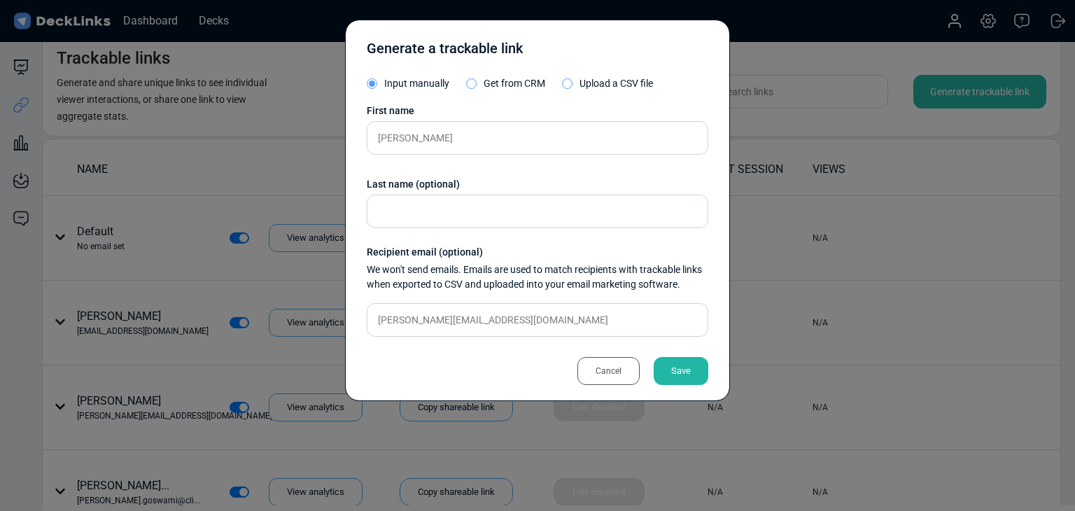
click at [683, 365] on div "Save" at bounding box center [681, 371] width 55 height 28
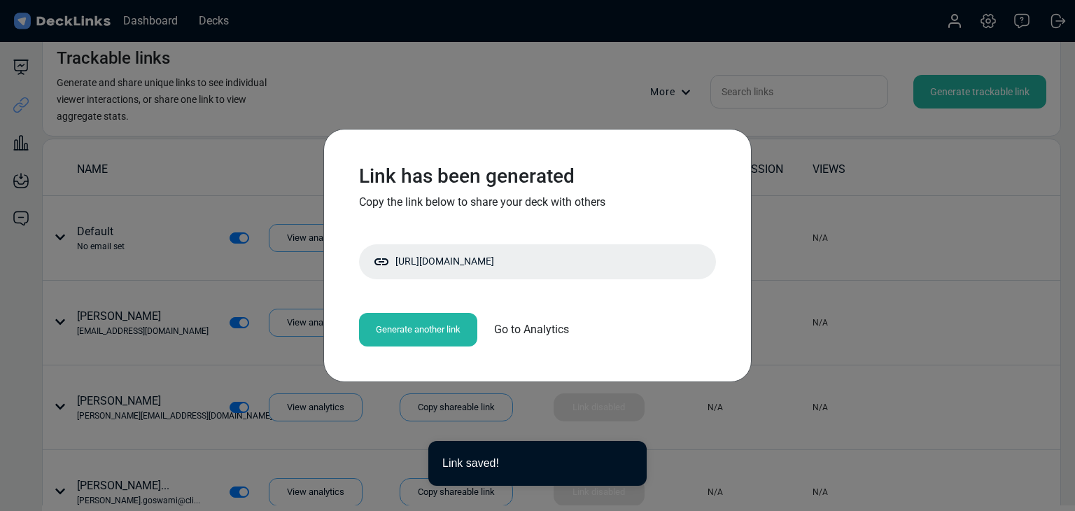
click at [0, 0] on div "Copy shareable link" at bounding box center [0, 0] width 0 height 0
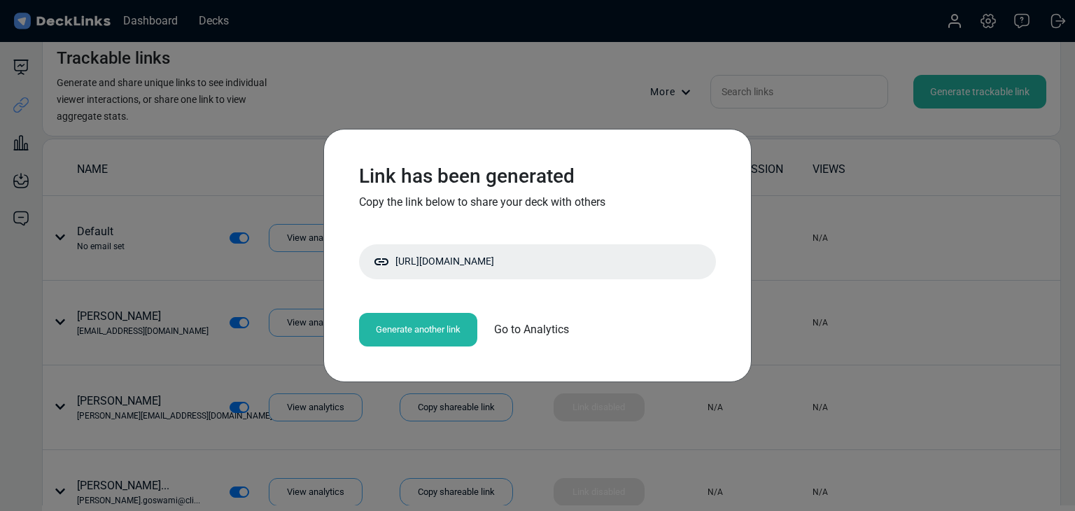
drag, startPoint x: 244, startPoint y: 202, endPoint x: 232, endPoint y: 125, distance: 77.9
click at [244, 202] on div "Link has been generated Copy the link below to share your deck with others http…" at bounding box center [537, 255] width 1075 height 511
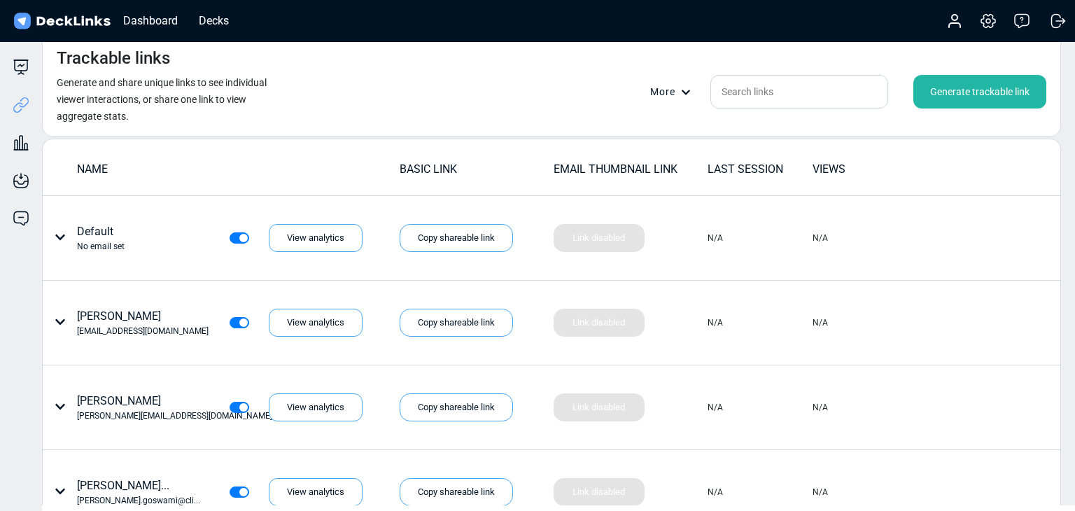
click at [986, 87] on div "Generate trackable link" at bounding box center [980, 92] width 133 height 34
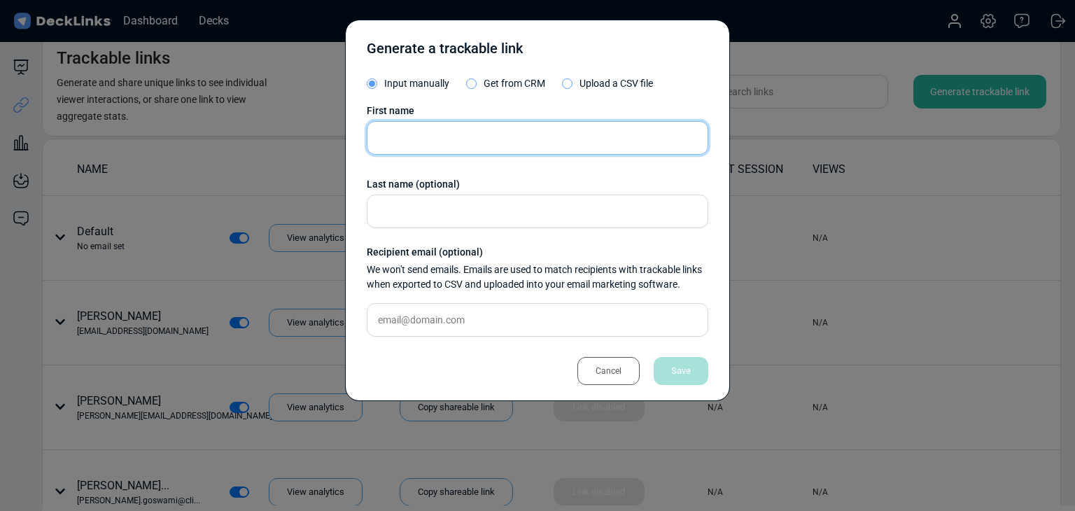
click at [426, 141] on input "text" at bounding box center [538, 138] width 342 height 34
paste input "Charlotte Nguyen"
type input "Charlotte Nguyen"
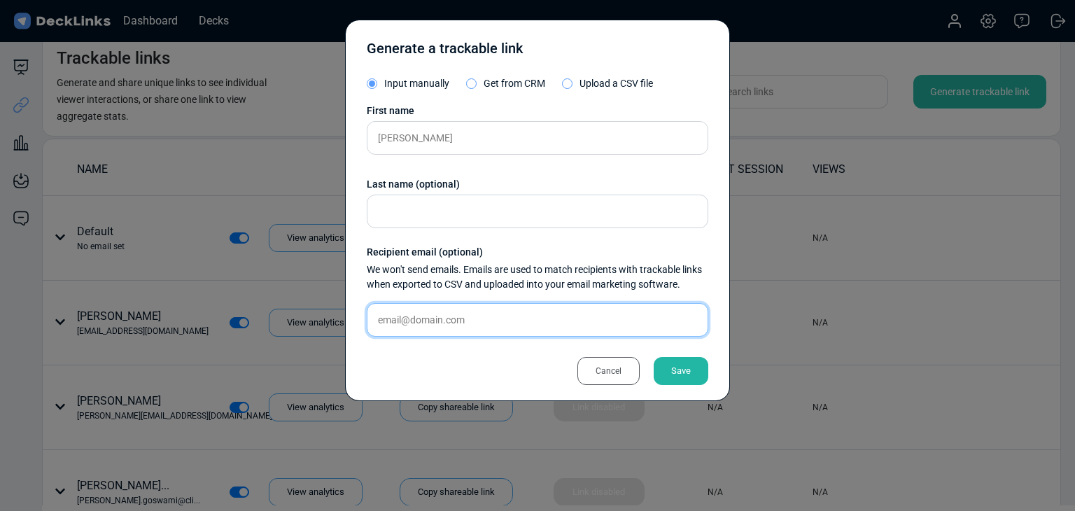
click at [474, 327] on input "text" at bounding box center [538, 320] width 342 height 34
paste input "charlotte.nguyen@gradion.com"
type input "charlotte.nguyen@gradion.com"
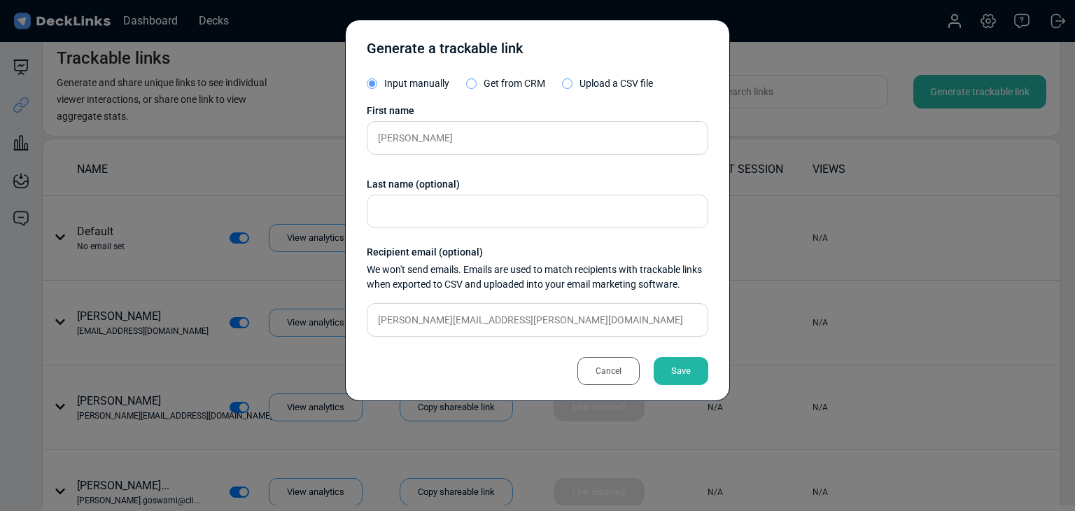
click at [670, 357] on div "Save" at bounding box center [681, 371] width 55 height 28
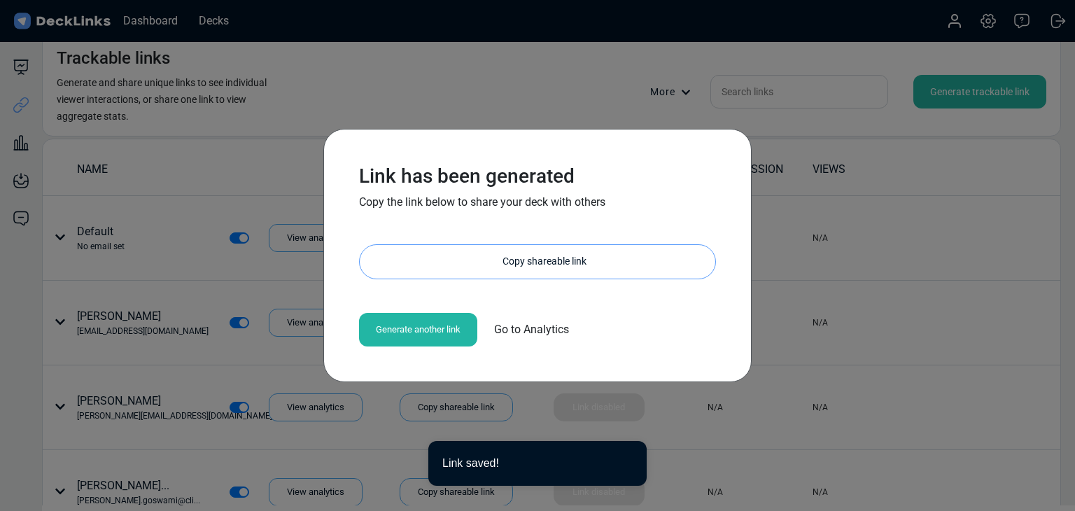
click at [585, 258] on div "Copy shareable link" at bounding box center [545, 262] width 342 height 34
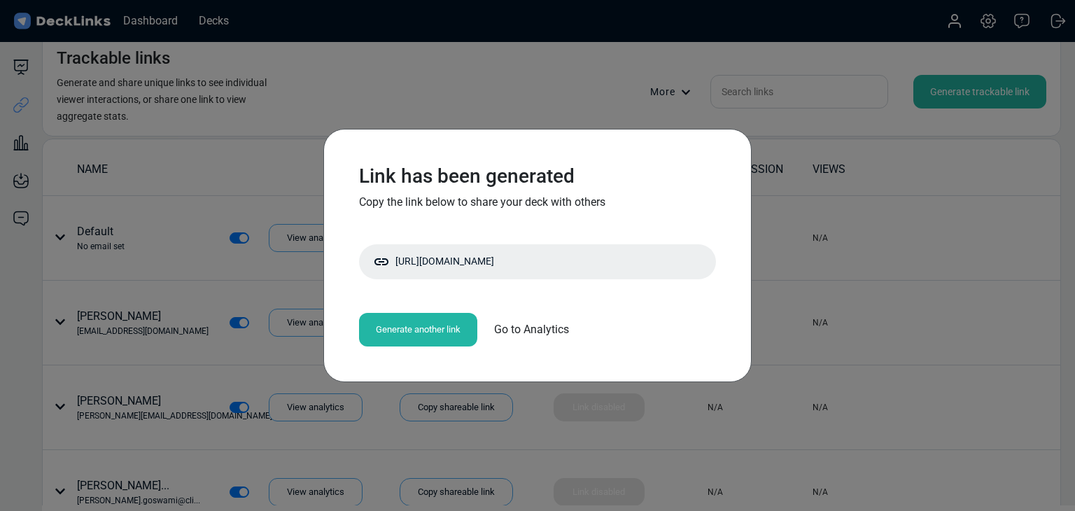
click at [216, 263] on div "Link has been generated Copy the link below to share your deck with others http…" at bounding box center [537, 255] width 1075 height 511
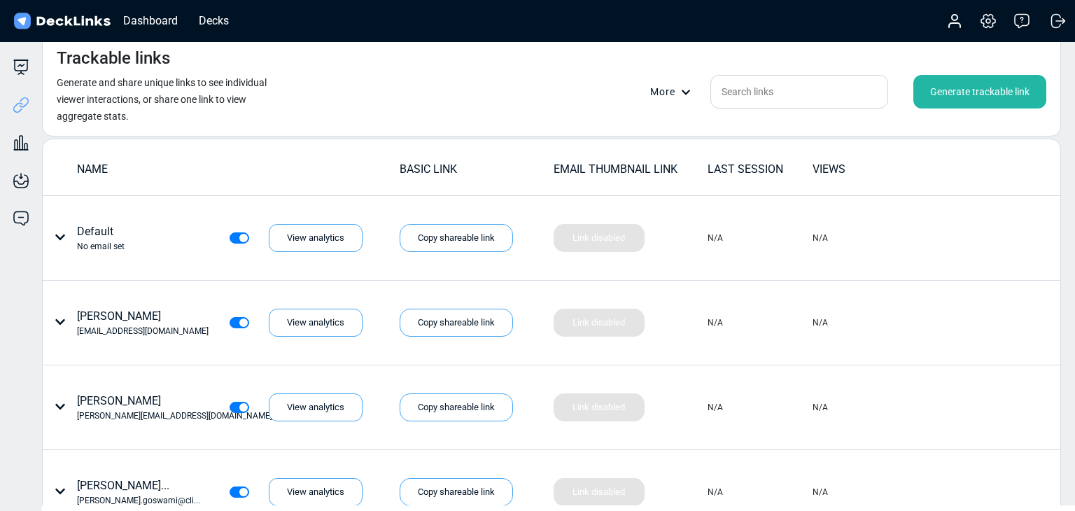
click at [958, 103] on div "Generate trackable link" at bounding box center [980, 92] width 133 height 34
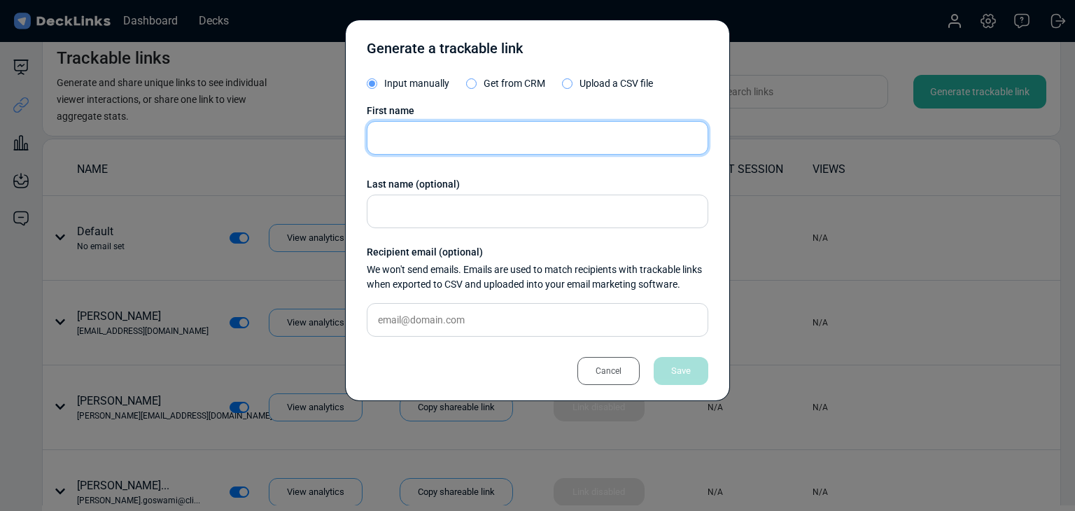
click at [473, 143] on input "text" at bounding box center [538, 138] width 342 height 34
paste input "Miki Wong"
type input "Miki Wong"
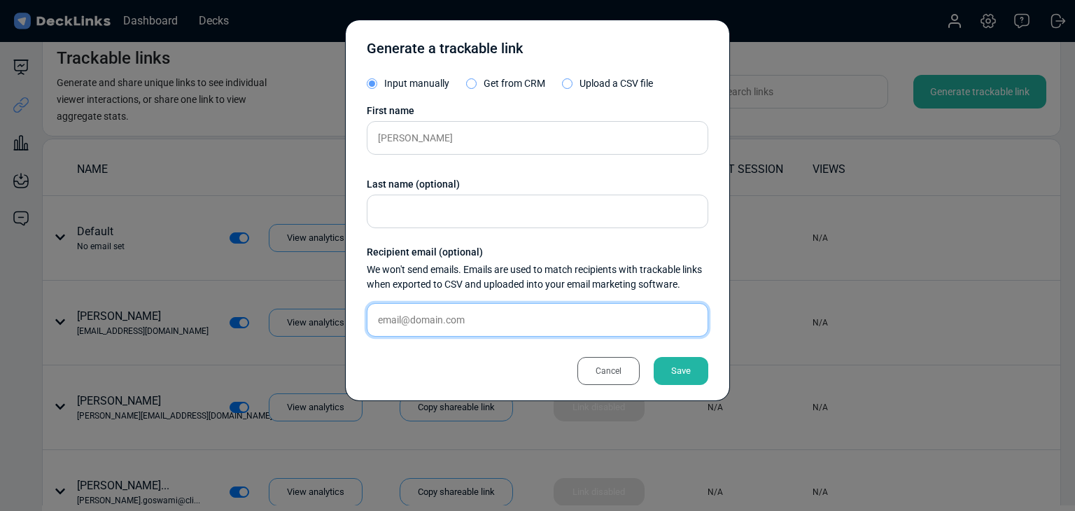
click at [548, 319] on input "text" at bounding box center [538, 320] width 342 height 34
paste input "miki.wong@you.co"
type input "miki.wong@you.co"
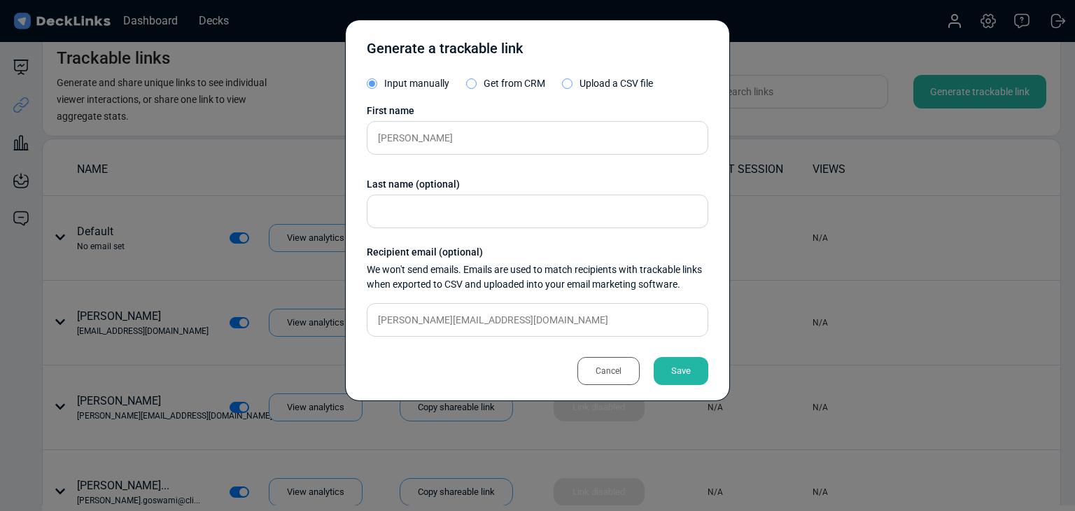
click at [671, 373] on div "Save" at bounding box center [681, 371] width 55 height 28
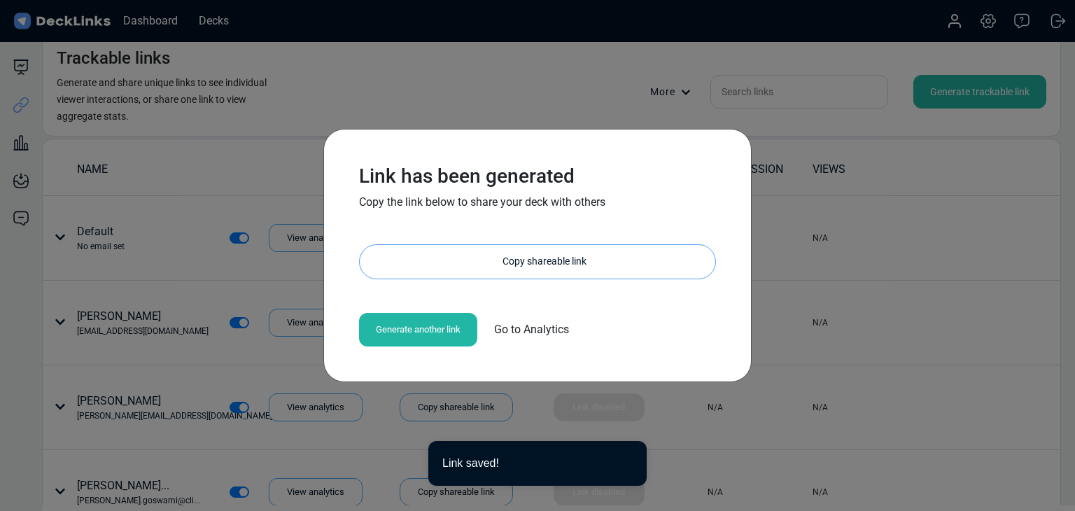
click at [515, 270] on div "Copy shareable link" at bounding box center [545, 262] width 342 height 34
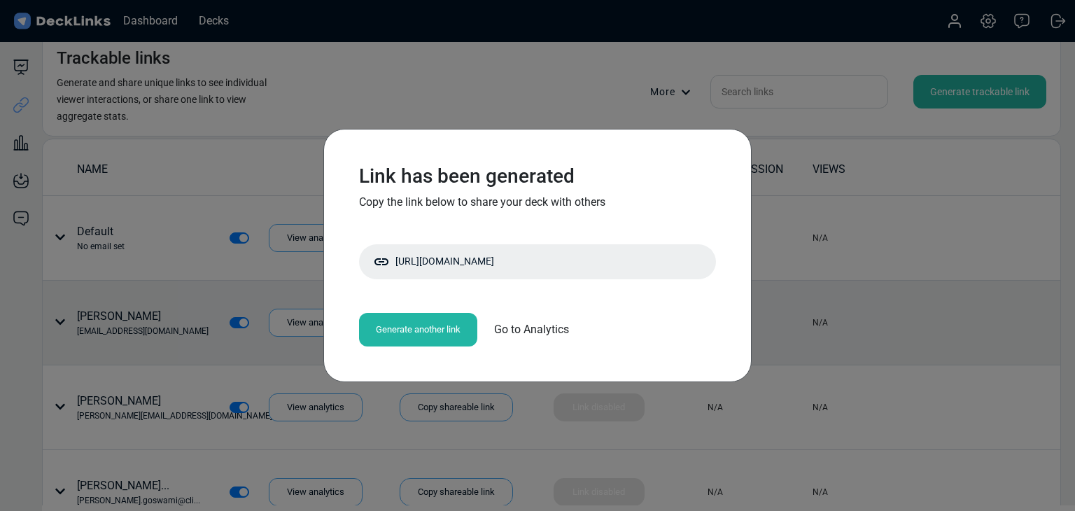
click at [76, 321] on div "Link has been generated Copy the link below to share your deck with others http…" at bounding box center [537, 255] width 1075 height 511
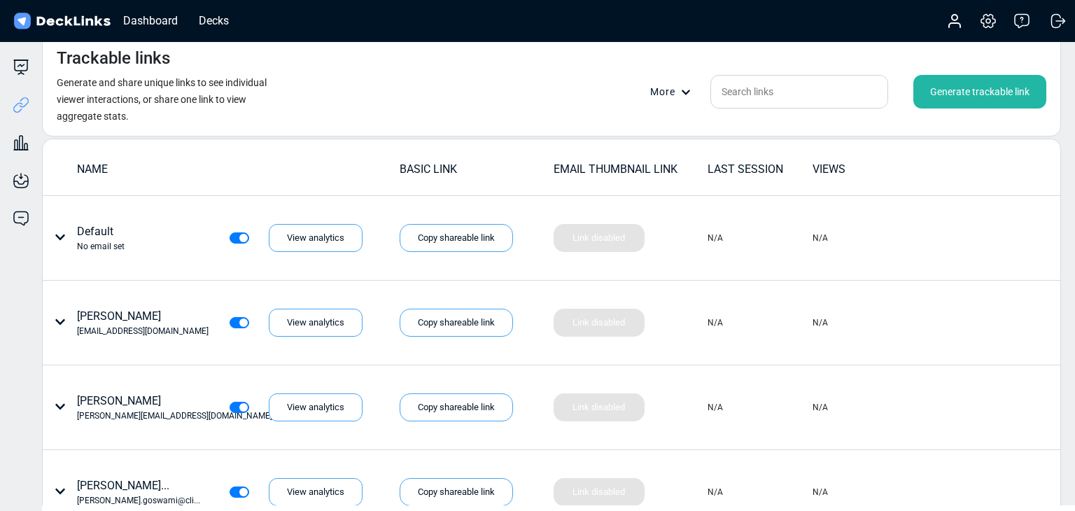
click at [961, 104] on div "Generate trackable link" at bounding box center [980, 92] width 133 height 34
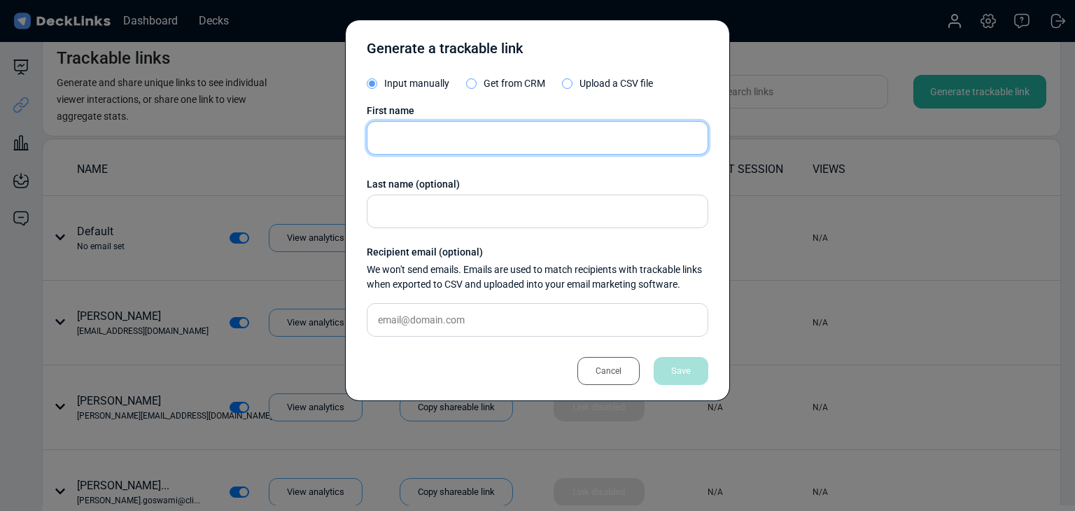
drag, startPoint x: 510, startPoint y: 146, endPoint x: 469, endPoint y: 140, distance: 41.1
click at [510, 146] on input "text" at bounding box center [538, 138] width 342 height 34
paste input "Nicolas Pouplard"
type input "Nicolas Pouplard"
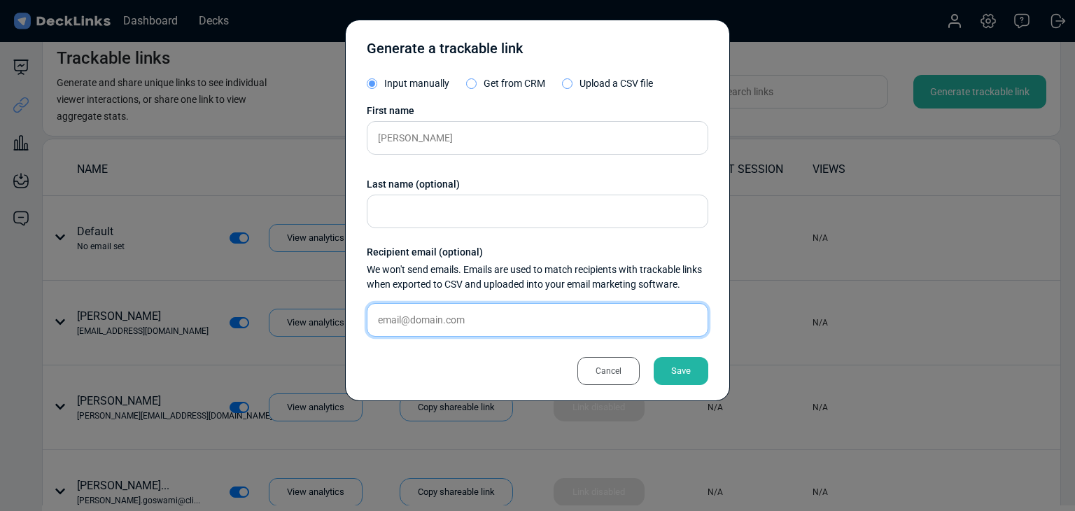
click at [424, 310] on input "text" at bounding box center [538, 320] width 342 height 34
paste input "nicolas.pouplard@anchanto.com"
type input "nicolas.pouplard@anchanto.com"
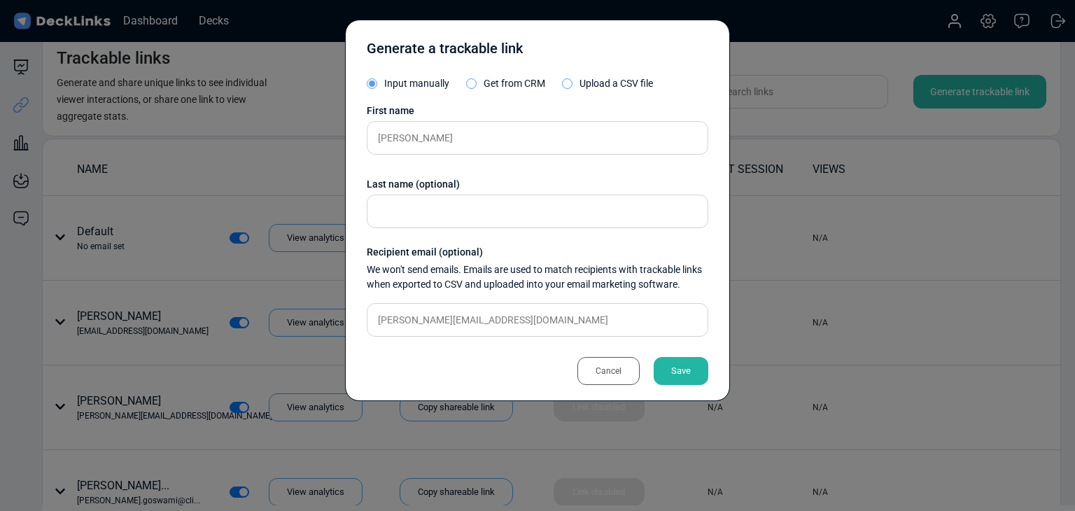
click at [666, 364] on div "Save" at bounding box center [681, 371] width 55 height 28
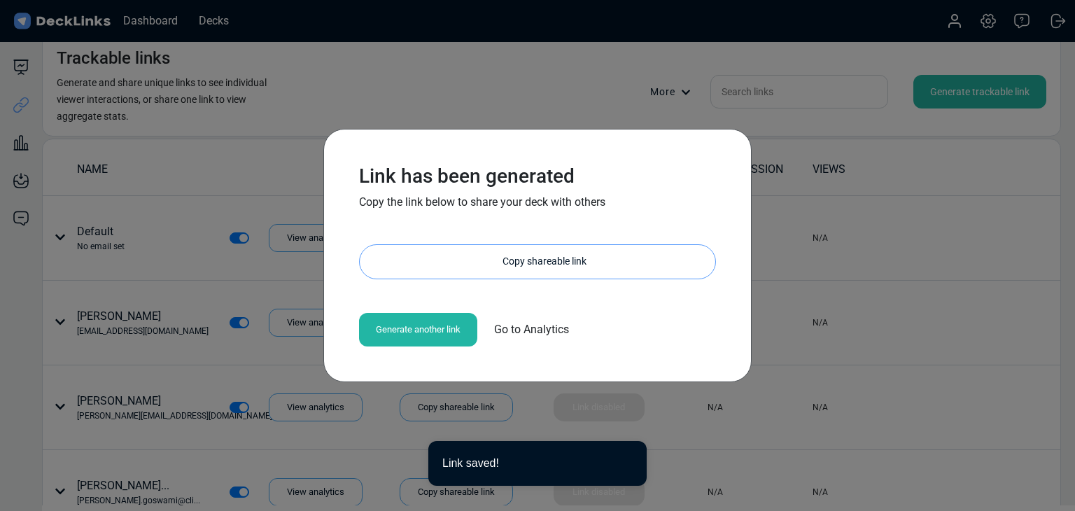
click at [570, 274] on div "Copy shareable link" at bounding box center [545, 262] width 342 height 34
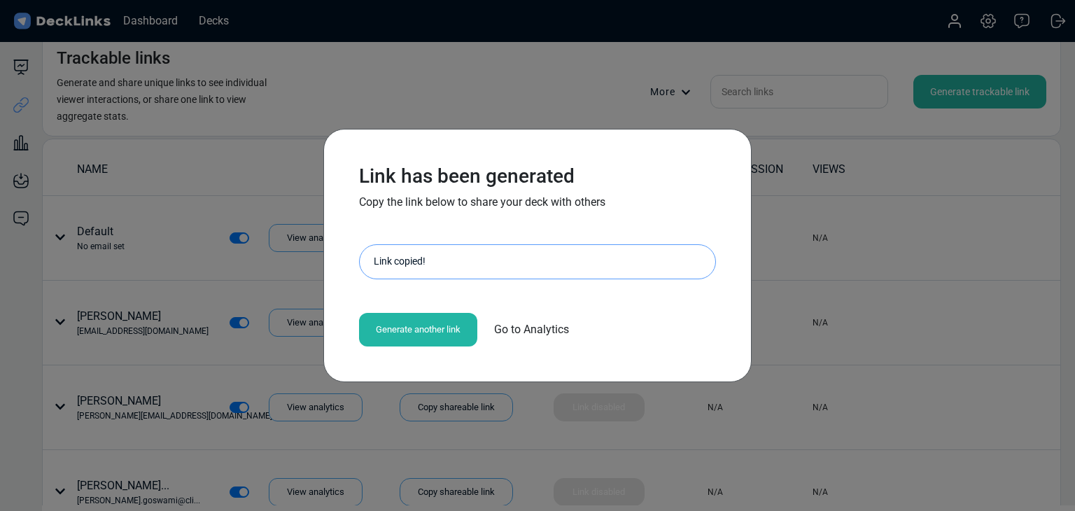
click at [157, 200] on div "Link has been generated Copy the link below to share your deck with others http…" at bounding box center [537, 255] width 1075 height 511
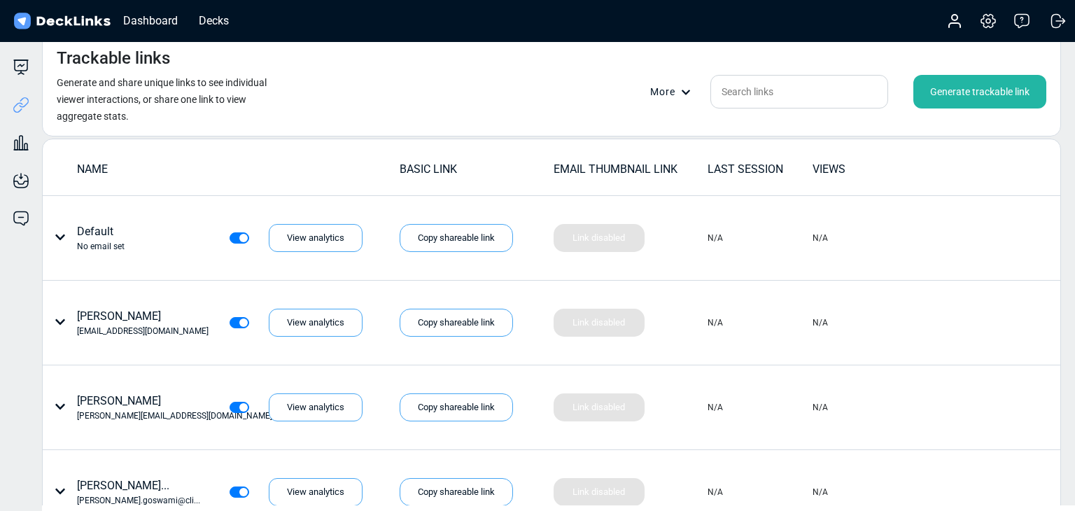
click at [971, 101] on div "Generate trackable link" at bounding box center [980, 92] width 133 height 34
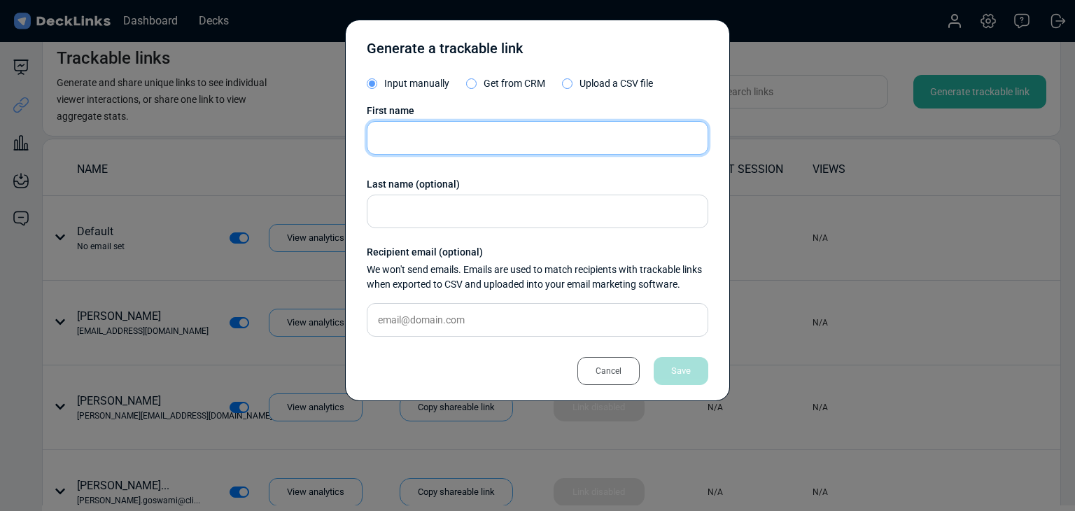
click at [537, 145] on input "text" at bounding box center [538, 138] width 342 height 34
paste input "Vanessa Lim"
type input "Vanessa Lim"
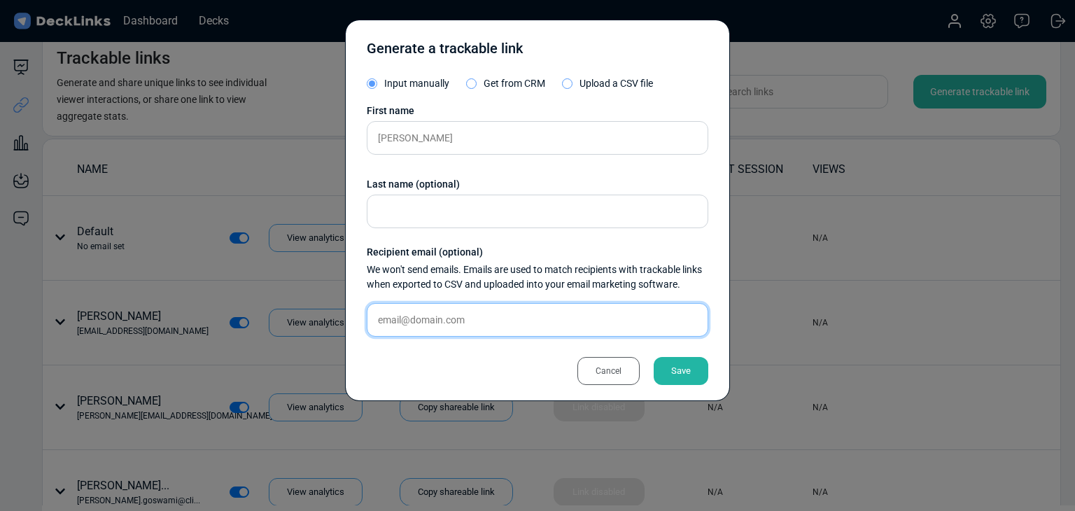
click at [454, 325] on input "text" at bounding box center [538, 320] width 342 height 34
paste input "vanessa@m-daq.com"
type input "vanessa@m-daq.com"
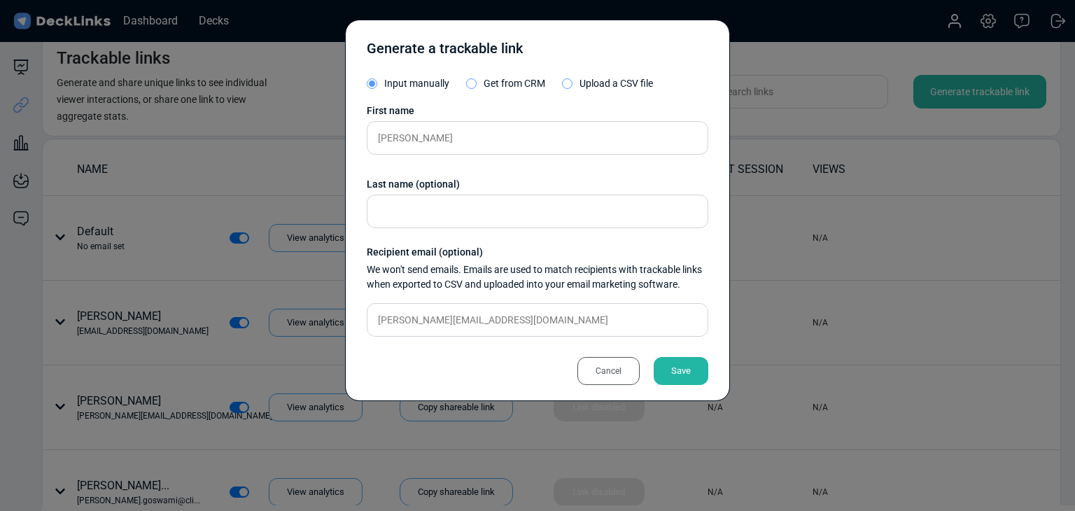
click at [705, 370] on div "Save" at bounding box center [681, 371] width 55 height 28
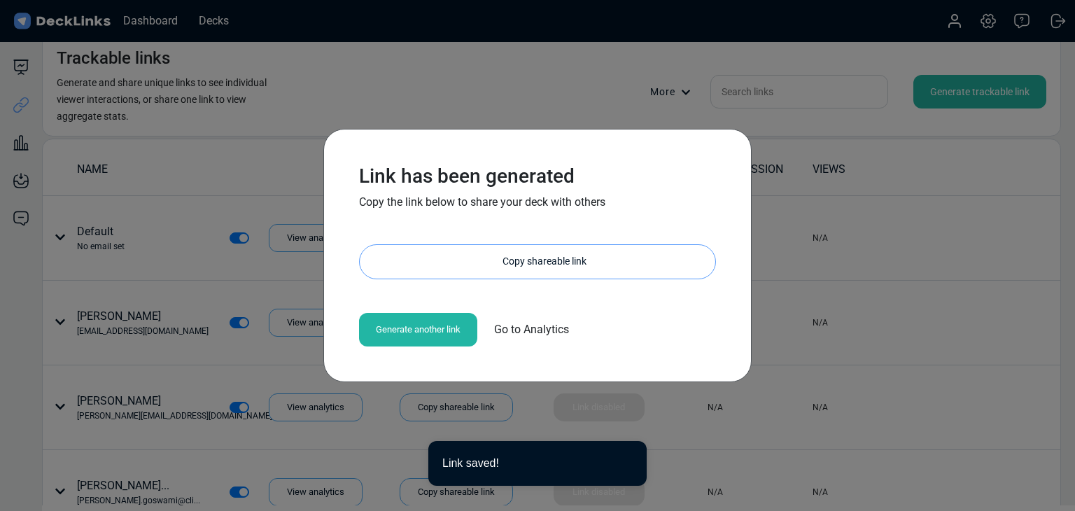
click at [587, 256] on div "Copy shareable link" at bounding box center [545, 262] width 342 height 34
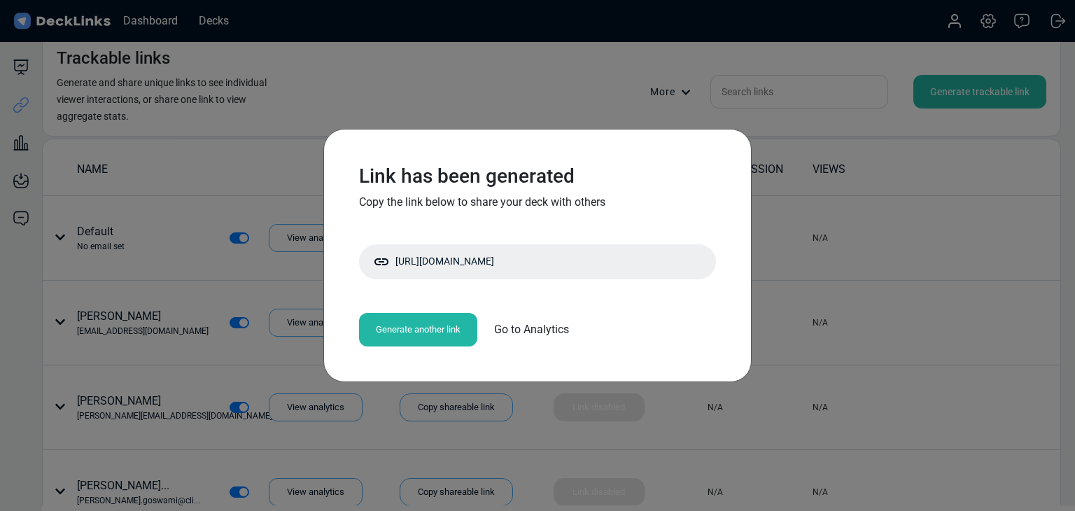
click at [168, 214] on div "Link has been generated Copy the link below to share your deck with others http…" at bounding box center [537, 255] width 1075 height 511
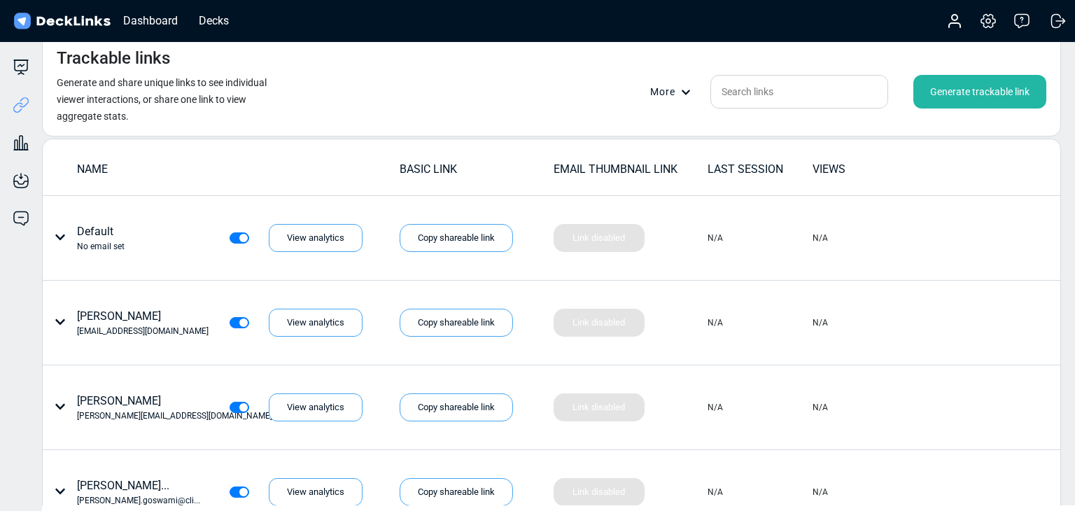
click at [988, 92] on div "Generate trackable link" at bounding box center [980, 92] width 133 height 34
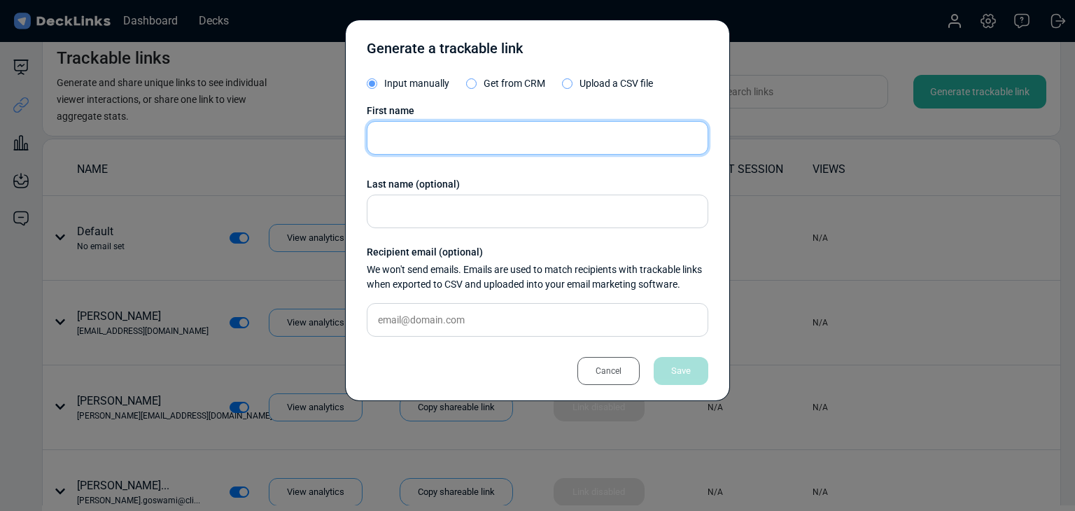
click at [449, 134] on input "text" at bounding box center [538, 138] width 342 height 34
paste input "Sunil Singh"
type input "Sunil Singh"
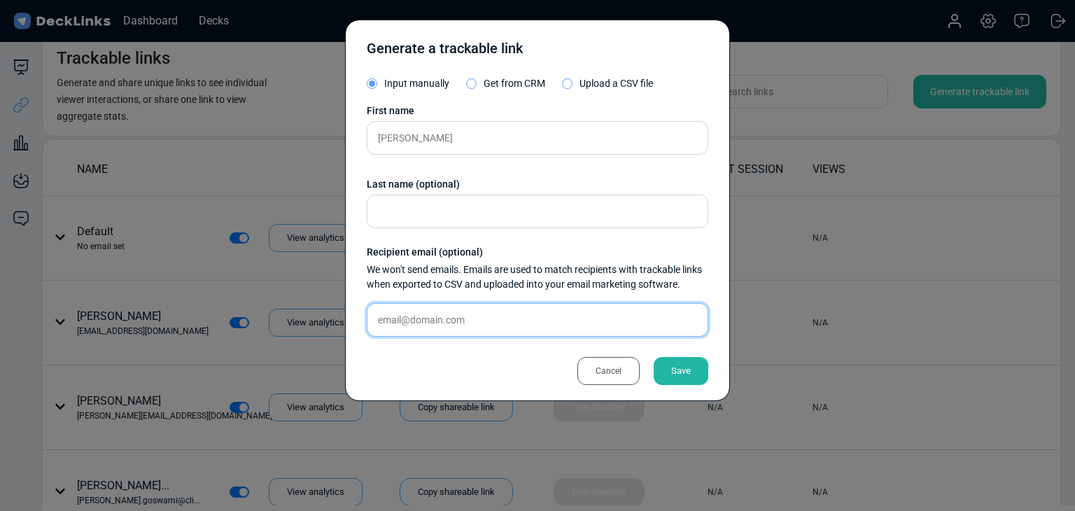
click at [466, 314] on input "text" at bounding box center [538, 320] width 342 height 34
paste input "ssp@xenelsoft.com"
type input "ssp@xenelsoft.com"
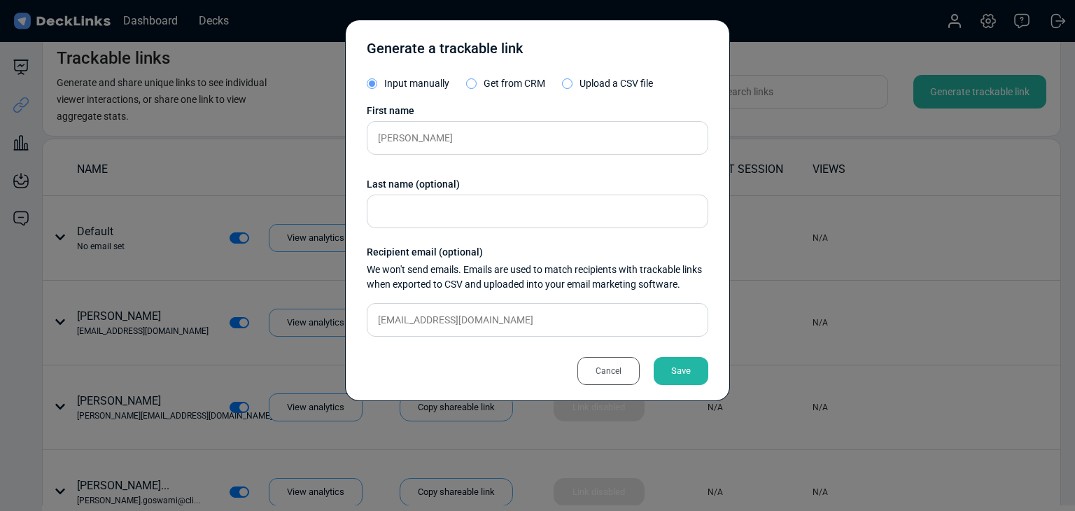
click at [692, 365] on div "Save" at bounding box center [681, 371] width 55 height 28
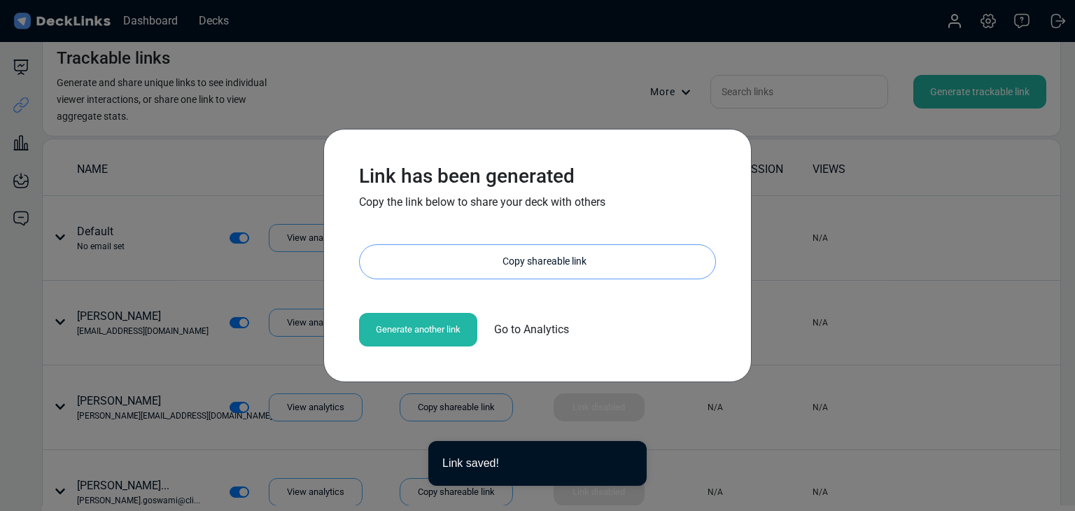
click at [547, 258] on div "Copy shareable link" at bounding box center [545, 262] width 342 height 34
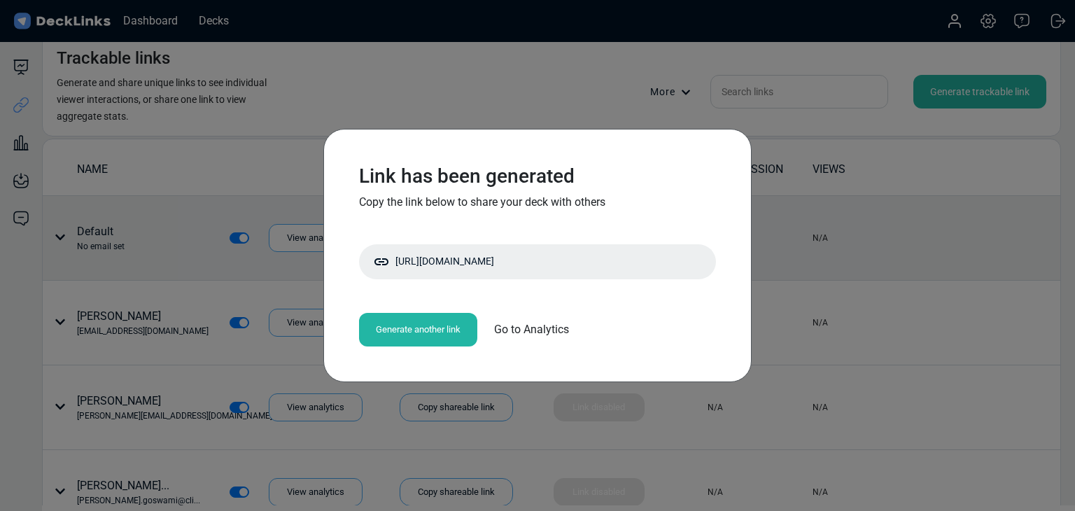
click at [151, 230] on div "Link has been generated Copy the link below to share your deck with others http…" at bounding box center [537, 255] width 1075 height 511
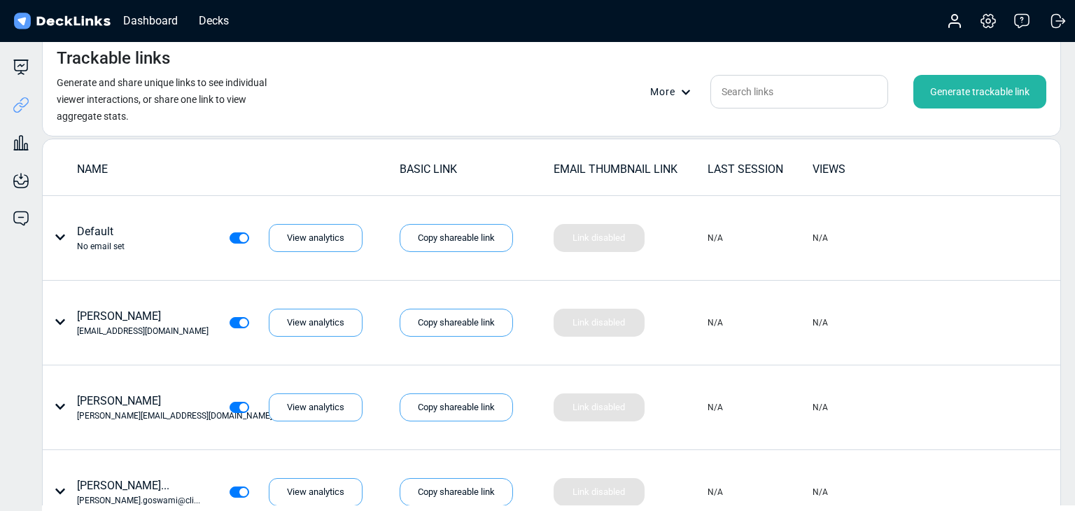
click at [989, 86] on div "Generate trackable link" at bounding box center [980, 92] width 133 height 34
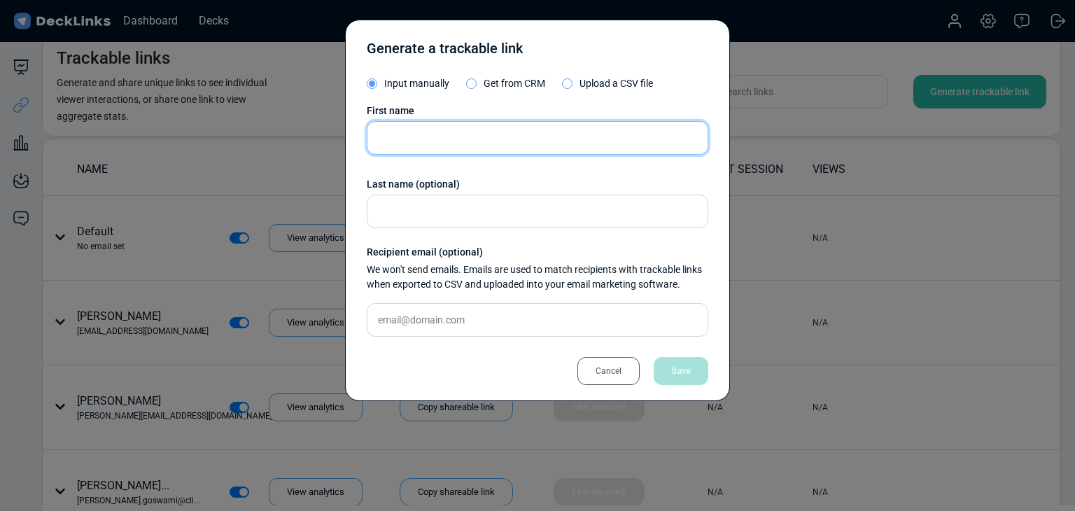
click at [454, 148] on input "text" at bounding box center [538, 138] width 342 height 34
paste input "Thomas Seow"
type input "Thomas Seow"
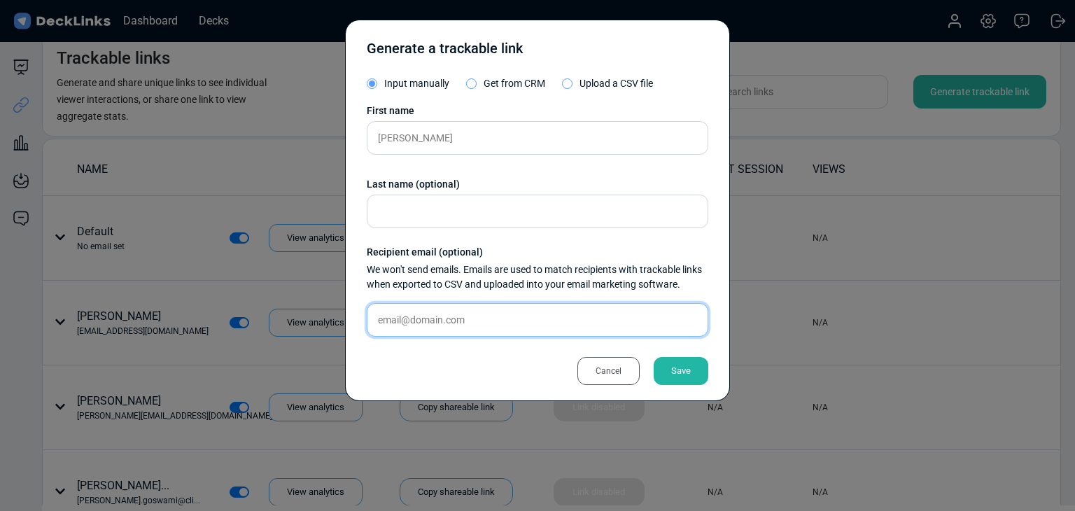
click at [447, 335] on input "text" at bounding box center [538, 320] width 342 height 34
paste input "thomas@insidersecurity.co"
type input "thomas@insidersecurity.co"
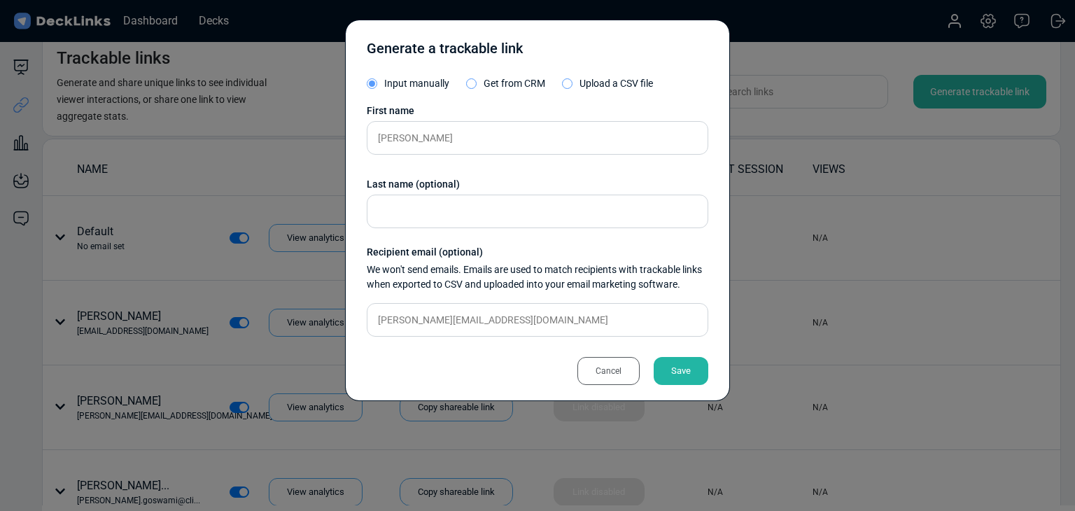
click at [663, 365] on div "Save" at bounding box center [681, 371] width 55 height 28
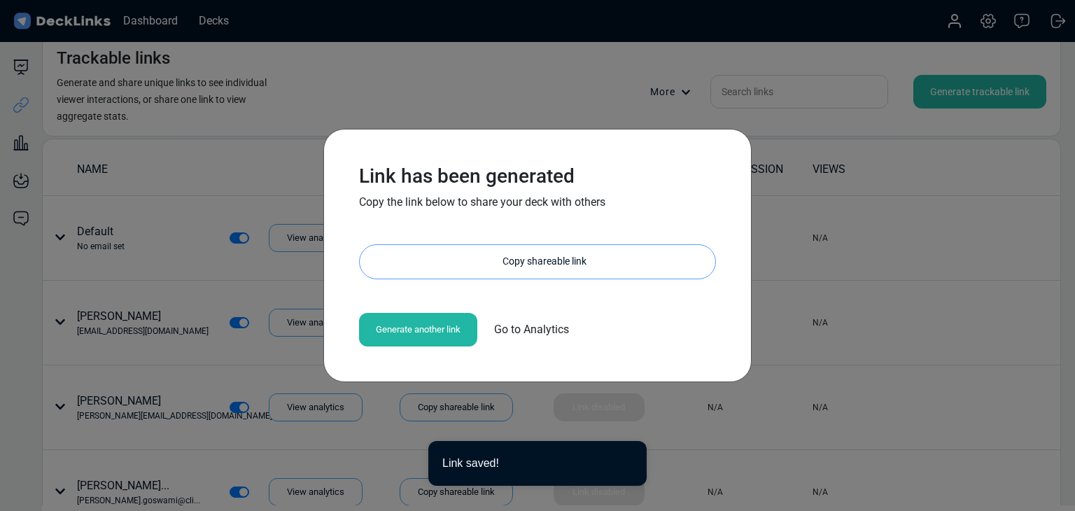
click at [498, 252] on div "Copy shareable link" at bounding box center [545, 262] width 342 height 34
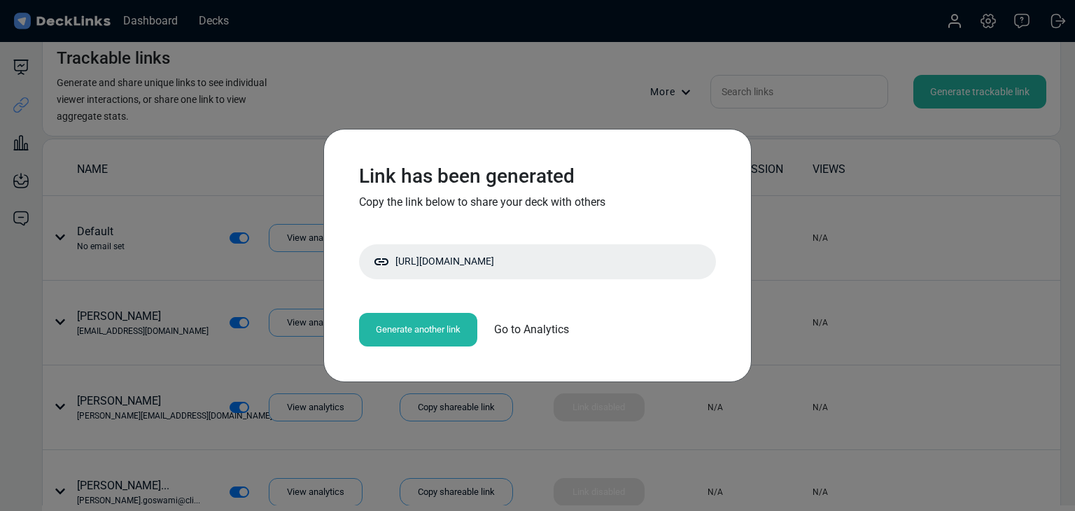
click at [458, 79] on div "Link has been generated Copy the link below to share your deck with others http…" at bounding box center [537, 255] width 1075 height 511
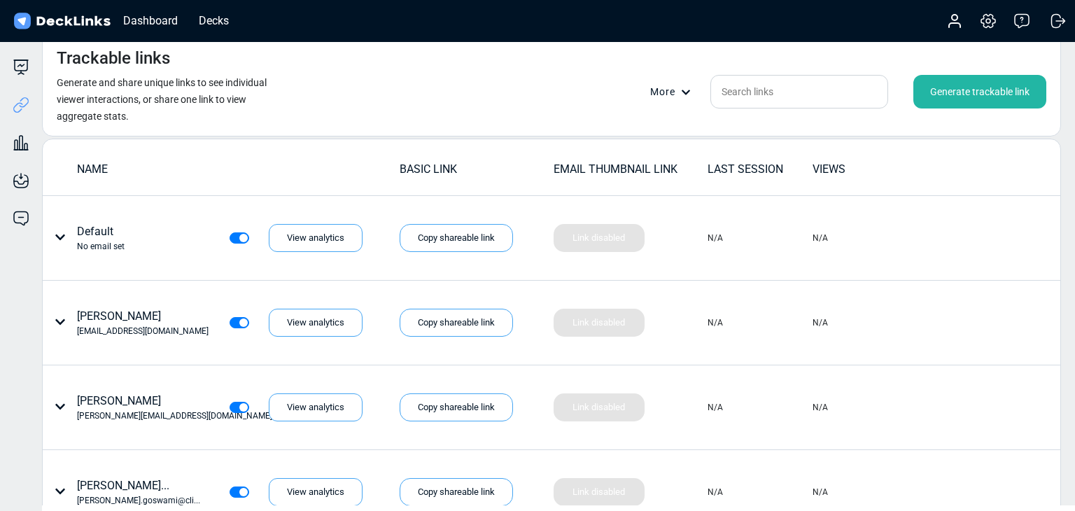
click at [986, 97] on div "Generate trackable link" at bounding box center [980, 92] width 133 height 34
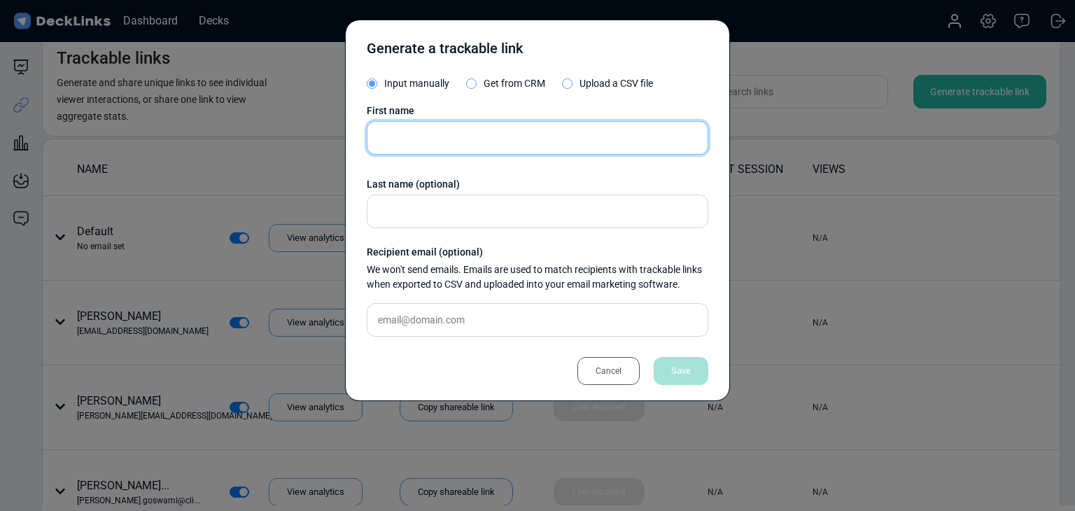
click at [484, 146] on input "text" at bounding box center [538, 138] width 342 height 34
paste input "Wolfgang Meyer"
type input "Wolfgang Meyer"
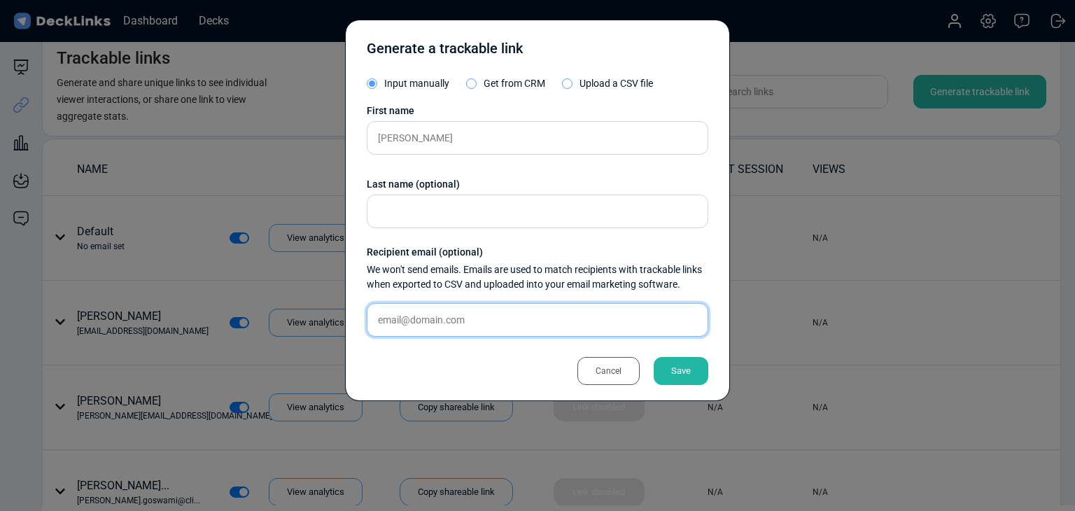
click at [420, 305] on input "text" at bounding box center [538, 320] width 342 height 34
drag, startPoint x: 436, startPoint y: 319, endPoint x: 619, endPoint y: 361, distance: 187.5
click at [436, 319] on input "text" at bounding box center [538, 320] width 342 height 34
paste input "w.mzb@pma-gmbh.de"
type input "w.mzb@pma-gmbh.de"
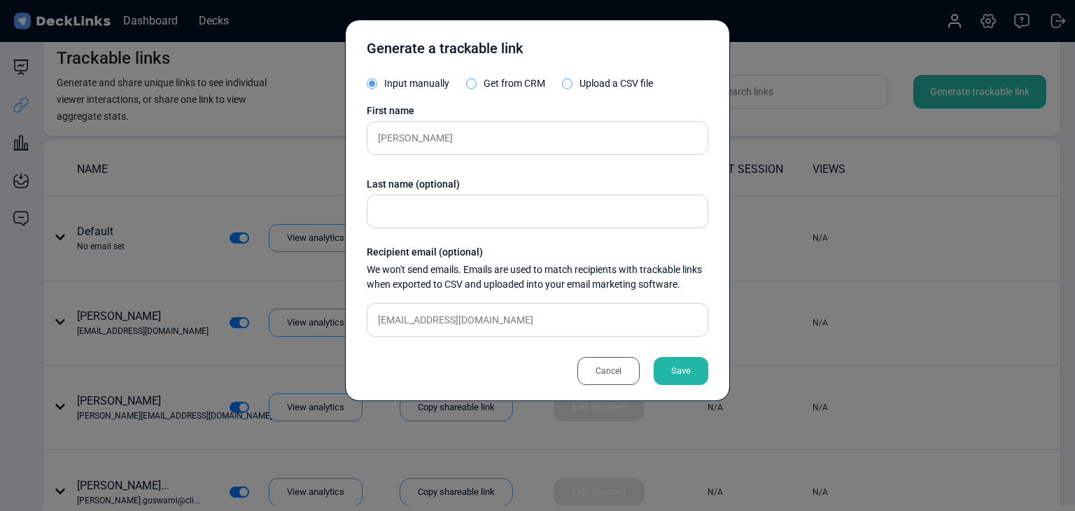
click at [631, 365] on div "Cancel" at bounding box center [609, 371] width 62 height 28
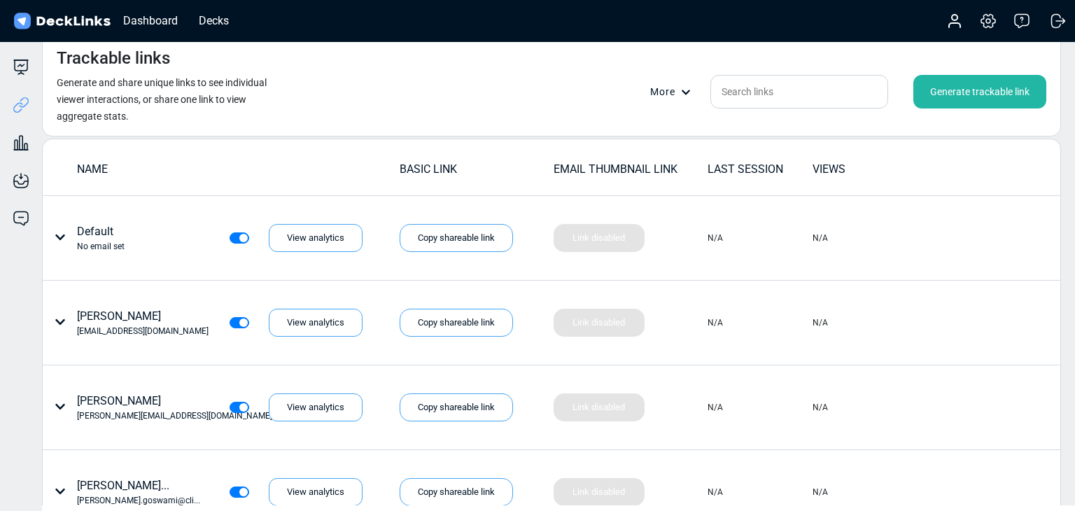
click at [977, 88] on div "Generate trackable link" at bounding box center [980, 92] width 133 height 34
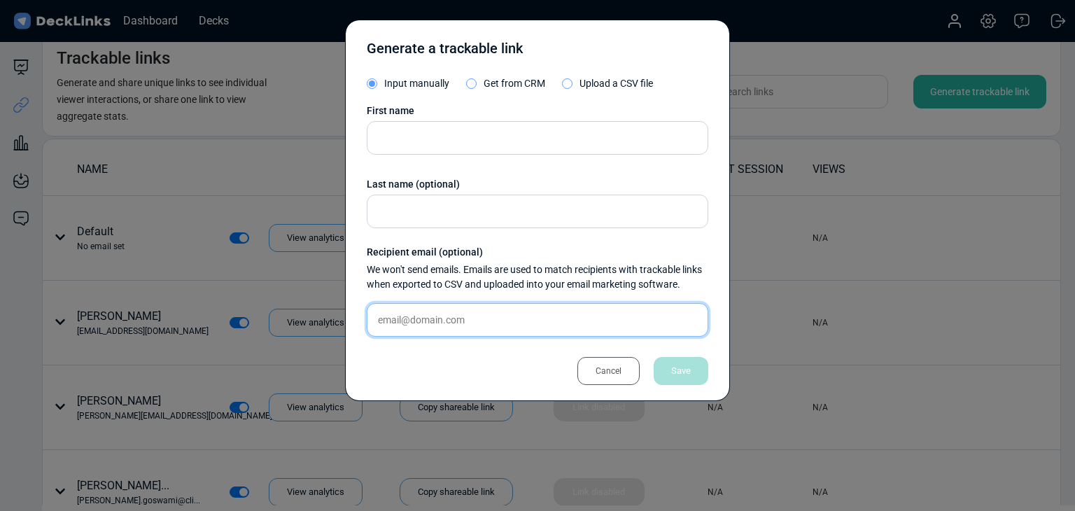
click at [439, 318] on input "text" at bounding box center [538, 320] width 342 height 34
paste input "w.mzb@pma-gmbh.de"
type input "w.mzb@pma-gmbh.de"
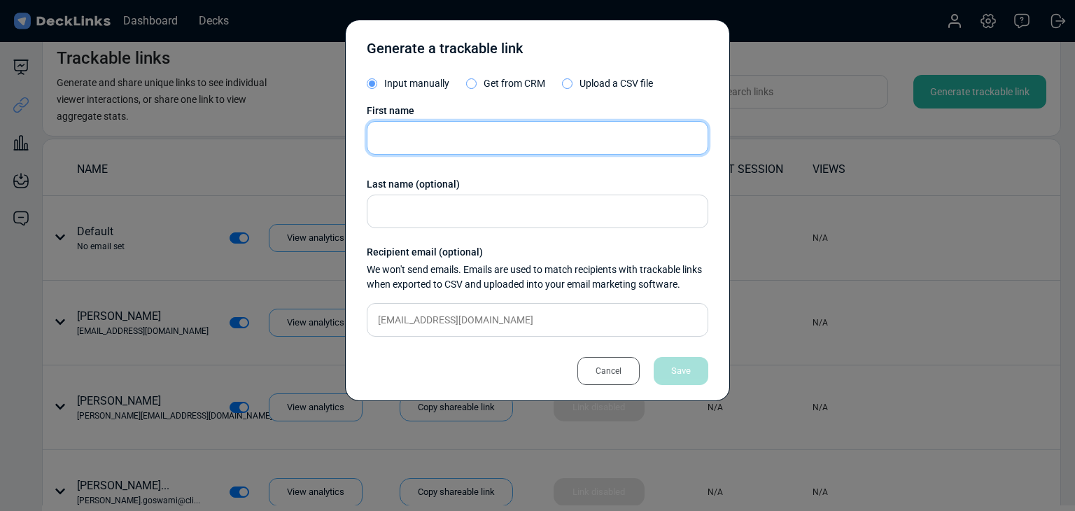
click at [603, 141] on input "text" at bounding box center [538, 138] width 342 height 34
paste input "Wolfgang Meyer"
type input "Wolfgang Meyer"
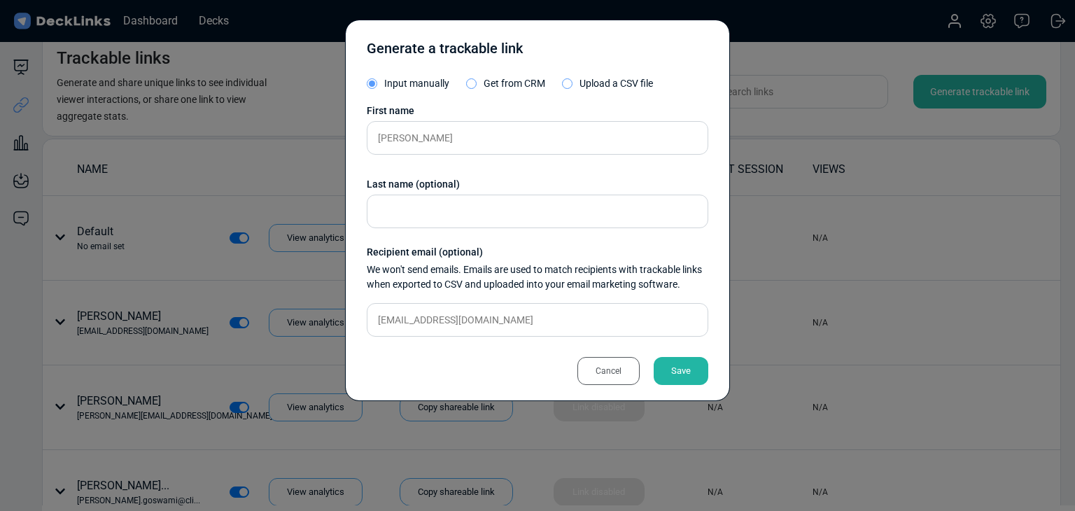
click at [690, 381] on div "Save" at bounding box center [681, 371] width 55 height 28
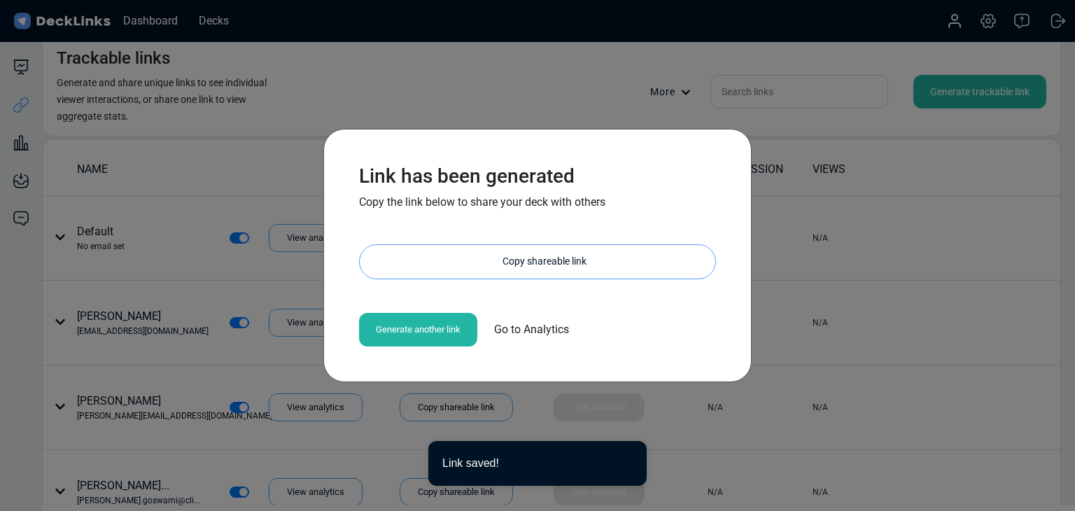
click at [551, 264] on div "Copy shareable link" at bounding box center [545, 262] width 342 height 34
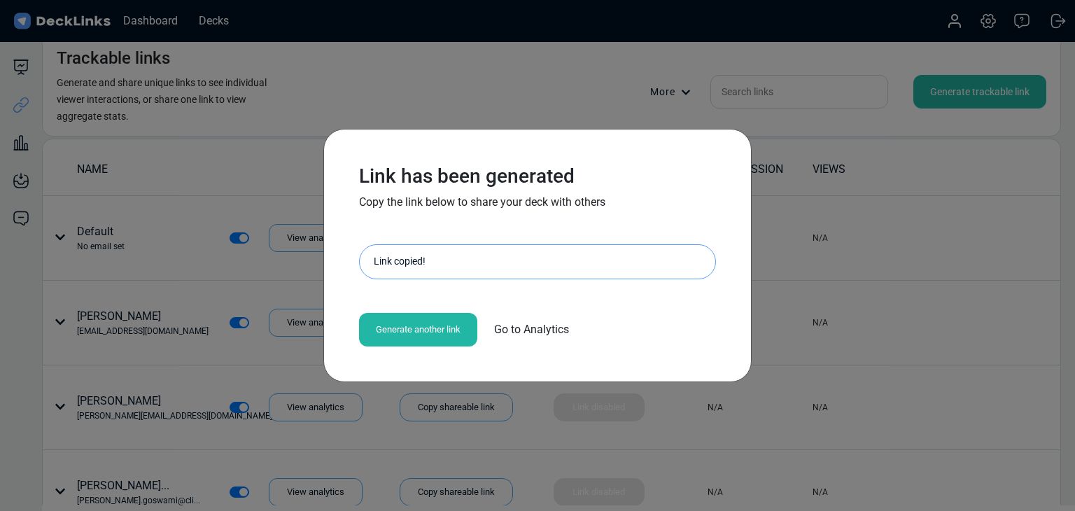
click at [156, 180] on div "Link has been generated Copy the link below to share your deck with others http…" at bounding box center [537, 255] width 1075 height 511
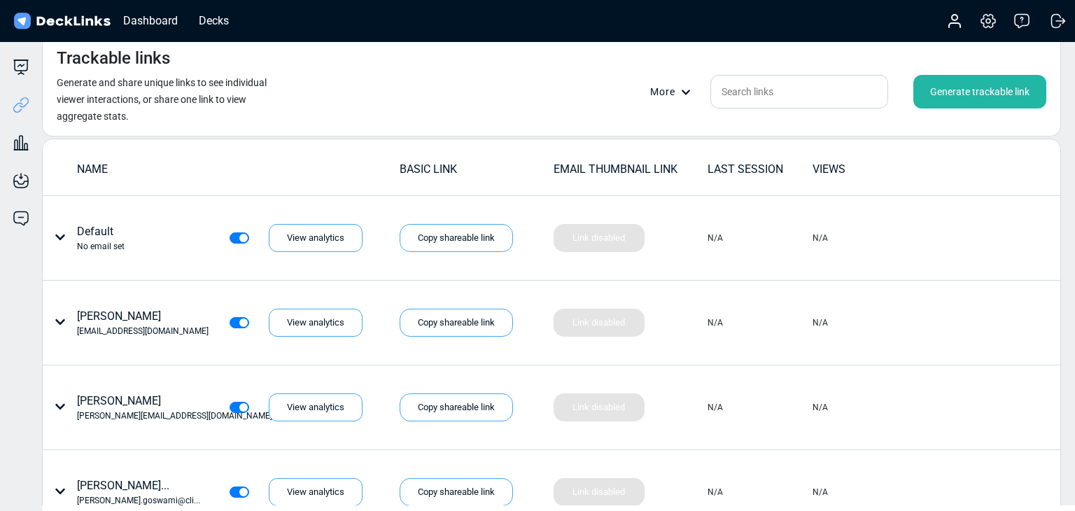
click at [992, 88] on div "Generate trackable link" at bounding box center [980, 92] width 133 height 34
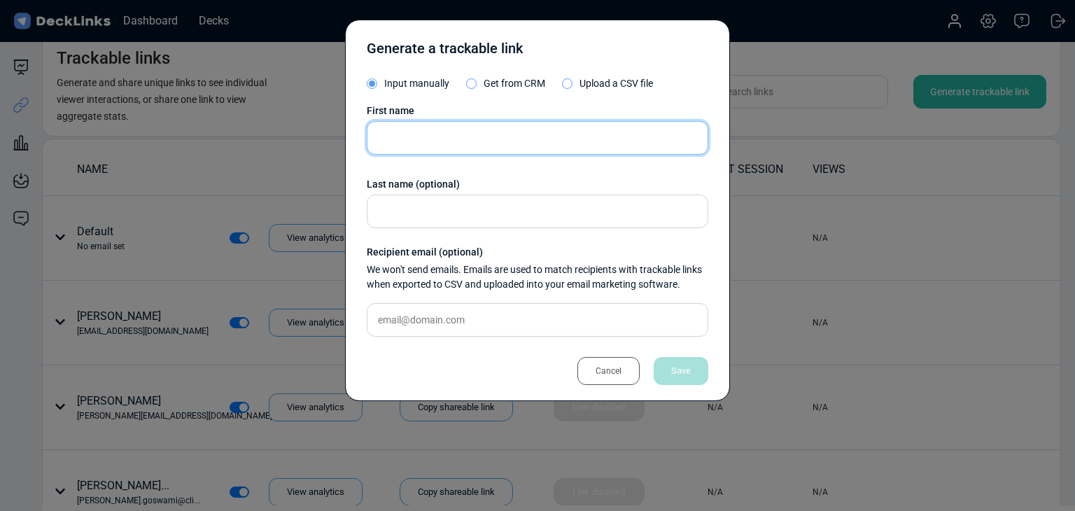
click at [461, 147] on input "text" at bounding box center [538, 138] width 342 height 34
paste input "Frans Siswanto"
type input "Frans Siswanto"
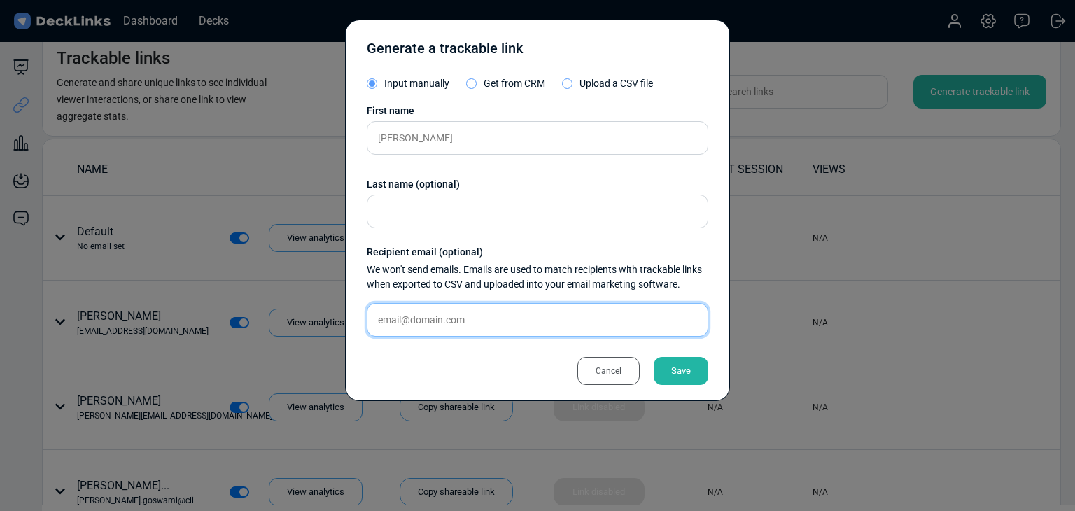
drag, startPoint x: 475, startPoint y: 326, endPoint x: 575, endPoint y: 333, distance: 100.4
click at [475, 326] on input "text" at bounding box center [538, 320] width 342 height 34
paste input "frans.siswanto@liferay.com"
type input "frans.siswanto@liferay.com"
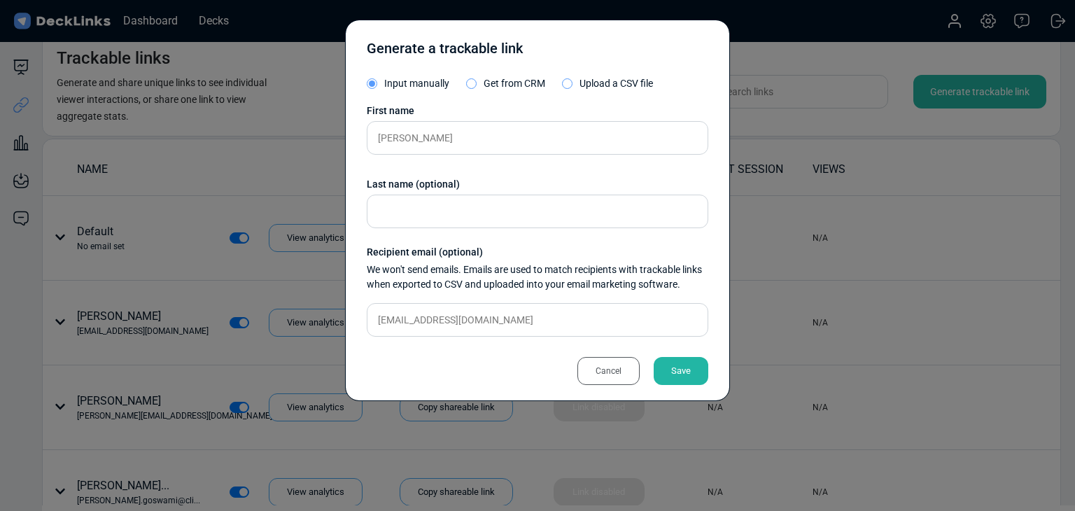
click at [673, 362] on div "Save" at bounding box center [681, 371] width 55 height 28
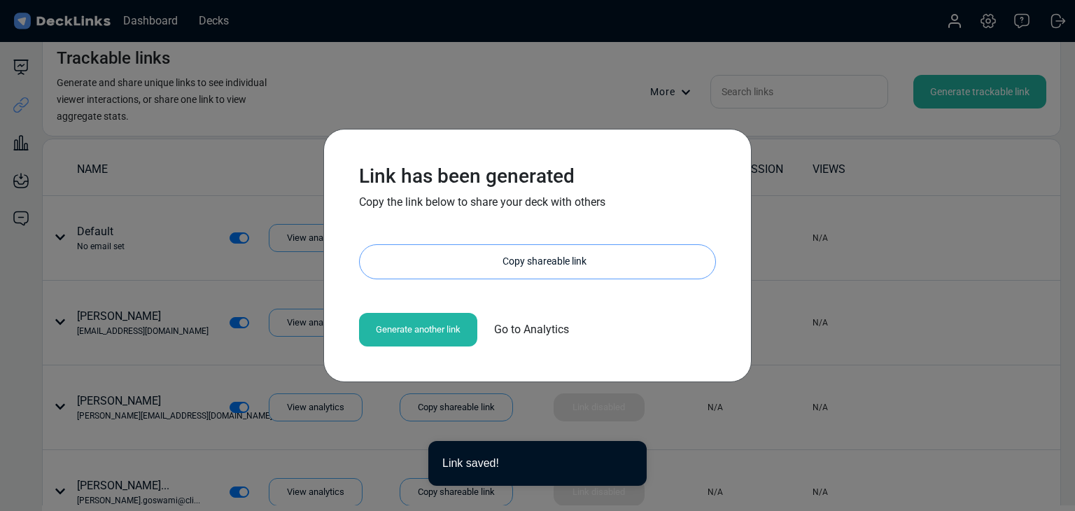
click at [610, 272] on div "Copy shareable link" at bounding box center [545, 262] width 342 height 34
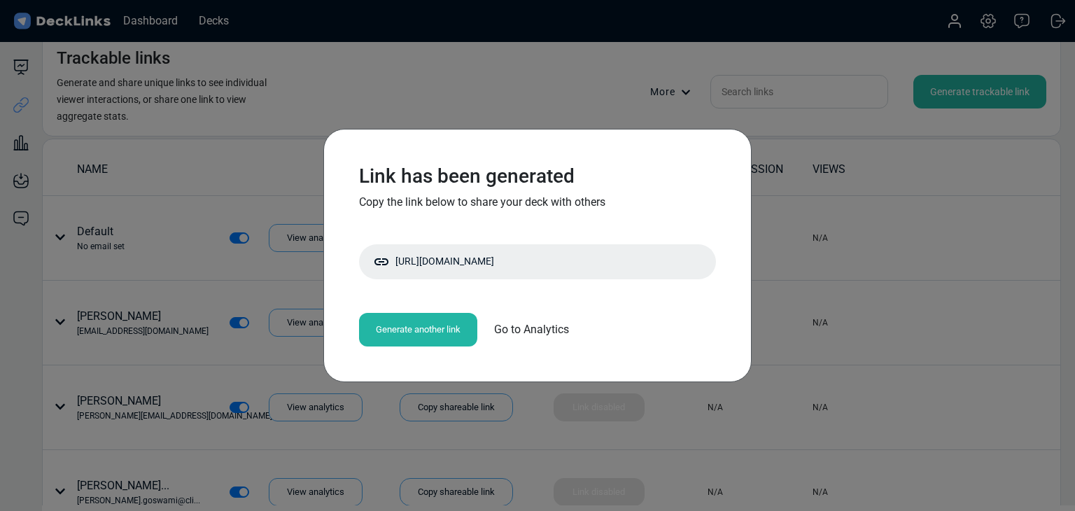
click at [517, 105] on div "Link has been generated Copy the link below to share your deck with others http…" at bounding box center [537, 255] width 1075 height 511
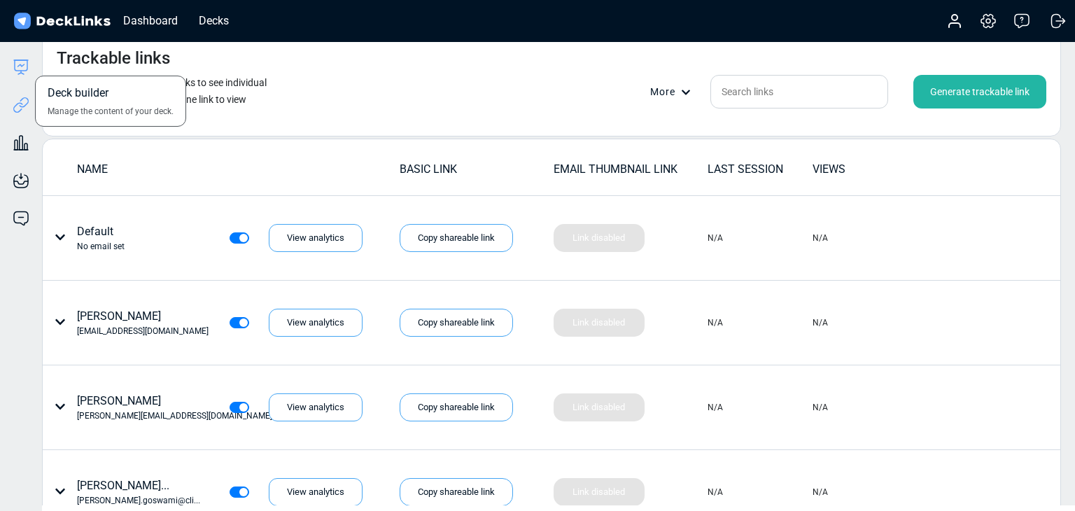
click at [22, 69] on icon at bounding box center [21, 67] width 17 height 17
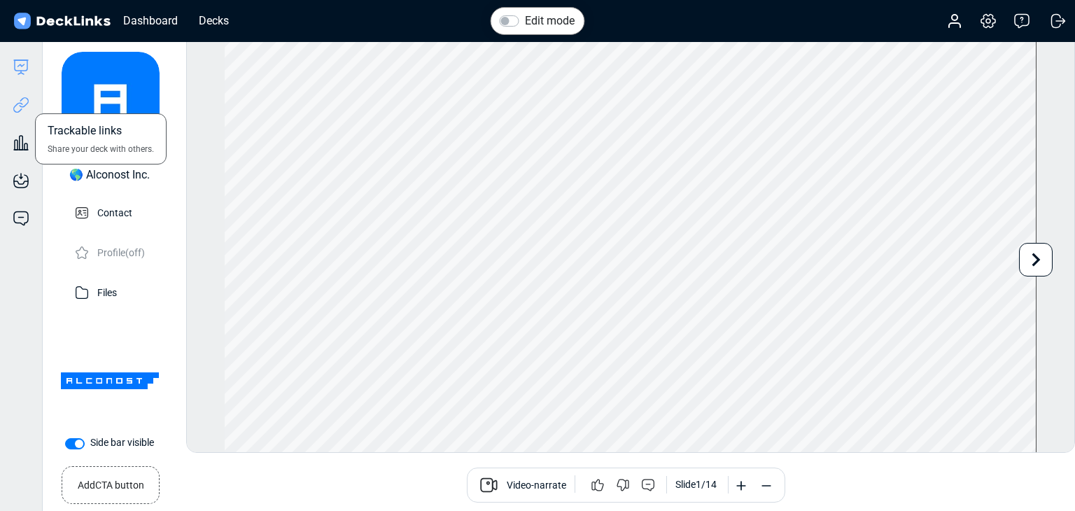
click at [25, 107] on icon at bounding box center [21, 105] width 17 height 17
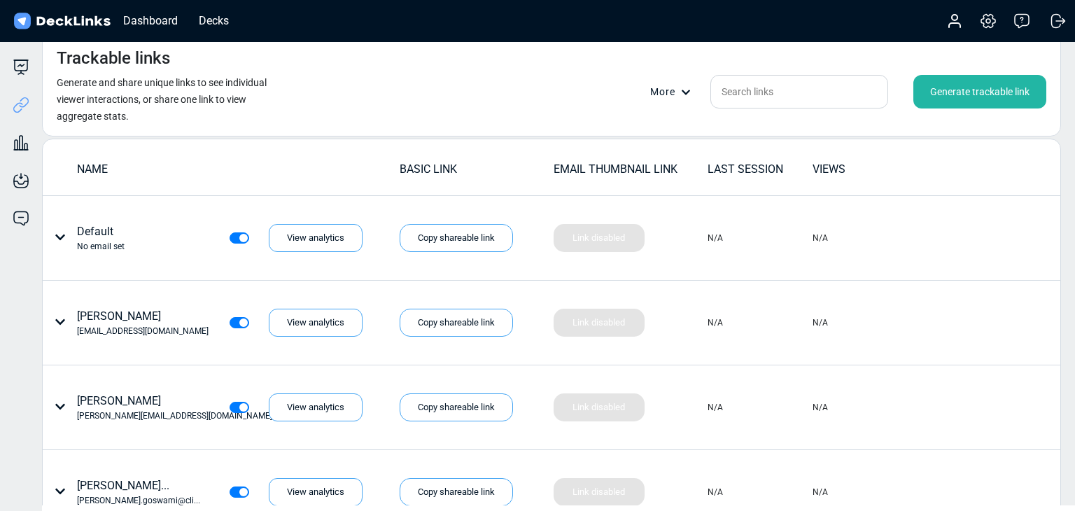
click at [986, 96] on div "Generate trackable link" at bounding box center [980, 92] width 133 height 34
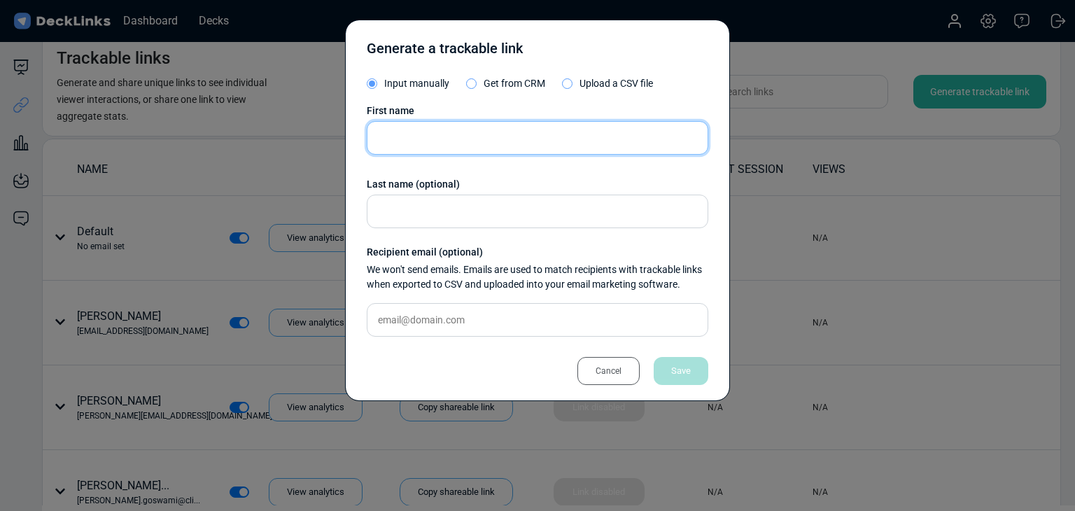
drag, startPoint x: 452, startPoint y: 138, endPoint x: 300, endPoint y: 133, distance: 152.7
click at [452, 138] on input "text" at bounding box center [538, 138] width 342 height 34
paste input "Gusdiharto Pratomo"
type input "Gusdiharto Pratomo"
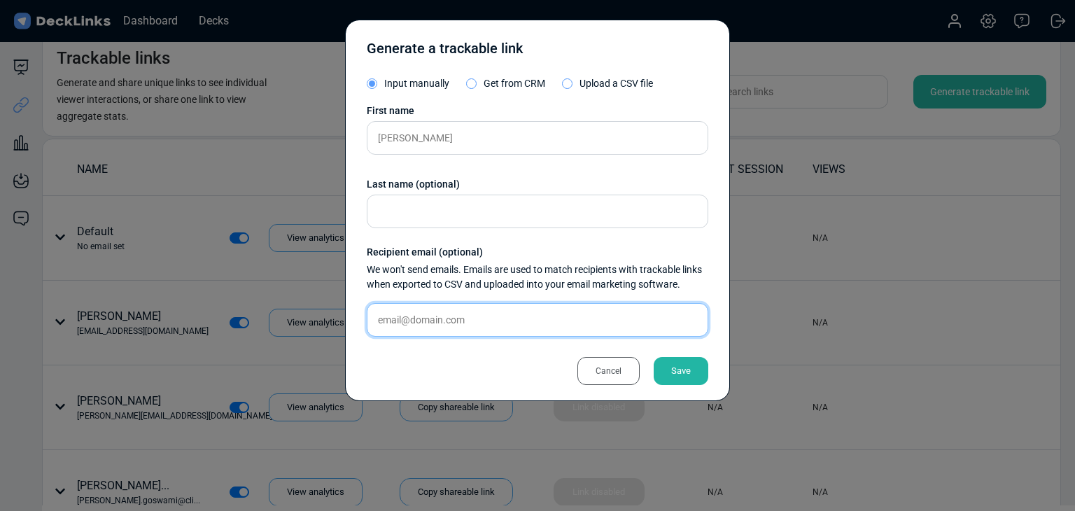
drag, startPoint x: 438, startPoint y: 322, endPoint x: 445, endPoint y: 323, distance: 7.1
click at [440, 322] on input "text" at bounding box center [538, 320] width 342 height 34
paste input "gusdiharto@gmail.com"
type input "gusdiharto@gmail.com"
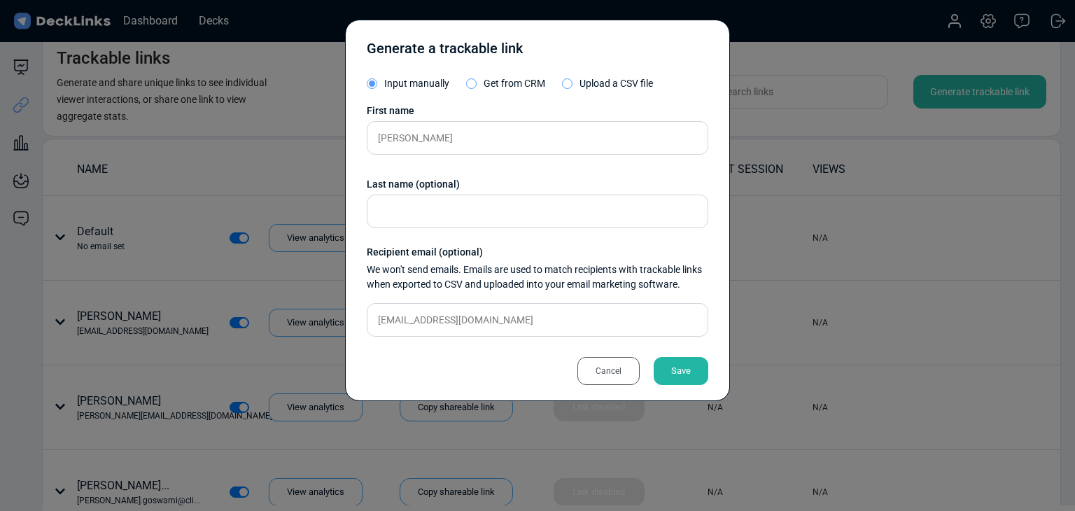
click at [677, 357] on div "Save" at bounding box center [681, 371] width 55 height 28
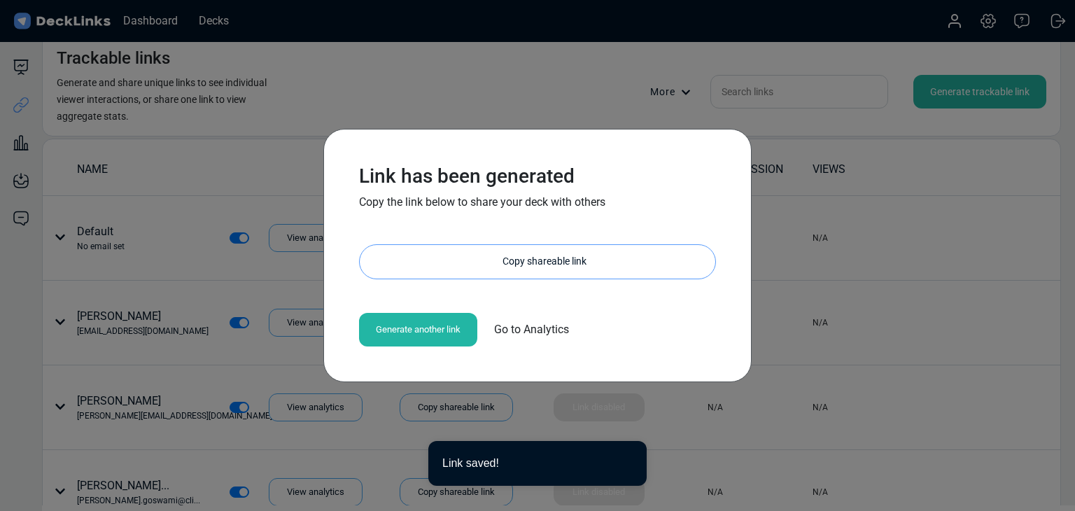
click at [571, 258] on div "Copy shareable link" at bounding box center [545, 262] width 342 height 34
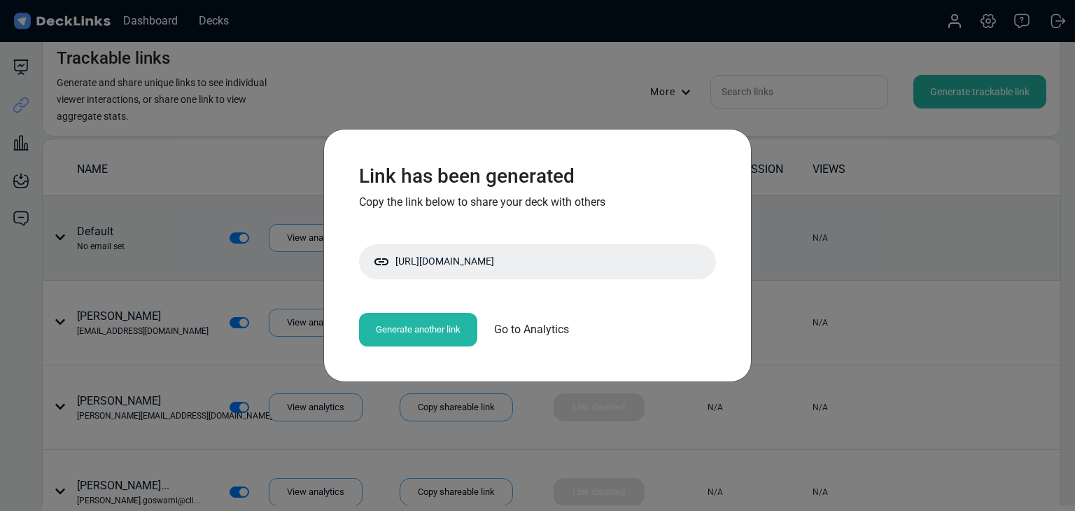
drag, startPoint x: 176, startPoint y: 209, endPoint x: 239, endPoint y: 214, distance: 63.3
click at [176, 209] on div "Link has been generated Copy the link below to share your deck with others http…" at bounding box center [537, 255] width 1075 height 511
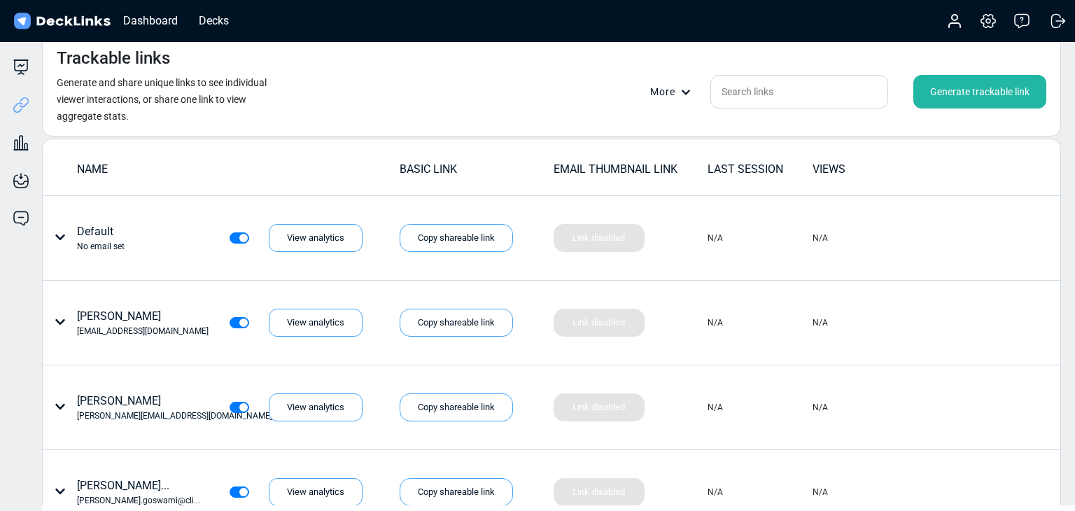
click at [947, 85] on div "Generate trackable link" at bounding box center [980, 92] width 133 height 34
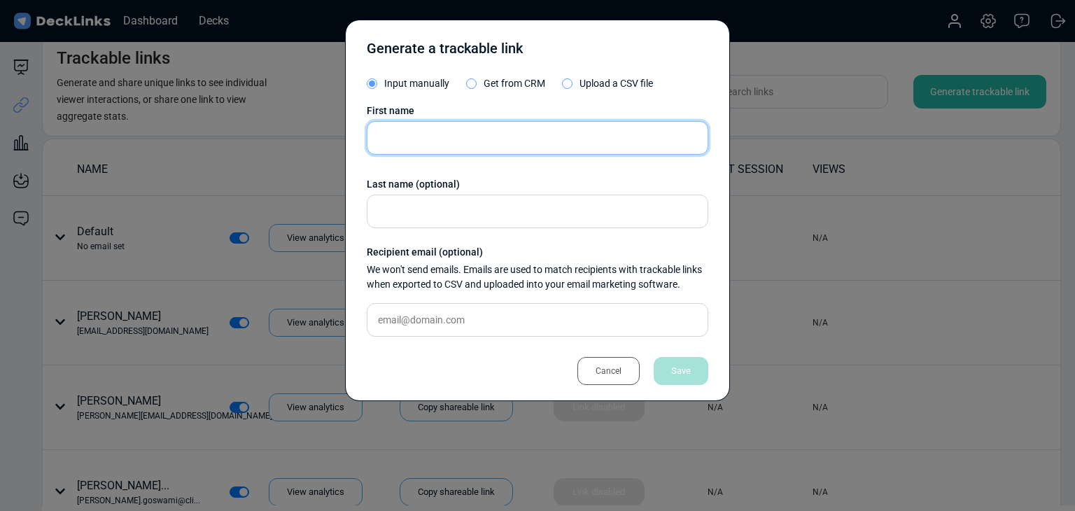
click at [496, 144] on input "text" at bounding box center [538, 138] width 342 height 34
paste input "Siwat Pan"
type input "Siwat Pan"
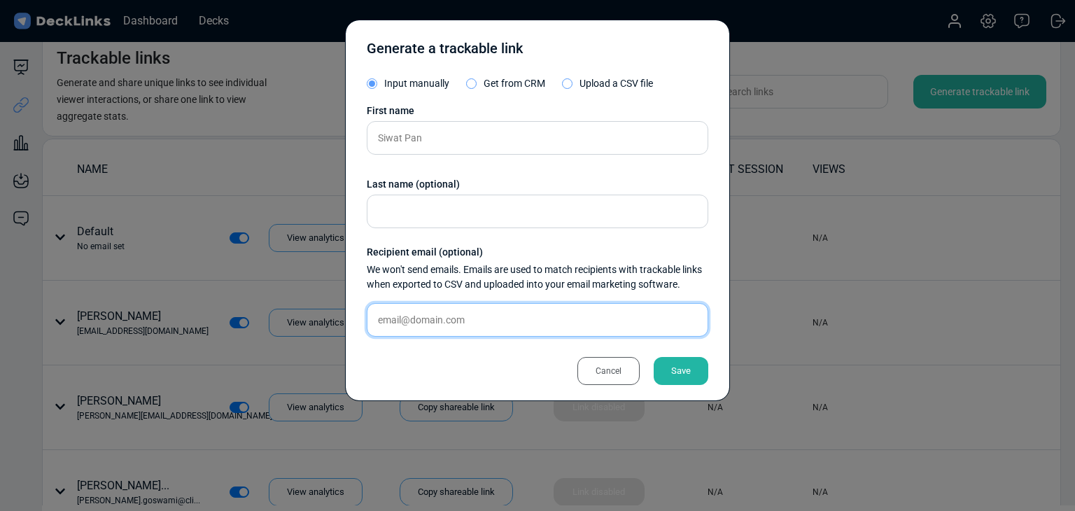
click at [456, 325] on input "text" at bounding box center [538, 320] width 342 height 34
paste input "siwat@evatmaster.com"
type input "siwat@evatmaster.com"
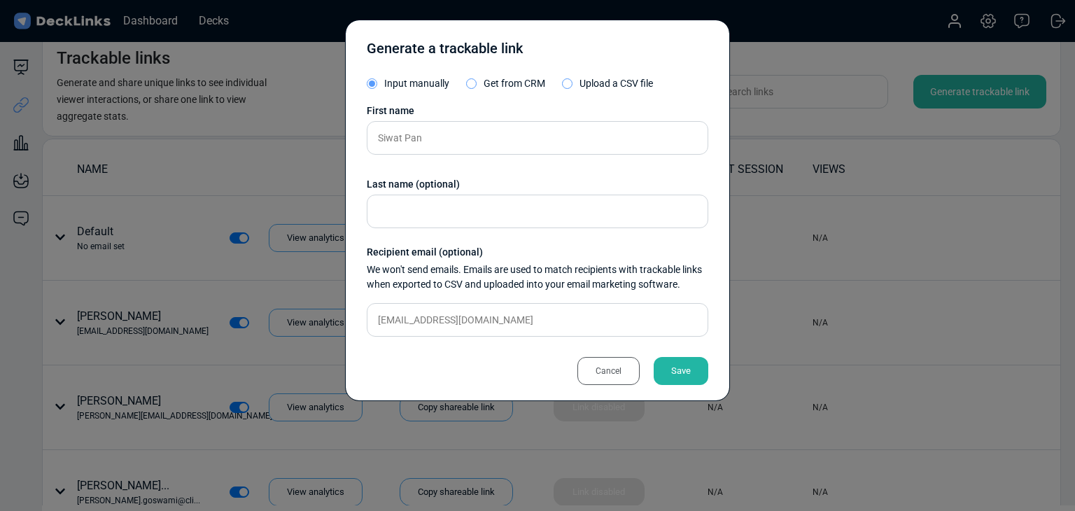
click at [688, 374] on div "Save" at bounding box center [681, 371] width 55 height 28
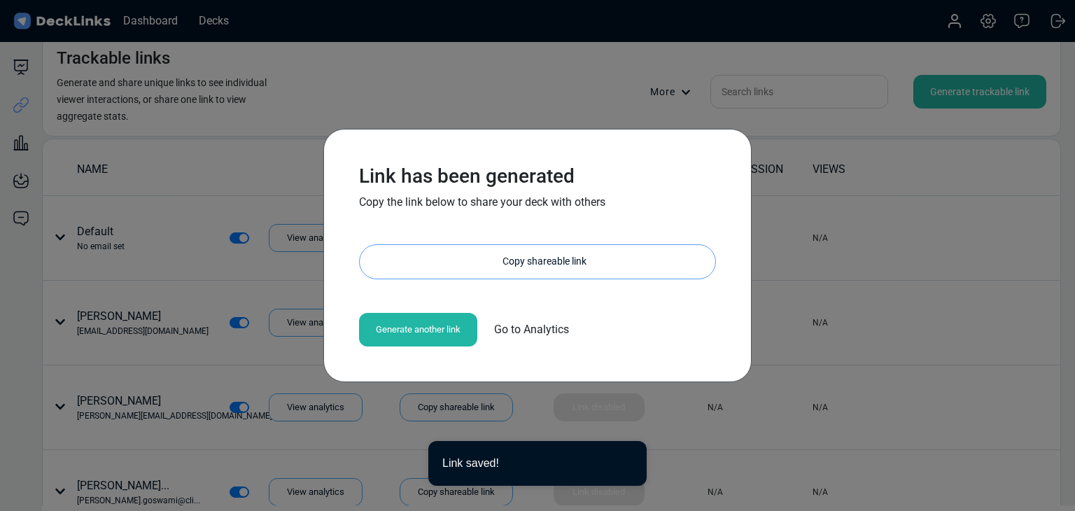
click at [558, 266] on div "Copy shareable link" at bounding box center [545, 262] width 342 height 34
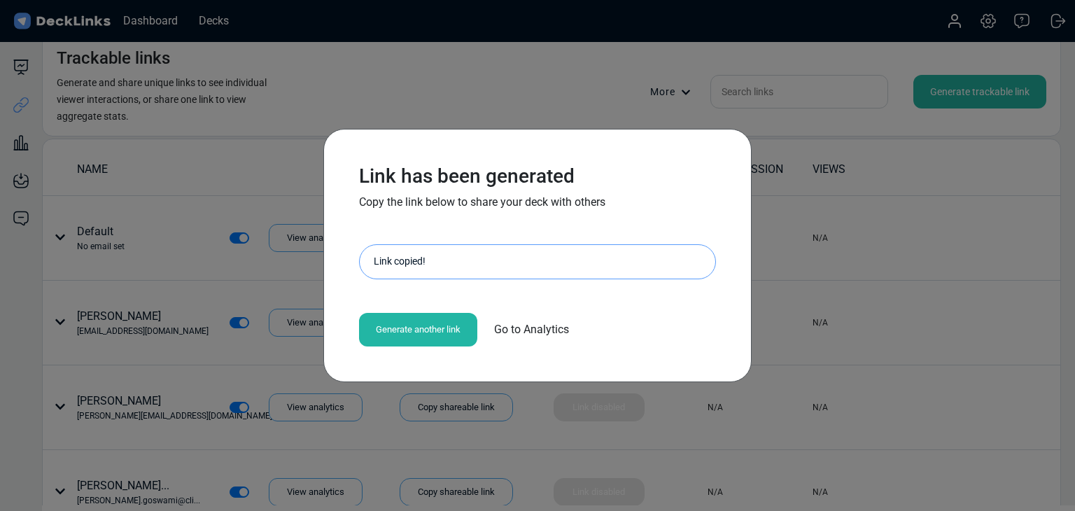
drag, startPoint x: 143, startPoint y: 217, endPoint x: 124, endPoint y: 71, distance: 146.8
click at [143, 217] on div "Link has been generated Copy the link below to share your deck with others http…" at bounding box center [537, 255] width 1075 height 511
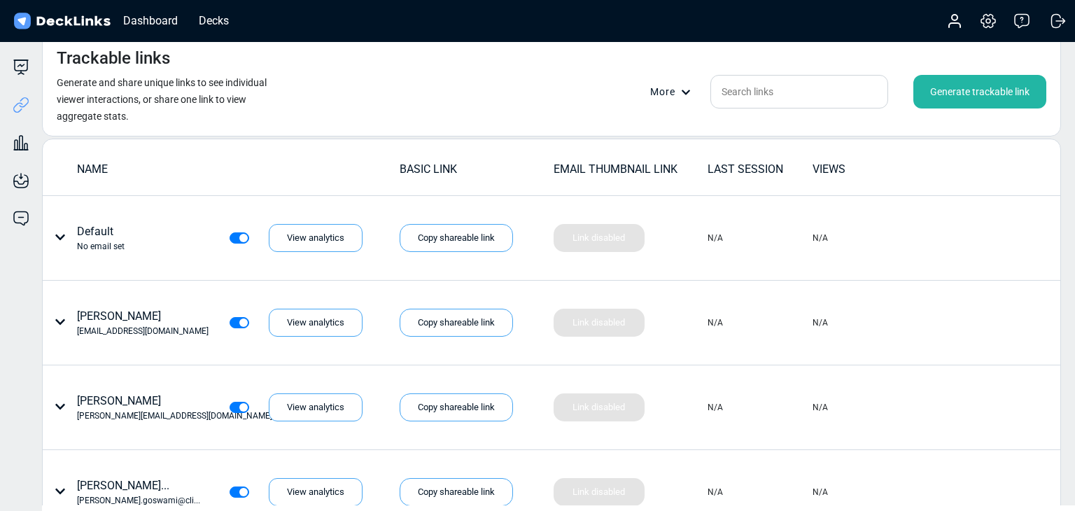
click at [940, 93] on div "Generate trackable link" at bounding box center [980, 92] width 133 height 34
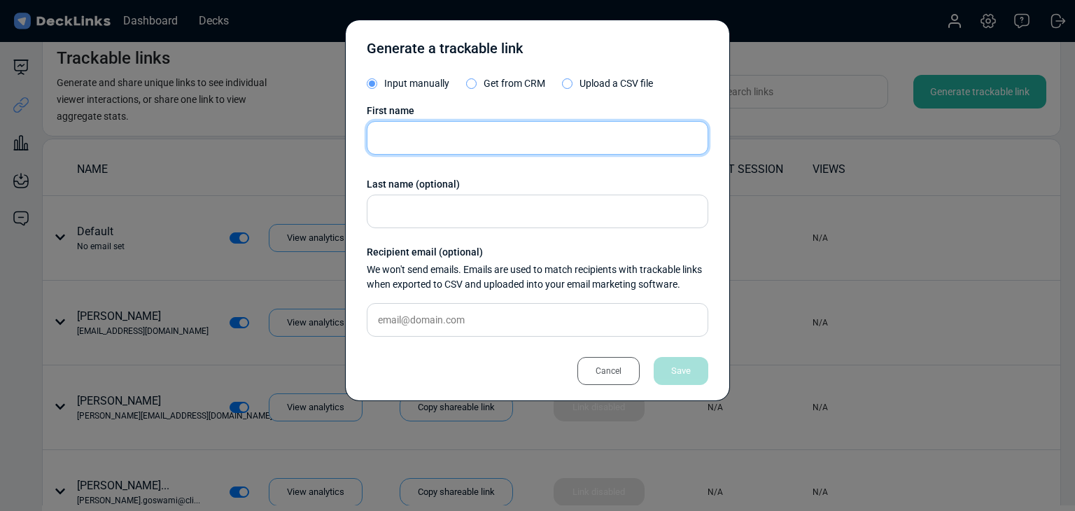
click at [470, 147] on input "text" at bounding box center [538, 138] width 342 height 34
paste input "Nicole Lee"
type input "Nicole Lee"
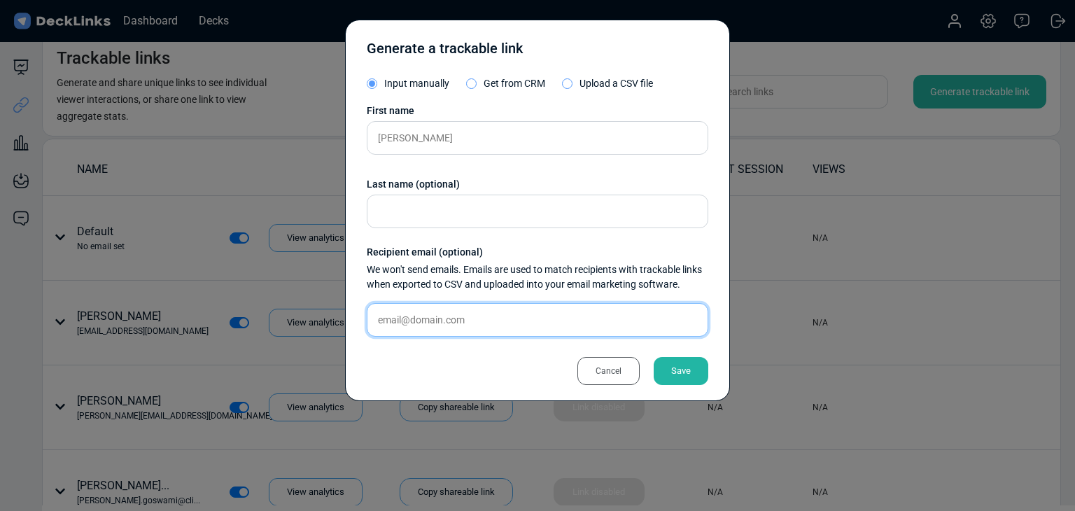
drag, startPoint x: 439, startPoint y: 319, endPoint x: 479, endPoint y: 333, distance: 42.5
click at [440, 319] on input "text" at bounding box center [538, 320] width 342 height 34
paste input "nicole.lee1@sscinc.com"
type input "nicole.lee1@sscinc.com"
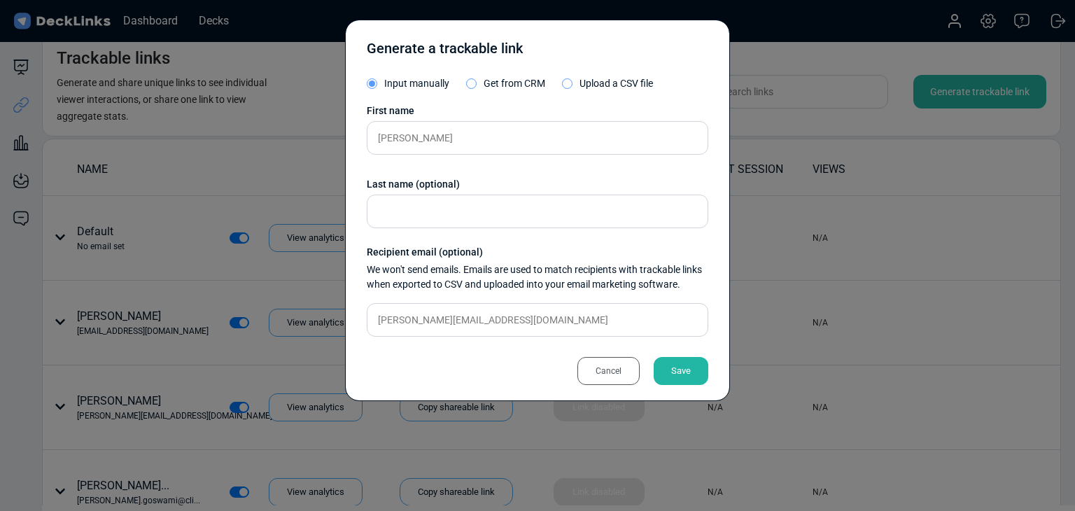
click at [676, 374] on div "Save" at bounding box center [681, 371] width 55 height 28
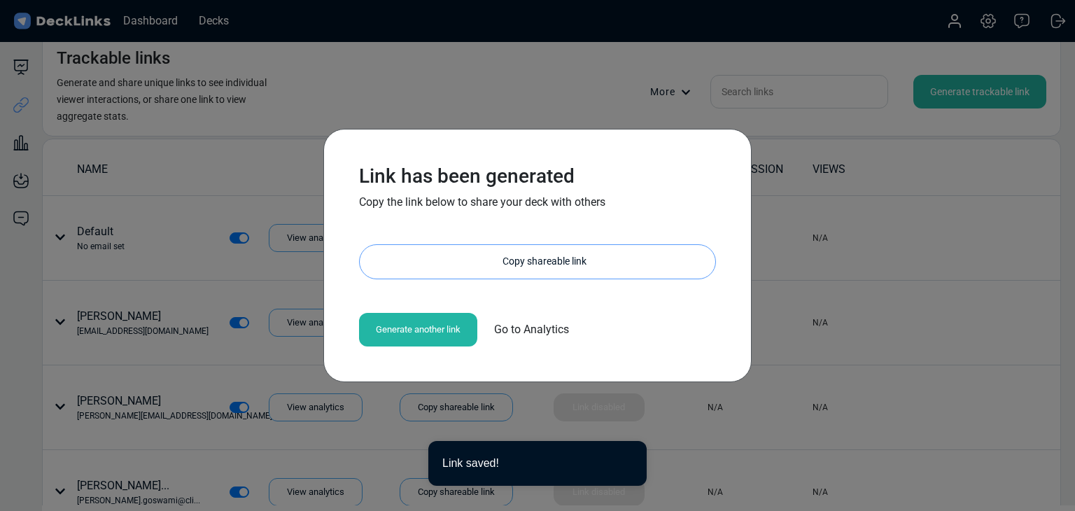
click at [577, 261] on div "Copy shareable link" at bounding box center [545, 262] width 342 height 34
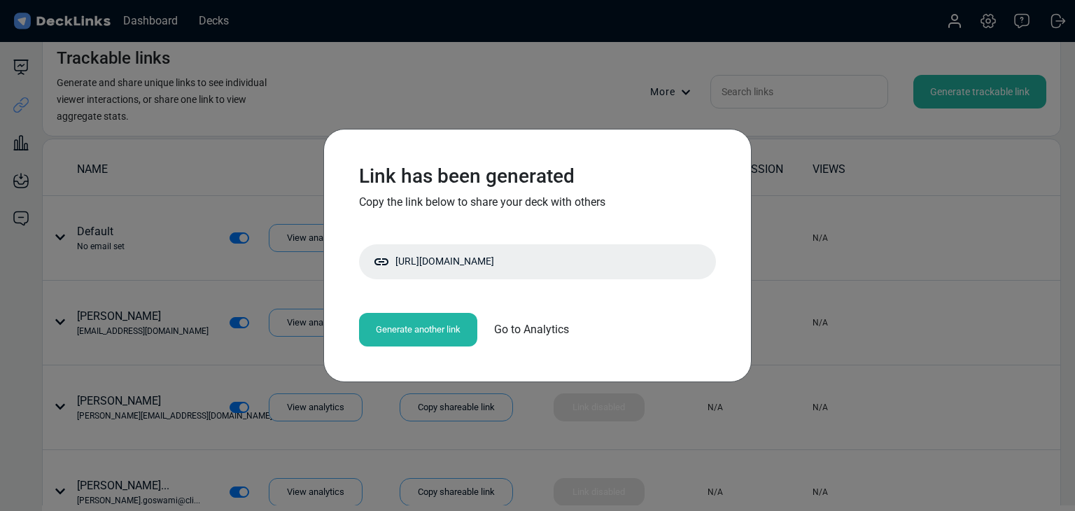
click at [265, 289] on div "Link has been generated Copy the link below to share your deck with others http…" at bounding box center [537, 255] width 1075 height 511
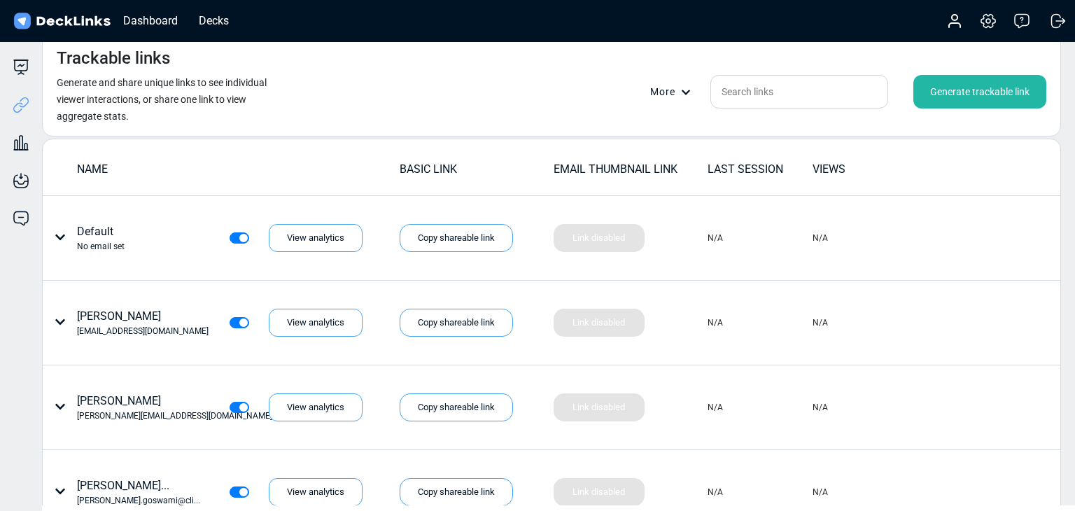
click at [960, 88] on div "Generate trackable link" at bounding box center [980, 92] width 133 height 34
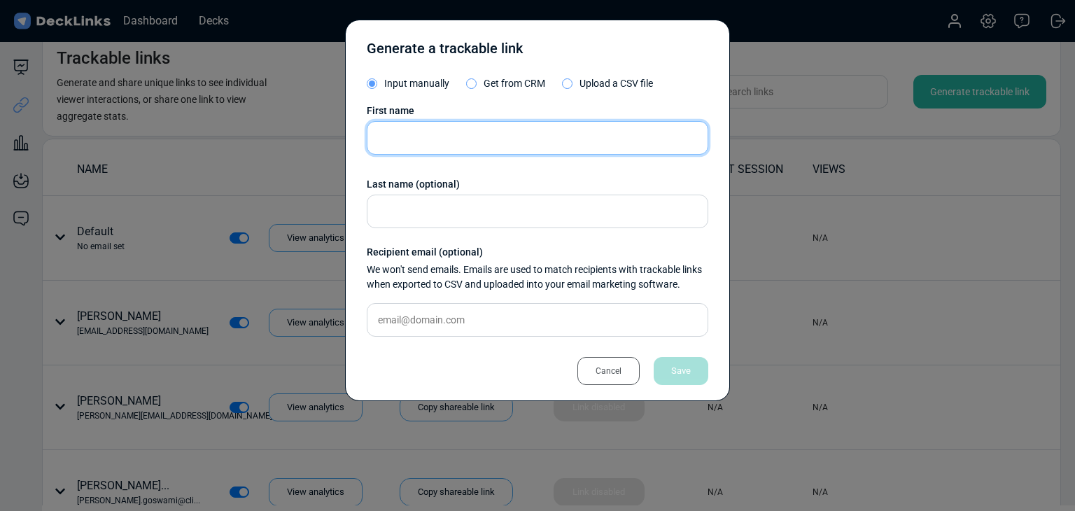
click at [462, 139] on input "text" at bounding box center [538, 138] width 342 height 34
paste input "David Adam James Lee"
type input "David Adam James Lee"
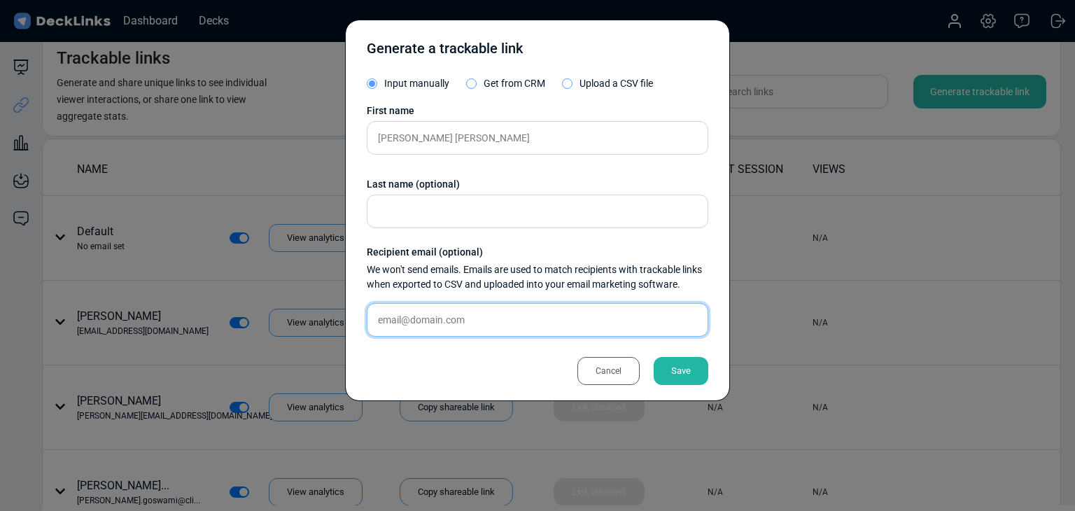
click at [579, 317] on input "text" at bounding box center [538, 320] width 342 height 34
paste input "joey.lim@rootsasia.com"
type input "joey.lim@rootsasia.com"
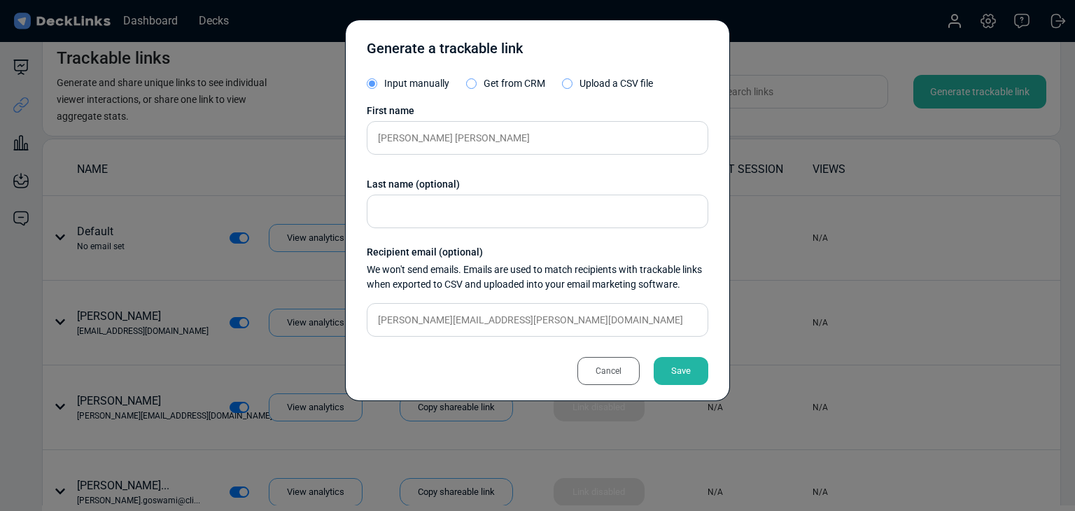
click at [685, 374] on div "Save" at bounding box center [681, 371] width 55 height 28
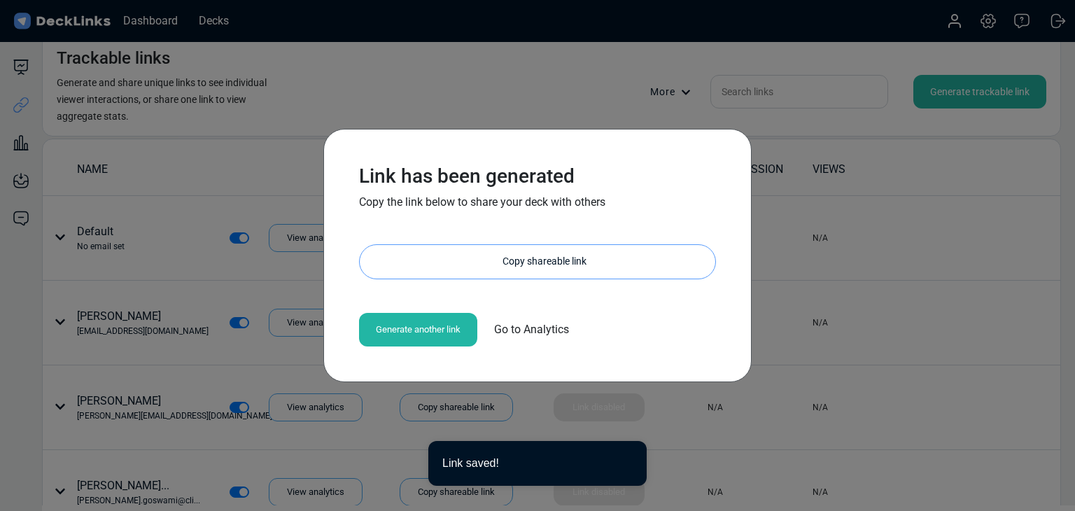
click at [507, 260] on div "Copy shareable link" at bounding box center [545, 262] width 342 height 34
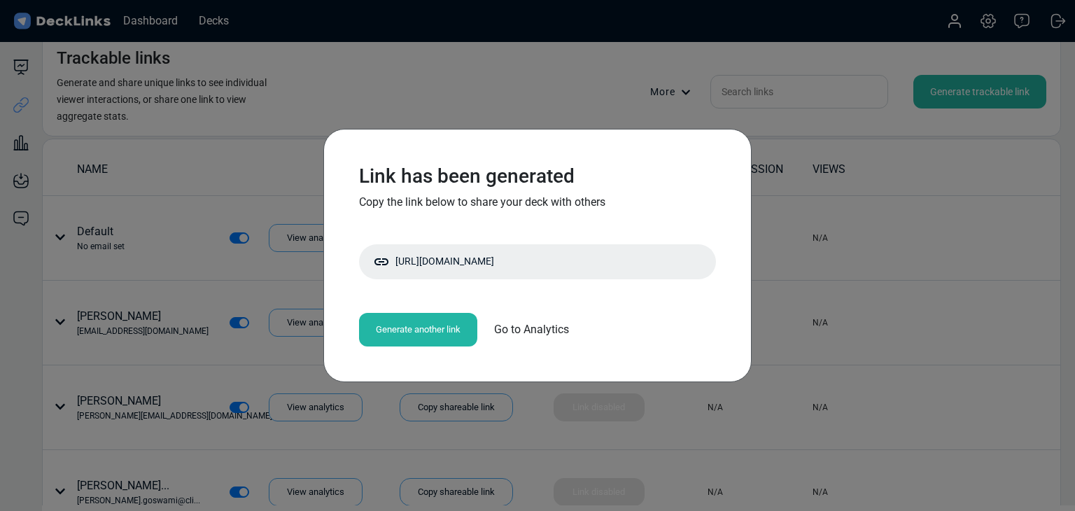
drag, startPoint x: 140, startPoint y: 249, endPoint x: 143, endPoint y: 83, distance: 165.9
click at [140, 249] on div "Link has been generated Copy the link below to share your deck with others http…" at bounding box center [537, 255] width 1075 height 511
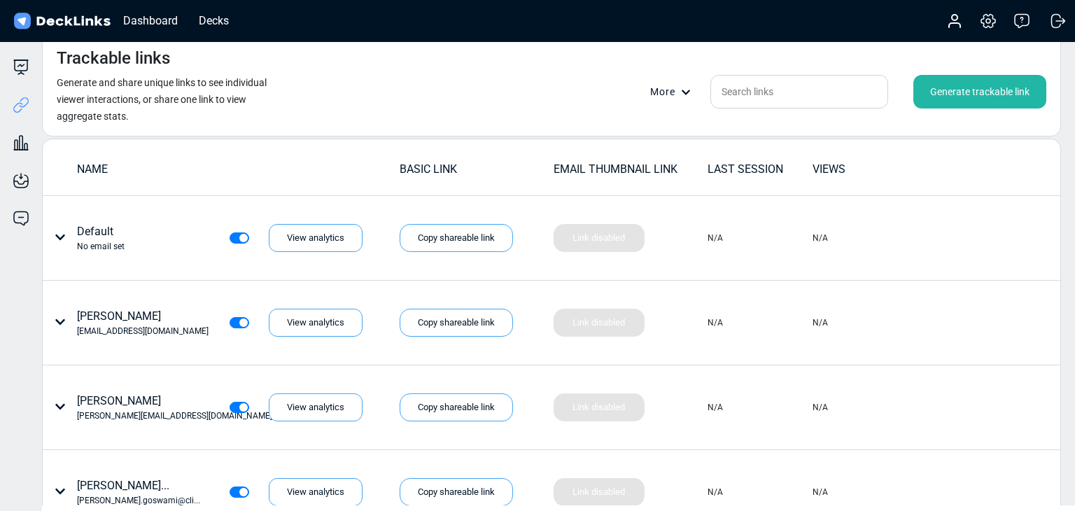
click at [958, 97] on div "Generate trackable link" at bounding box center [980, 92] width 133 height 34
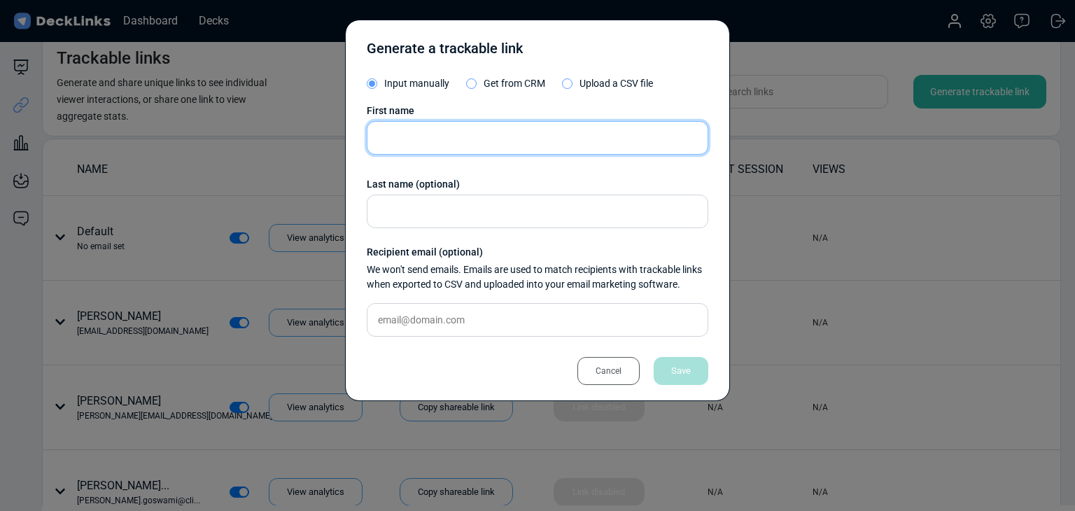
drag, startPoint x: 426, startPoint y: 143, endPoint x: 221, endPoint y: 124, distance: 206.0
click at [426, 143] on input "text" at bounding box center [538, 138] width 342 height 34
paste input "Lawrence Pei"
type input "Lawrence Pei"
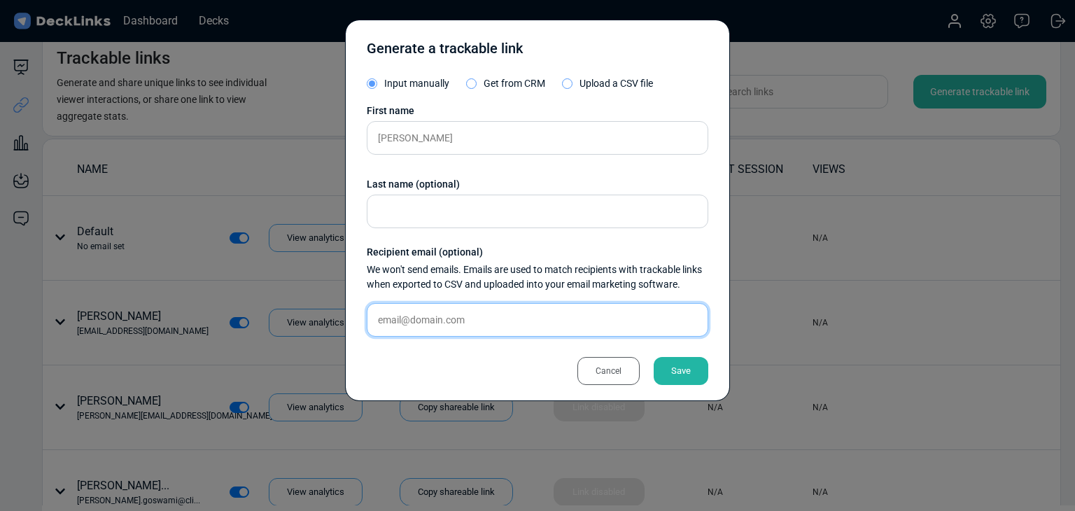
click at [461, 317] on input "text" at bounding box center [538, 320] width 342 height 34
paste input "lawrence.pei@arplanet.sg"
type input "lawrence.pei@arplanet.sg"
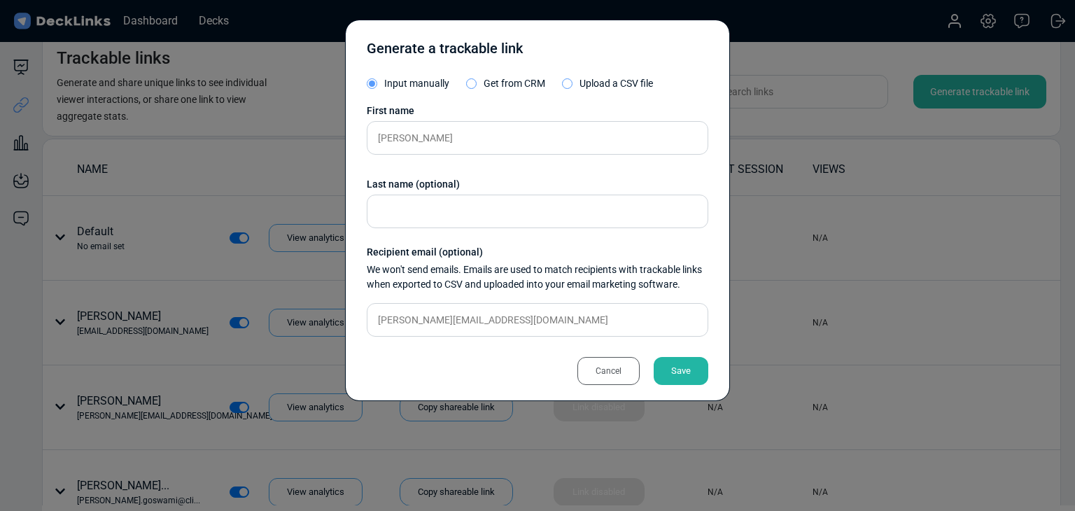
click at [708, 358] on div "Cancel Save" at bounding box center [538, 364] width 342 height 32
click at [706, 363] on div "Save" at bounding box center [681, 371] width 55 height 28
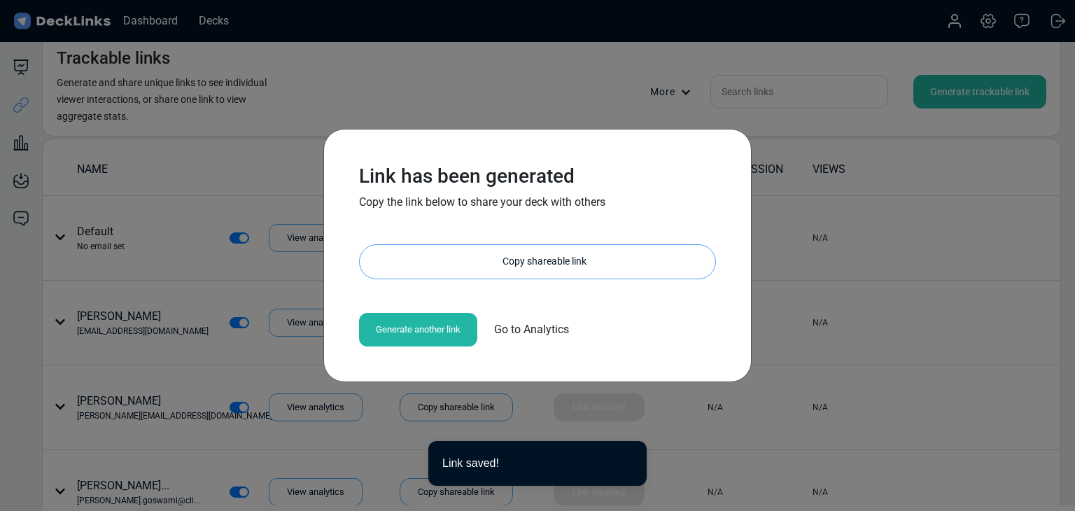
click at [573, 272] on div "Copy shareable link" at bounding box center [545, 262] width 342 height 34
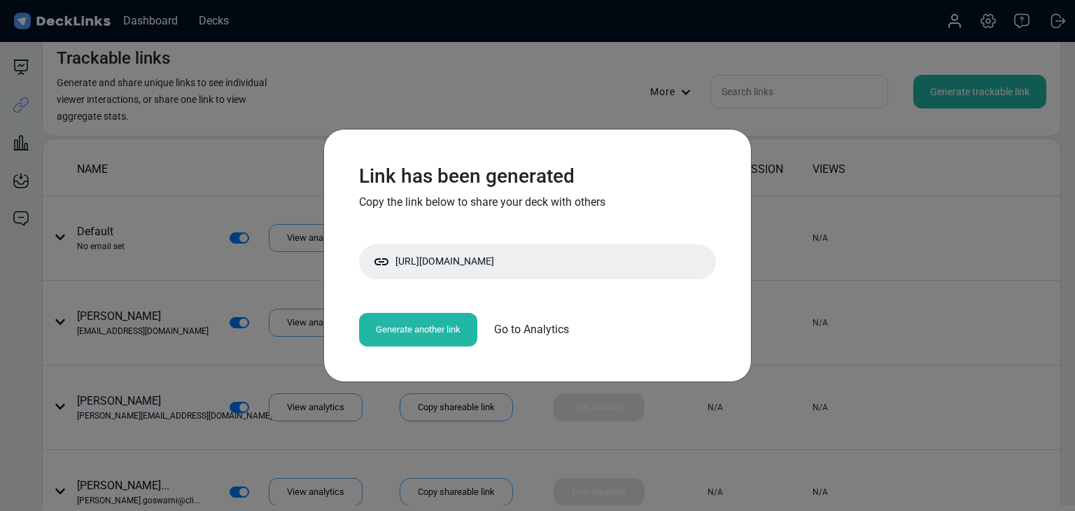
click at [274, 310] on div "Link has been generated Copy the link below to share your deck with others http…" at bounding box center [537, 255] width 1075 height 511
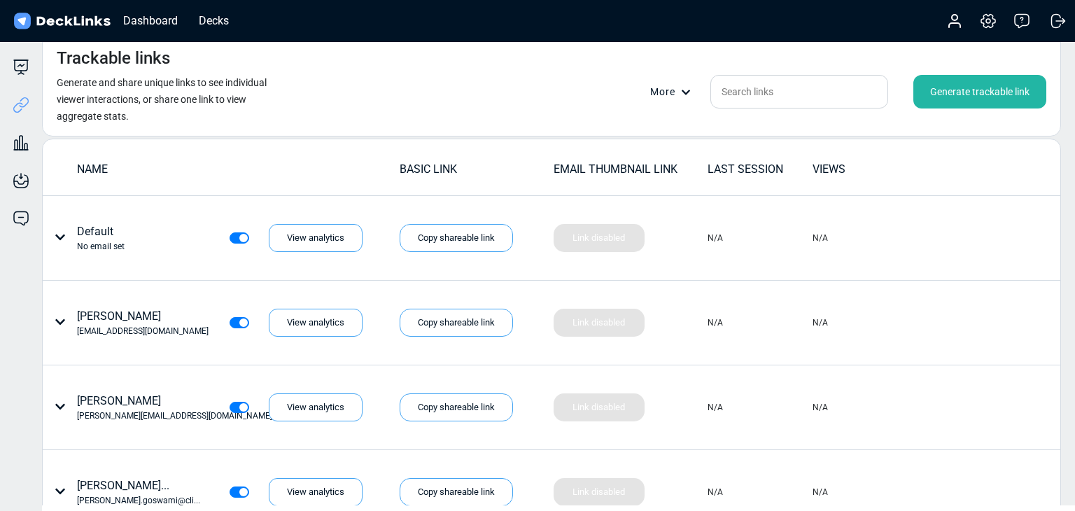
click at [926, 82] on div "Generate trackable link" at bounding box center [980, 92] width 133 height 34
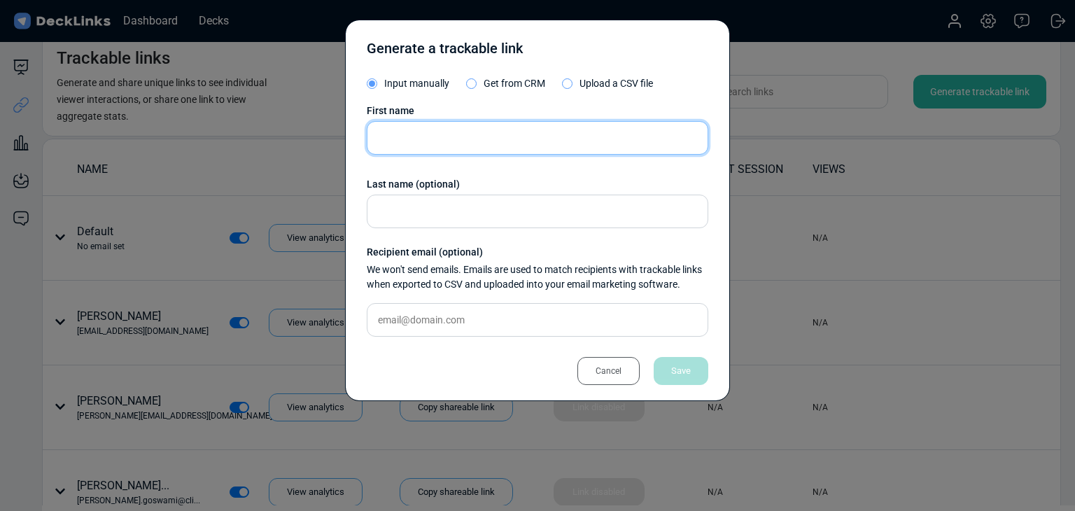
click at [392, 127] on input "text" at bounding box center [538, 138] width 342 height 34
paste input "Angel Woon"
type input "Angel Woon"
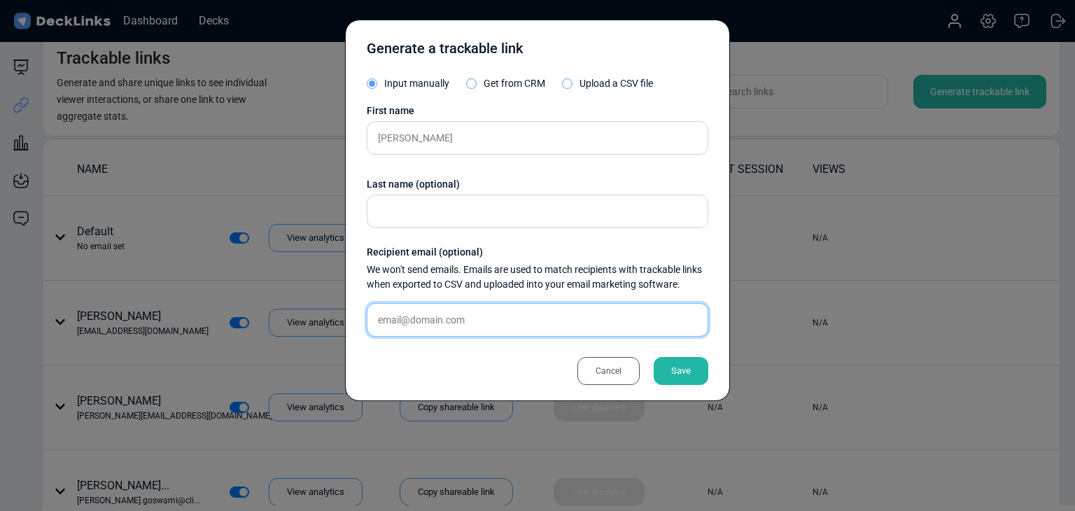
click at [497, 314] on input "text" at bounding box center [538, 320] width 342 height 34
paste input "angelwoon@datavideo.sg"
type input "angelwoon@datavideo.sg"
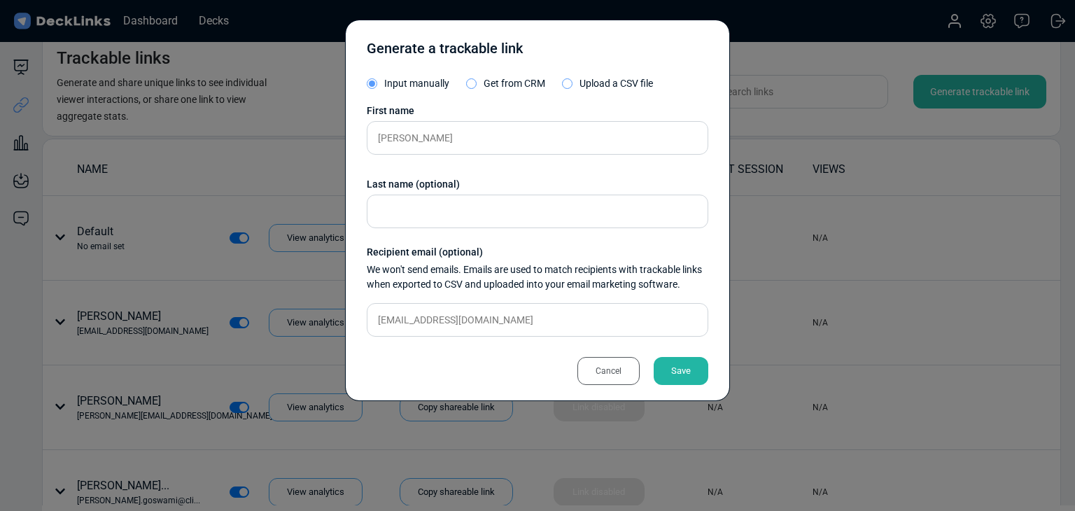
click at [676, 374] on div "Save" at bounding box center [681, 371] width 55 height 28
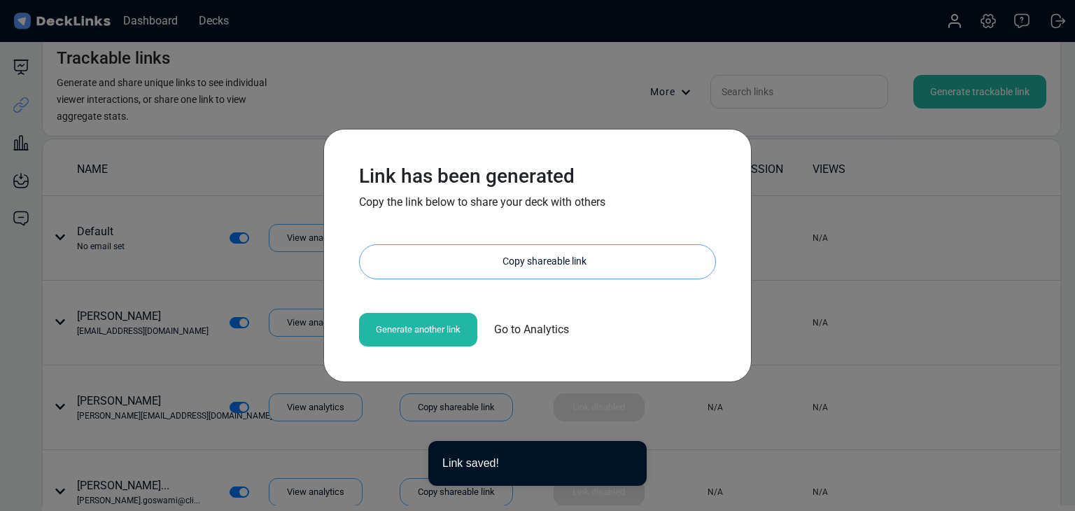
click at [586, 263] on div "Copy shareable link" at bounding box center [545, 262] width 342 height 34
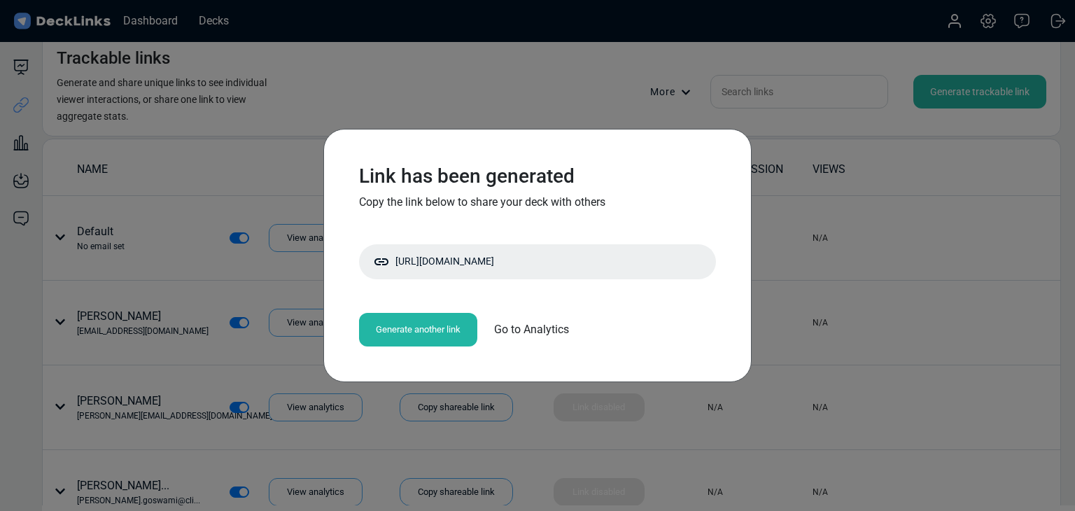
click at [172, 165] on div "Link has been generated Copy the link below to share your deck with others http…" at bounding box center [537, 255] width 1075 height 511
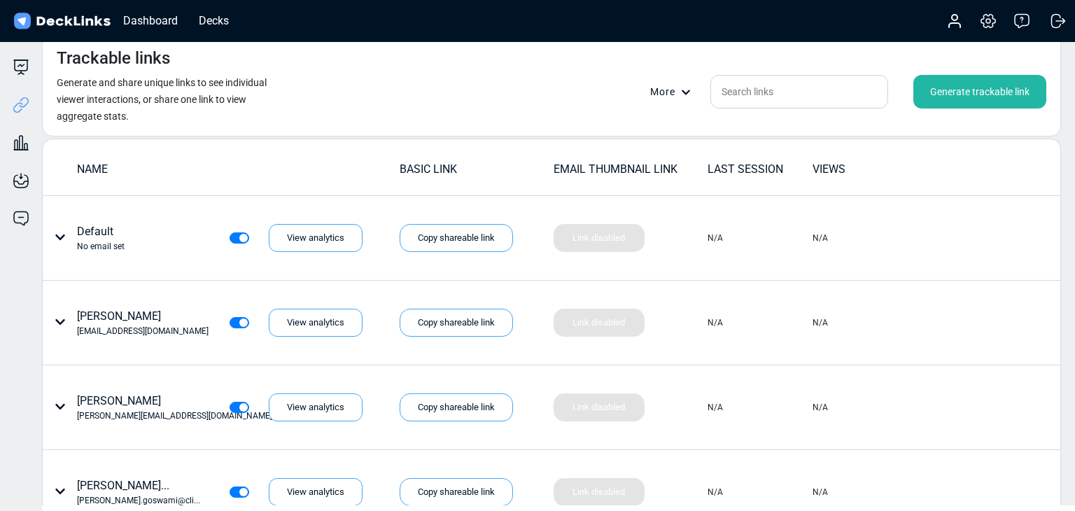
click at [310, 102] on div "Trackable links Generate and share unique links to see individual viewer intera…" at bounding box center [551, 85] width 1019 height 103
click at [1000, 82] on div "Generate trackable link" at bounding box center [980, 92] width 133 height 34
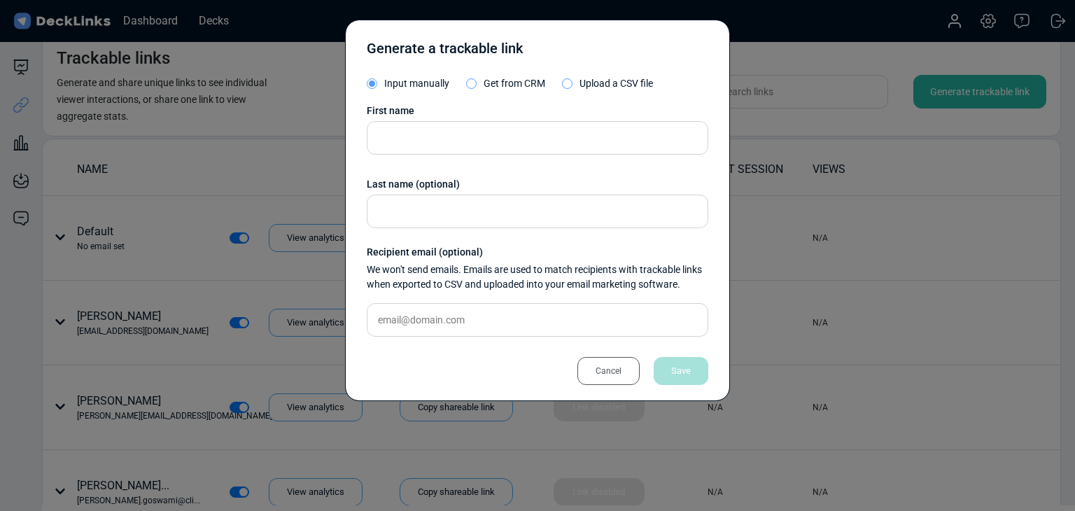
click at [588, 157] on div "First name Last name (optional) Recipient email (optional) We won't send emails…" at bounding box center [538, 226] width 342 height 244
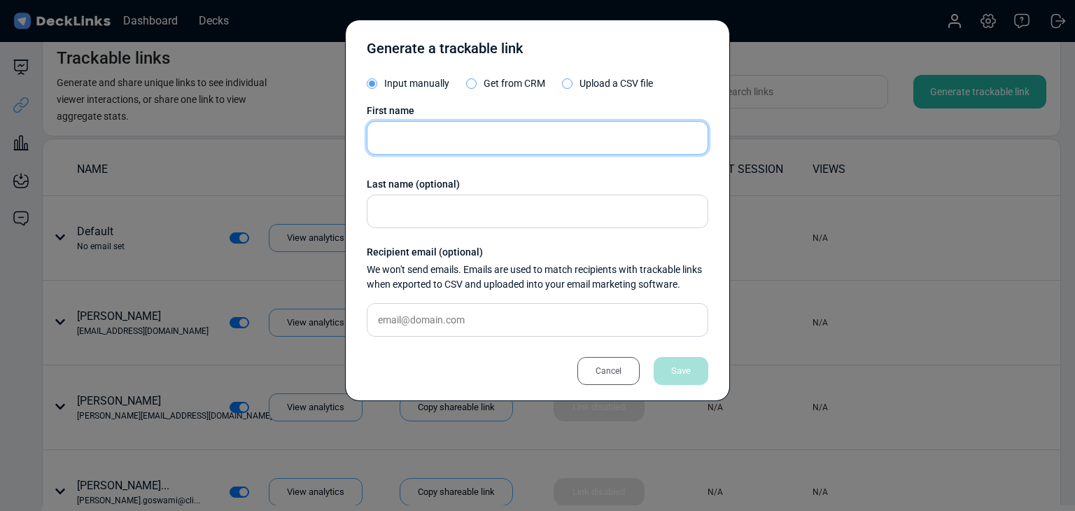
click at [584, 141] on input "text" at bounding box center [538, 138] width 342 height 34
paste input "Edward Lee"
type input "Edward Lee"
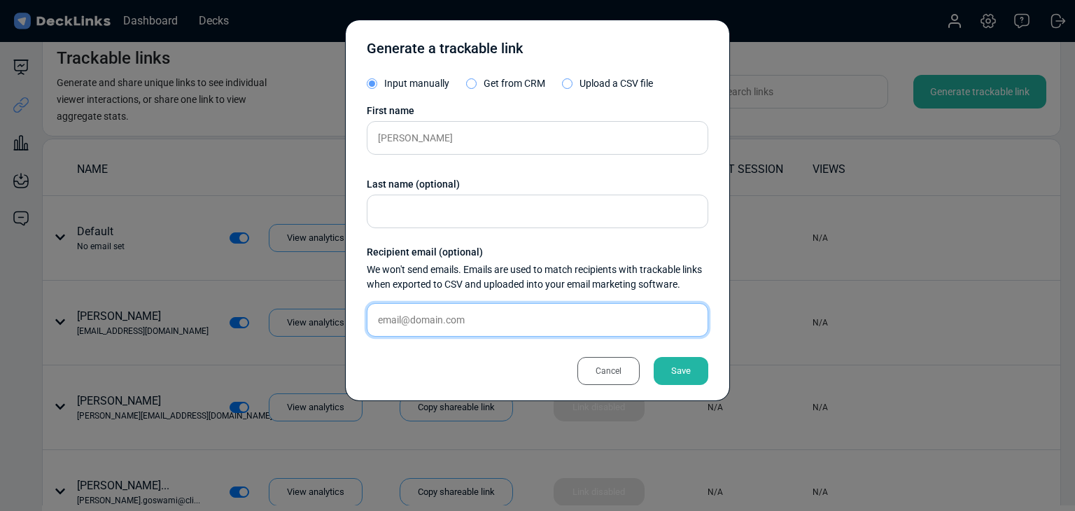
click at [459, 324] on input "text" at bounding box center [538, 320] width 342 height 34
paste input "edward.lee@graidtech.com"
type input "edward.lee@graidtech.com"
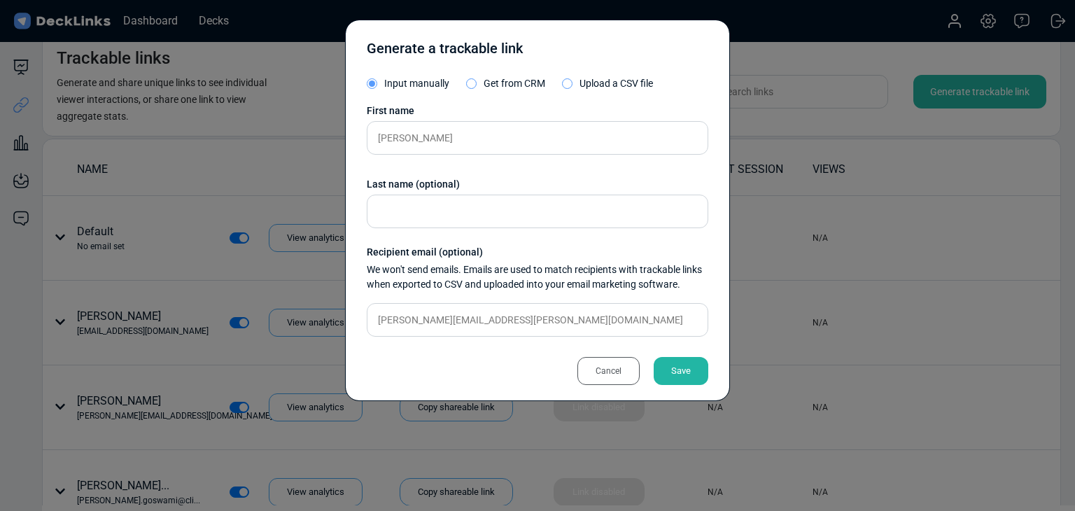
click at [683, 368] on div "Save" at bounding box center [681, 371] width 55 height 28
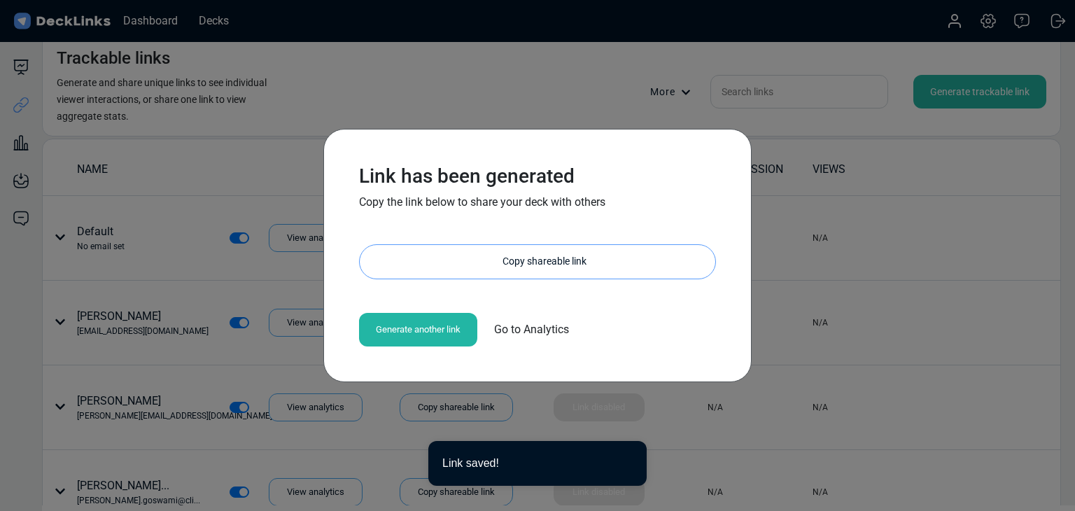
click at [496, 272] on div "Copy shareable link" at bounding box center [545, 262] width 342 height 34
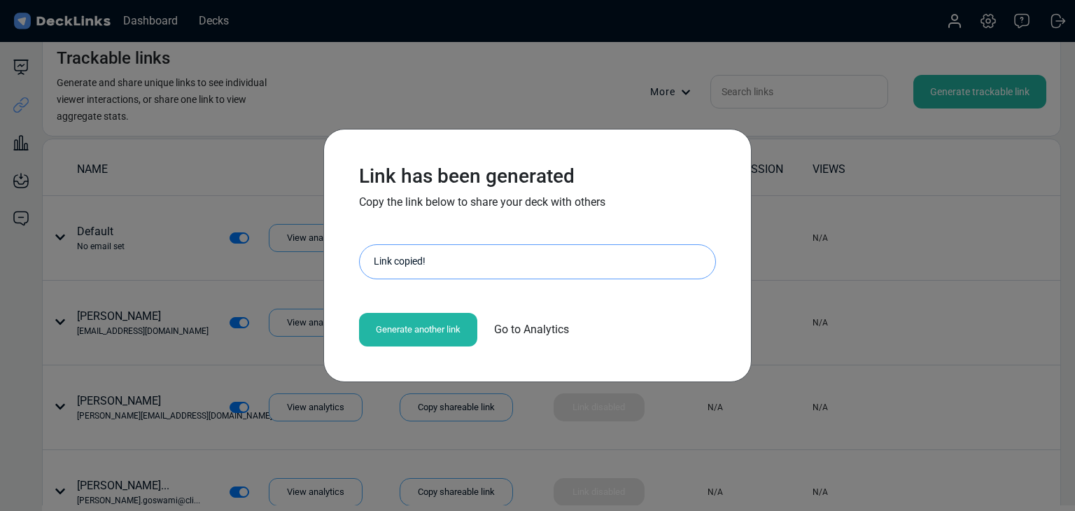
click at [140, 208] on div "Link has been generated Copy the link below to share your deck with others http…" at bounding box center [537, 255] width 1075 height 511
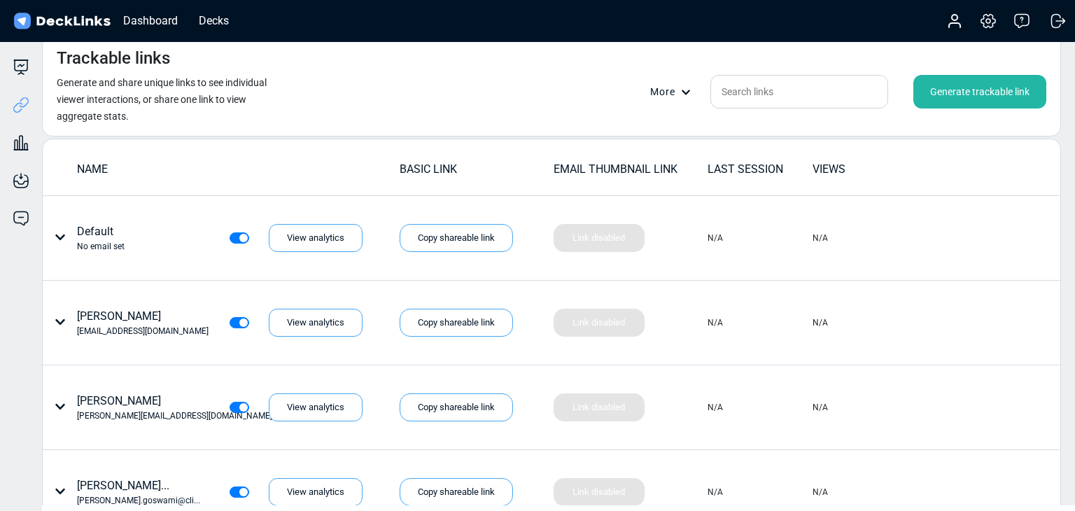
click at [993, 81] on div "Generate trackable link" at bounding box center [980, 92] width 133 height 34
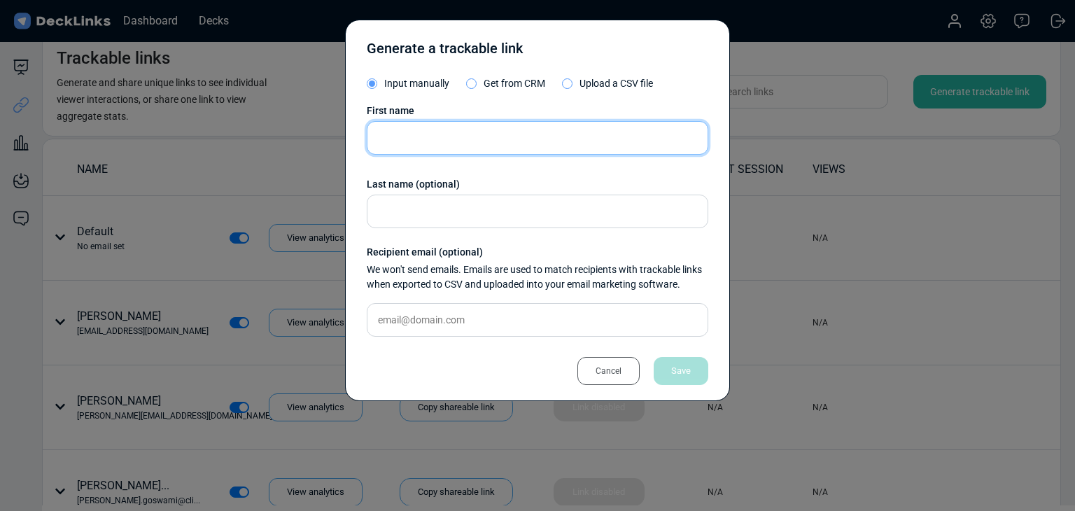
click at [468, 130] on input "text" at bounding box center [538, 138] width 342 height 34
paste input "Mustafa Barkey"
type input "Mustafa Barkey"
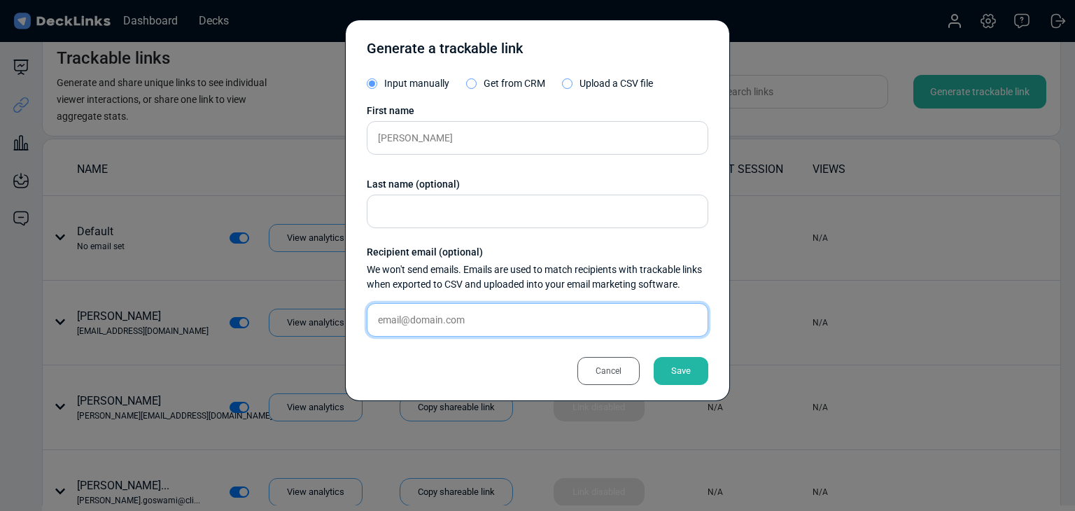
click at [455, 312] on input "text" at bounding box center [538, 320] width 342 height 34
paste input "mbarkey@datapatrol.com"
type input "mbarkey@datapatrol.com"
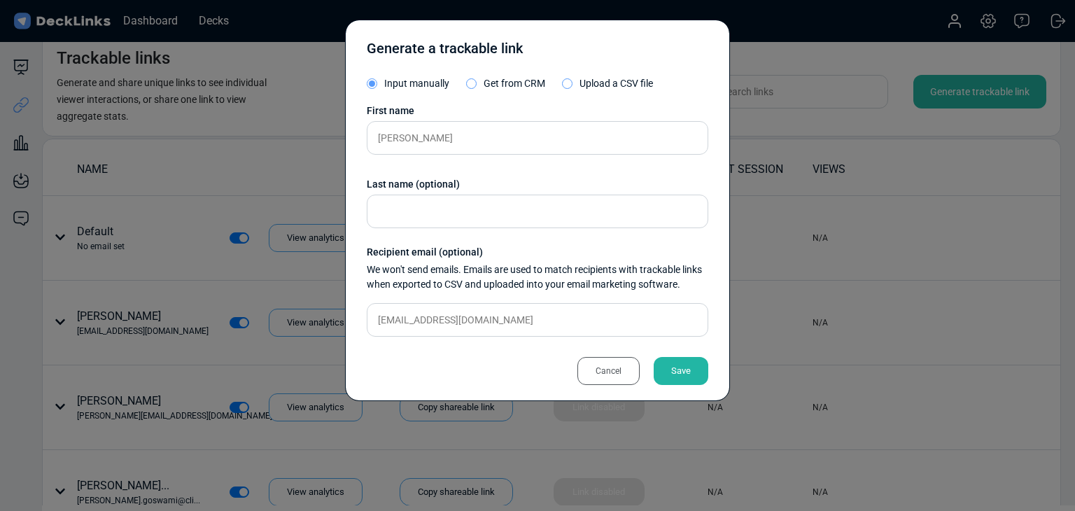
click at [686, 359] on div "Save" at bounding box center [681, 371] width 55 height 28
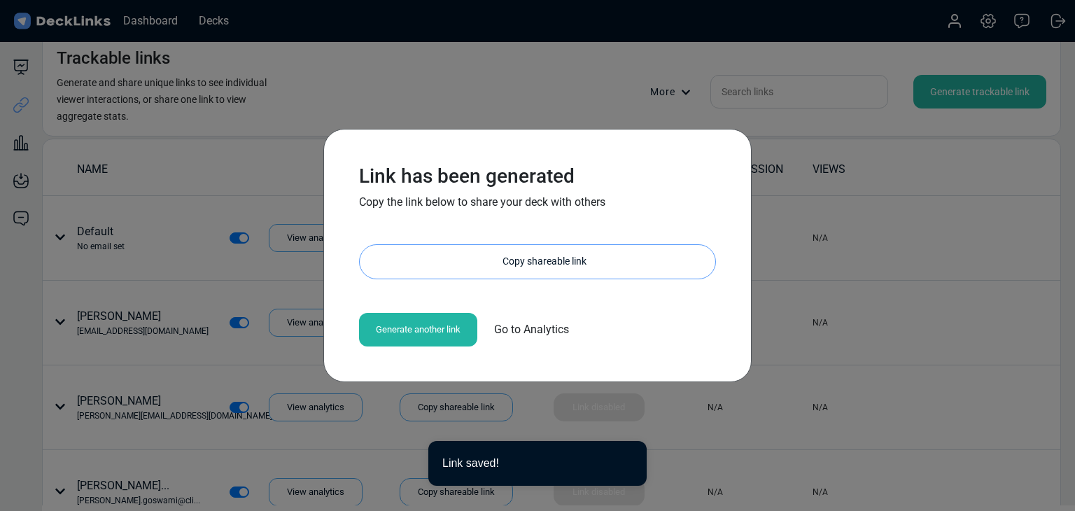
click at [560, 265] on div "Copy shareable link" at bounding box center [545, 262] width 342 height 34
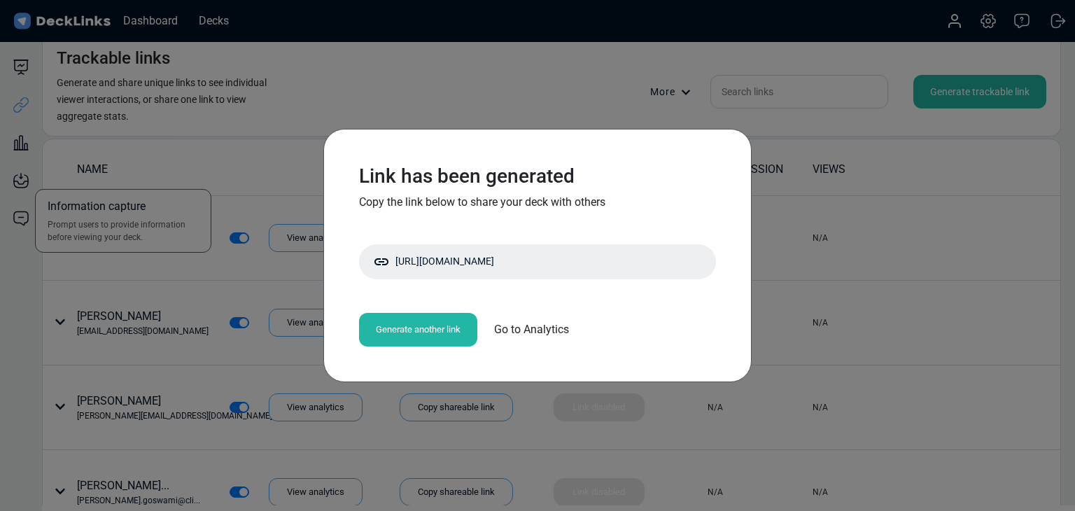
drag, startPoint x: 78, startPoint y: 169, endPoint x: 24, endPoint y: 160, distance: 54.6
click at [78, 169] on div "Link has been generated Copy the link below to share your deck with others http…" at bounding box center [537, 255] width 1075 height 511
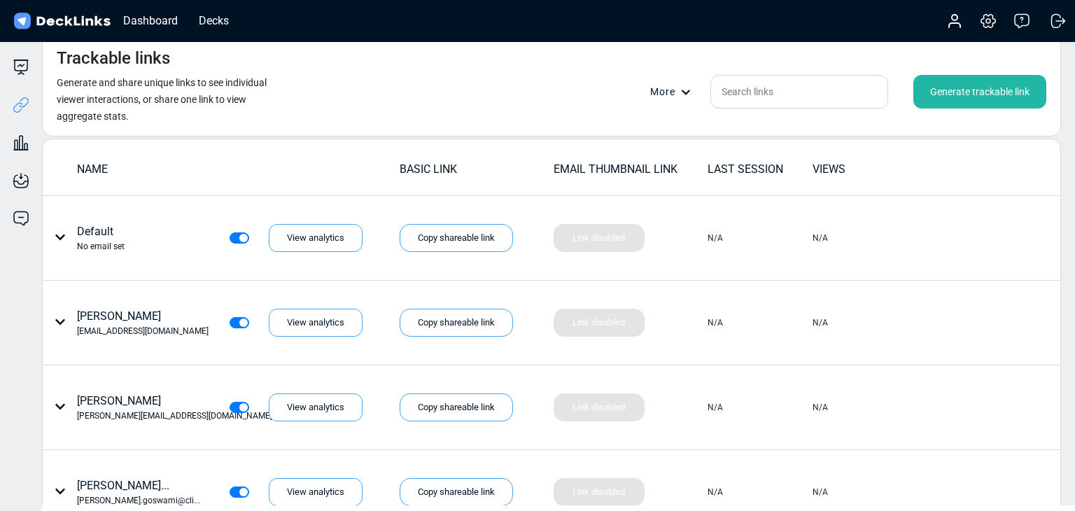
click at [1003, 88] on div "Generate trackable link" at bounding box center [980, 92] width 133 height 34
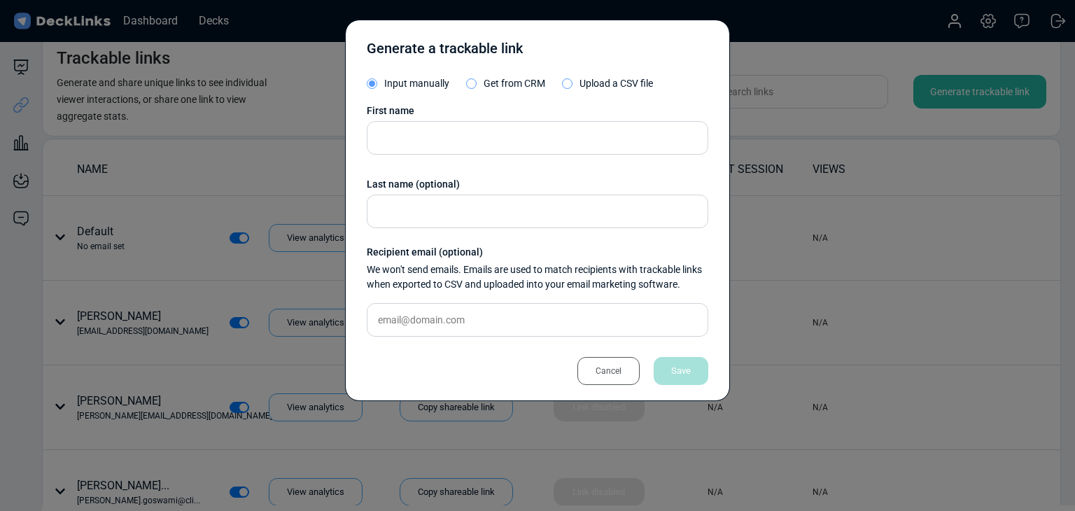
click at [488, 155] on div "First name Last name (optional) Recipient email (optional) We won't send emails…" at bounding box center [538, 226] width 342 height 244
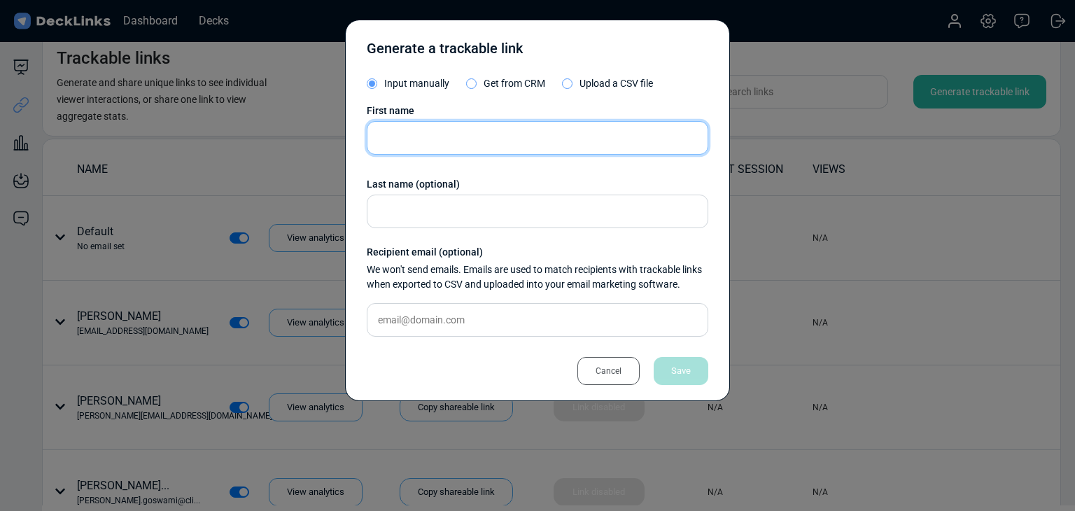
click at [484, 146] on input "text" at bounding box center [538, 138] width 342 height 34
paste input "Ragini Singh"
type input "Ragini Singh"
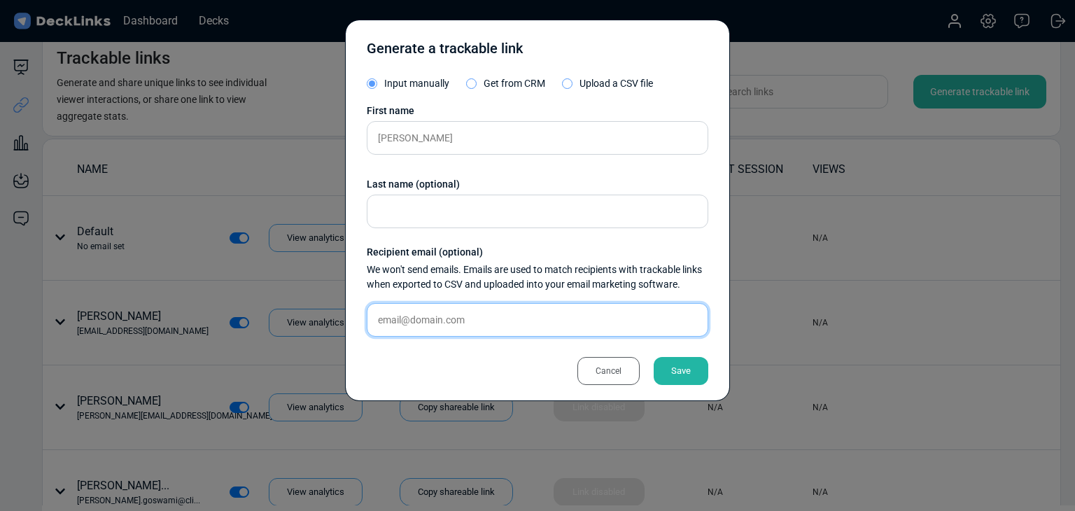
click at [473, 315] on input "text" at bounding box center [538, 320] width 342 height 34
paste input "ragini@rosencurietech.com"
type input "ragini@rosencurietech.com"
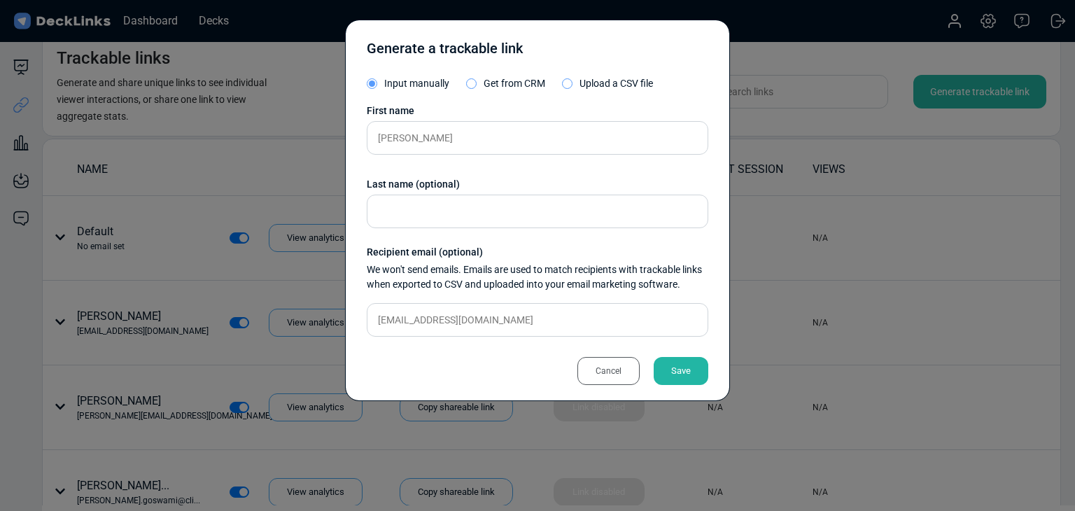
click at [699, 372] on div "Save" at bounding box center [681, 371] width 55 height 28
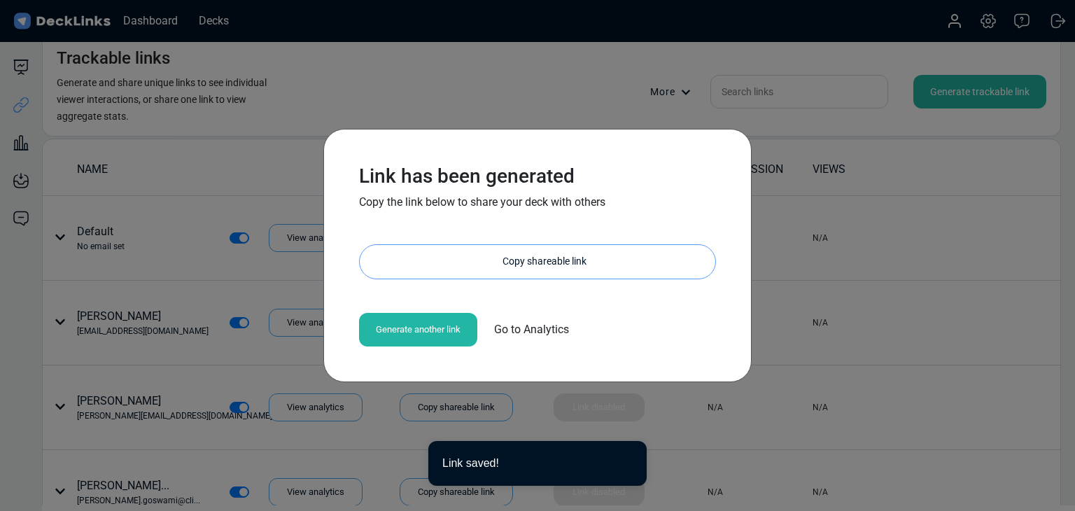
click at [554, 260] on div "Copy shareable link" at bounding box center [545, 262] width 342 height 34
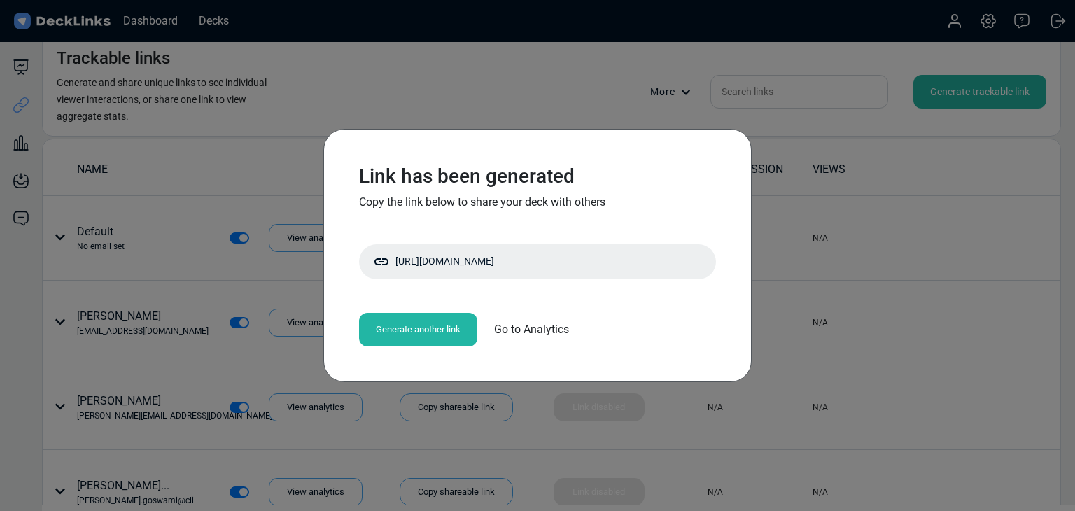
drag, startPoint x: 158, startPoint y: 130, endPoint x: 195, endPoint y: 124, distance: 38.3
click at [158, 130] on div "Link has been generated Copy the link below to share your deck with others http…" at bounding box center [537, 255] width 1075 height 511
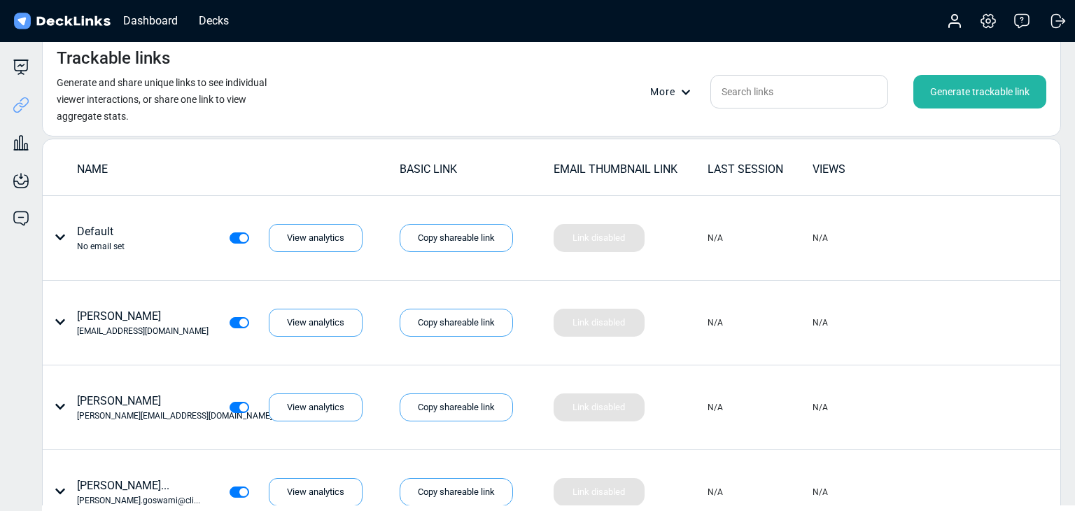
click at [964, 90] on div "Generate trackable link" at bounding box center [980, 92] width 133 height 34
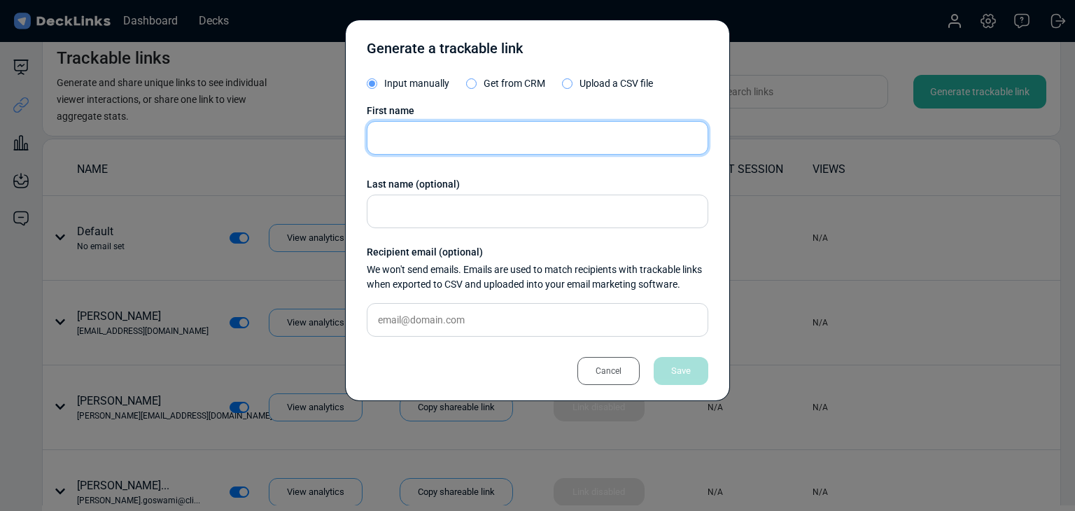
click at [384, 130] on input "text" at bounding box center [538, 138] width 342 height 34
paste input "Queen Valerie Babate Abad"
type input "Queen Valerie Babate Abad"
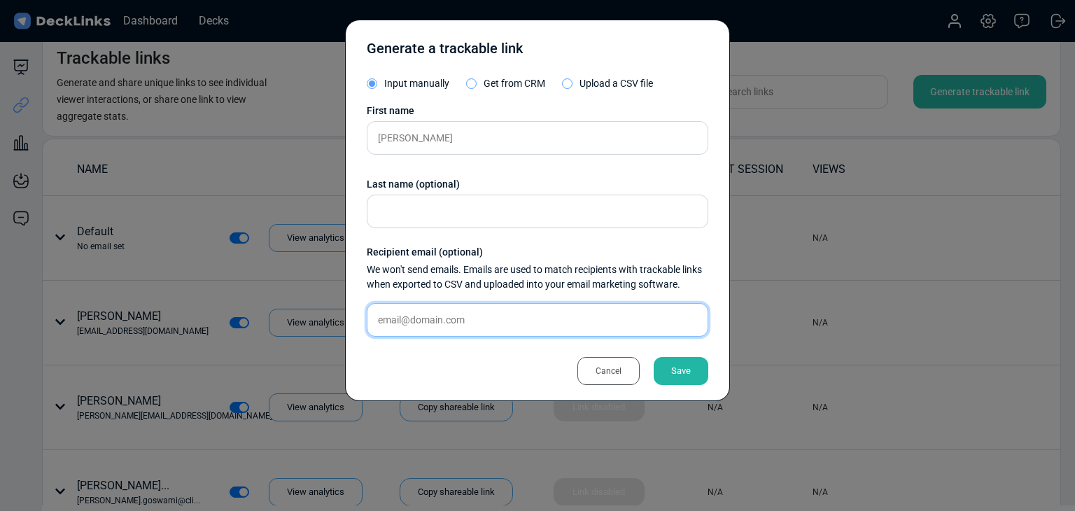
click at [517, 333] on input "text" at bounding box center [538, 320] width 342 height 34
click at [518, 322] on input "text" at bounding box center [538, 320] width 342 height 34
paste input "valeriequeen.abad@legrand.com"
type input "valeriequeen.abad@legrand.com"
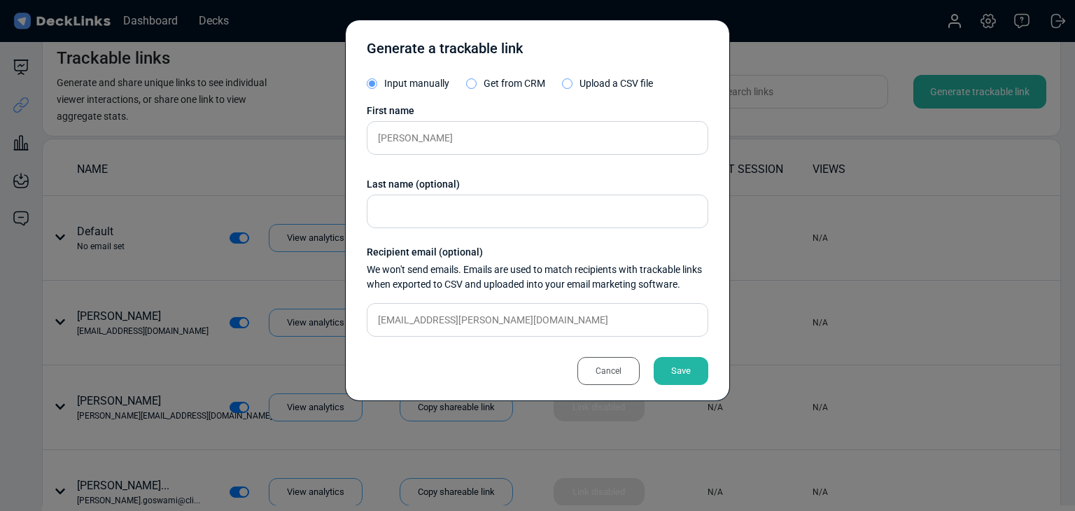
click at [665, 365] on div "Save" at bounding box center [681, 371] width 55 height 28
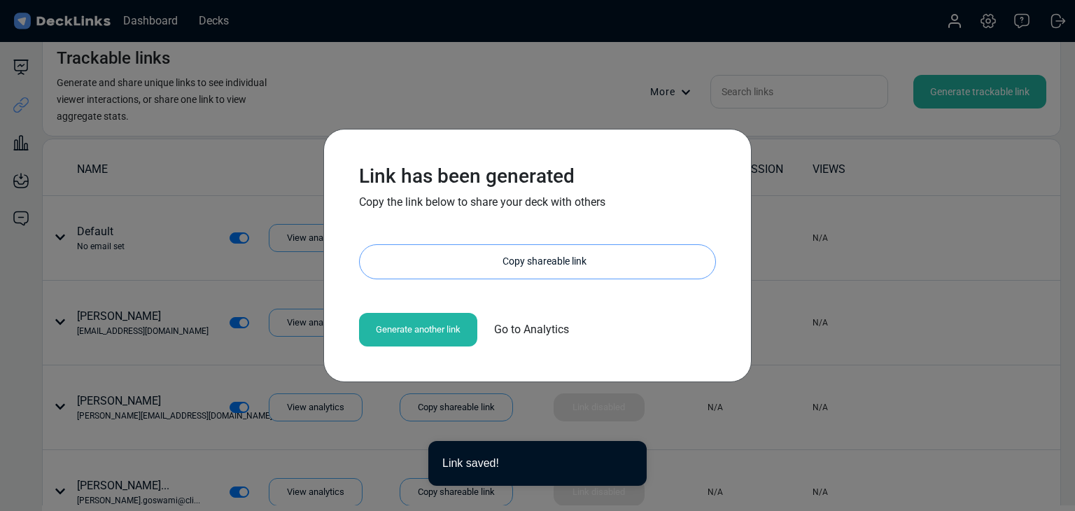
click at [570, 264] on div "Copy shareable link" at bounding box center [545, 262] width 342 height 34
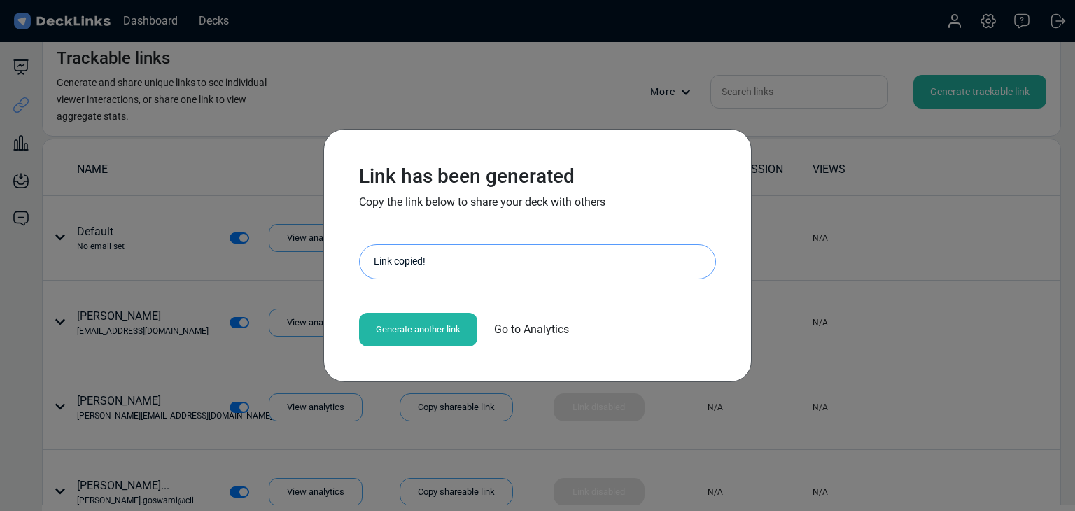
click at [130, 230] on div "Link has been generated Copy the link below to share your deck with others http…" at bounding box center [537, 255] width 1075 height 511
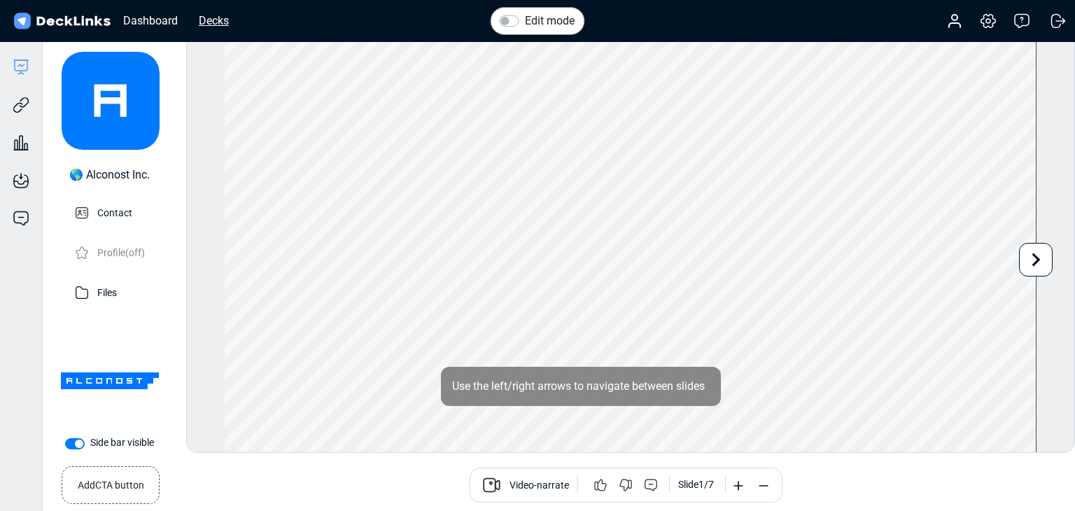
click at [218, 19] on div "Decks" at bounding box center [214, 21] width 44 height 18
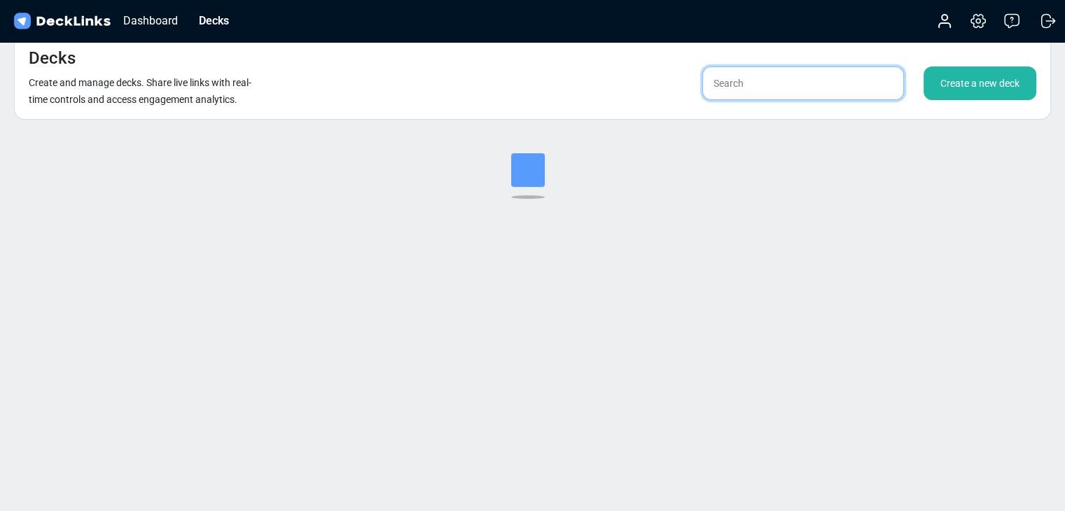
click at [844, 82] on input "text" at bounding box center [803, 84] width 202 height 34
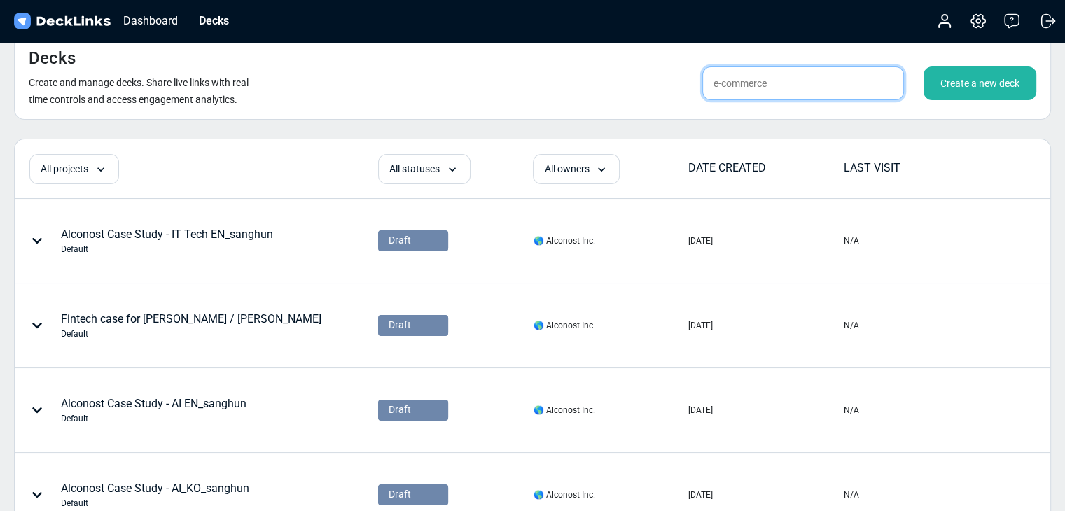
type input "e-commerce"
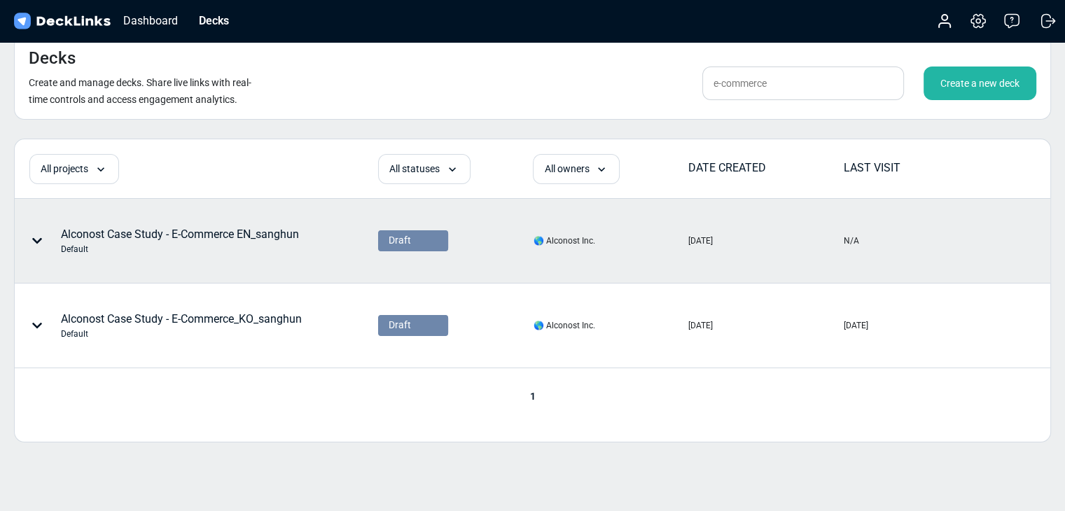
click at [271, 243] on div "Default" at bounding box center [180, 249] width 238 height 13
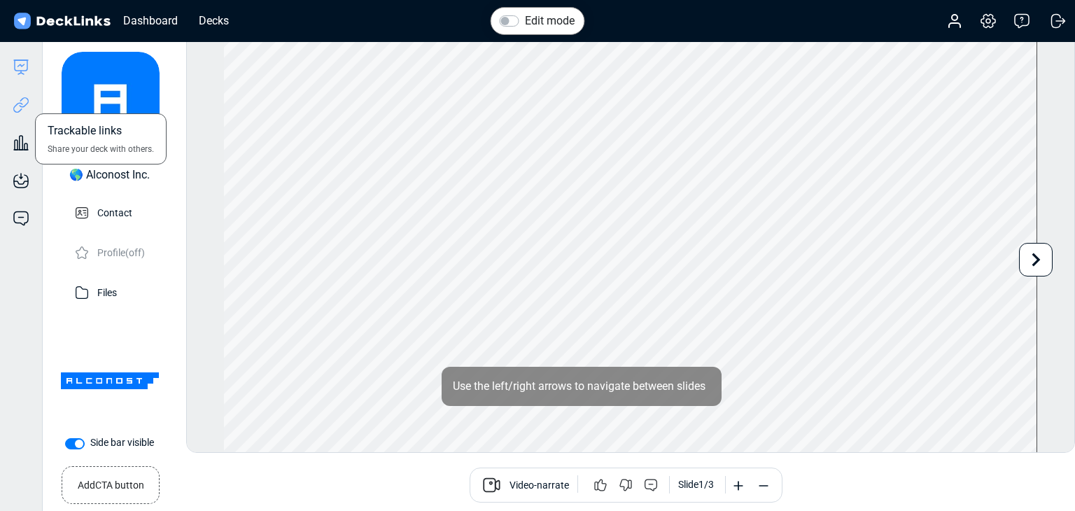
click at [17, 104] on icon at bounding box center [18, 107] width 10 height 11
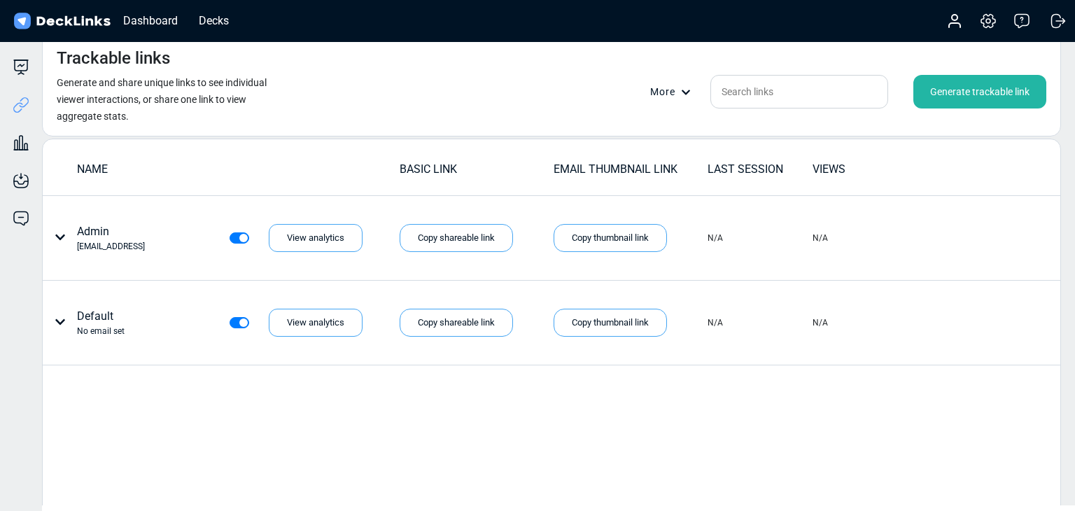
click at [958, 99] on div "Generate trackable link" at bounding box center [980, 92] width 133 height 34
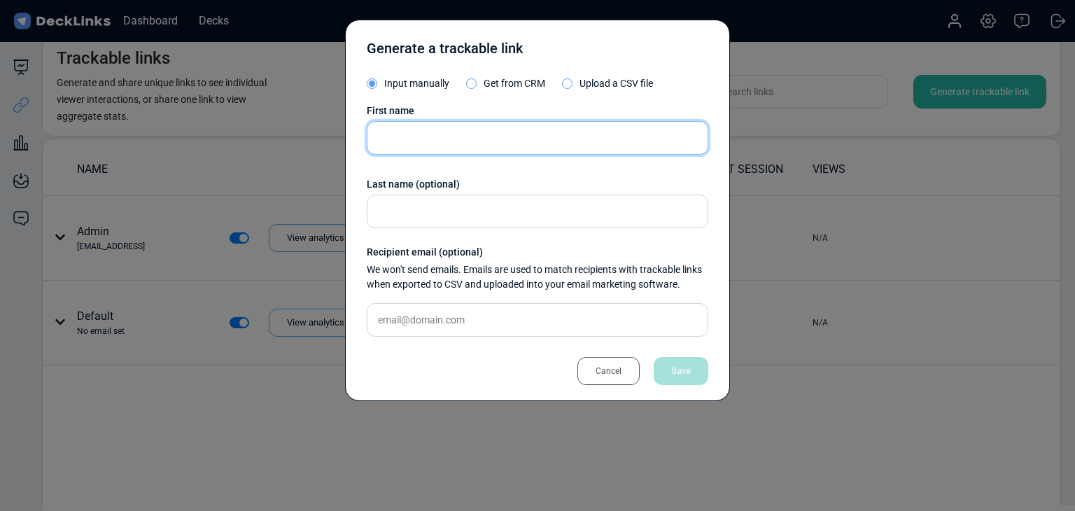
click at [480, 138] on input "text" at bounding box center [538, 138] width 342 height 34
paste input "[PERSON_NAME]"
type input "[PERSON_NAME]"
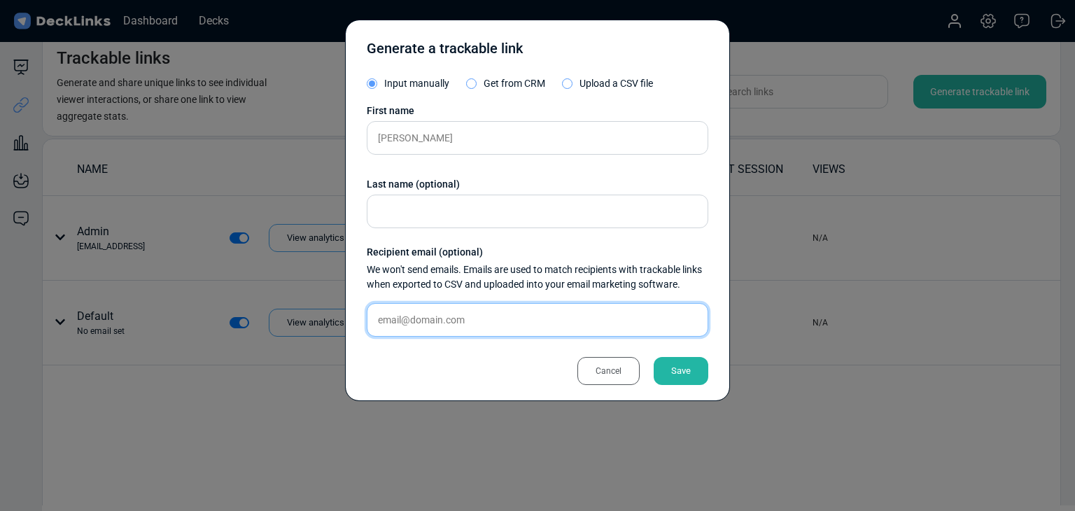
click at [511, 326] on input "text" at bounding box center [538, 320] width 342 height 34
paste input "wush1@jiguang.cn"
type input "wush1@jiguang.cn"
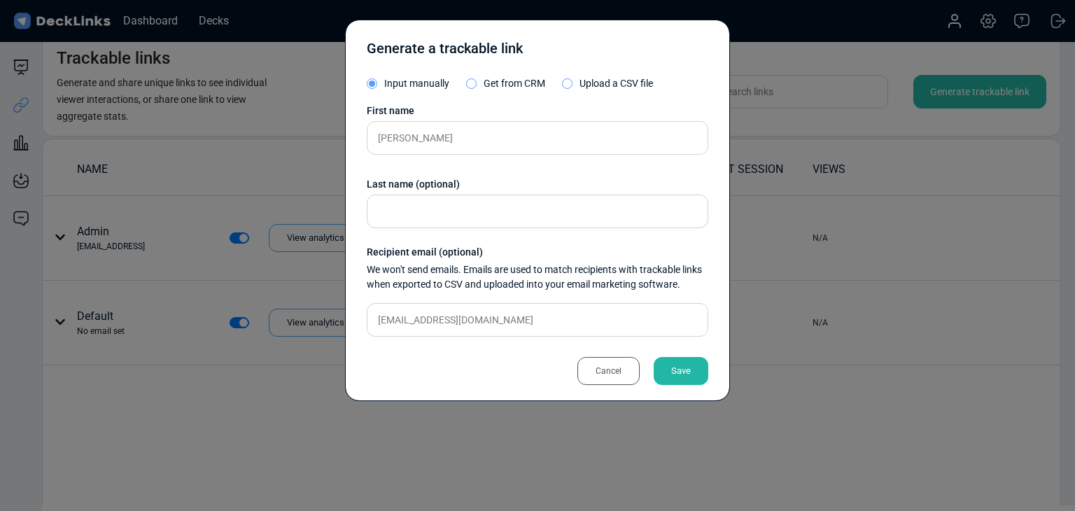
click at [638, 364] on div "Cancel" at bounding box center [609, 371] width 62 height 28
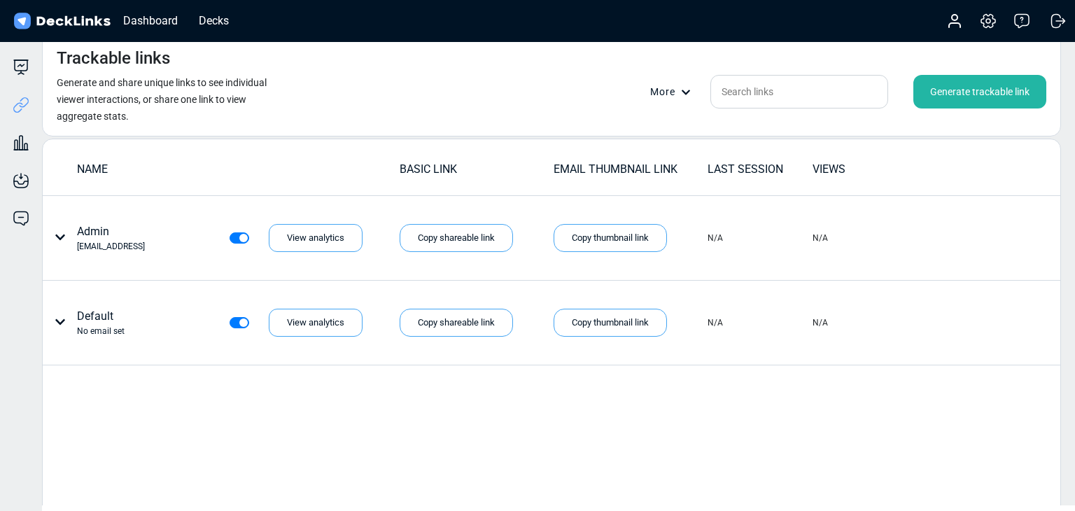
click at [989, 102] on div "Generate trackable link" at bounding box center [980, 92] width 133 height 34
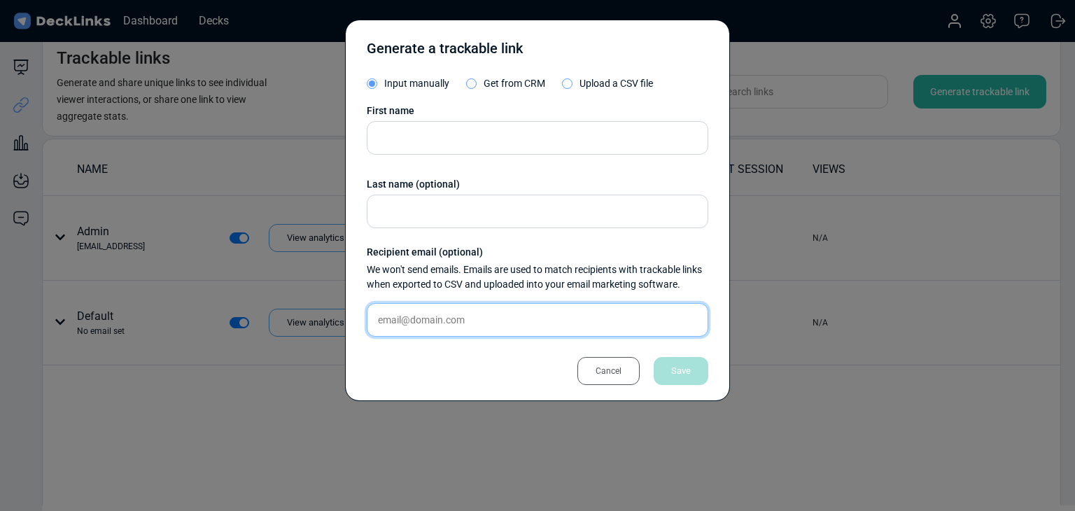
click at [531, 316] on input "text" at bounding box center [538, 320] width 342 height 34
paste input "wush1@jiguang.cn"
type input "wush1@jiguang.cn"
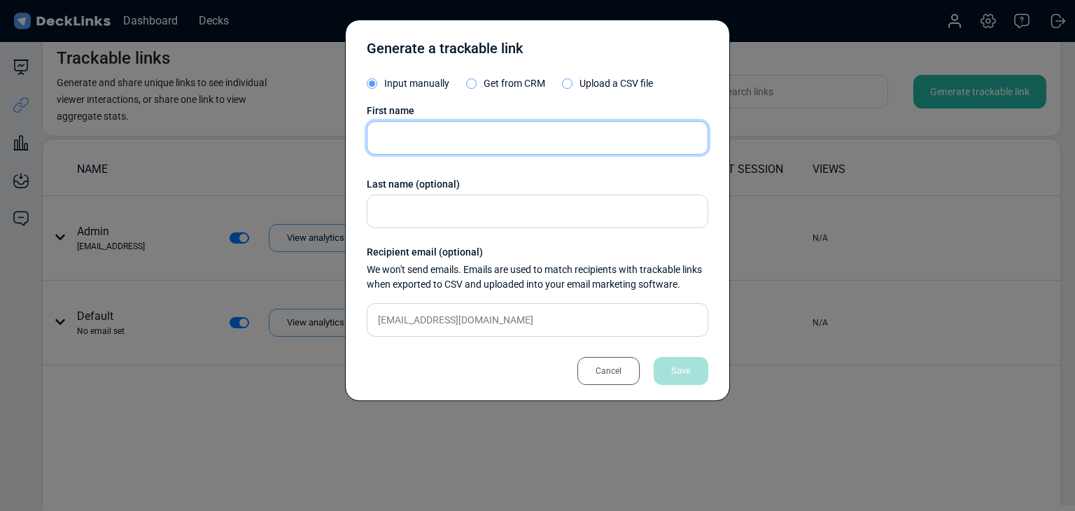
click at [497, 132] on input "text" at bounding box center [538, 138] width 342 height 34
paste input "Kathy Wu"
type input "Kathy Wu"
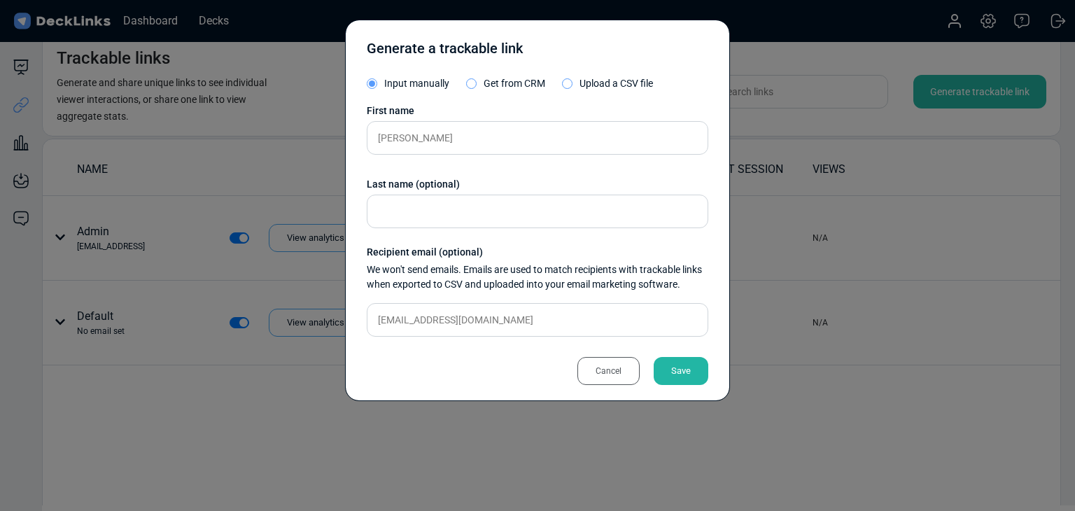
click at [675, 364] on div "Save" at bounding box center [681, 371] width 55 height 28
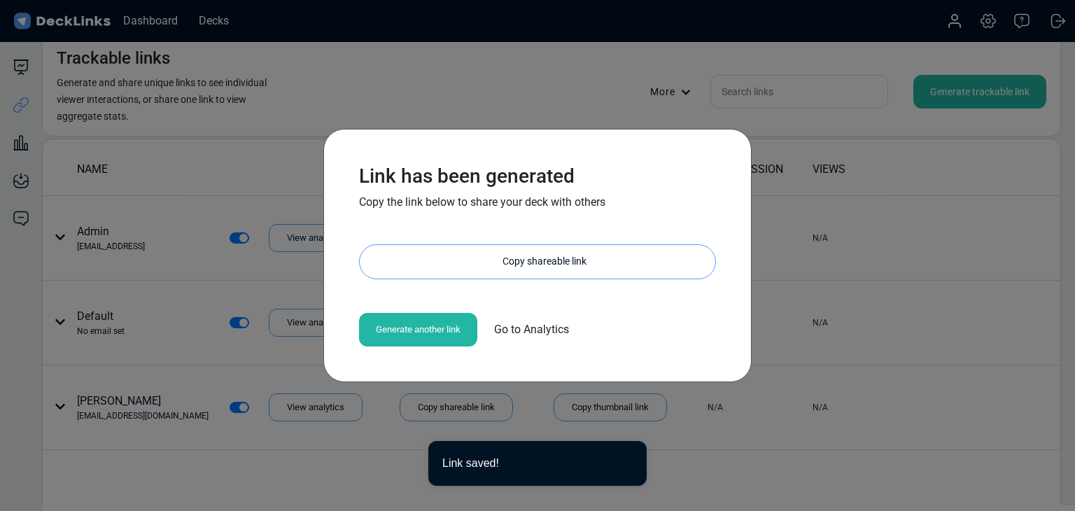
click at [578, 267] on div "Copy shareable link" at bounding box center [545, 262] width 342 height 34
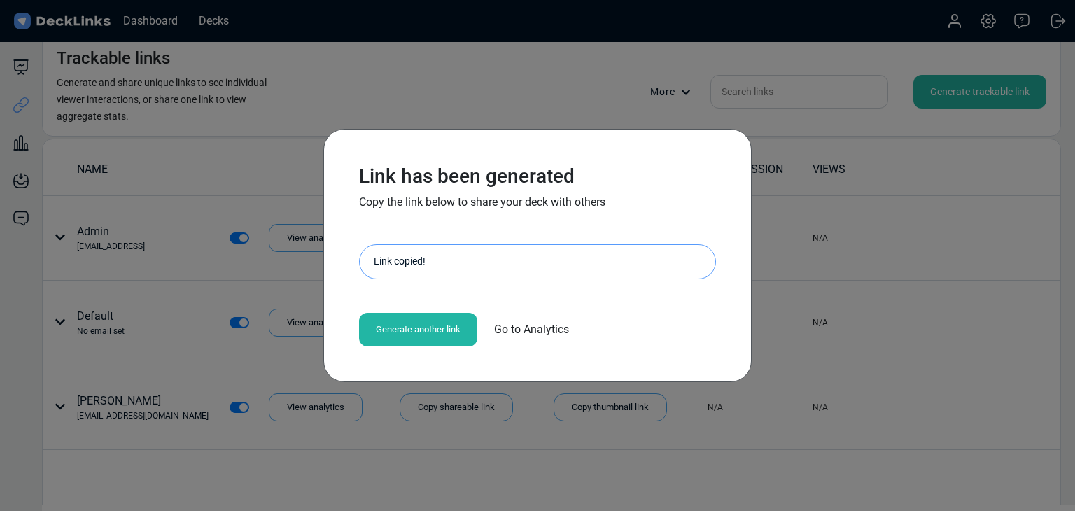
click at [129, 83] on div "Link has been generated Copy the link below to share your deck with others http…" at bounding box center [537, 255] width 1075 height 511
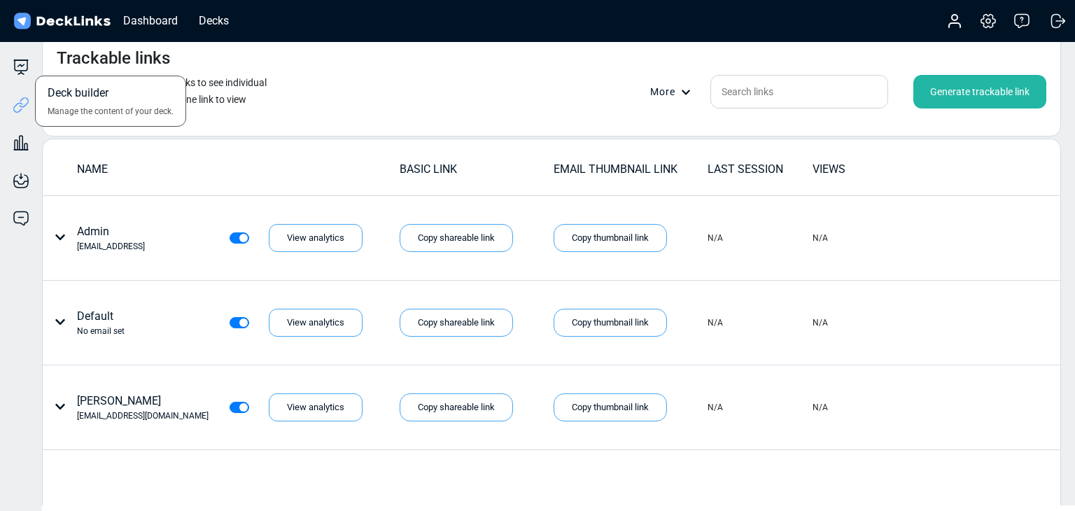
click at [8, 64] on div "Deck builder Manage the content of your deck." at bounding box center [21, 67] width 42 height 17
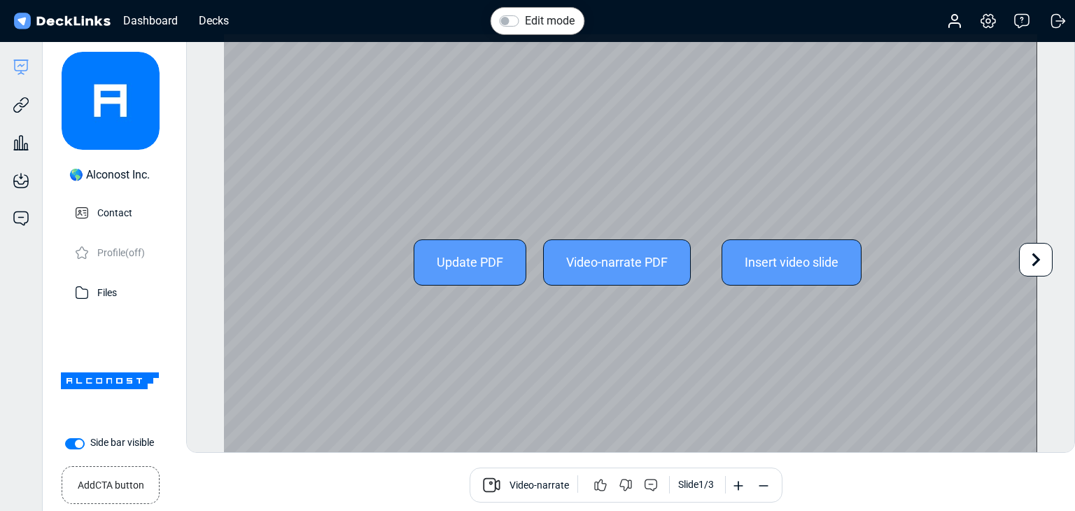
click at [470, 269] on div "Update PDF" at bounding box center [470, 262] width 113 height 46
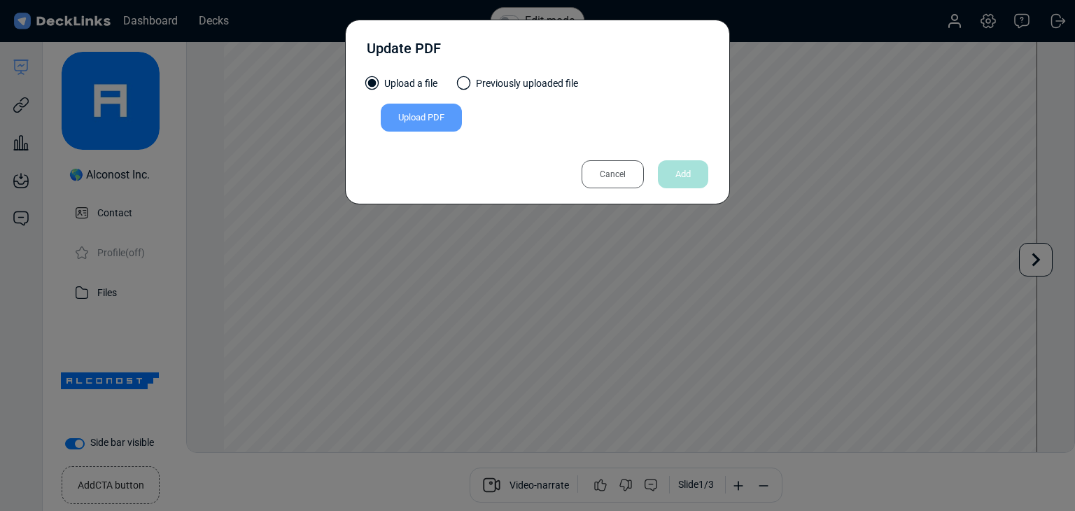
click at [435, 118] on div "Upload PDF" at bounding box center [421, 118] width 81 height 28
click at [0, 0] on input "Upload PDF" at bounding box center [0, 0] width 0 height 0
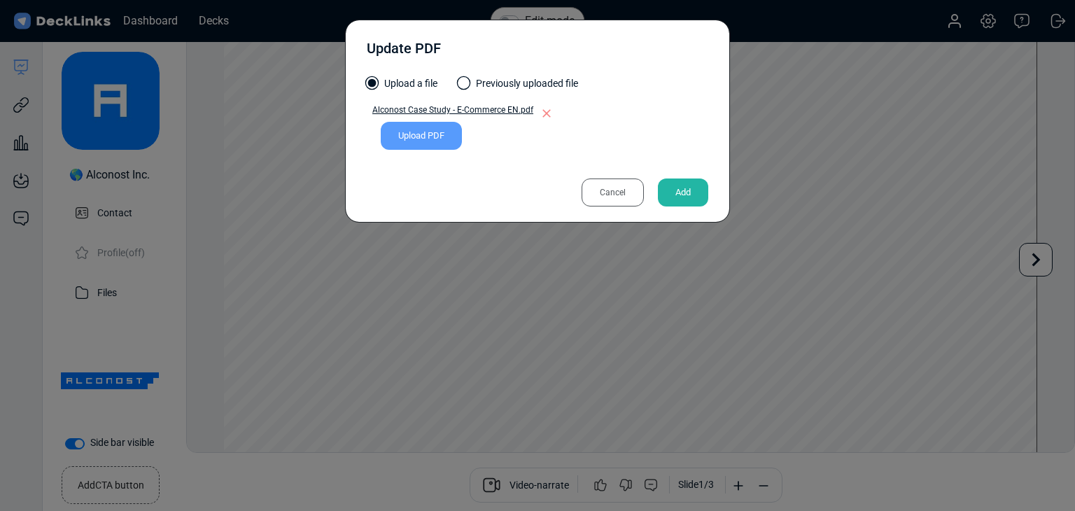
click at [680, 183] on div "Add" at bounding box center [683, 193] width 50 height 28
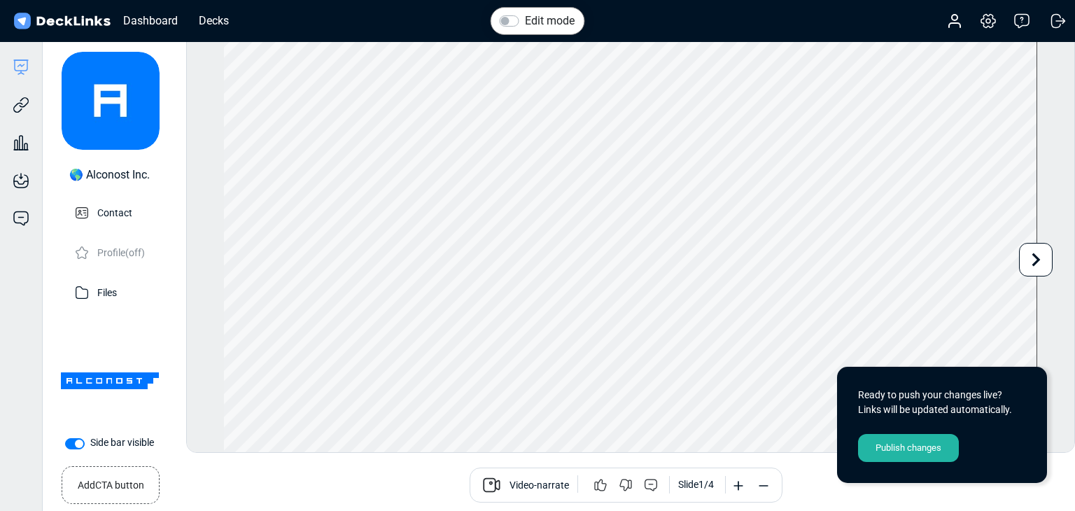
click at [907, 441] on div "Publish changes" at bounding box center [908, 448] width 101 height 28
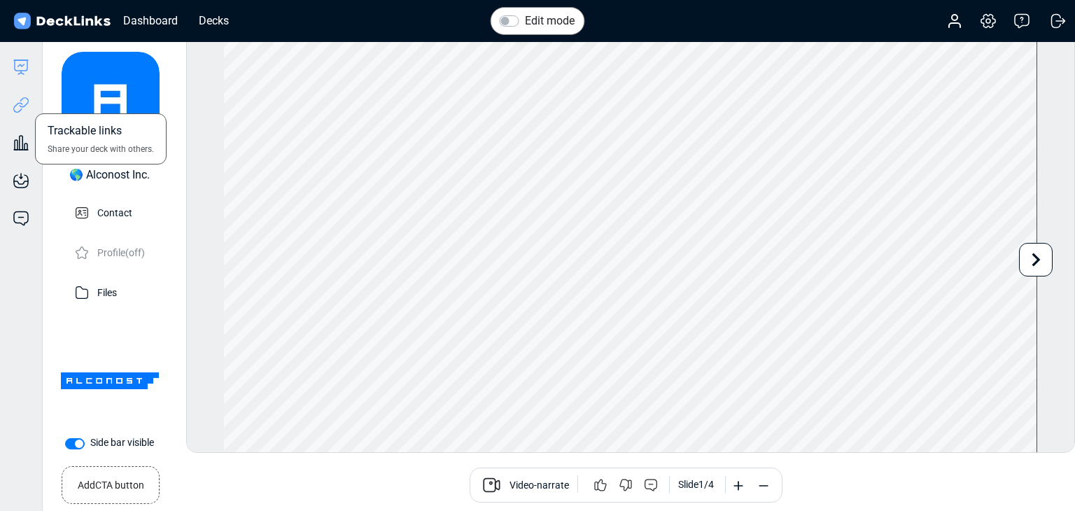
click at [20, 109] on icon at bounding box center [21, 105] width 17 height 17
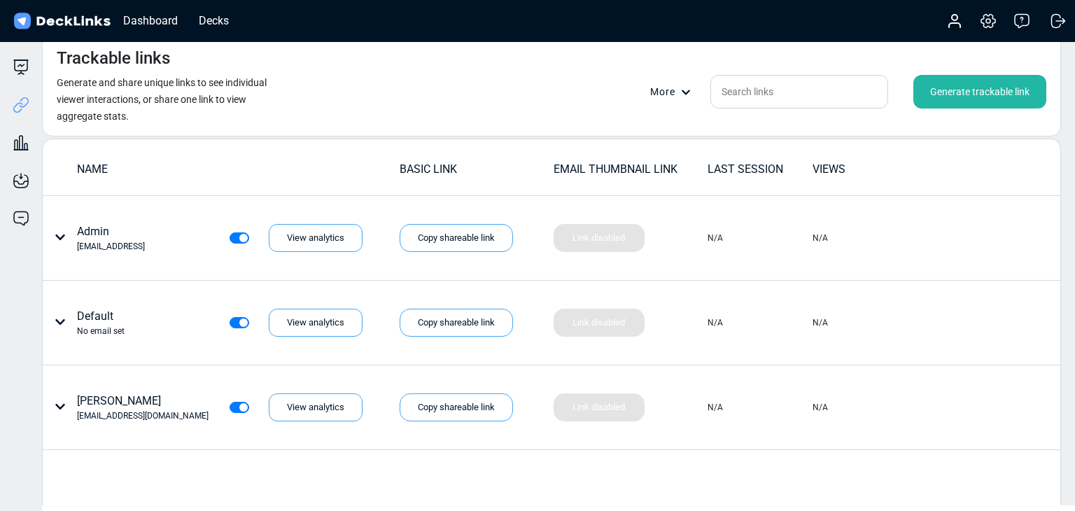
click at [924, 97] on div "Generate trackable link" at bounding box center [980, 92] width 133 height 34
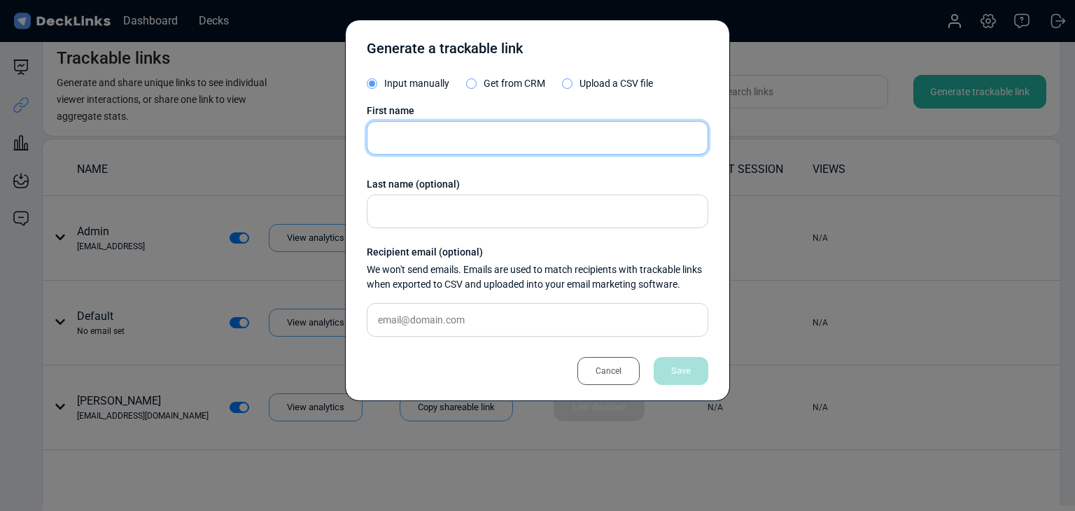
click at [485, 144] on input "text" at bounding box center [538, 138] width 342 height 34
paste input "Cindy Low"
type input "Cindy Low"
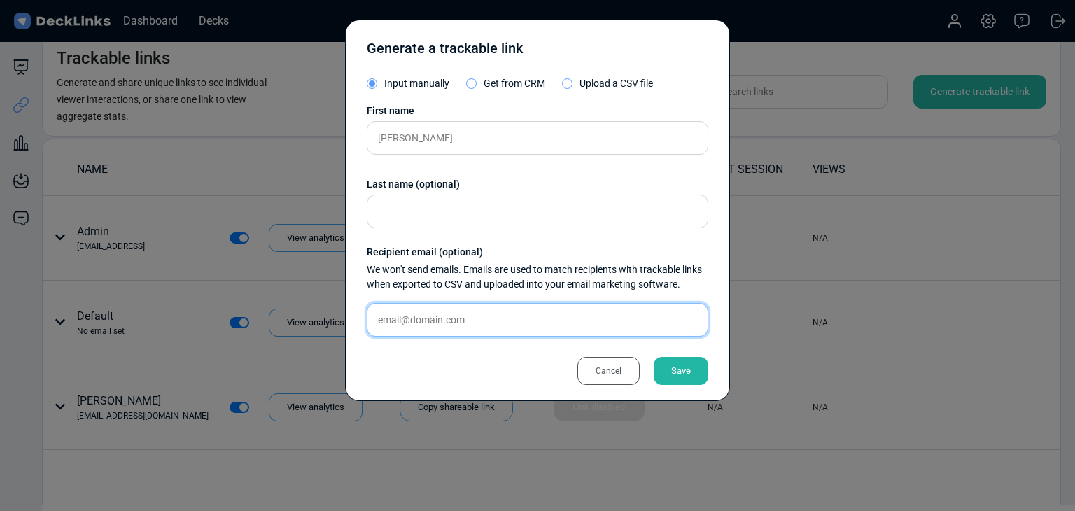
click at [501, 329] on input "text" at bounding box center [538, 320] width 342 height 34
paste input "cindy.low@shopline.com"
type input "cindy.low@shopline.com"
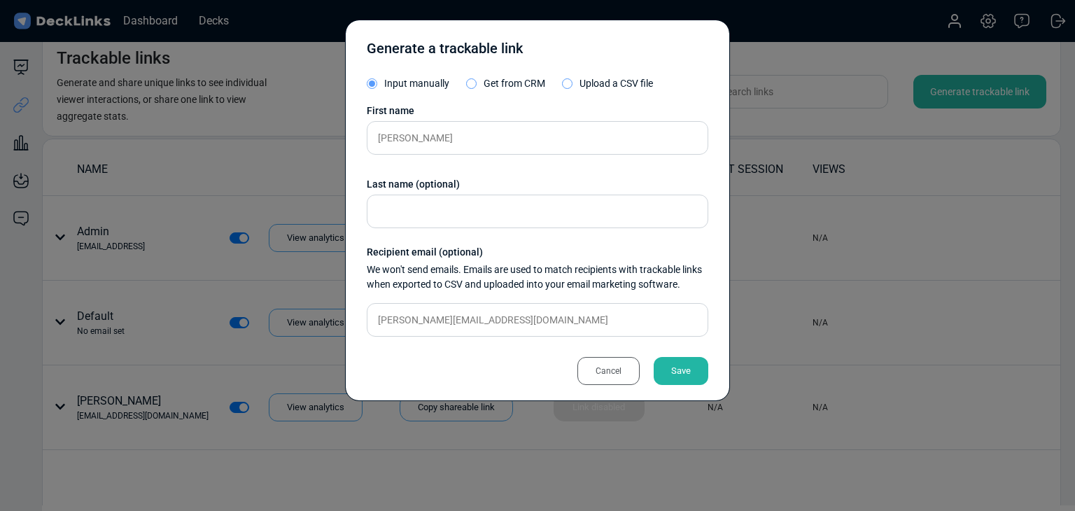
click at [690, 373] on div "Save" at bounding box center [681, 371] width 55 height 28
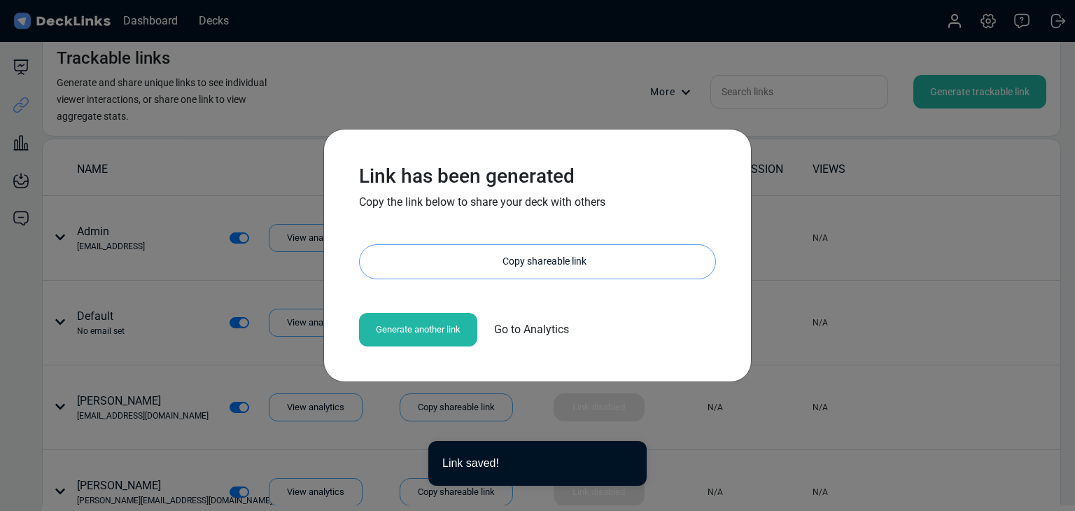
click at [557, 261] on div "Copy shareable link" at bounding box center [545, 262] width 342 height 34
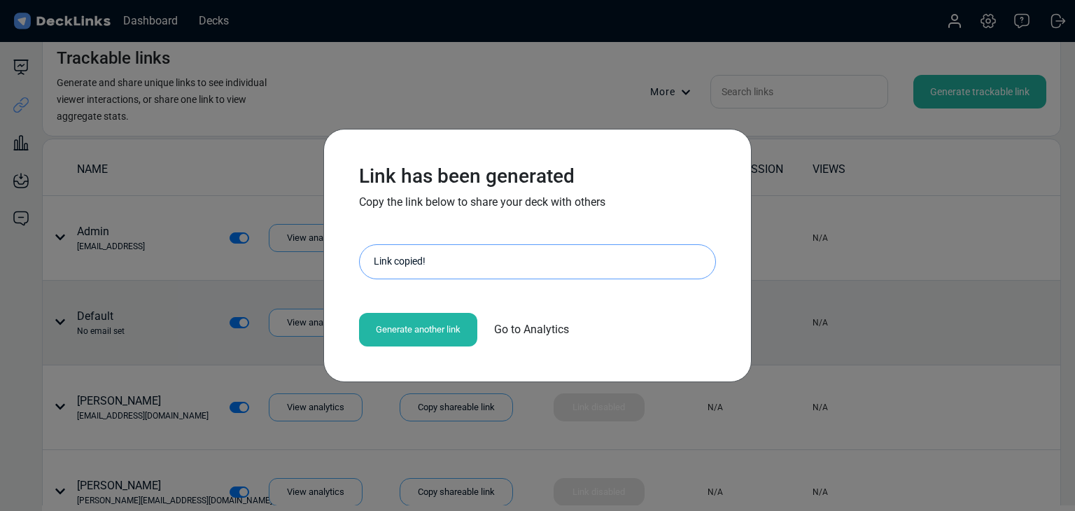
click at [195, 310] on div "Link has been generated Copy the link below to share your deck with others http…" at bounding box center [537, 255] width 1075 height 511
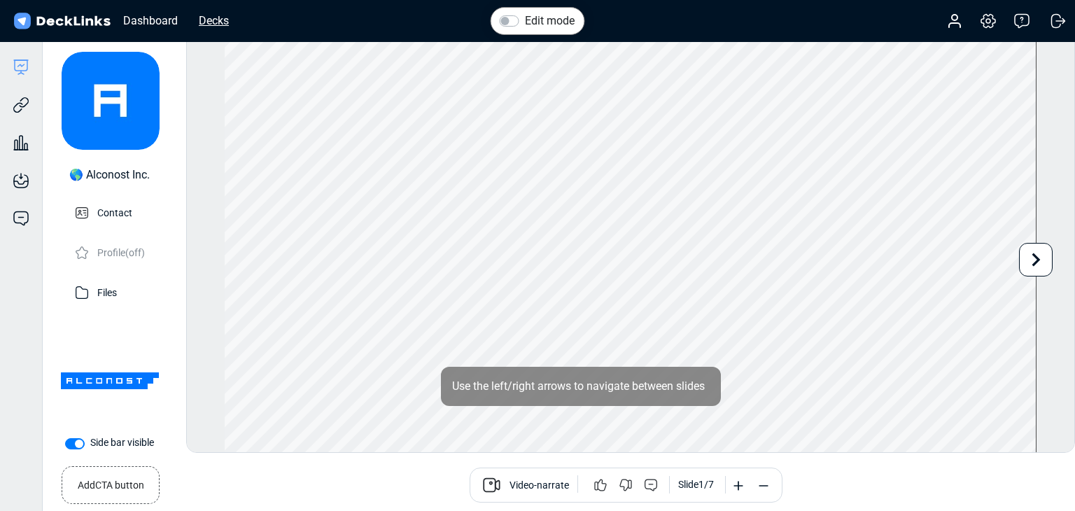
click at [226, 18] on div "Decks" at bounding box center [214, 21] width 44 height 18
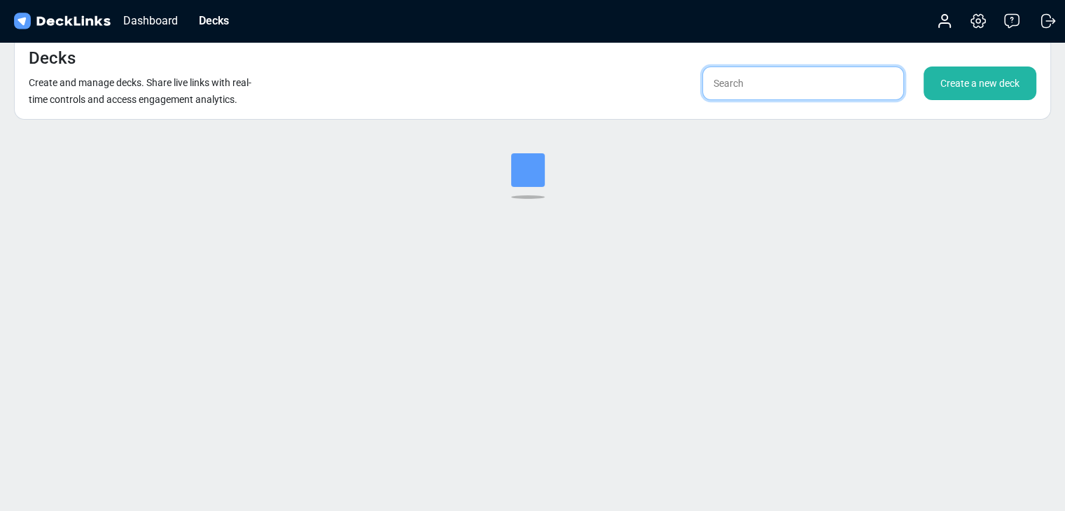
click at [782, 73] on input "text" at bounding box center [803, 84] width 202 height 34
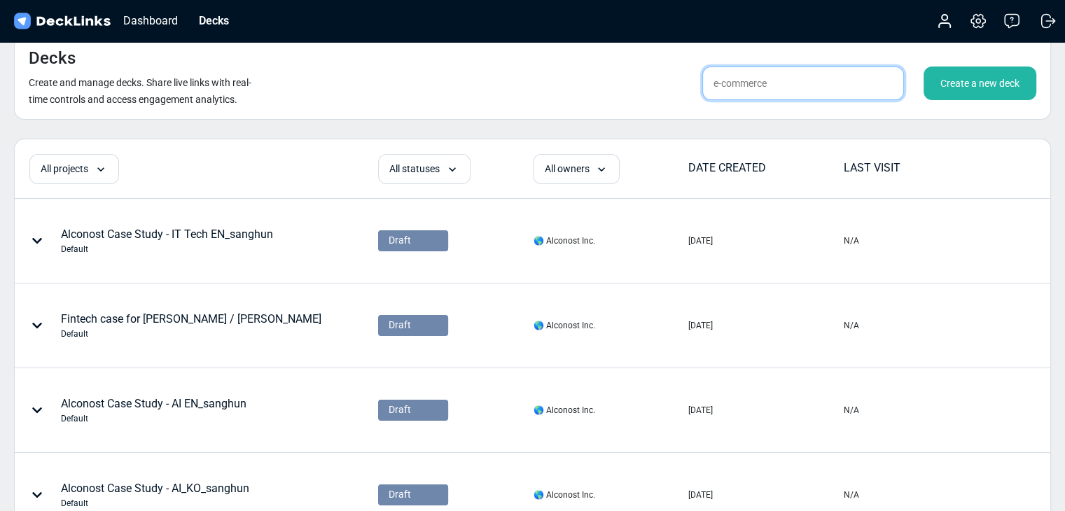
type input "e-commerce"
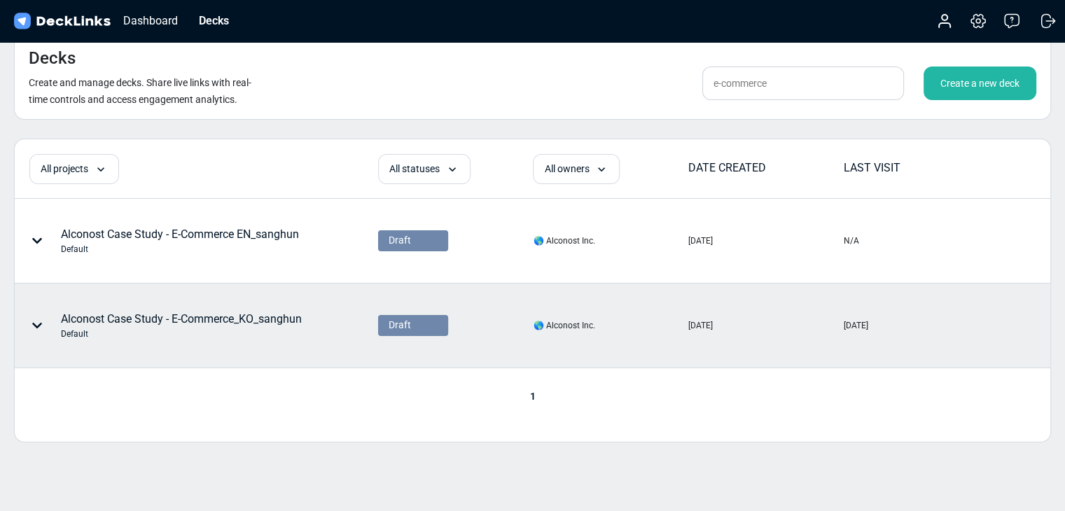
click at [238, 314] on div "Alconost Case Study - E-Commerce_KO_sanghun Default" at bounding box center [181, 325] width 241 height 29
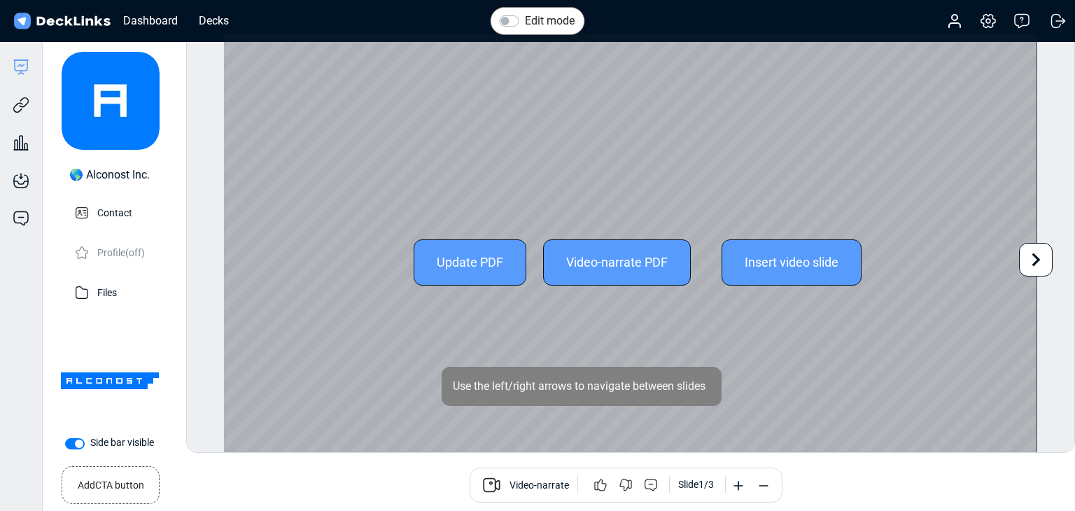
click at [474, 258] on div "Update PDF" at bounding box center [470, 262] width 113 height 46
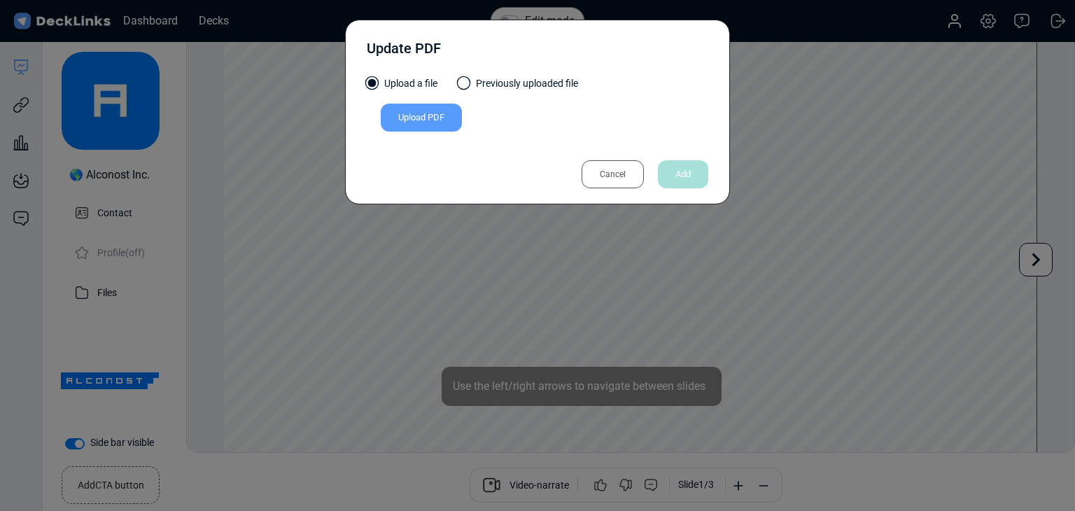
click at [407, 108] on div "Upload PDF" at bounding box center [421, 118] width 81 height 28
click at [0, 0] on input "Upload PDF" at bounding box center [0, 0] width 0 height 0
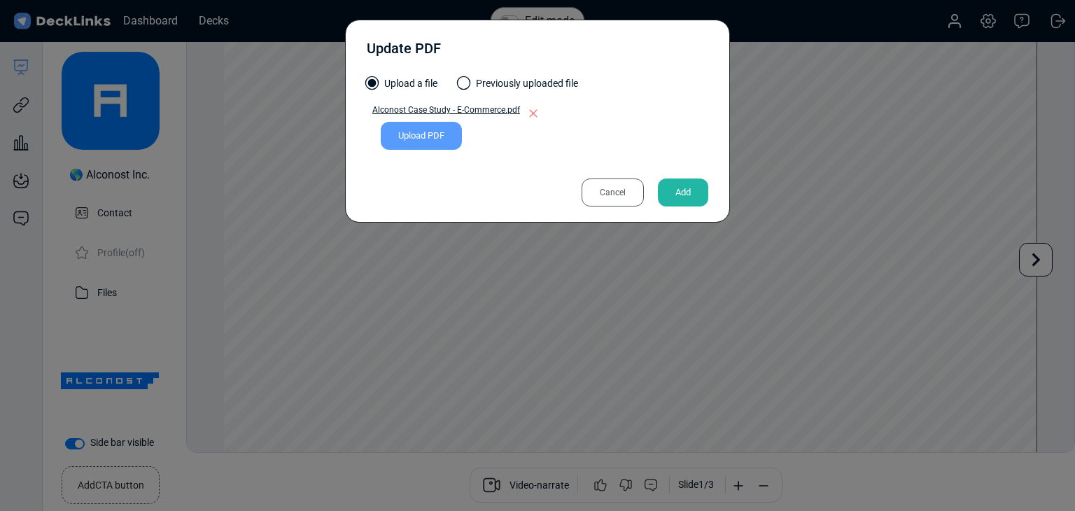
click at [680, 193] on div "Add" at bounding box center [683, 193] width 50 height 28
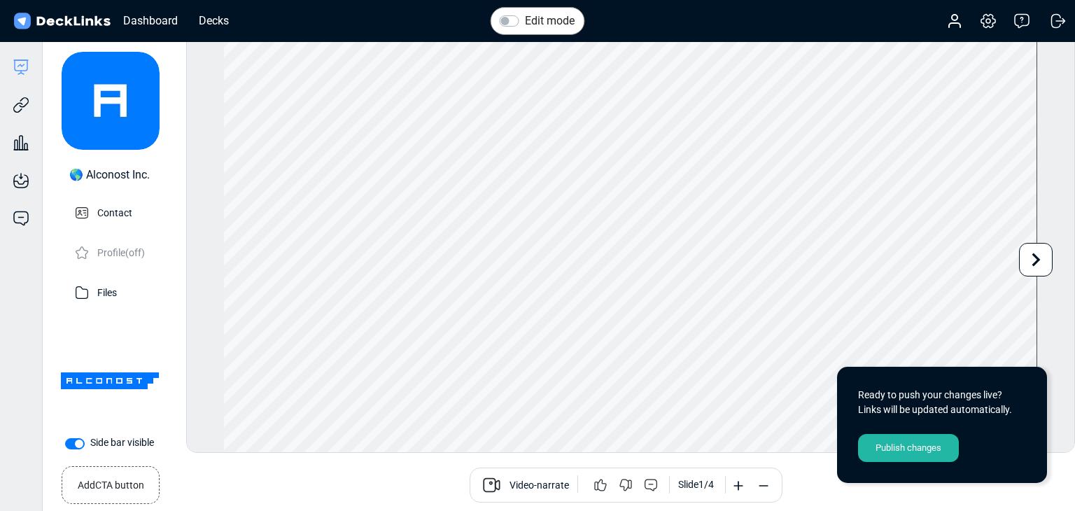
click at [886, 440] on div "Publish changes" at bounding box center [908, 448] width 101 height 28
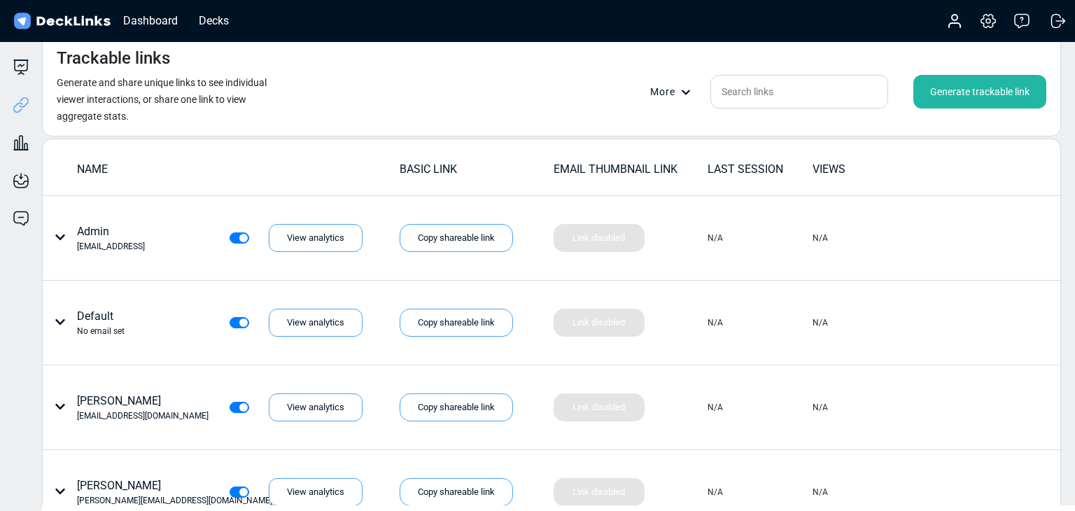
click at [14, 62] on icon at bounding box center [21, 67] width 17 height 17
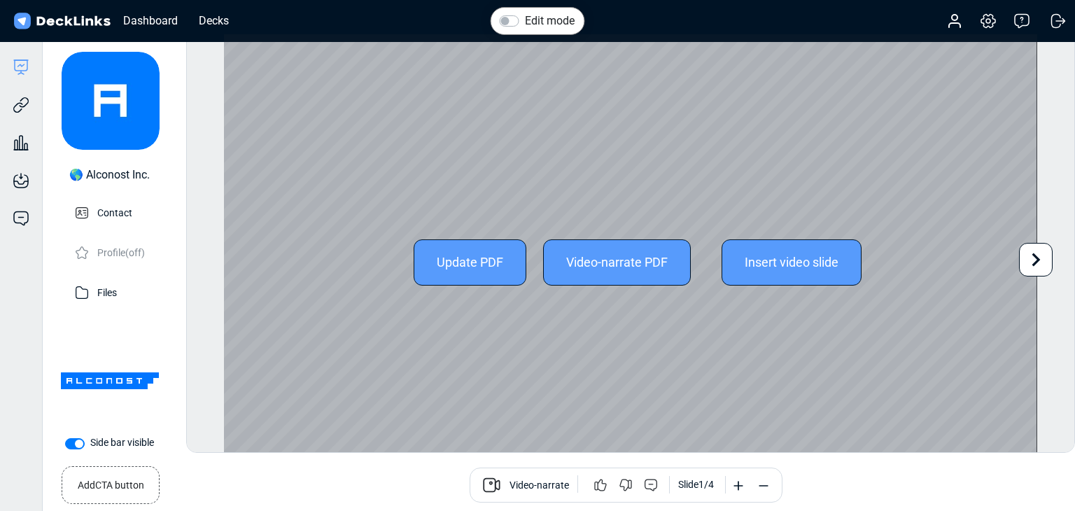
click at [1028, 262] on icon at bounding box center [1036, 259] width 27 height 27
click at [213, 255] on icon at bounding box center [213, 259] width 27 height 27
click at [213, 255] on icon at bounding box center [213, 259] width 8 height 13
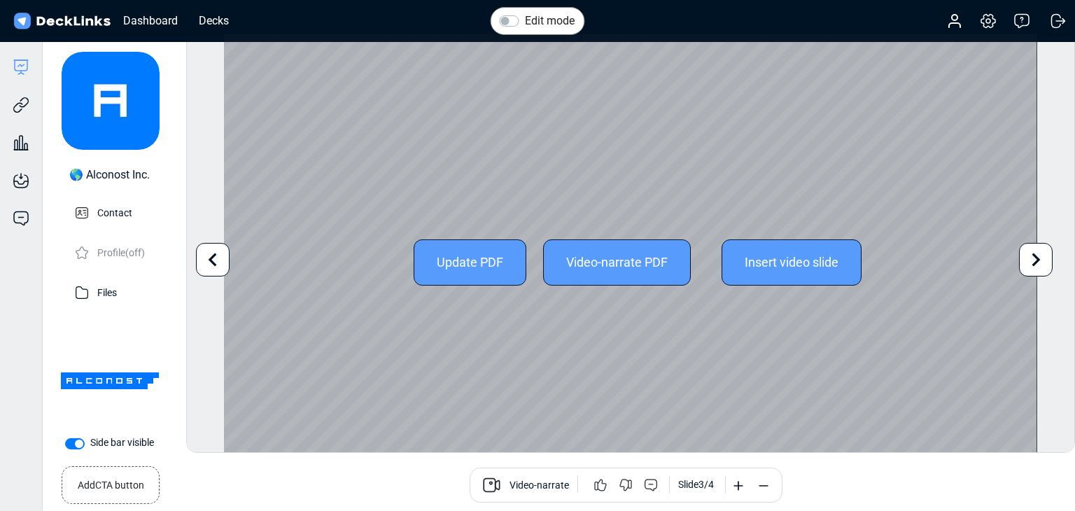
click at [213, 255] on icon at bounding box center [213, 259] width 8 height 13
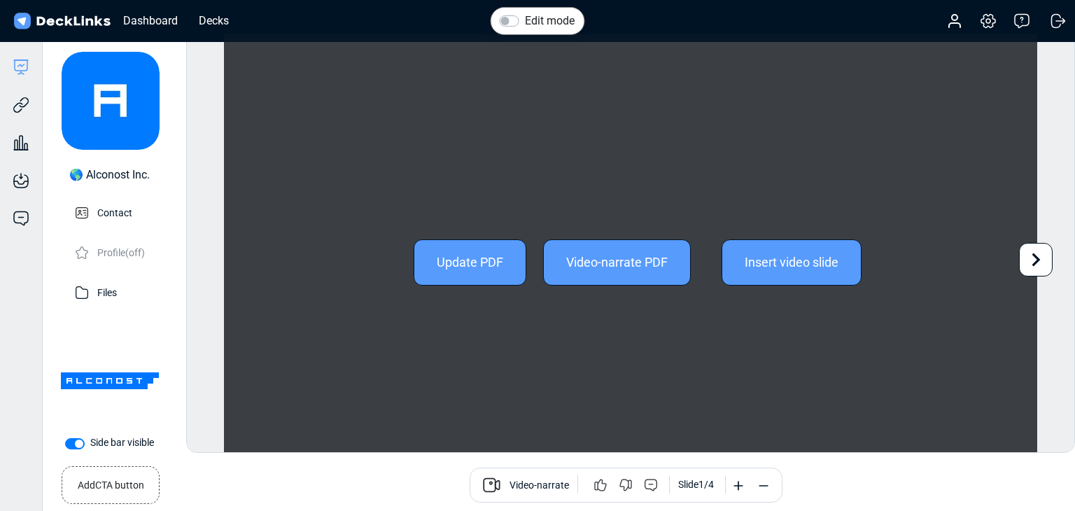
click at [213, 255] on div "Edit mode Change photo Updating this image will immediately apply to all of you…" at bounding box center [630, 243] width 889 height 419
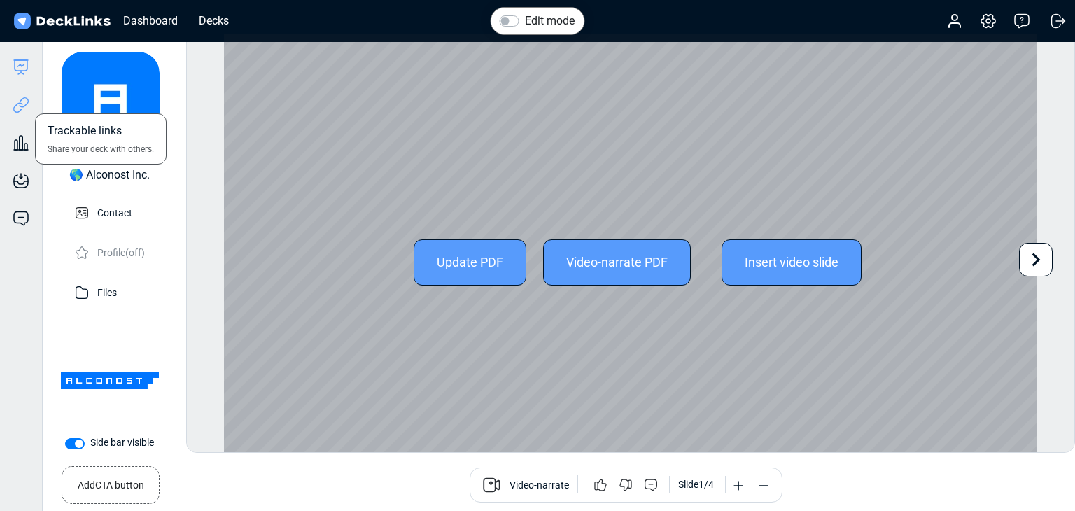
click at [22, 111] on icon at bounding box center [21, 105] width 17 height 17
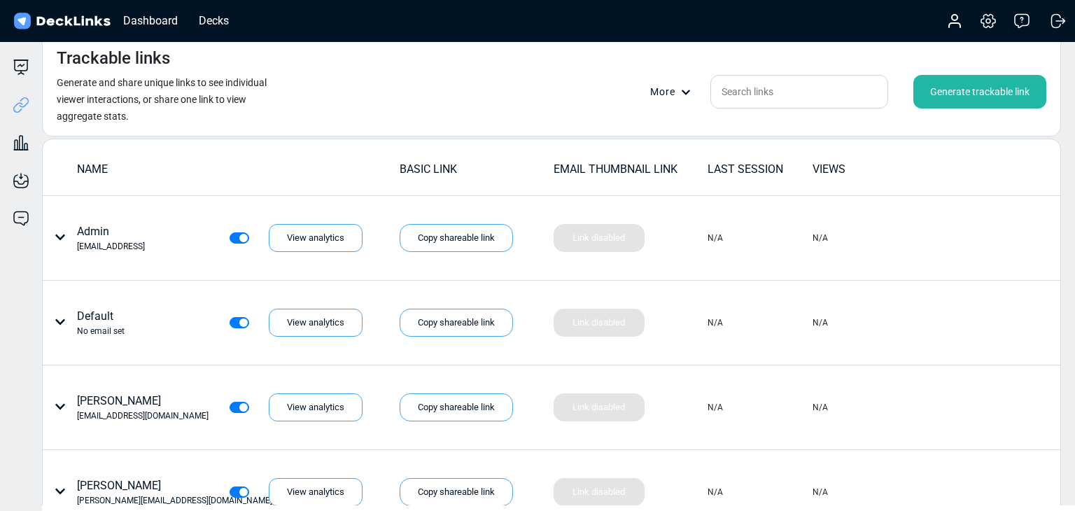
click at [999, 88] on div "Generate trackable link" at bounding box center [980, 92] width 133 height 34
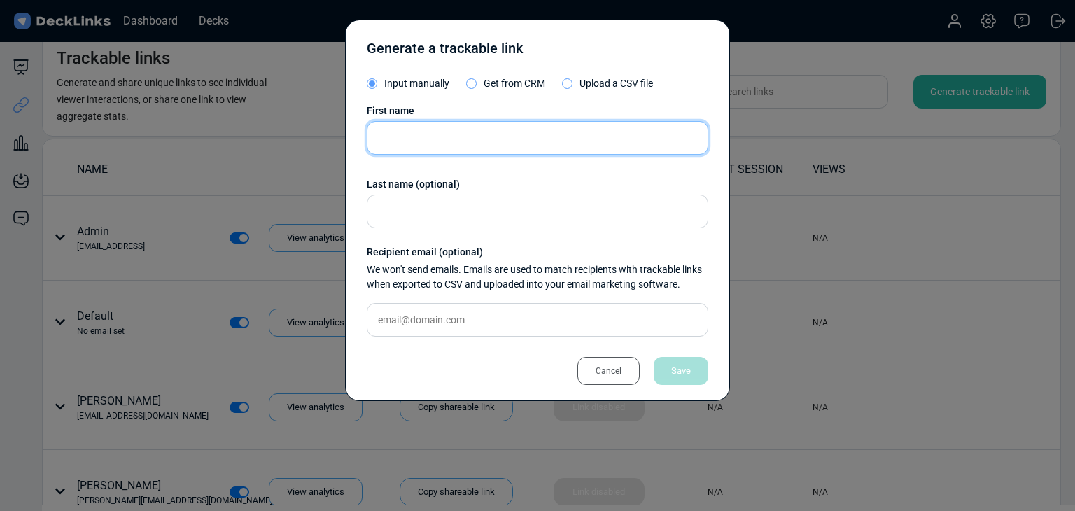
drag, startPoint x: 502, startPoint y: 151, endPoint x: 469, endPoint y: 149, distance: 33.0
click at [502, 151] on input "text" at bounding box center [538, 138] width 342 height 34
paste input "[PERSON_NAME]"
type input "[PERSON_NAME]"
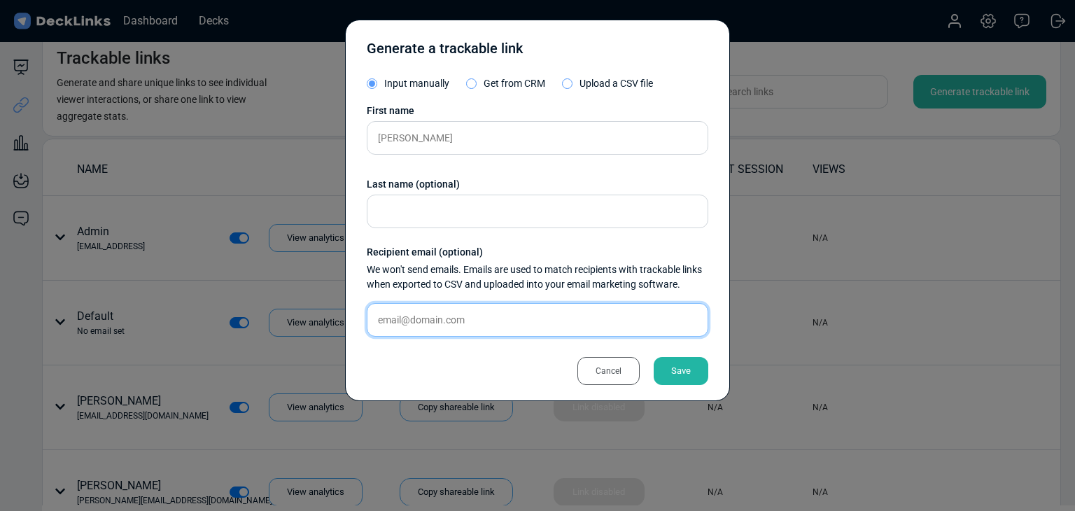
click at [477, 325] on input "text" at bounding box center [538, 320] width 342 height 34
paste input "[PERSON_NAME][EMAIL_ADDRESS][DOMAIN_NAME]"
type input "[PERSON_NAME][EMAIL_ADDRESS][DOMAIN_NAME]"
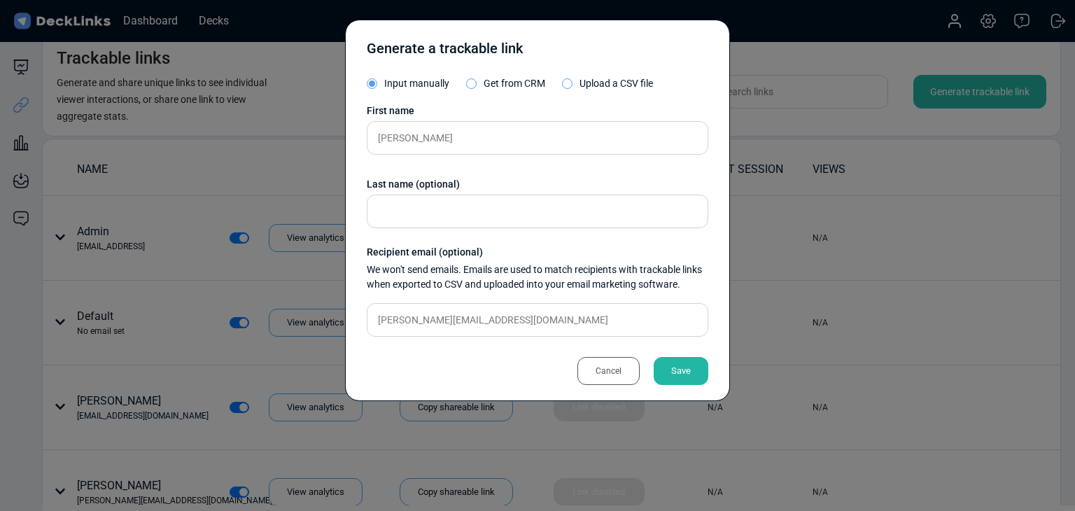
click at [668, 367] on div "Save" at bounding box center [681, 371] width 55 height 28
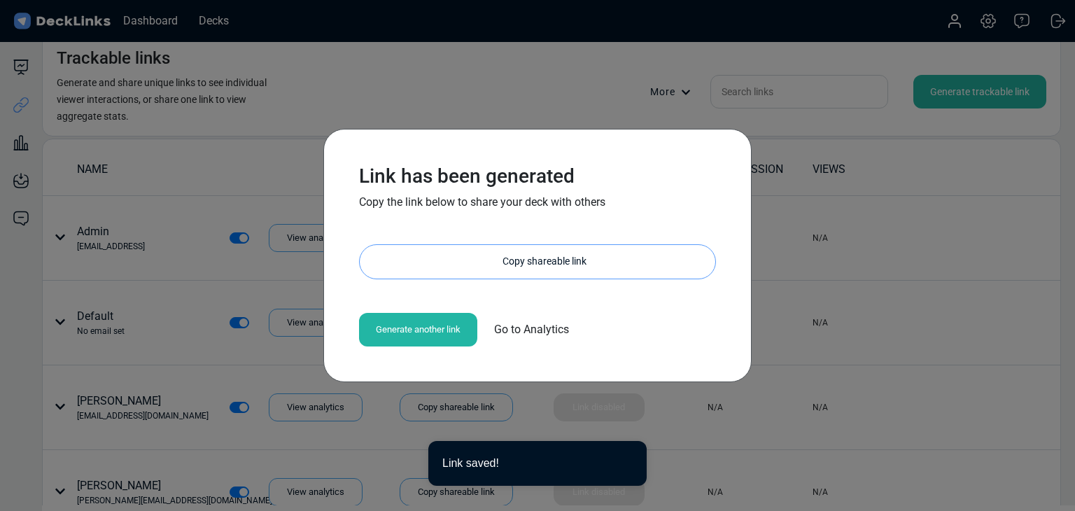
click at [527, 258] on div "Copy shareable link" at bounding box center [545, 262] width 342 height 34
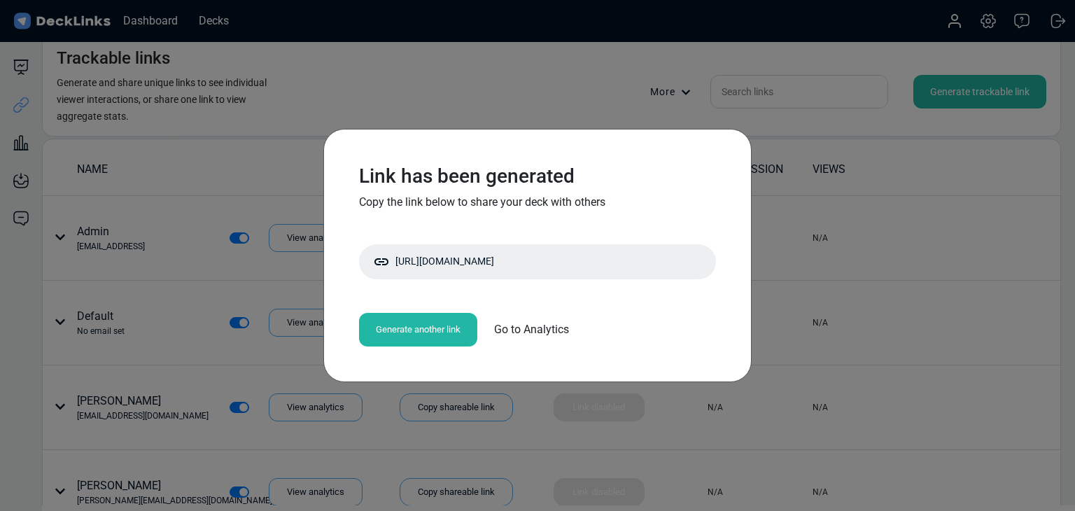
click at [263, 83] on div "Link has been generated Copy the link below to share your deck with others [URL…" at bounding box center [537, 255] width 1075 height 511
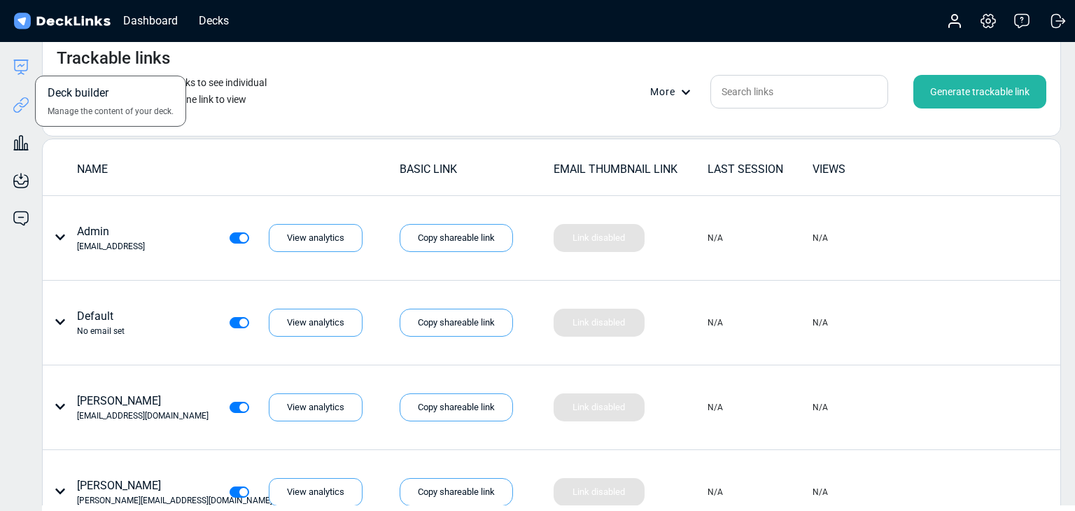
click at [21, 64] on icon at bounding box center [21, 67] width 17 height 17
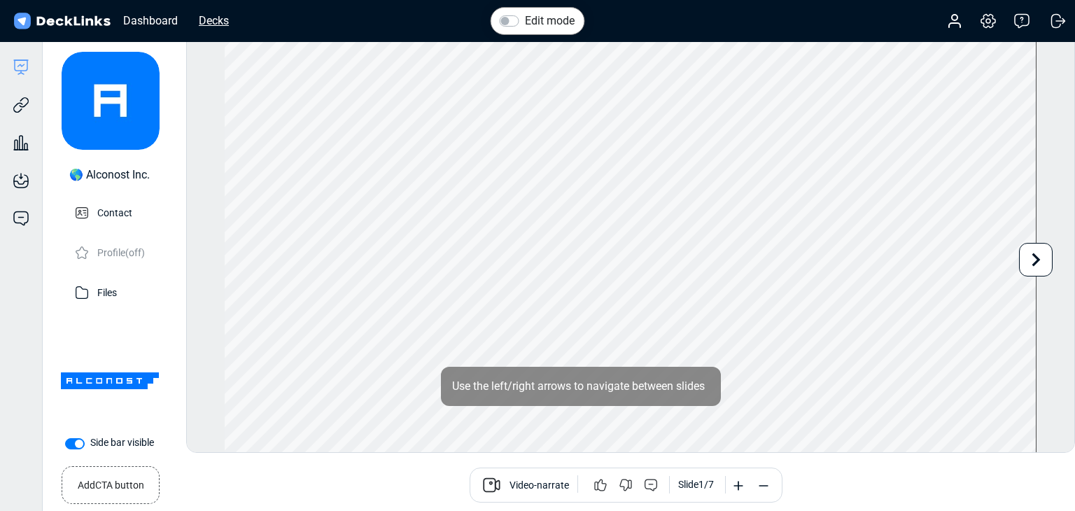
click at [225, 22] on div "Decks" at bounding box center [214, 21] width 44 height 18
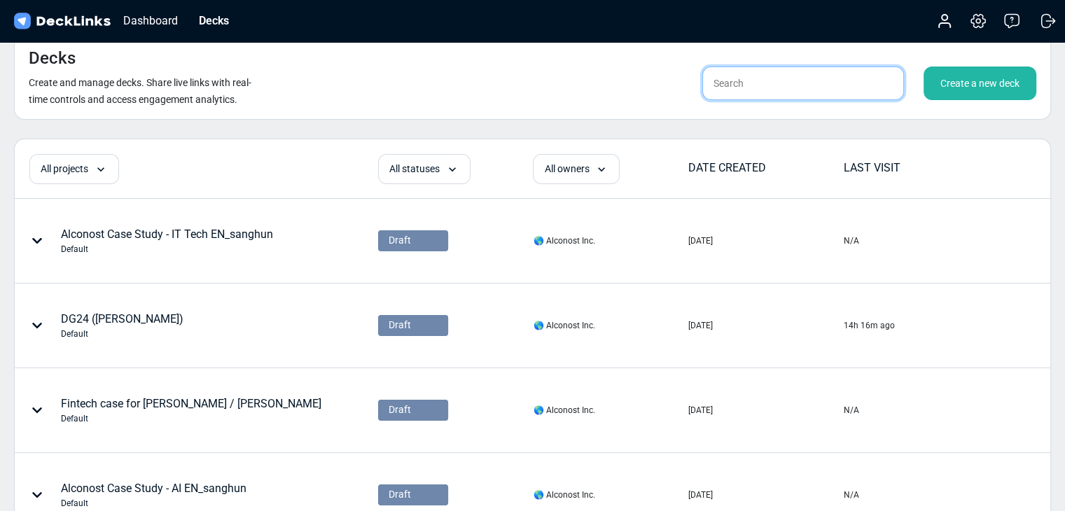
click at [823, 73] on input "text" at bounding box center [803, 84] width 202 height 34
type input "r"
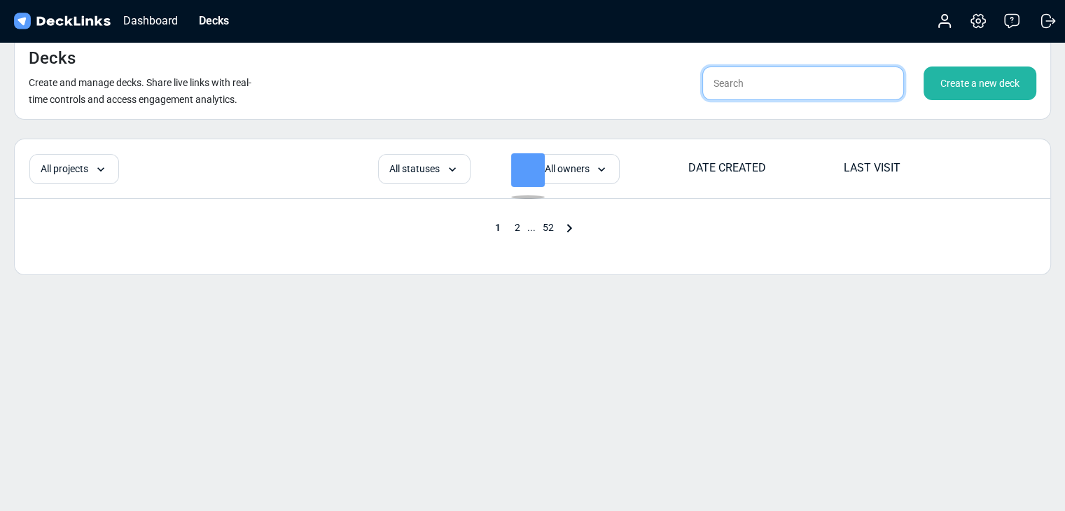
type input "r"
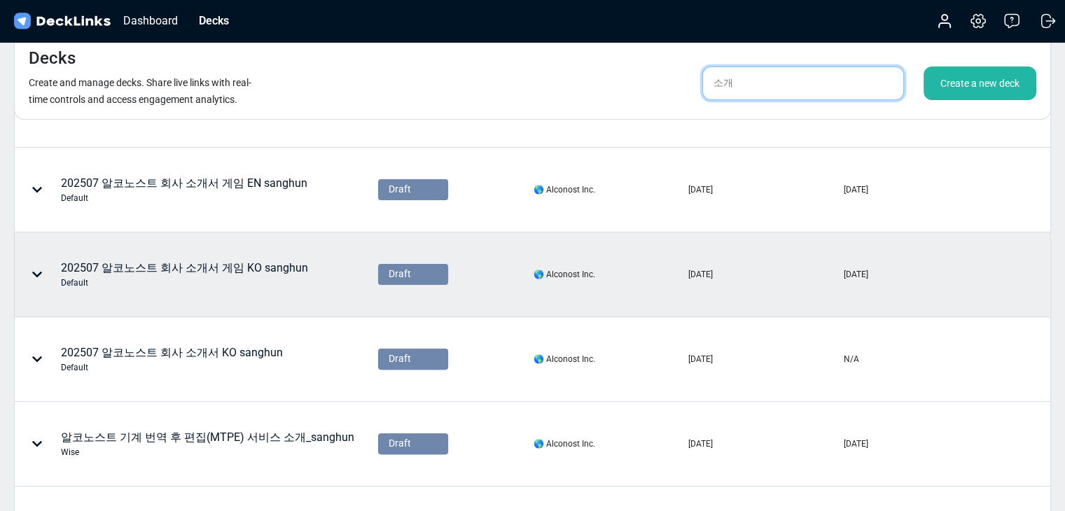
scroll to position [350, 0]
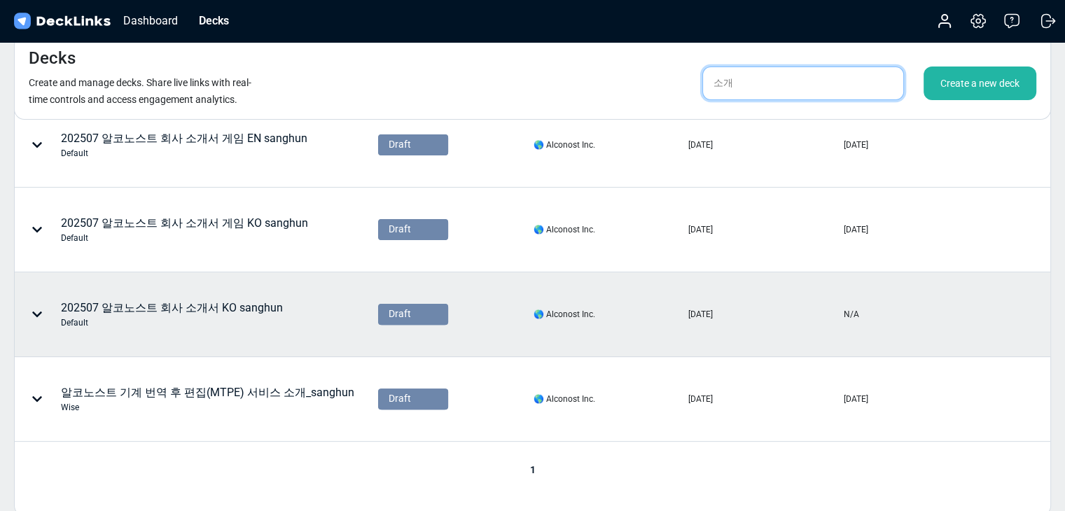
type input "소개"
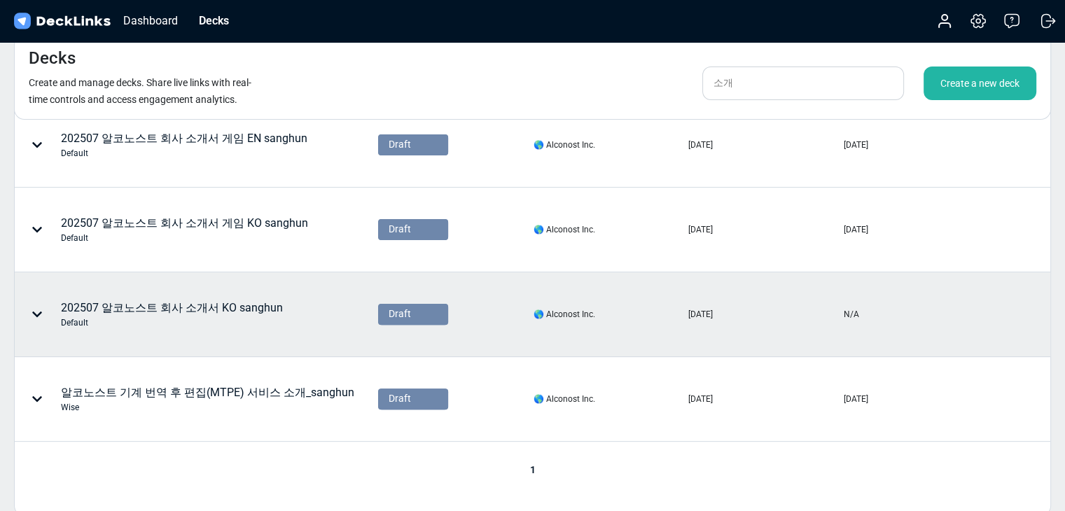
click at [249, 326] on div "Default" at bounding box center [172, 322] width 222 height 13
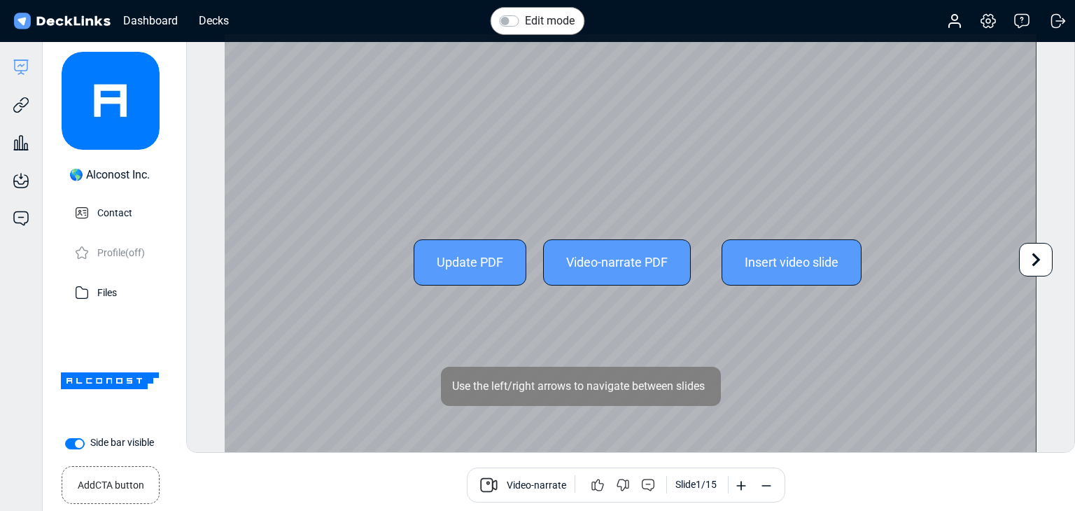
click at [1028, 258] on icon at bounding box center [1036, 259] width 27 height 27
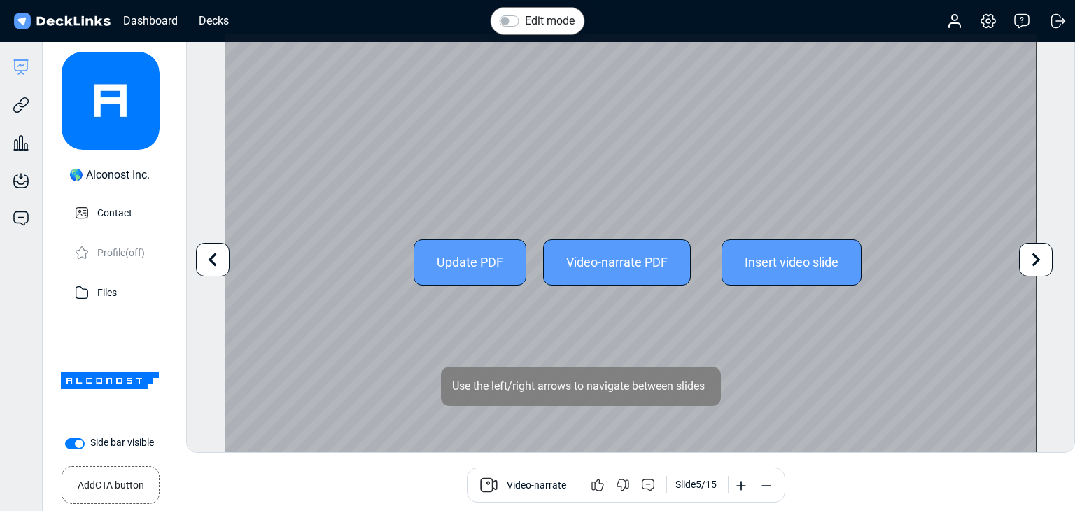
click at [1028, 258] on icon at bounding box center [1036, 259] width 27 height 27
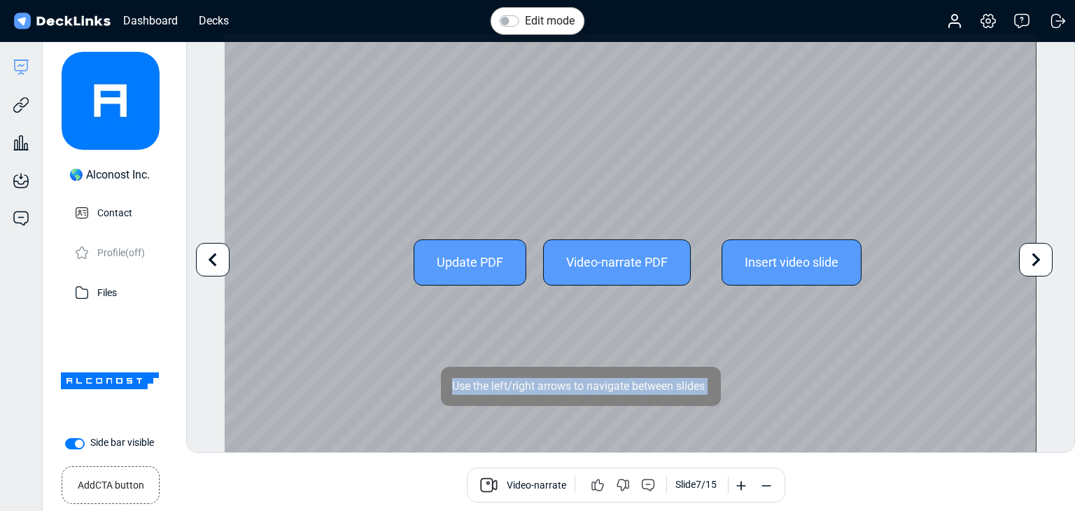
click at [1028, 258] on icon at bounding box center [1036, 259] width 27 height 27
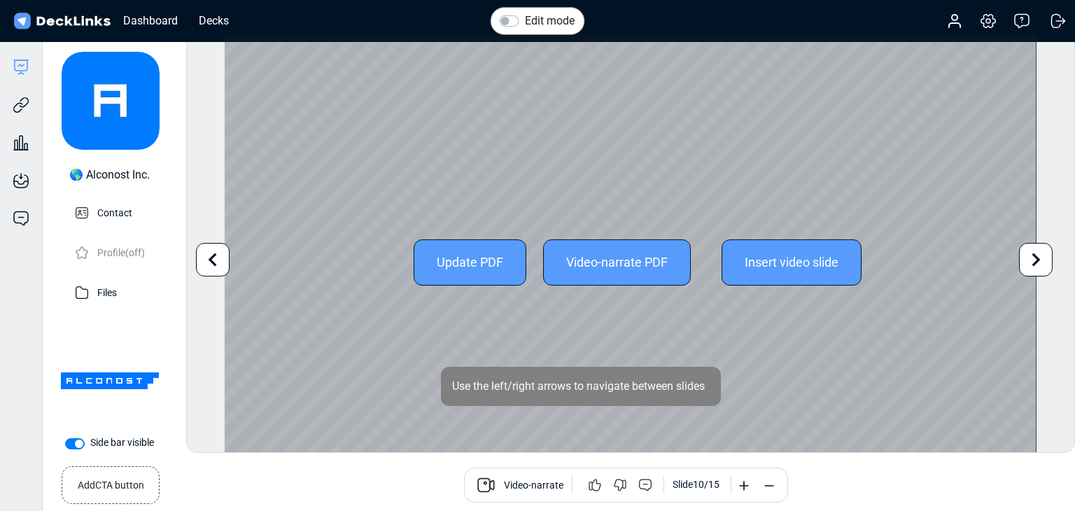
click at [1028, 258] on icon at bounding box center [1036, 259] width 27 height 27
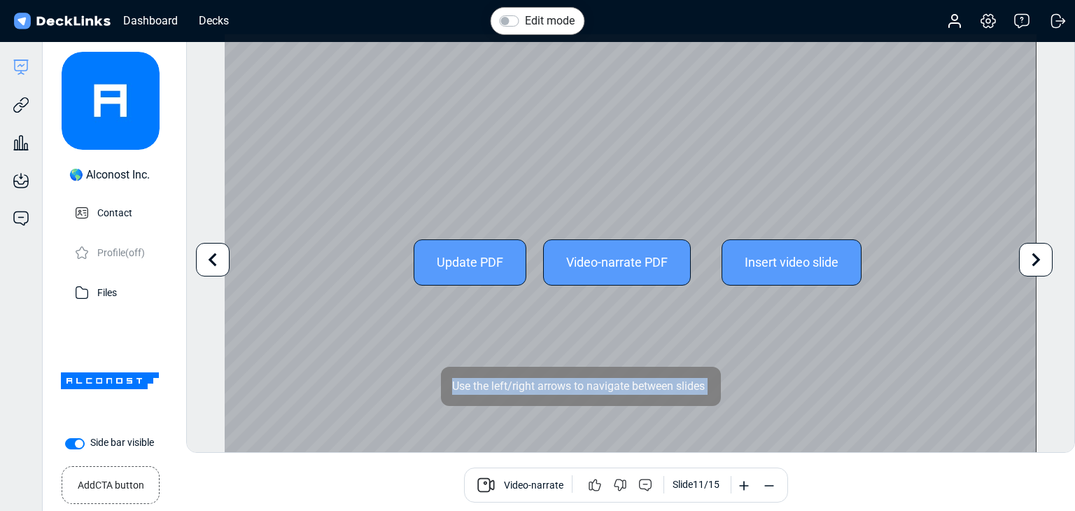
click at [1028, 258] on icon at bounding box center [1036, 259] width 27 height 27
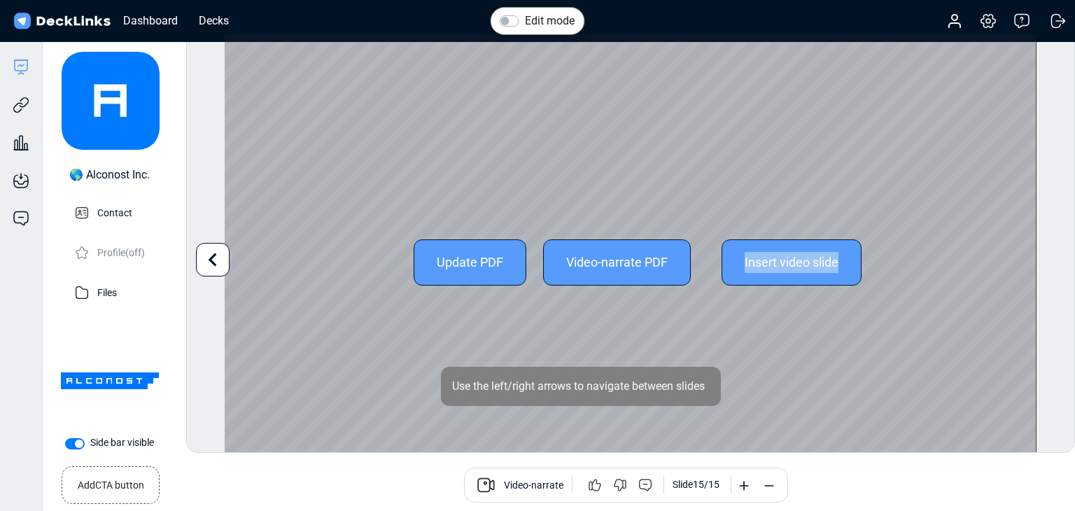
click at [1028, 258] on div "Update PDF Video-narrate PDF Insert video slide" at bounding box center [630, 262] width 811 height 456
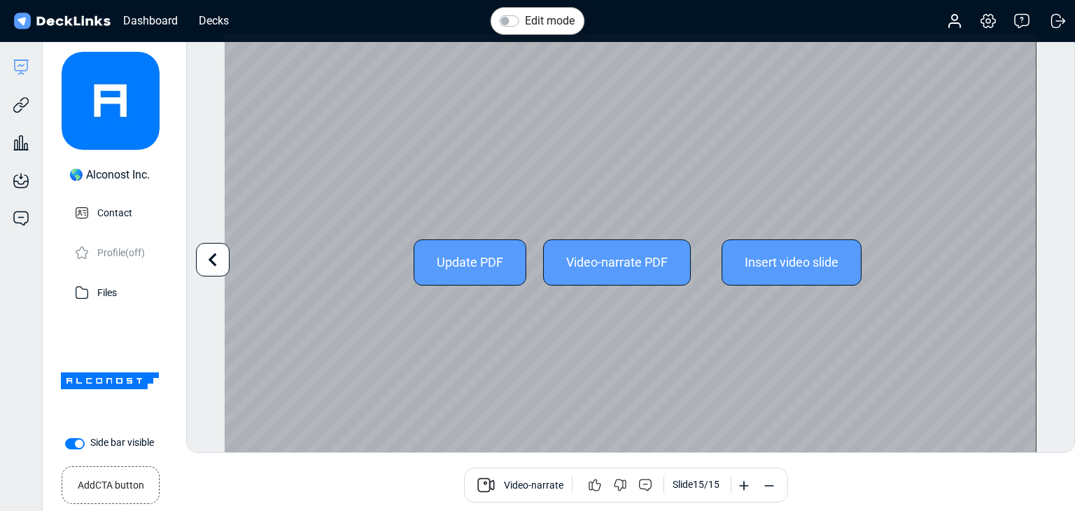
click at [214, 258] on icon at bounding box center [213, 259] width 27 height 27
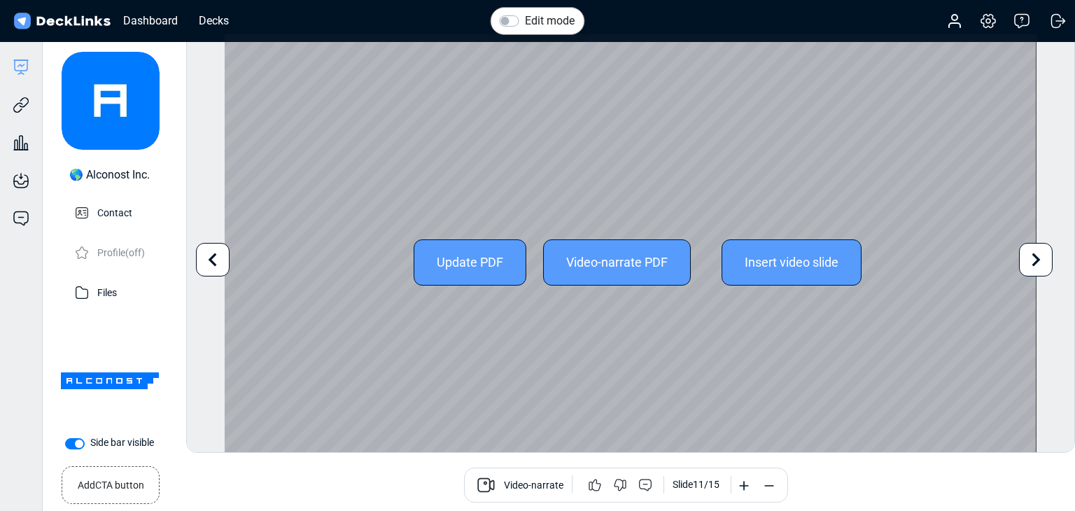
click at [214, 258] on icon at bounding box center [213, 259] width 27 height 27
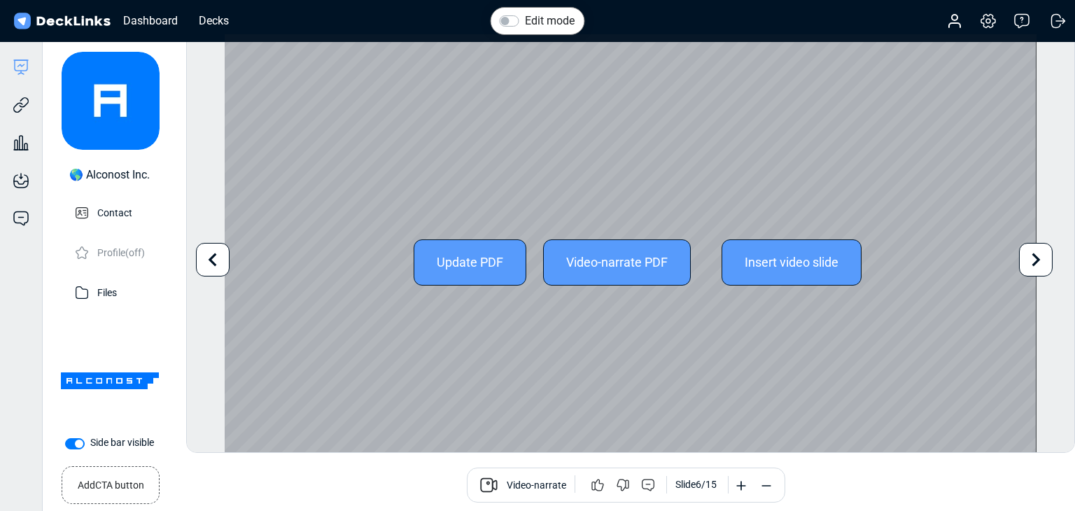
click at [214, 258] on icon at bounding box center [213, 259] width 27 height 27
click at [214, 258] on div "Edit mode Change photo Updating this image will immediately apply to all of you…" at bounding box center [630, 243] width 889 height 419
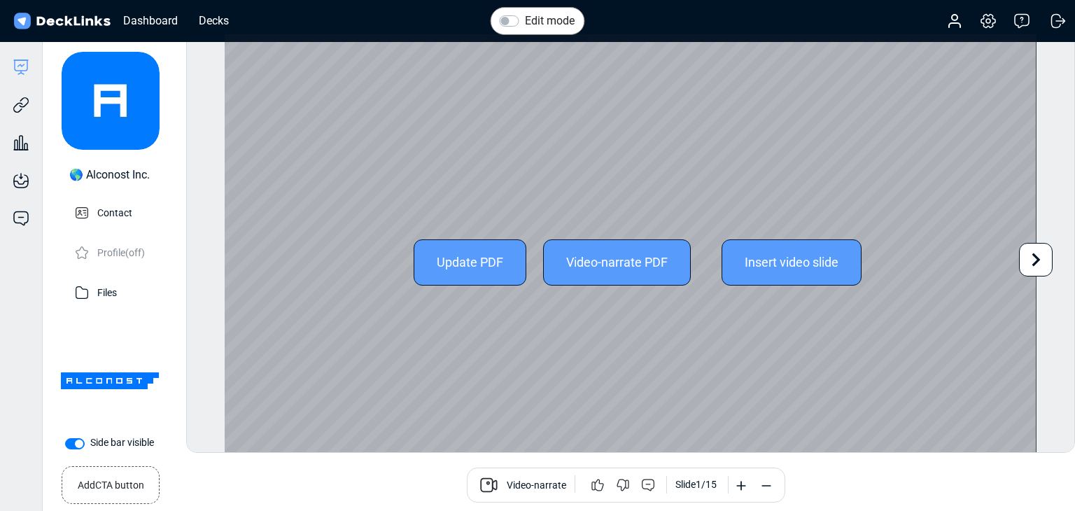
click at [214, 258] on div "Edit mode Change photo Updating this image will immediately apply to all of you…" at bounding box center [630, 243] width 889 height 419
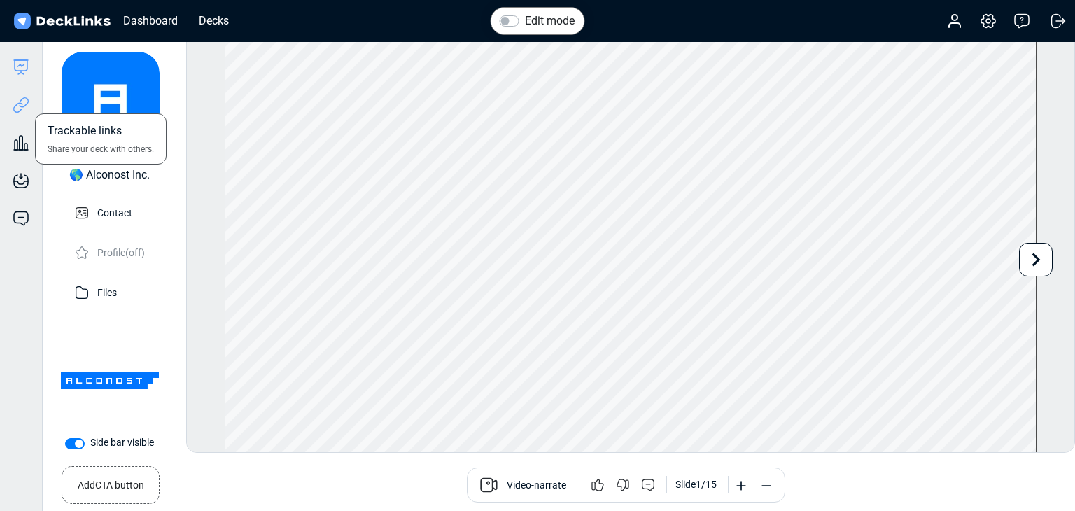
click at [21, 104] on icon at bounding box center [21, 105] width 17 height 17
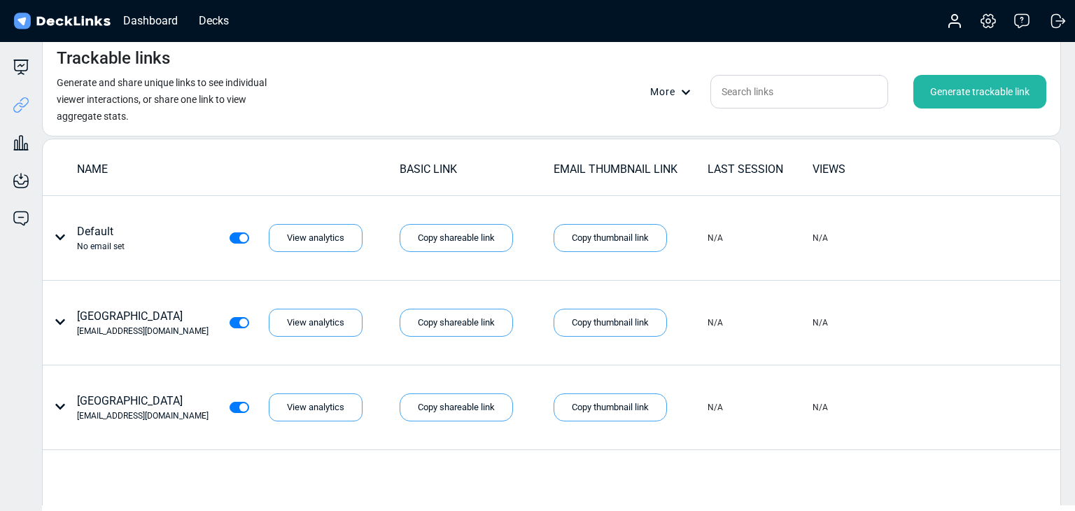
click at [981, 87] on div "Generate trackable link" at bounding box center [980, 92] width 133 height 34
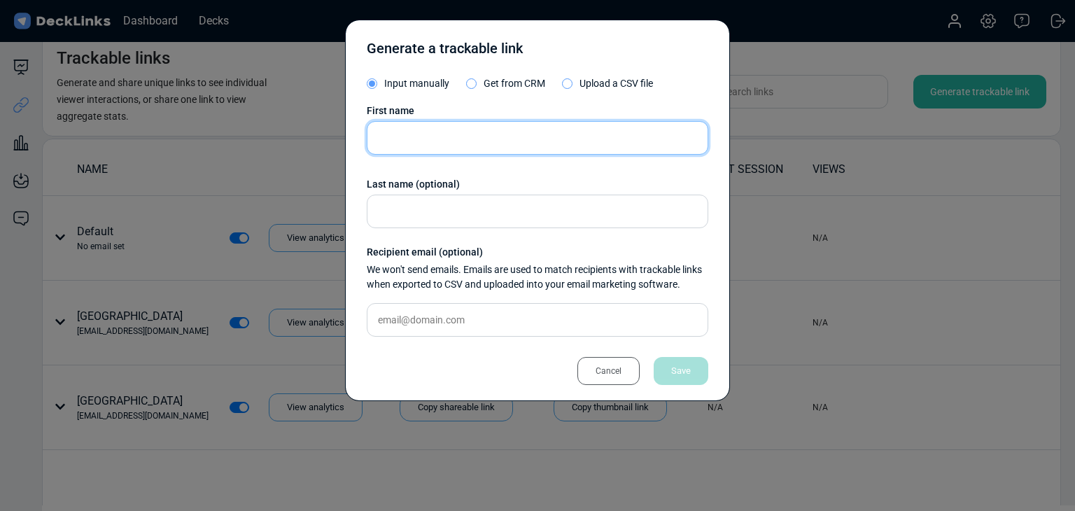
click at [513, 152] on input "text" at bounding box center [538, 138] width 342 height 34
paste input "[PERSON_NAME]"
type input "[PERSON_NAME]"
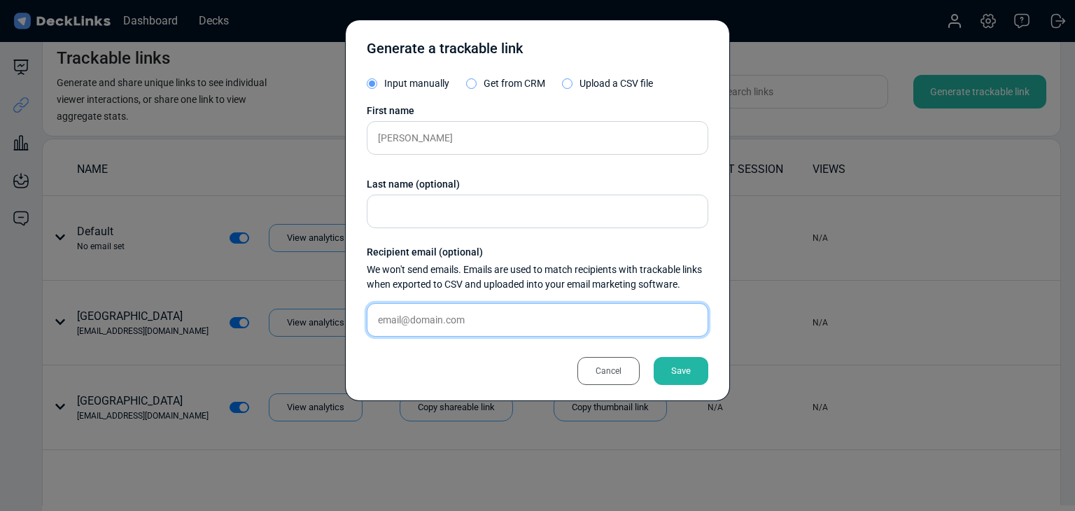
click at [480, 320] on input "text" at bounding box center [538, 320] width 342 height 34
paste input "[EMAIL_ADDRESS][DOMAIN_NAME]"
type input "[EMAIL_ADDRESS][DOMAIN_NAME]"
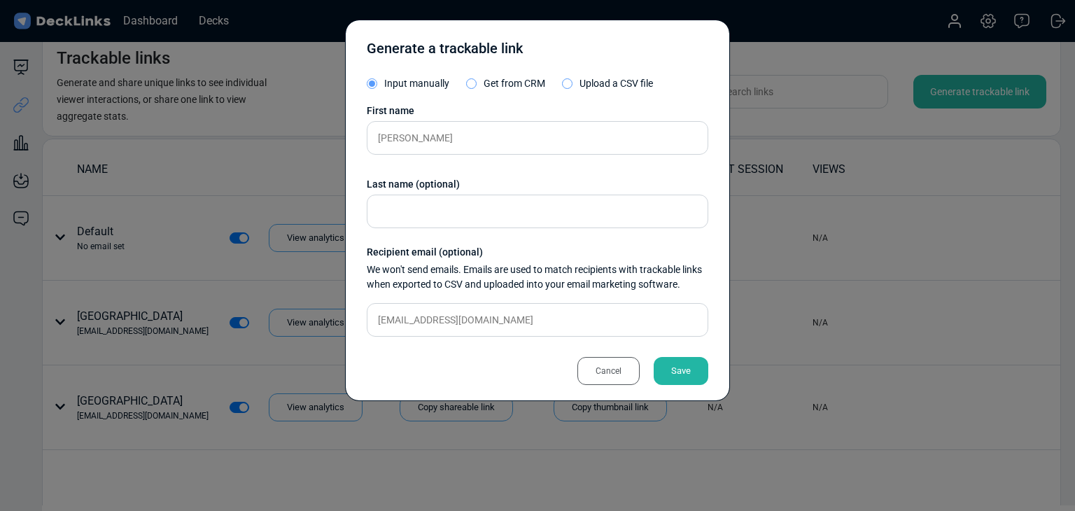
click at [664, 361] on div "Save" at bounding box center [681, 371] width 55 height 28
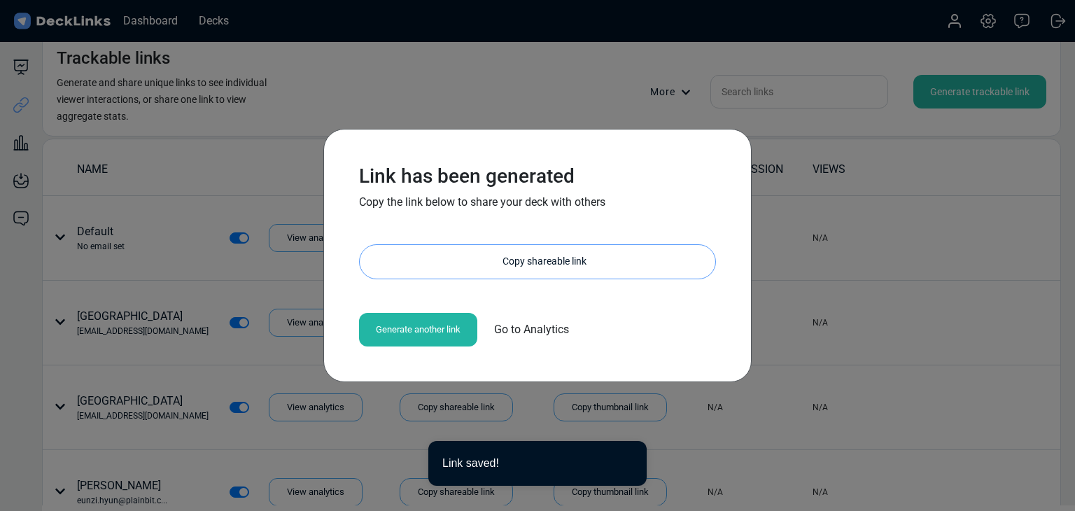
click at [550, 258] on div "Copy shareable link" at bounding box center [545, 262] width 342 height 34
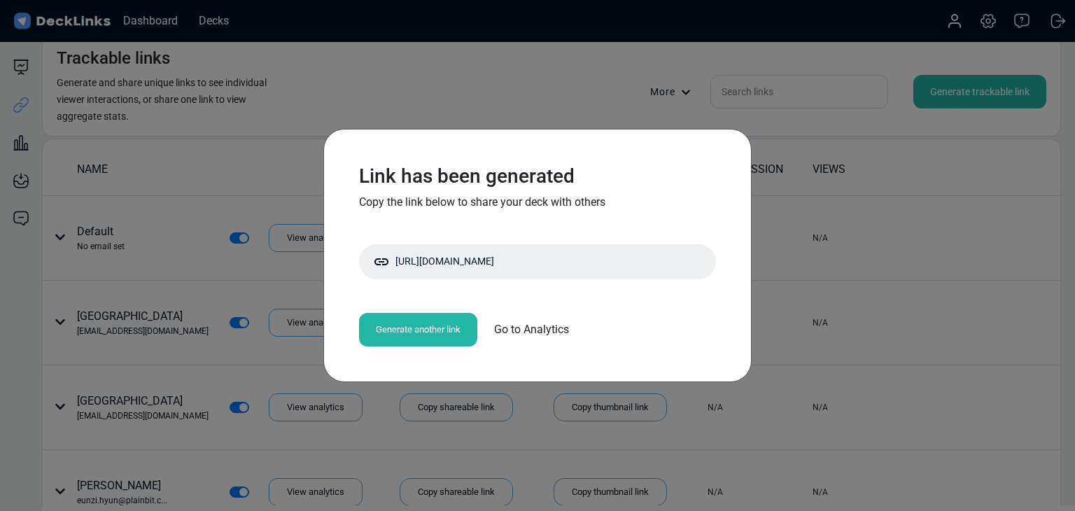
click at [305, 121] on div "Link has been generated Copy the link below to share your deck with others [URL…" at bounding box center [537, 255] width 1075 height 511
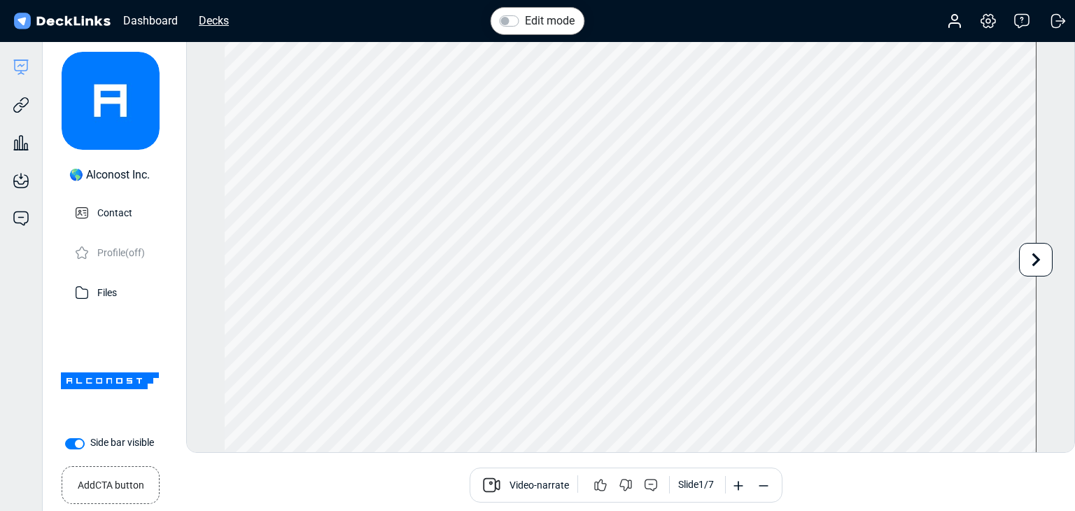
click at [213, 21] on div "Decks" at bounding box center [214, 21] width 44 height 18
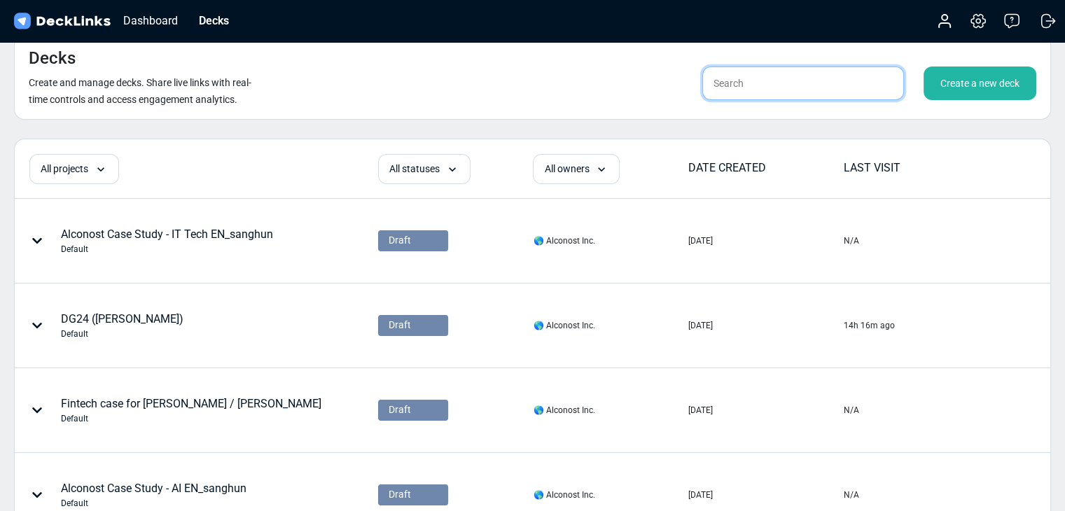
click at [734, 81] on input "text" at bounding box center [803, 84] width 202 height 34
type input "ㄴ"
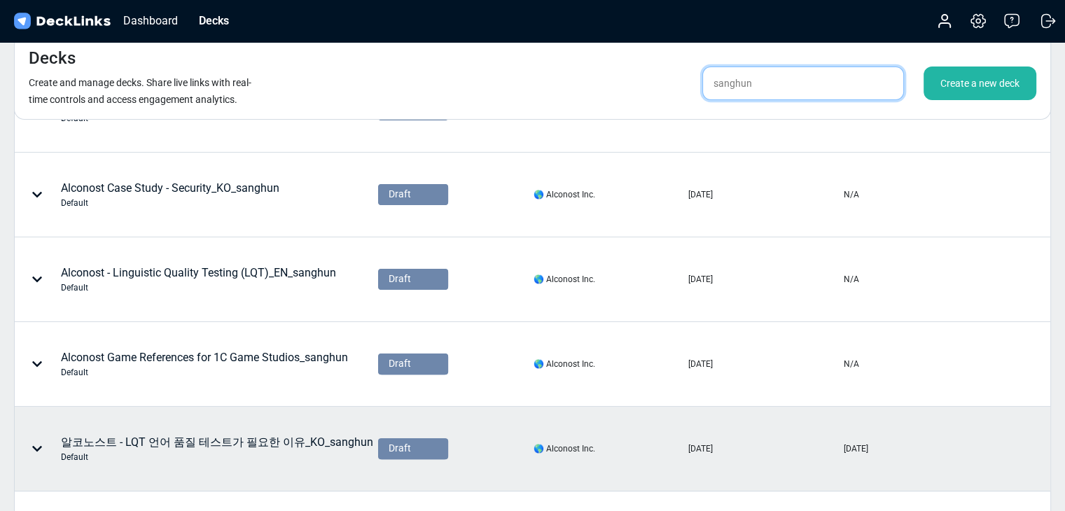
scroll to position [466, 0]
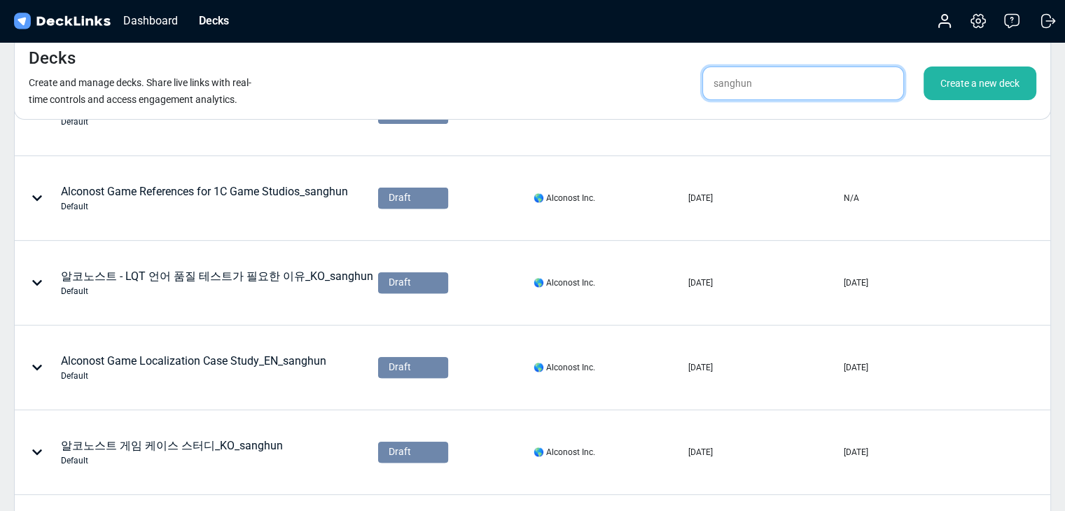
click at [774, 90] on input "sanghun" at bounding box center [803, 84] width 202 height 34
type input "t"
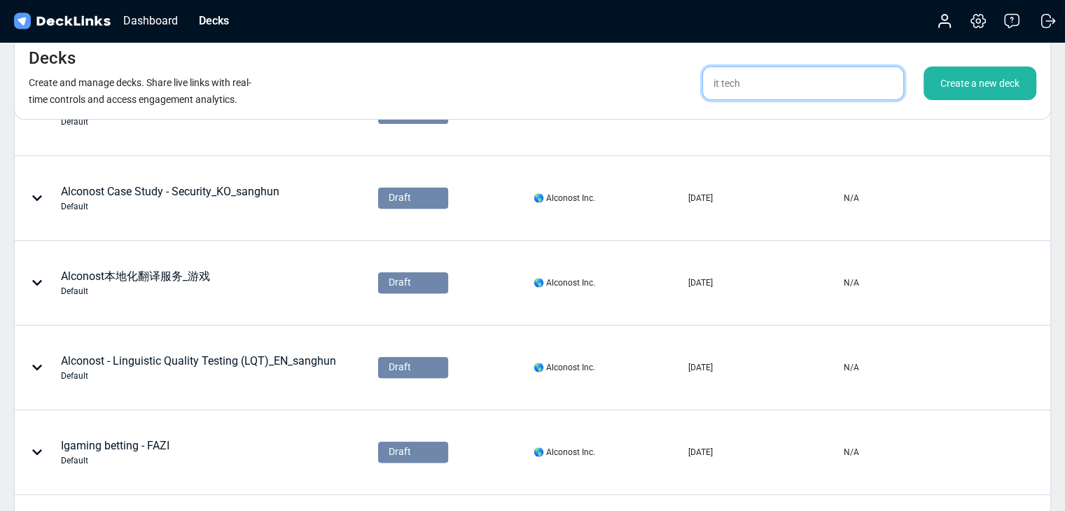
type input "it tech"
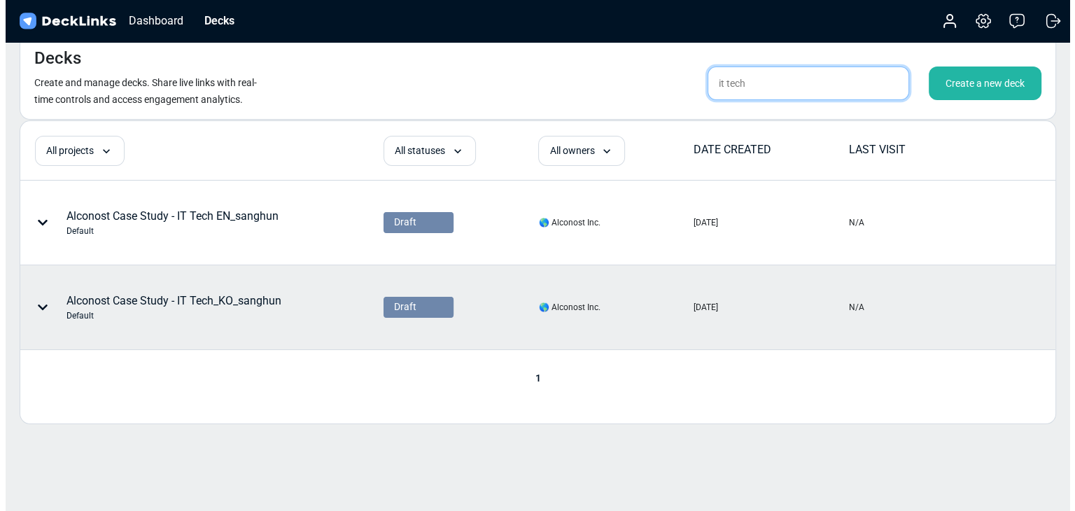
scroll to position [0, 0]
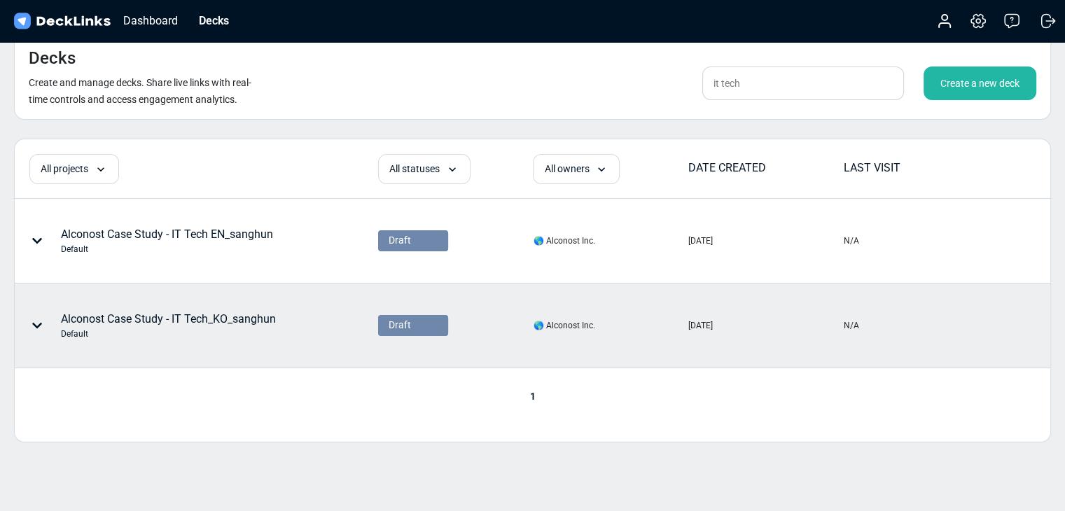
click at [249, 323] on div "Alconost Case Study - IT Tech_KO_sanghun Default" at bounding box center [168, 325] width 215 height 29
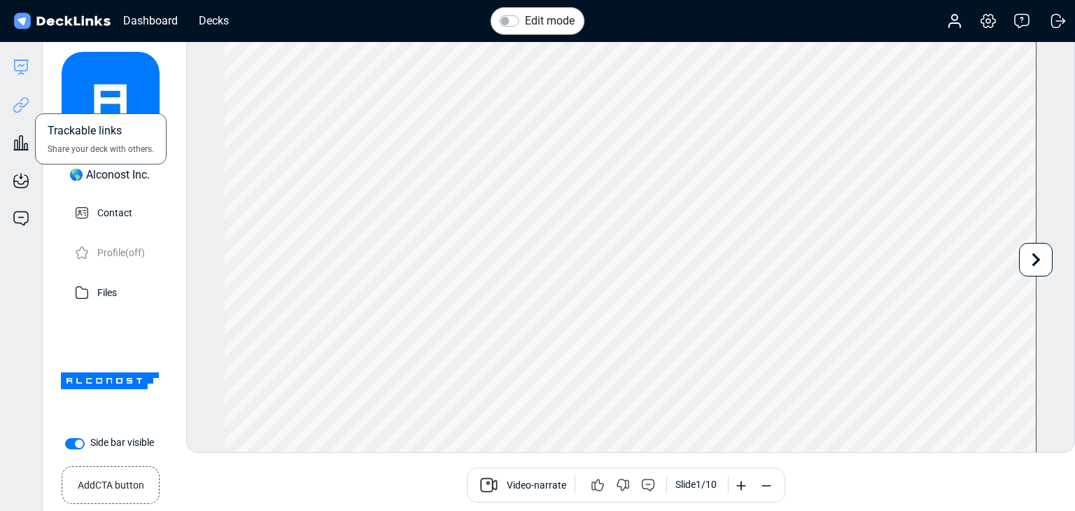
click at [18, 102] on icon at bounding box center [21, 105] width 17 height 17
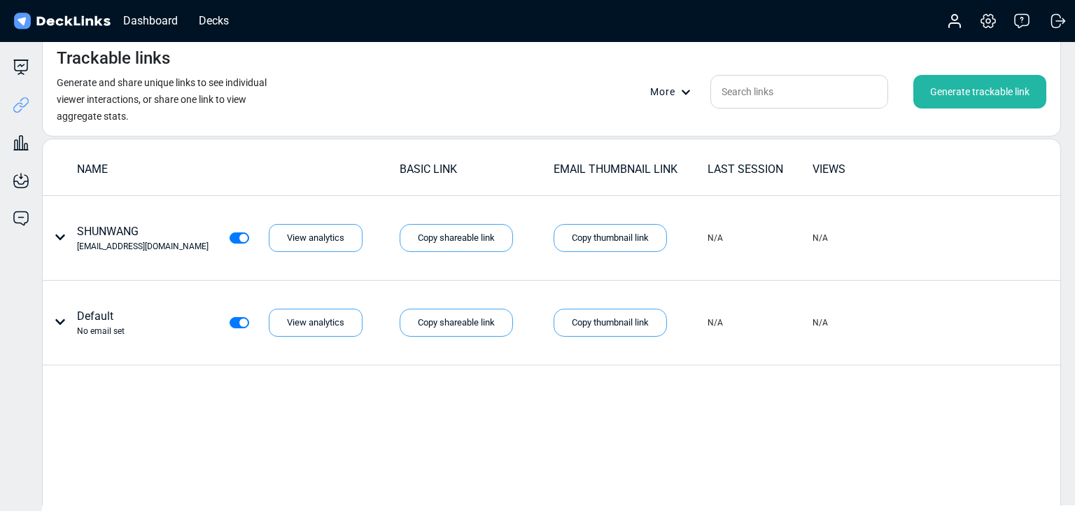
click at [972, 97] on div "Generate trackable link" at bounding box center [980, 92] width 133 height 34
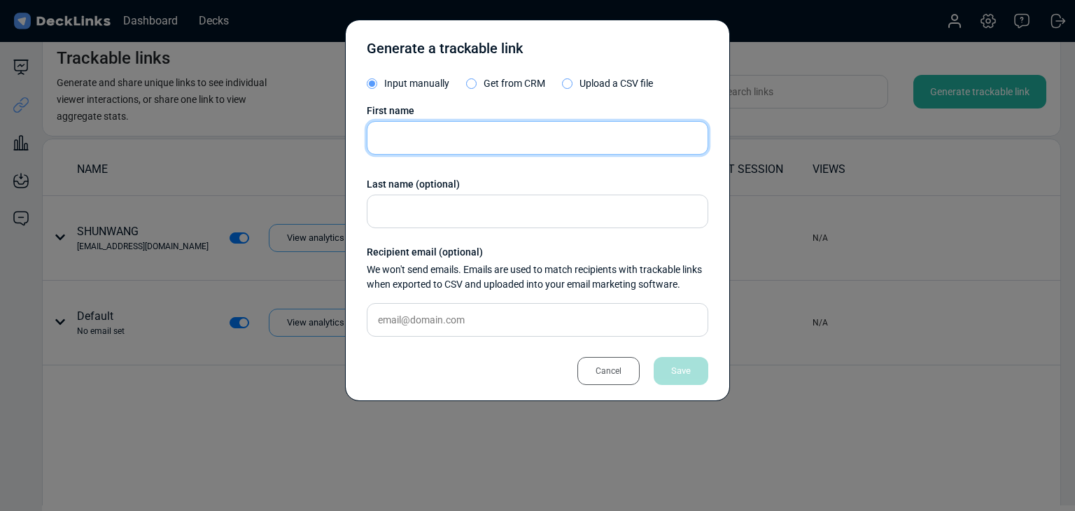
click at [437, 131] on input "text" at bounding box center [538, 138] width 342 height 34
paste input "[PERSON_NAME]"
type input "[PERSON_NAME]"
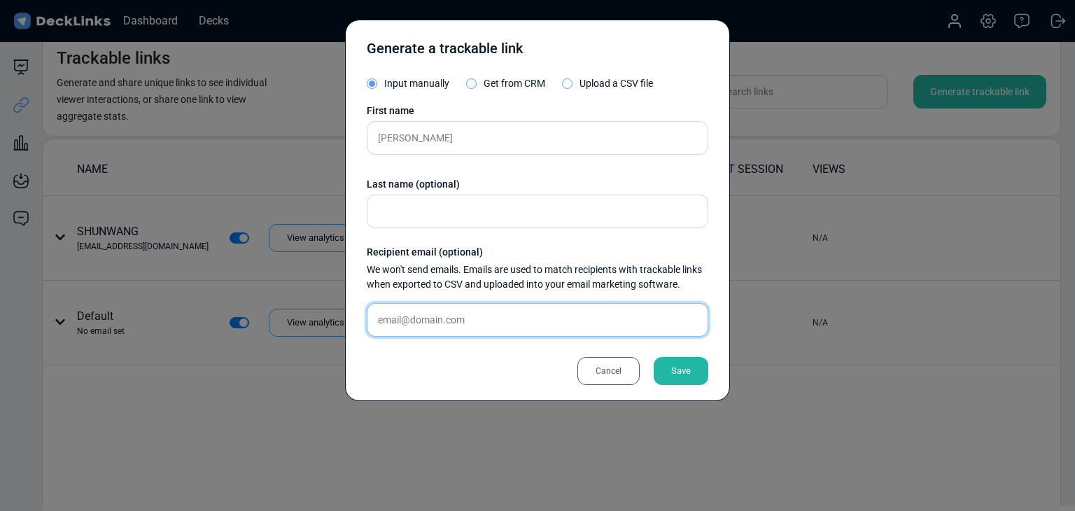
drag, startPoint x: 434, startPoint y: 322, endPoint x: 639, endPoint y: 362, distance: 209.0
click at [435, 322] on input "text" at bounding box center [538, 320] width 342 height 34
paste input "[EMAIL_ADDRESS][DOMAIN_NAME]"
type input "[EMAIL_ADDRESS][DOMAIN_NAME]"
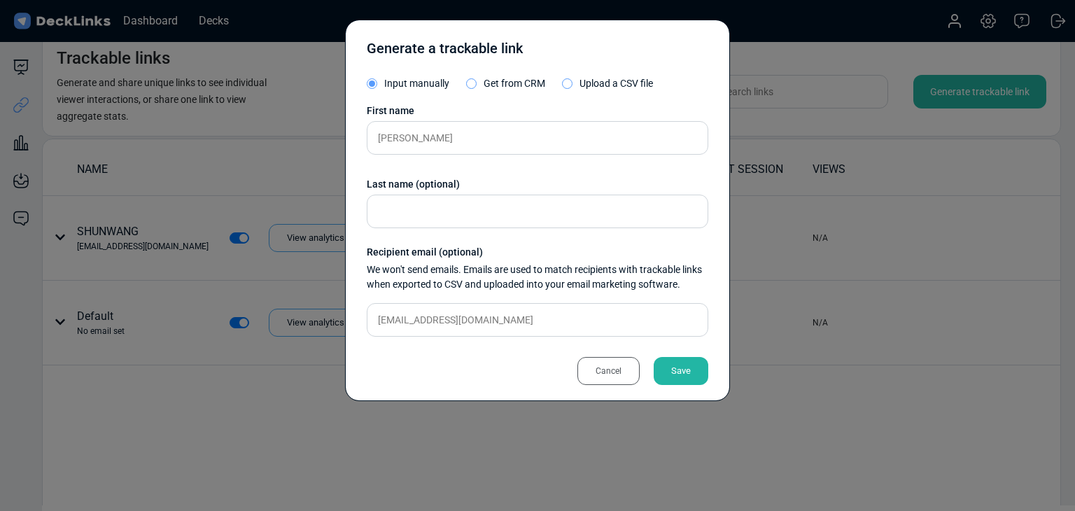
click at [676, 366] on div "Save" at bounding box center [681, 371] width 55 height 28
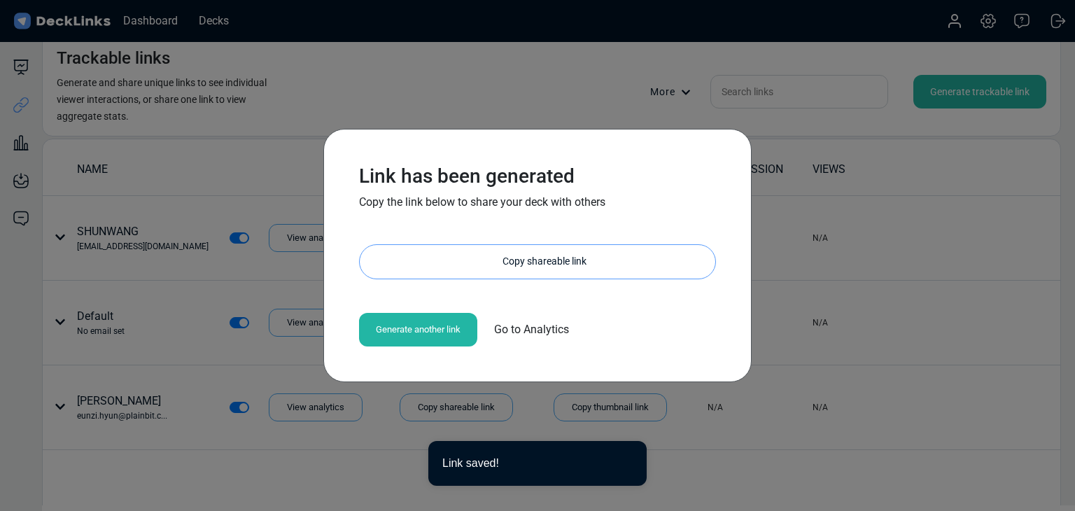
click at [568, 267] on div "Copy shareable link" at bounding box center [545, 262] width 342 height 34
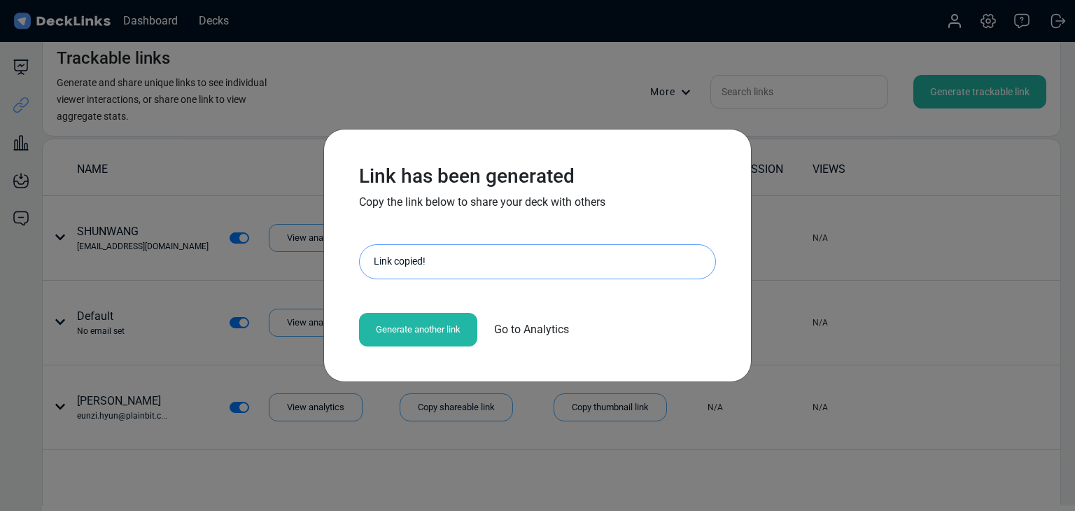
click at [319, 226] on div "Link has been generated Copy the link below to share your deck with others [URL…" at bounding box center [537, 255] width 1075 height 511
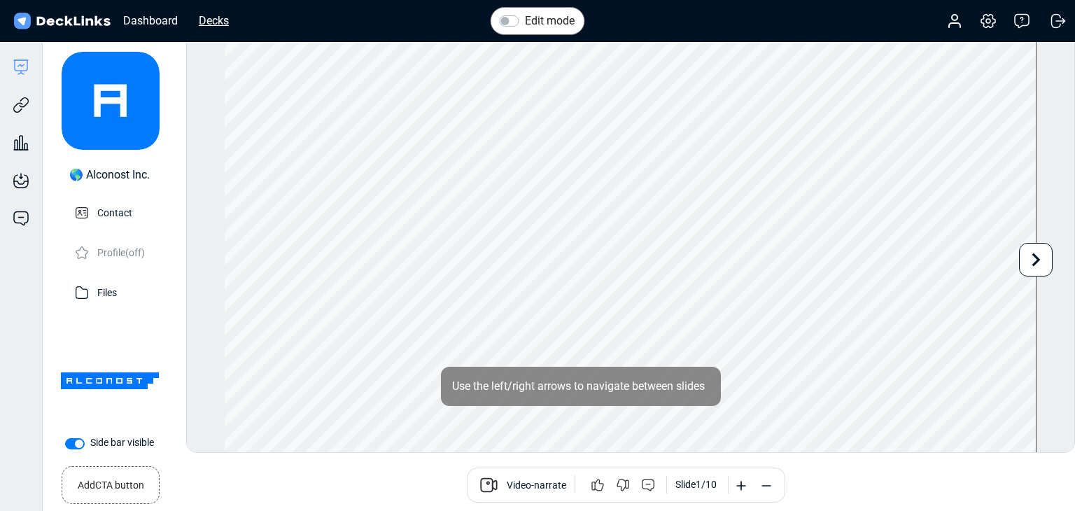
click at [226, 21] on div "Decks" at bounding box center [214, 21] width 44 height 18
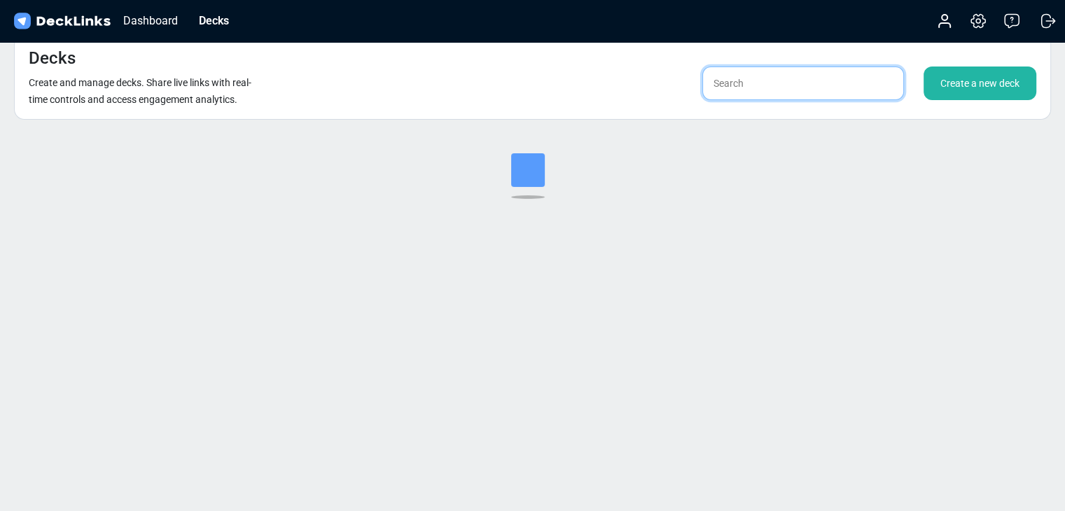
click at [869, 85] on input "text" at bounding box center [803, 84] width 202 height 34
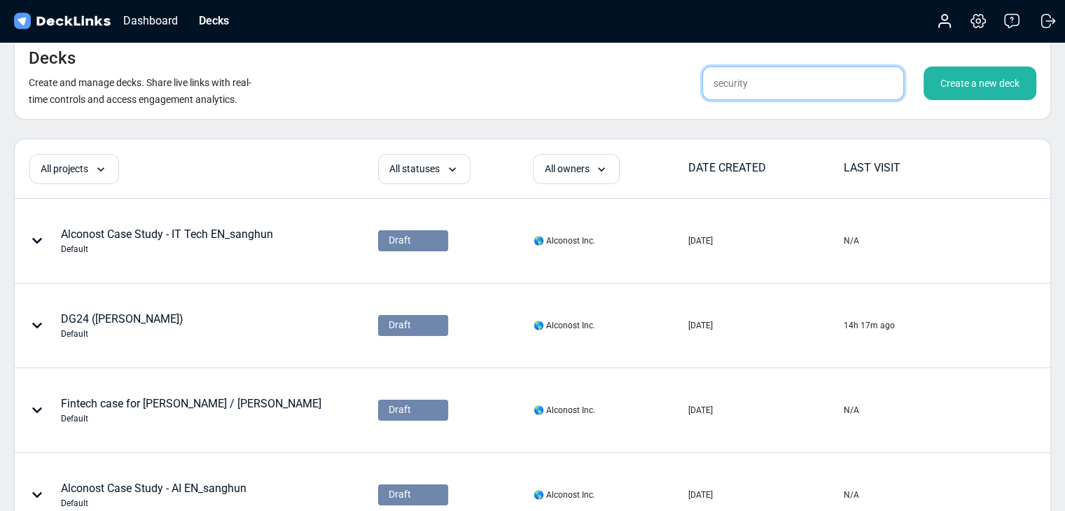
type input "security"
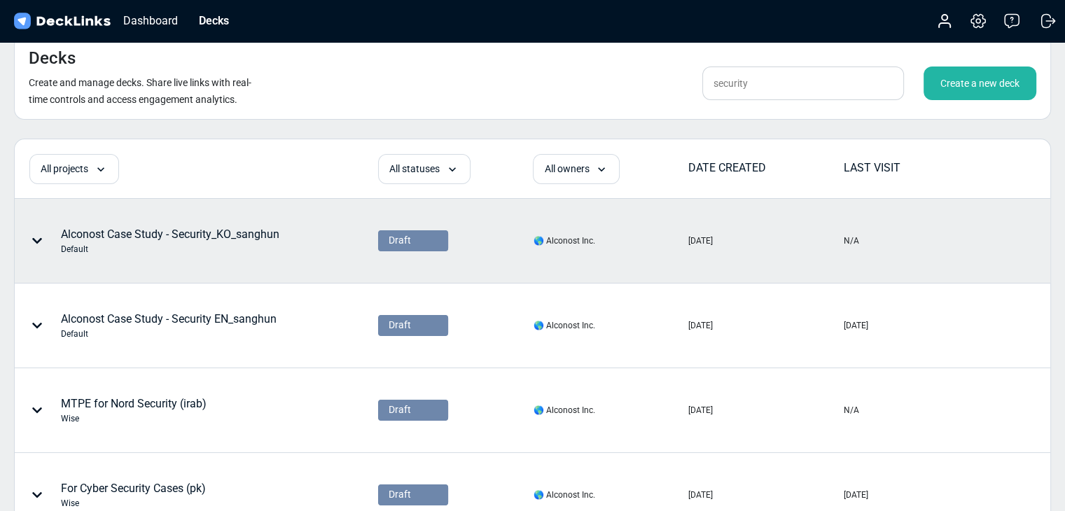
click at [253, 242] on div "Alconost Case Study - Security_KO_sanghun Default" at bounding box center [170, 240] width 218 height 29
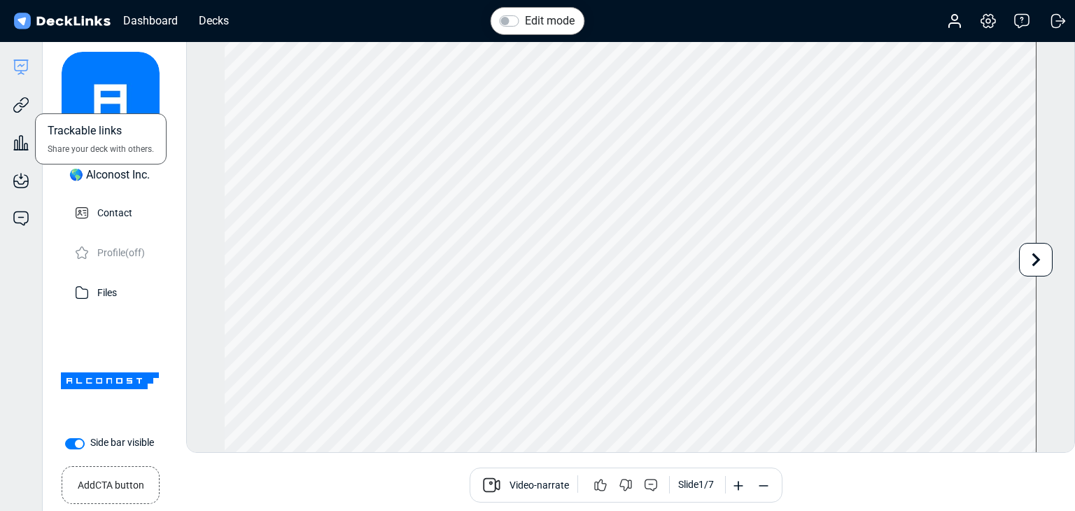
click at [30, 107] on div "Trackable links Share your deck with others." at bounding box center [21, 95] width 42 height 38
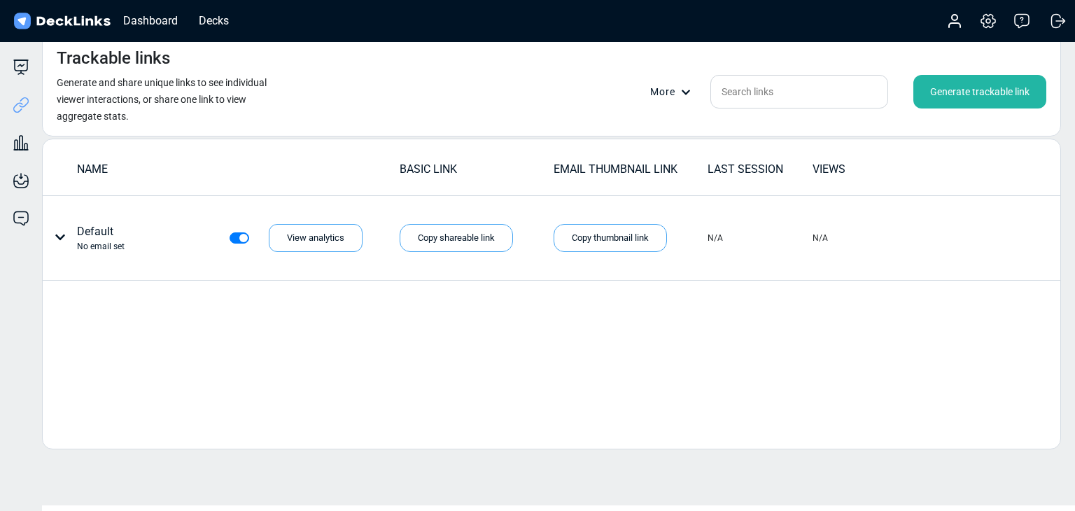
click at [958, 82] on div "Generate trackable link" at bounding box center [980, 92] width 133 height 34
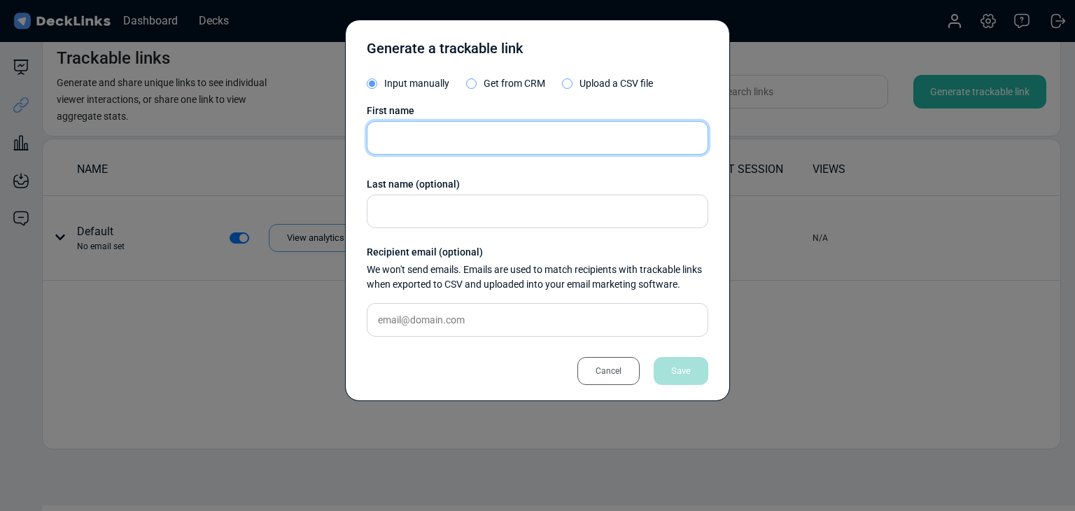
click at [471, 143] on input "text" at bounding box center [538, 138] width 342 height 34
paste input "[PERSON_NAME]"
type input "[PERSON_NAME]"
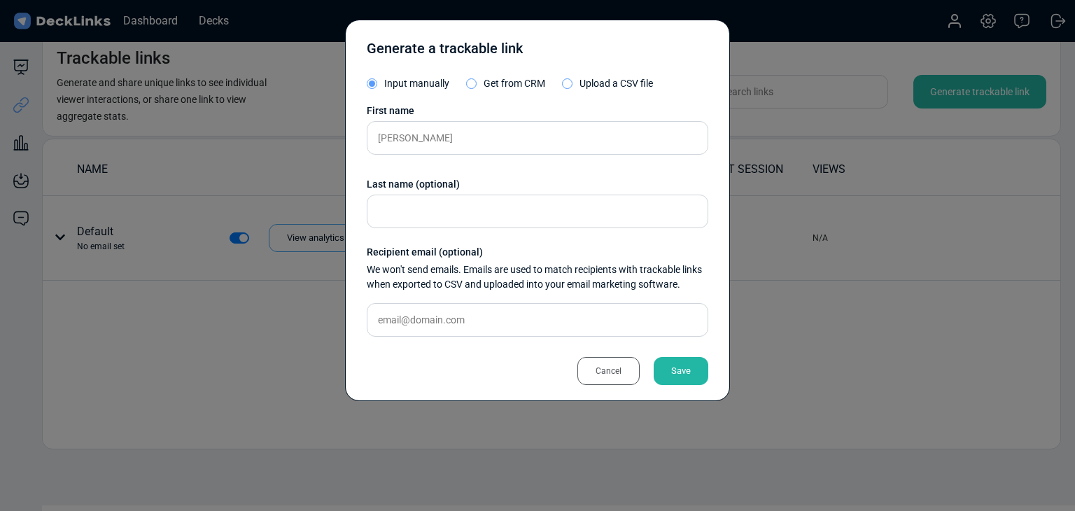
click at [426, 300] on div "First name [PERSON_NAME] Last name (optional) Recipient email (optional) We won…" at bounding box center [538, 226] width 342 height 244
click at [445, 314] on input "text" at bounding box center [538, 320] width 342 height 34
paste input "[EMAIL_ADDRESS][DOMAIN_NAME]"
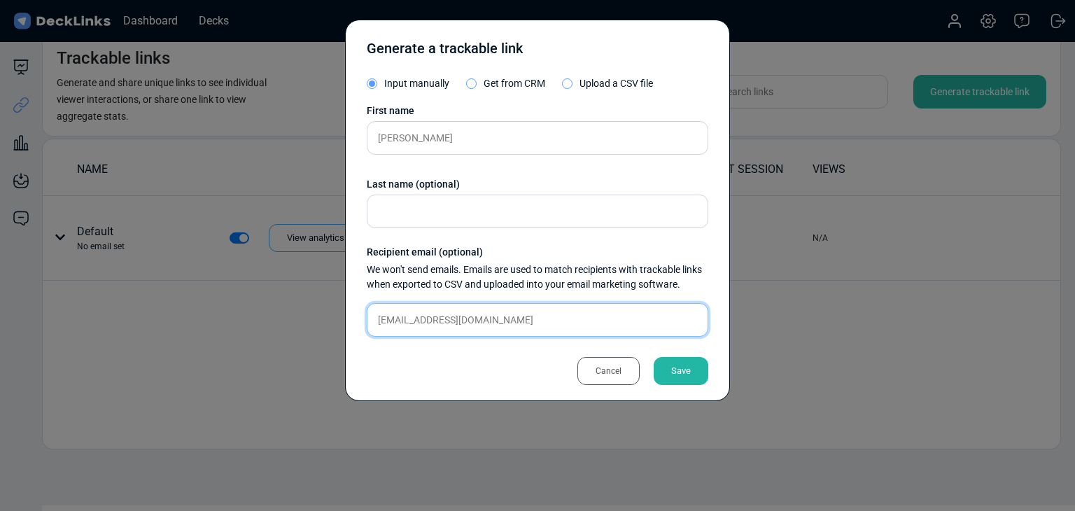
type input "[EMAIL_ADDRESS][DOMAIN_NAME]"
click at [676, 361] on div "Save" at bounding box center [681, 371] width 55 height 28
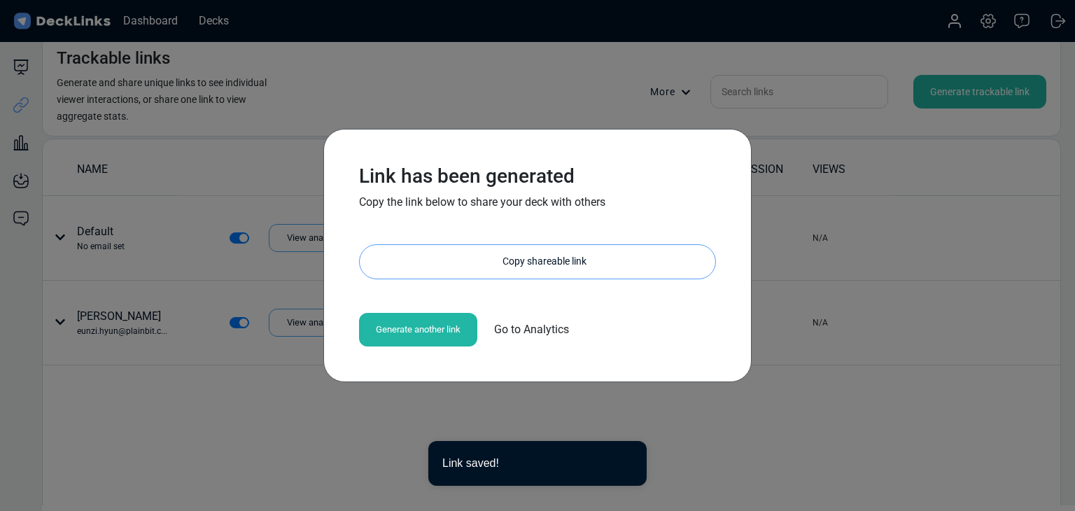
click at [562, 258] on div "Copy shareable link" at bounding box center [545, 262] width 342 height 34
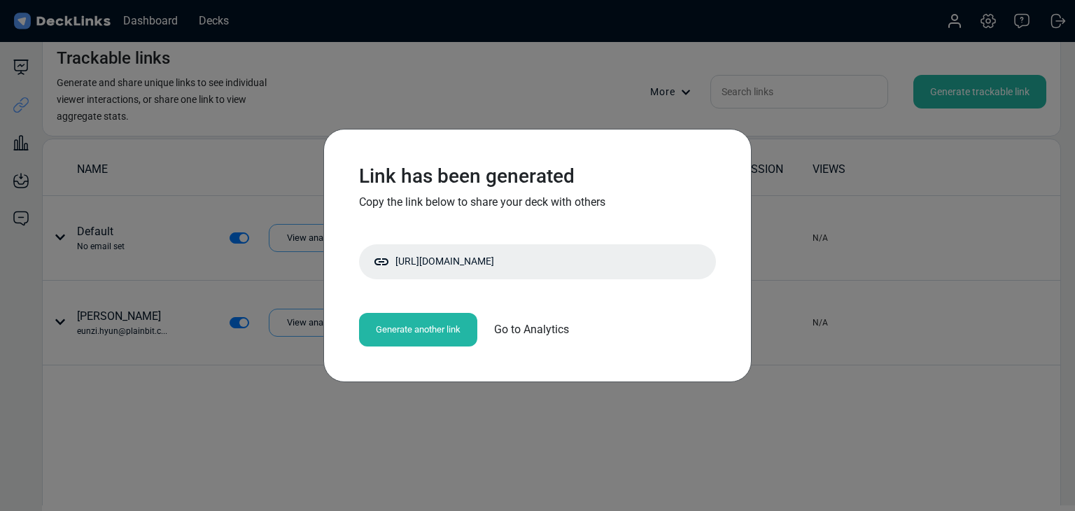
click at [188, 205] on div "Link has been generated Copy the link below to share your deck with others [URL…" at bounding box center [537, 255] width 1075 height 511
